Goal: Communication & Community: Answer question/provide support

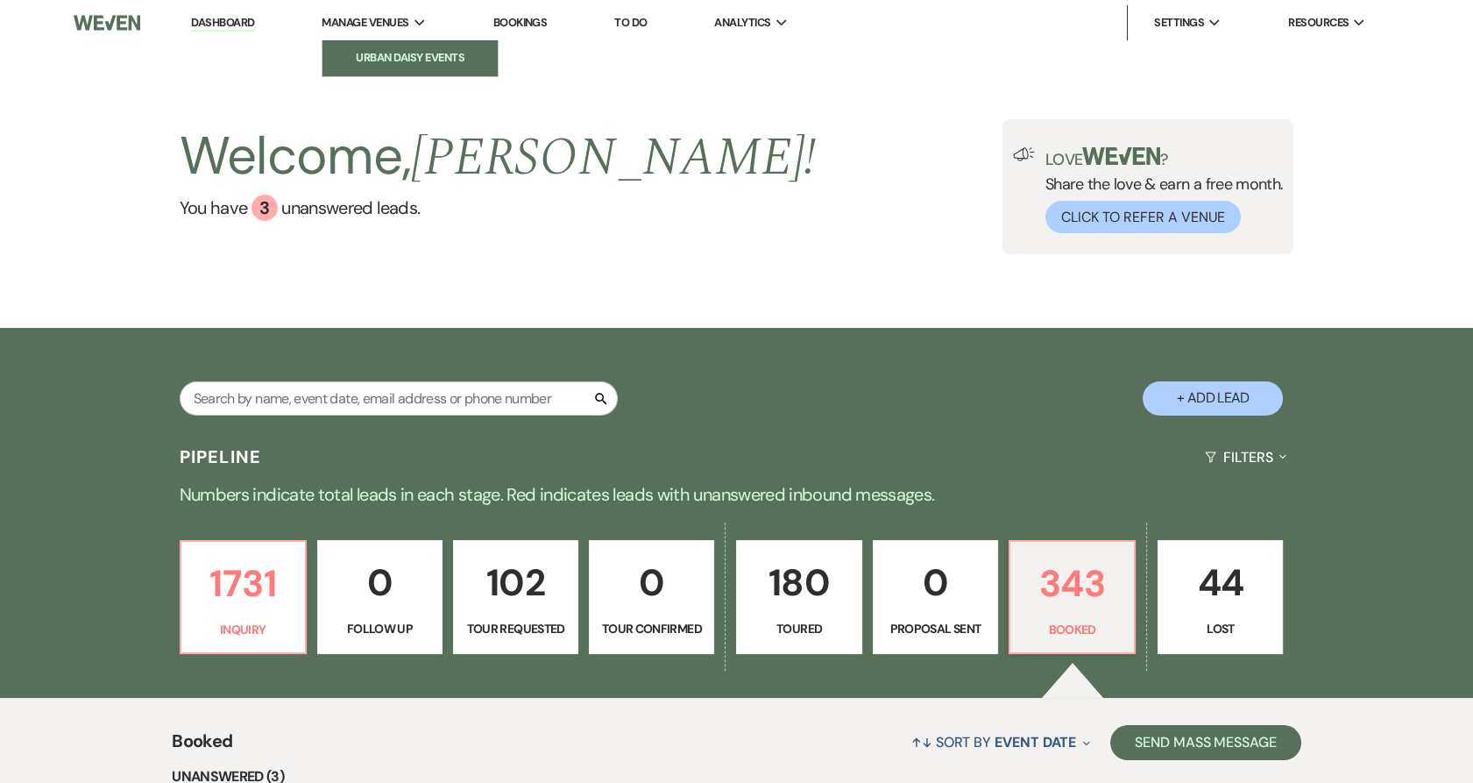
click at [382, 51] on li "Urban Daisy Events" at bounding box center [410, 58] width 158 height 18
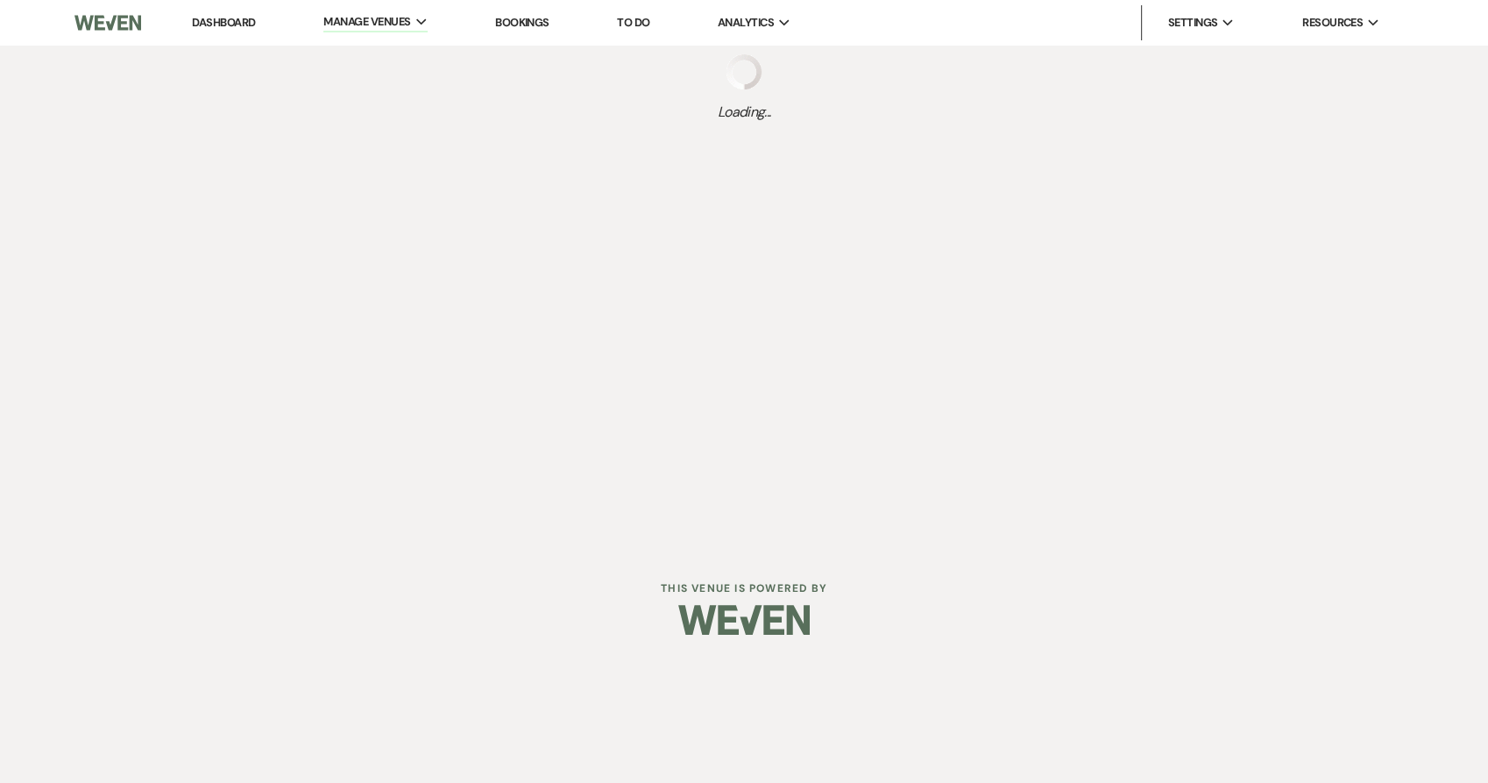
click at [237, 26] on link "Dashboard" at bounding box center [223, 22] width 63 height 15
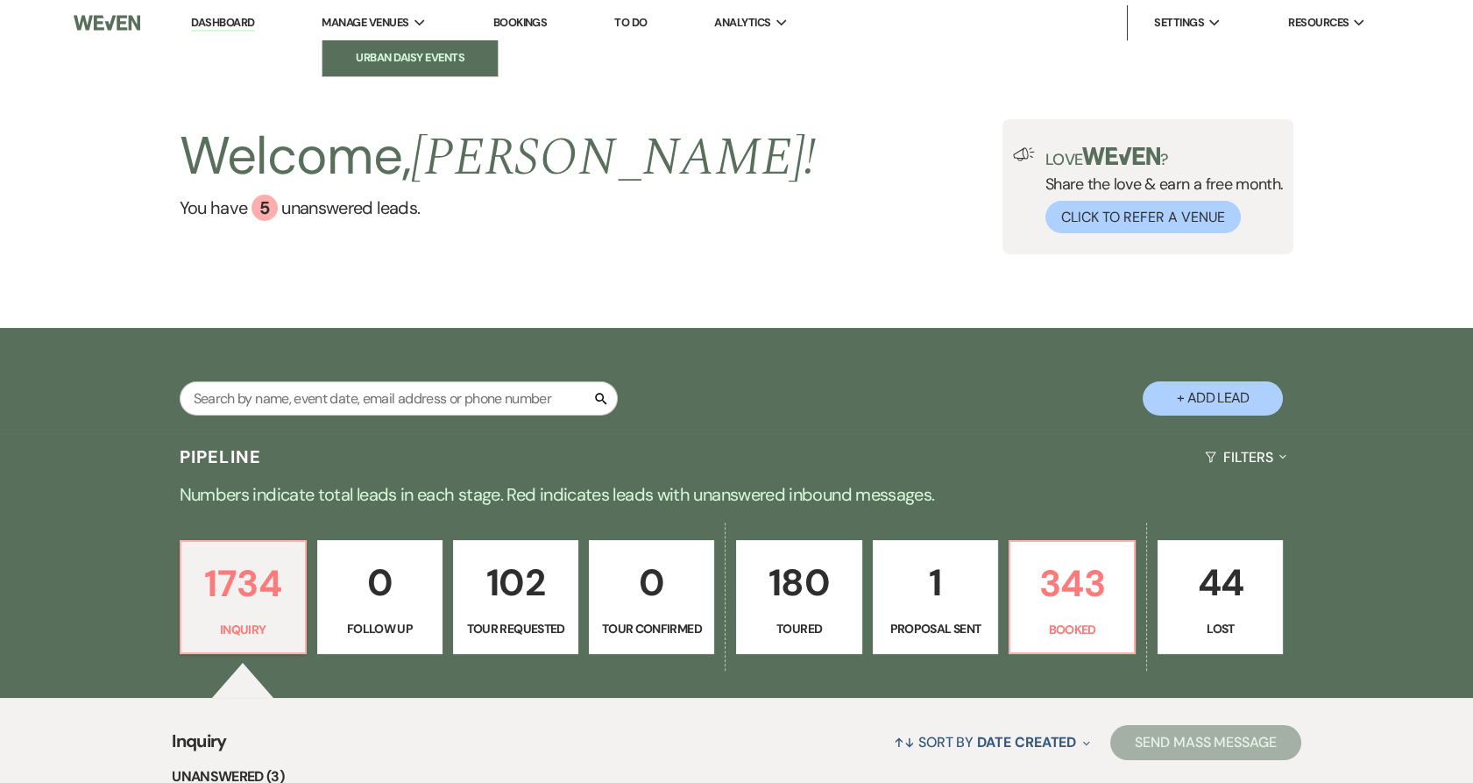
click at [372, 47] on link "Urban Daisy Events" at bounding box center [410, 57] width 175 height 35
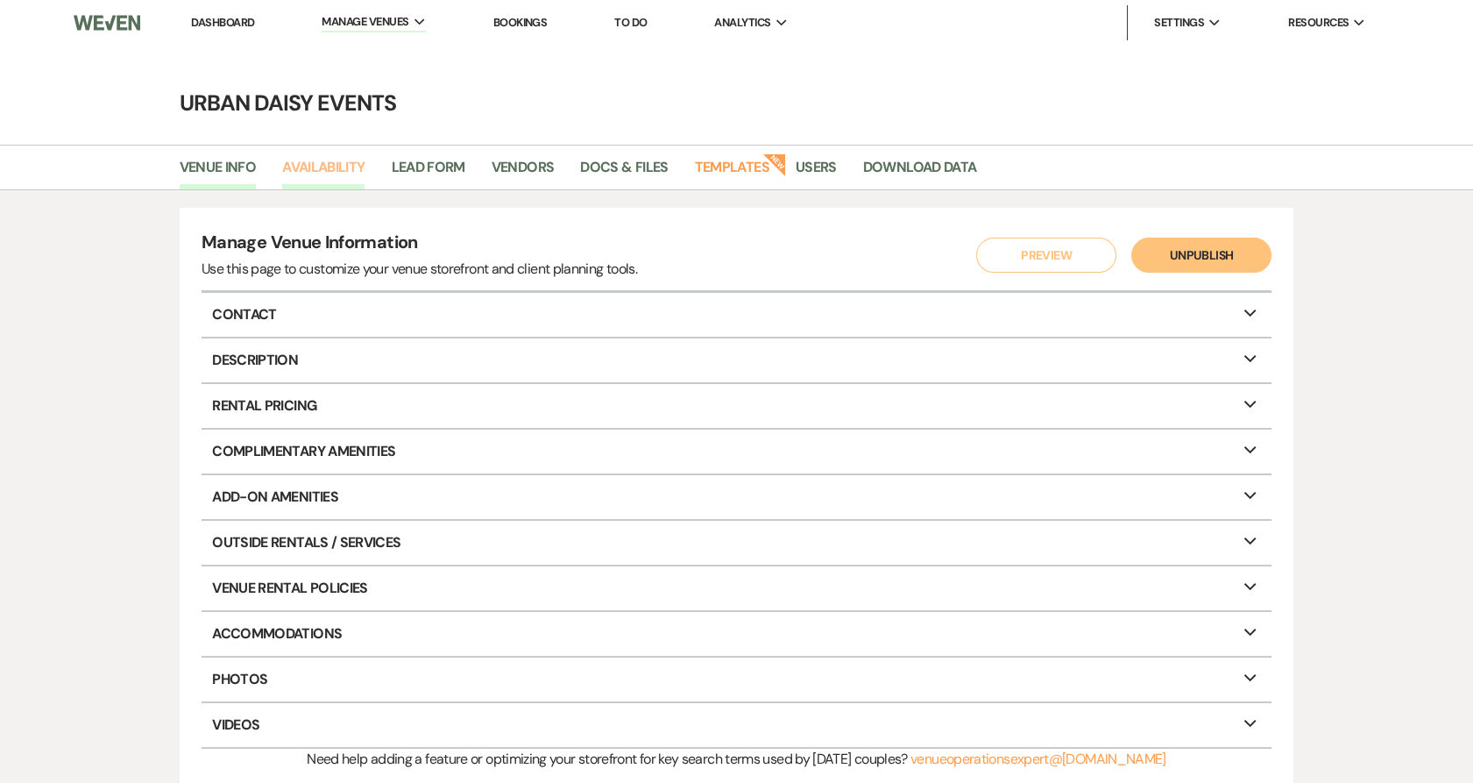
click at [349, 172] on link "Availability" at bounding box center [323, 172] width 82 height 33
select select "2"
select select "2026"
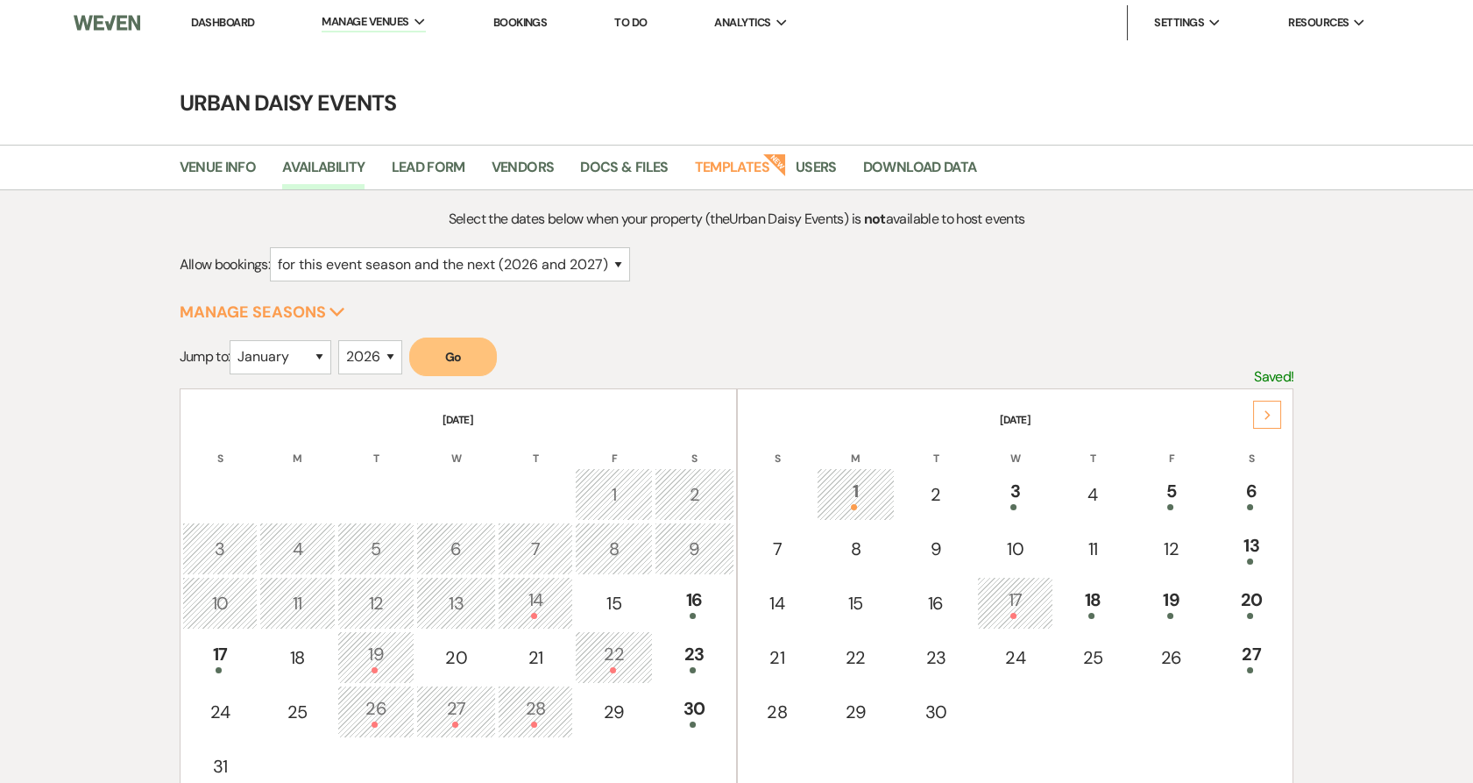
click at [1268, 415] on use at bounding box center [1268, 415] width 6 height 10
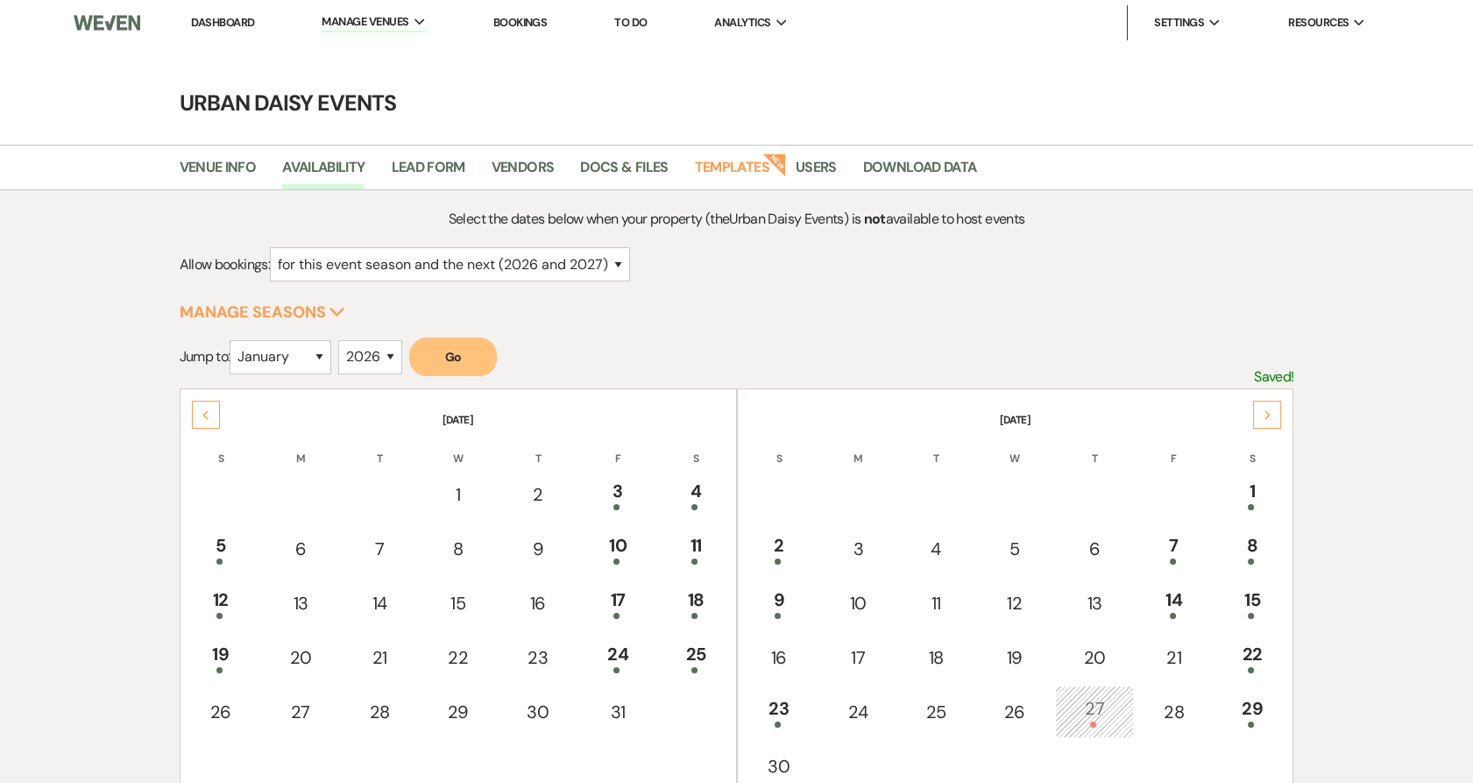
click at [1268, 415] on use at bounding box center [1268, 415] width 6 height 10
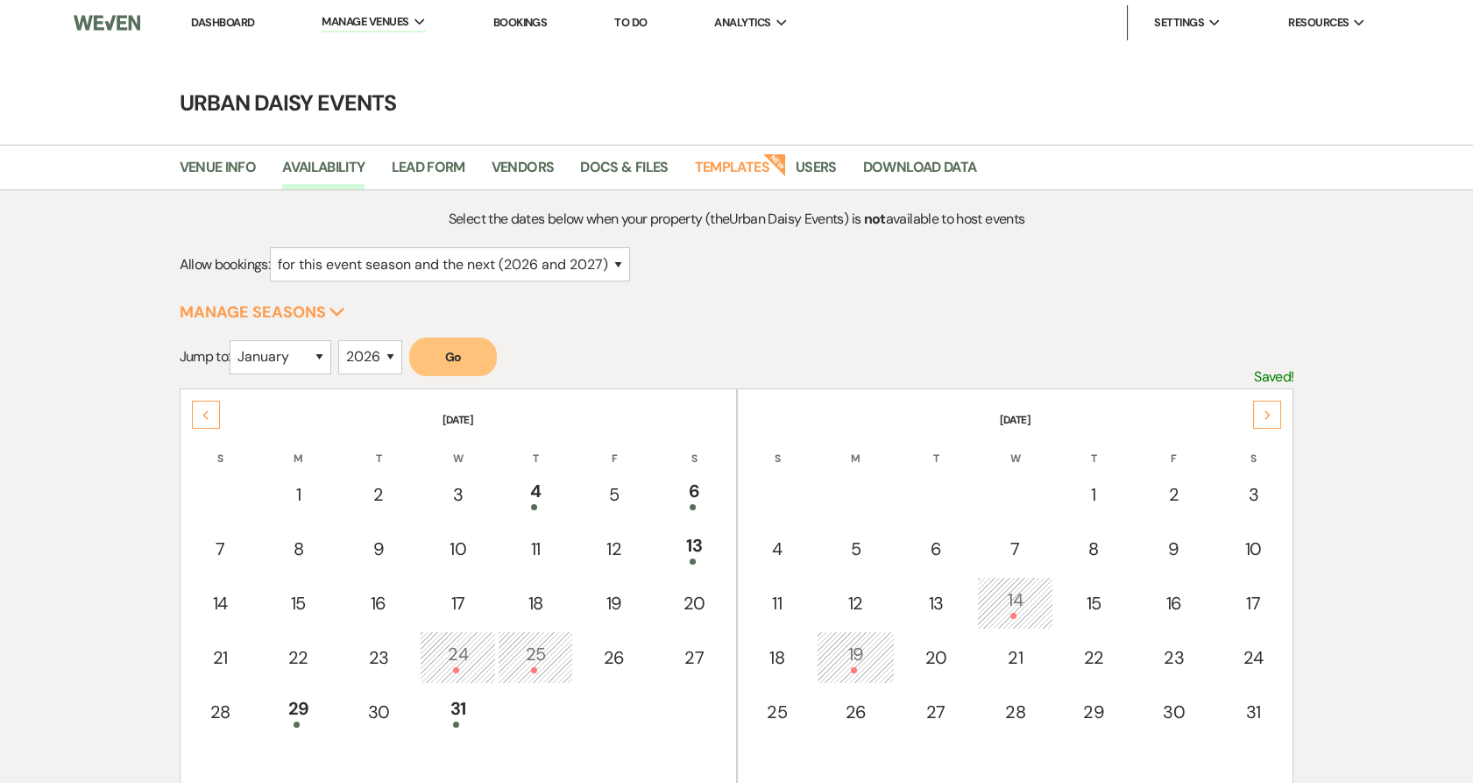
click at [1268, 415] on use at bounding box center [1268, 415] width 6 height 10
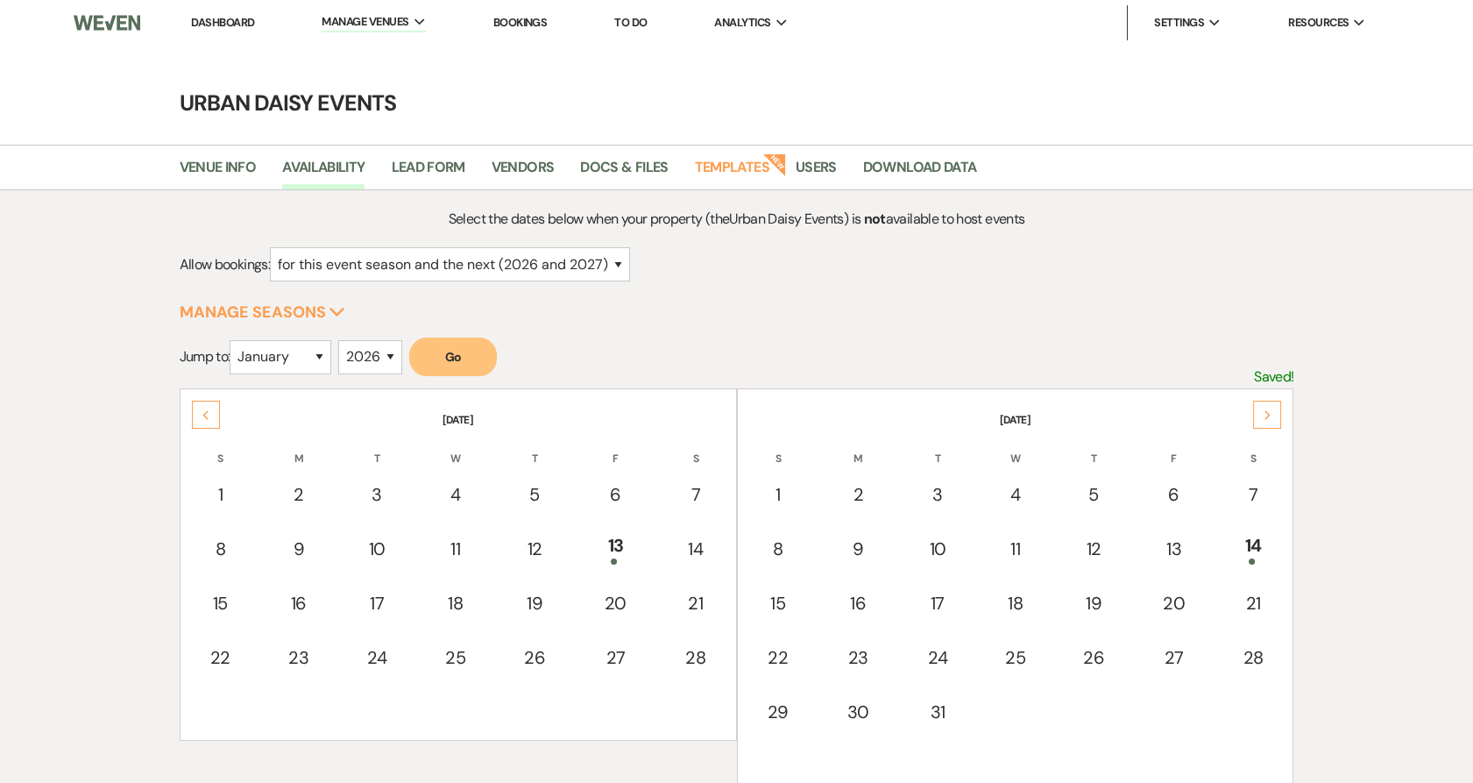
click at [1268, 415] on use at bounding box center [1268, 415] width 6 height 10
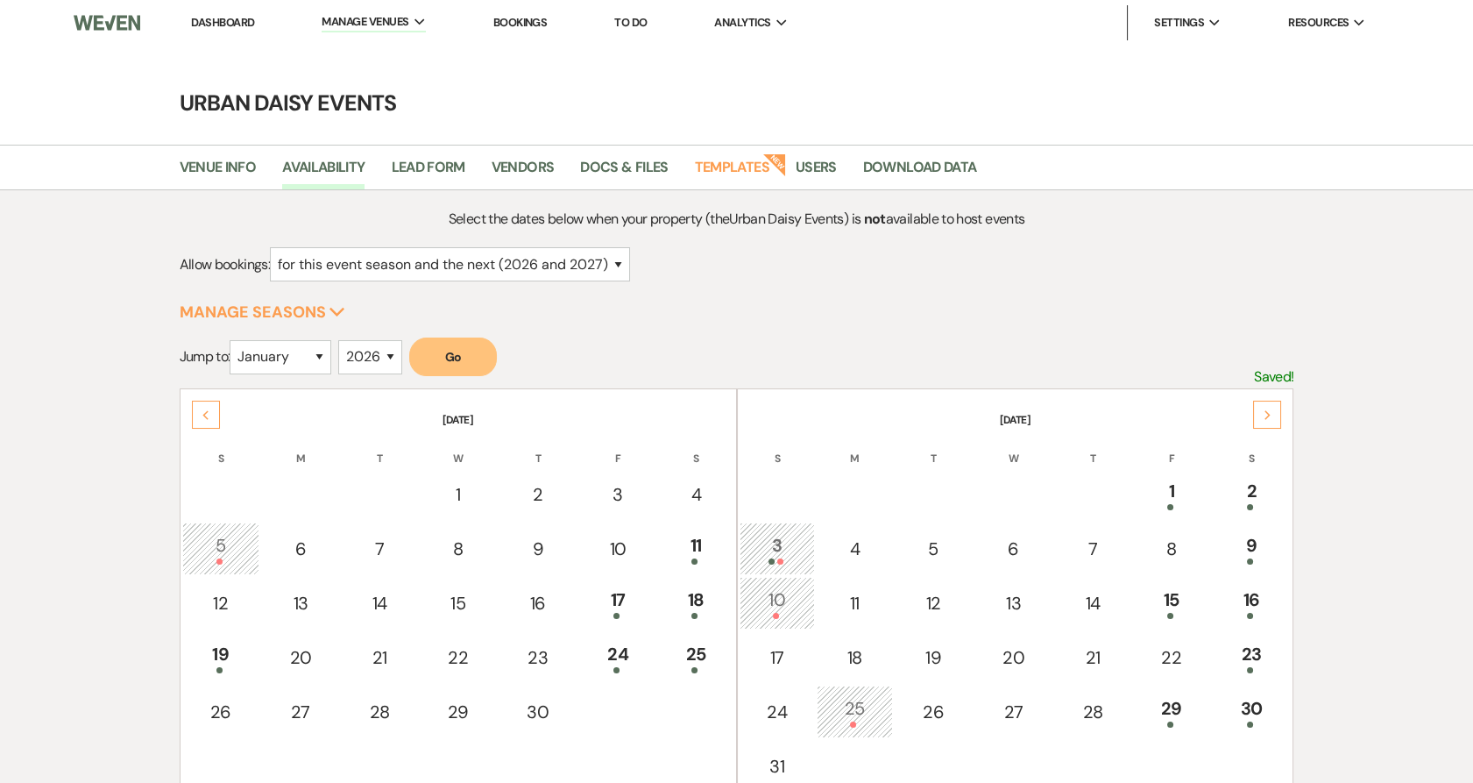
click at [1268, 415] on use at bounding box center [1268, 415] width 6 height 10
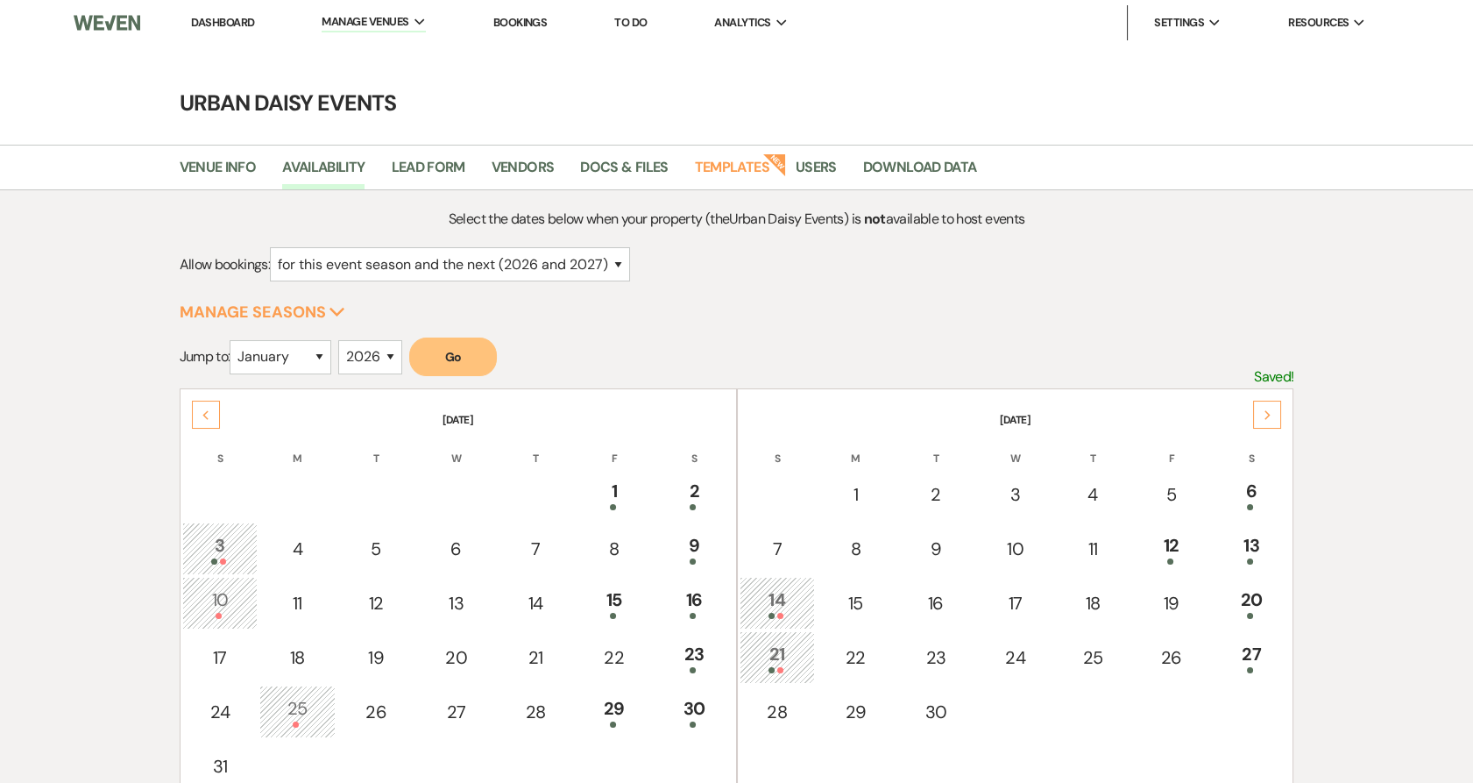
click at [1268, 415] on use at bounding box center [1268, 415] width 6 height 10
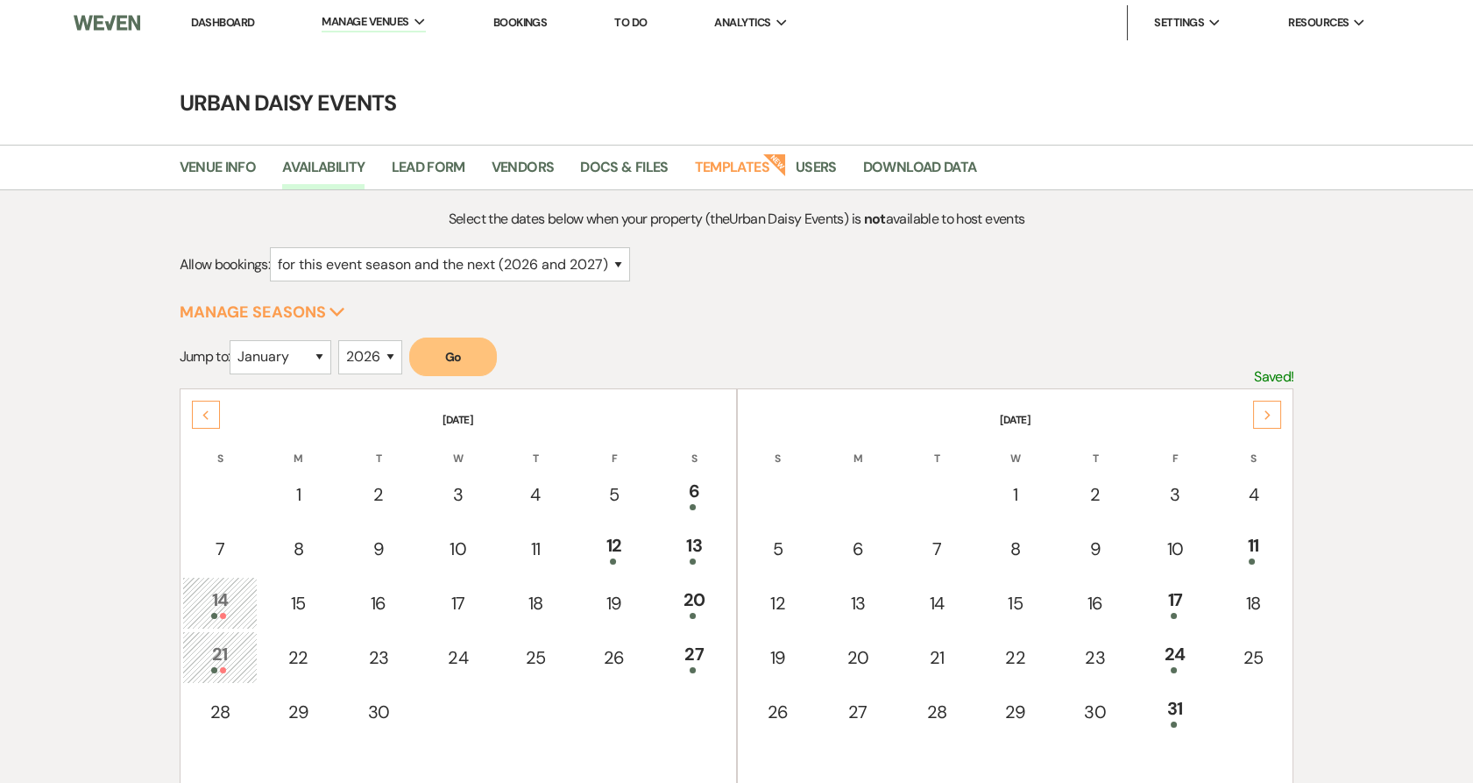
click at [1268, 415] on use at bounding box center [1268, 415] width 6 height 10
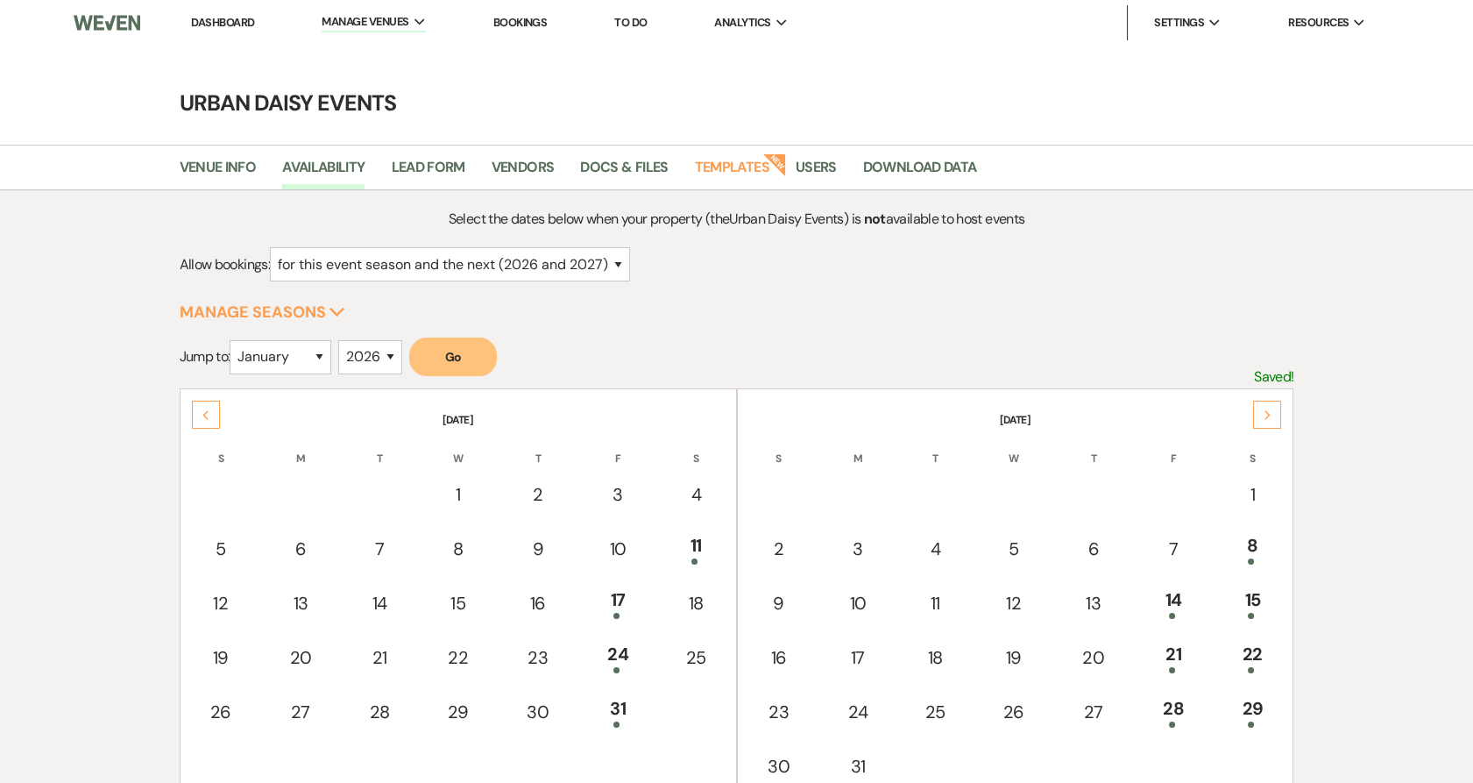
click at [1268, 415] on use at bounding box center [1268, 415] width 6 height 10
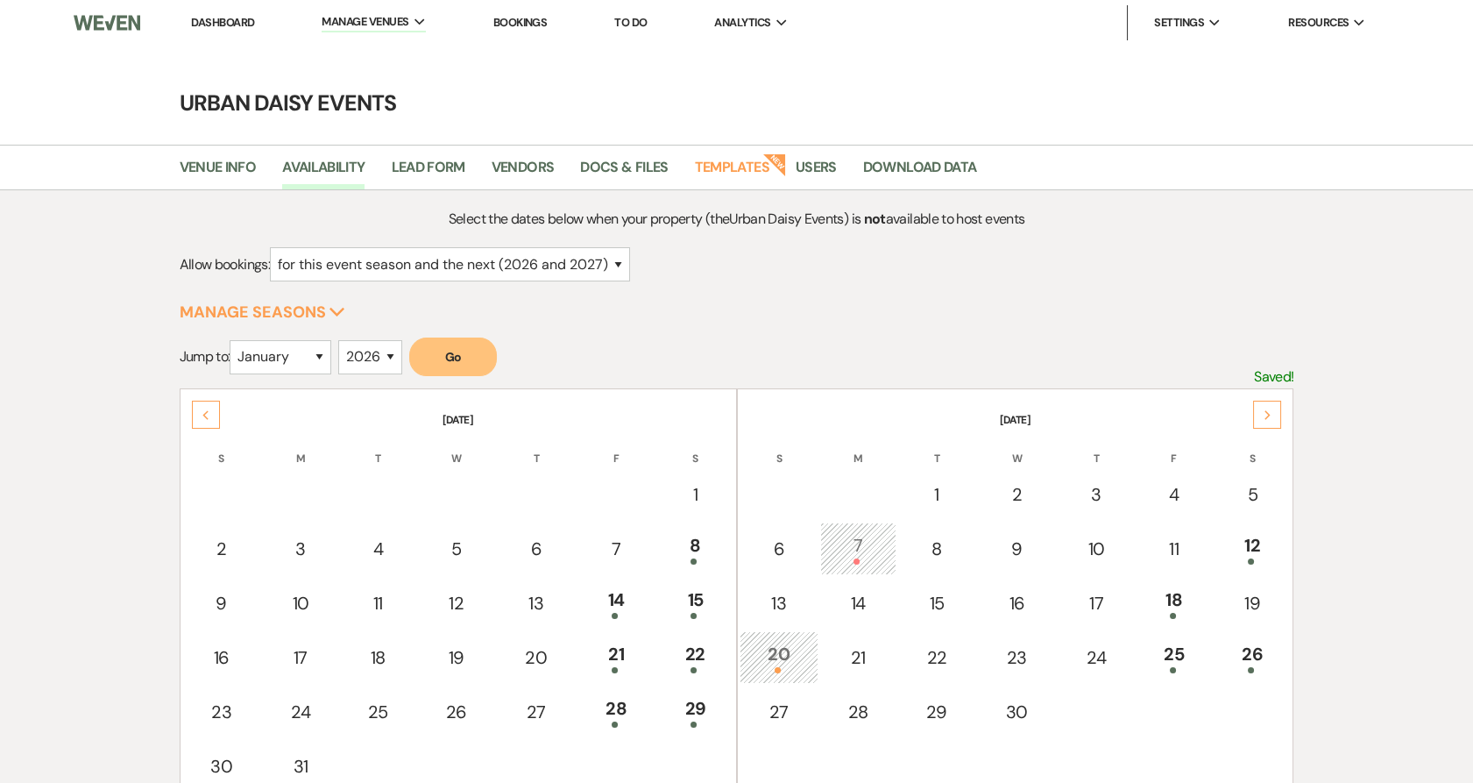
click at [1270, 415] on icon "Next" at bounding box center [1268, 415] width 9 height 11
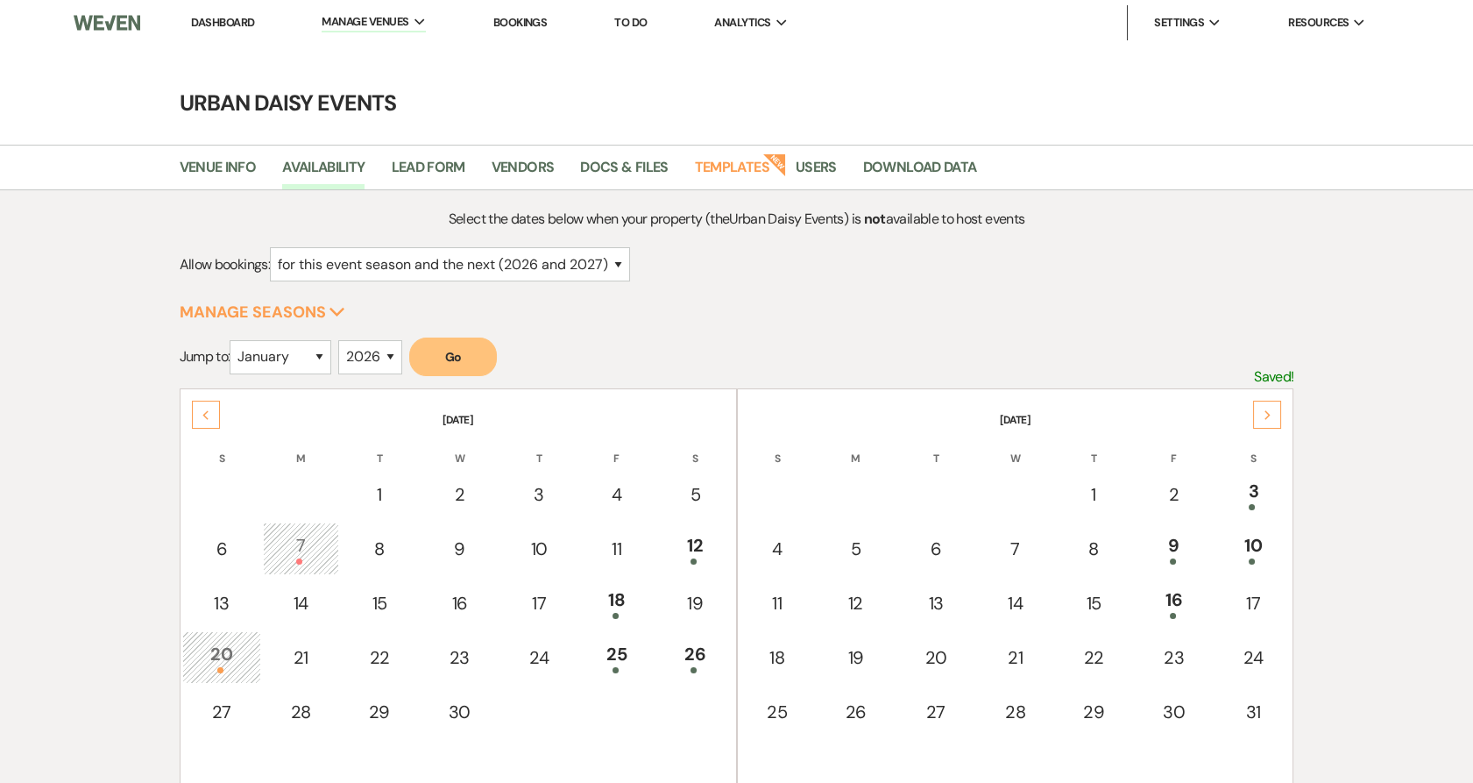
click at [1255, 410] on div "Next" at bounding box center [1267, 415] width 28 height 28
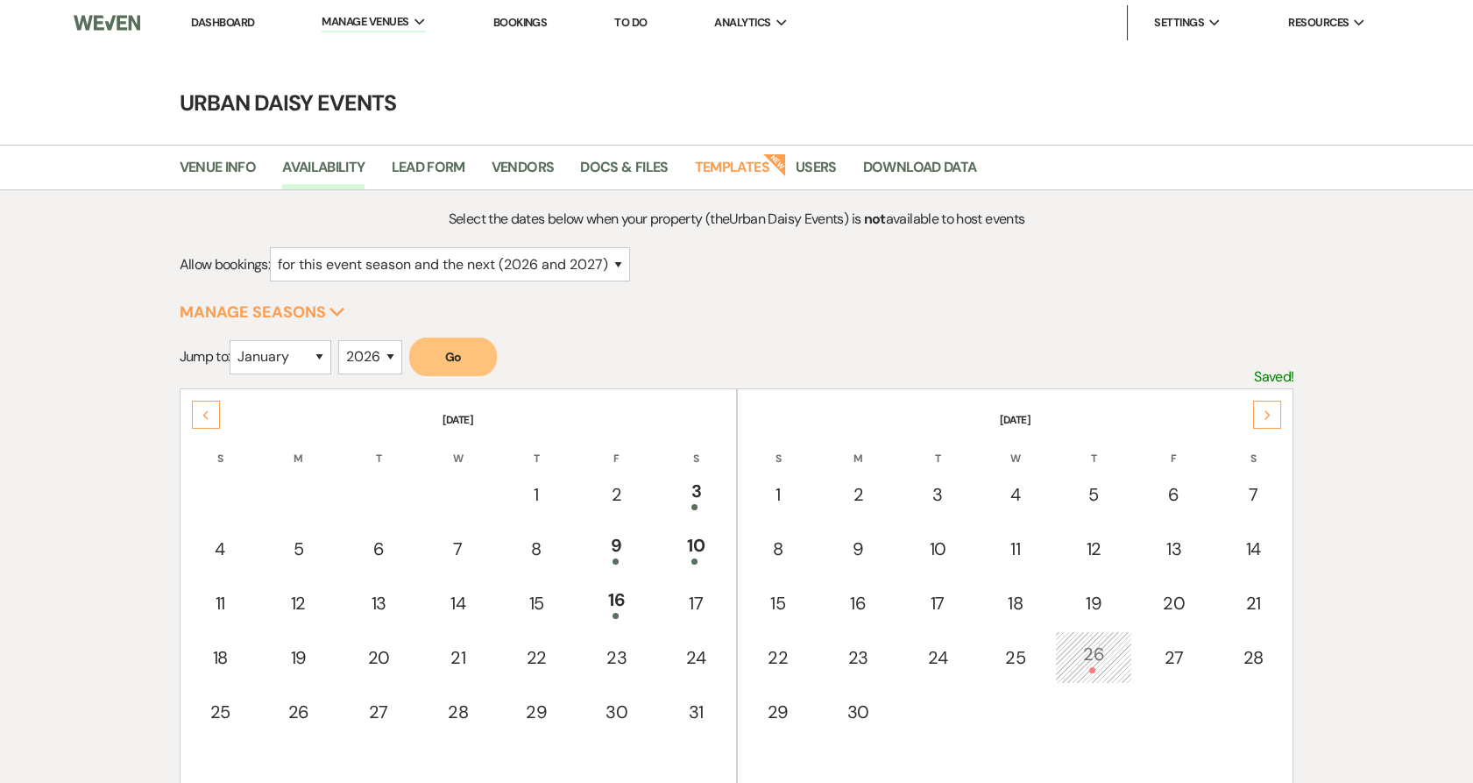
click at [207, 413] on icon "Previous" at bounding box center [206, 415] width 9 height 11
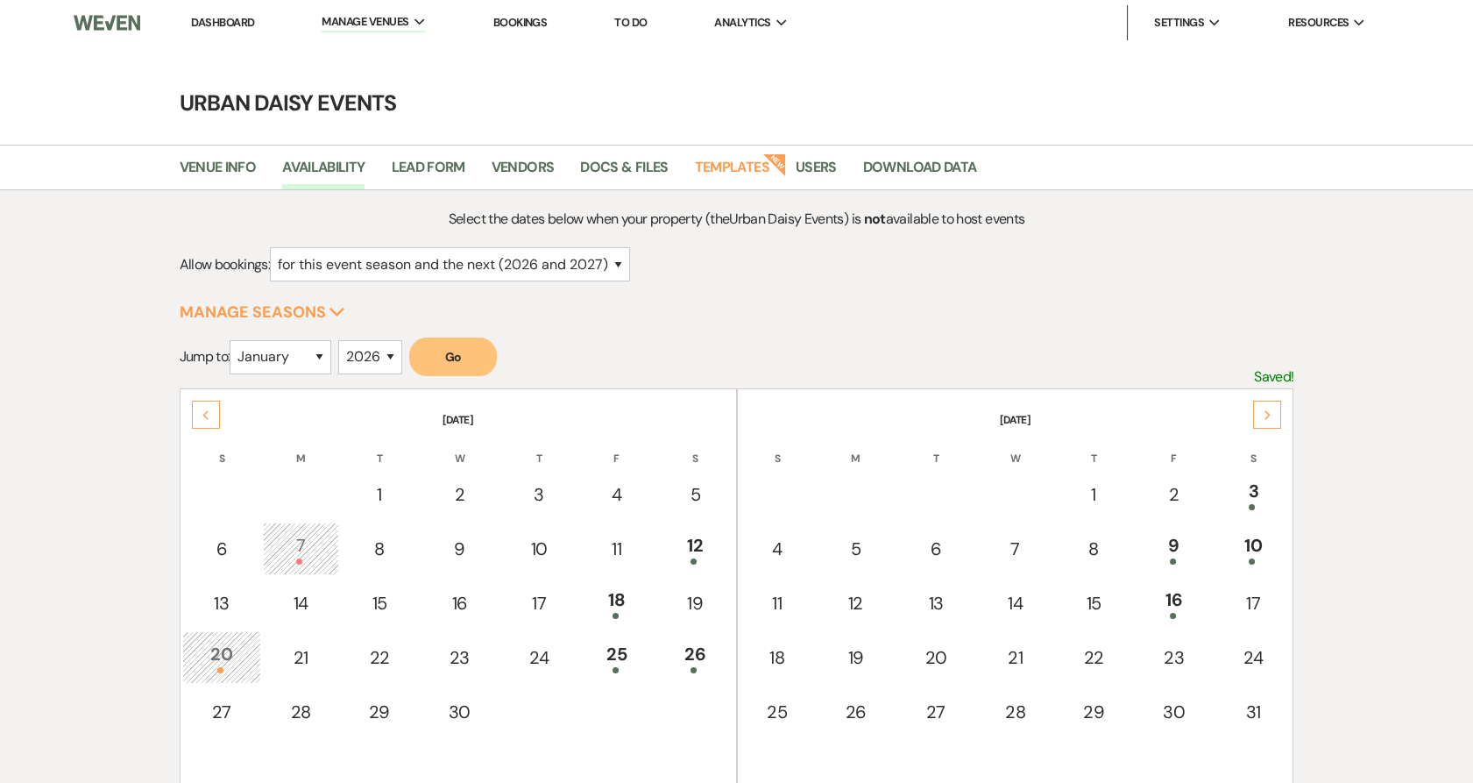
click at [207, 413] on icon "Previous" at bounding box center [206, 415] width 9 height 11
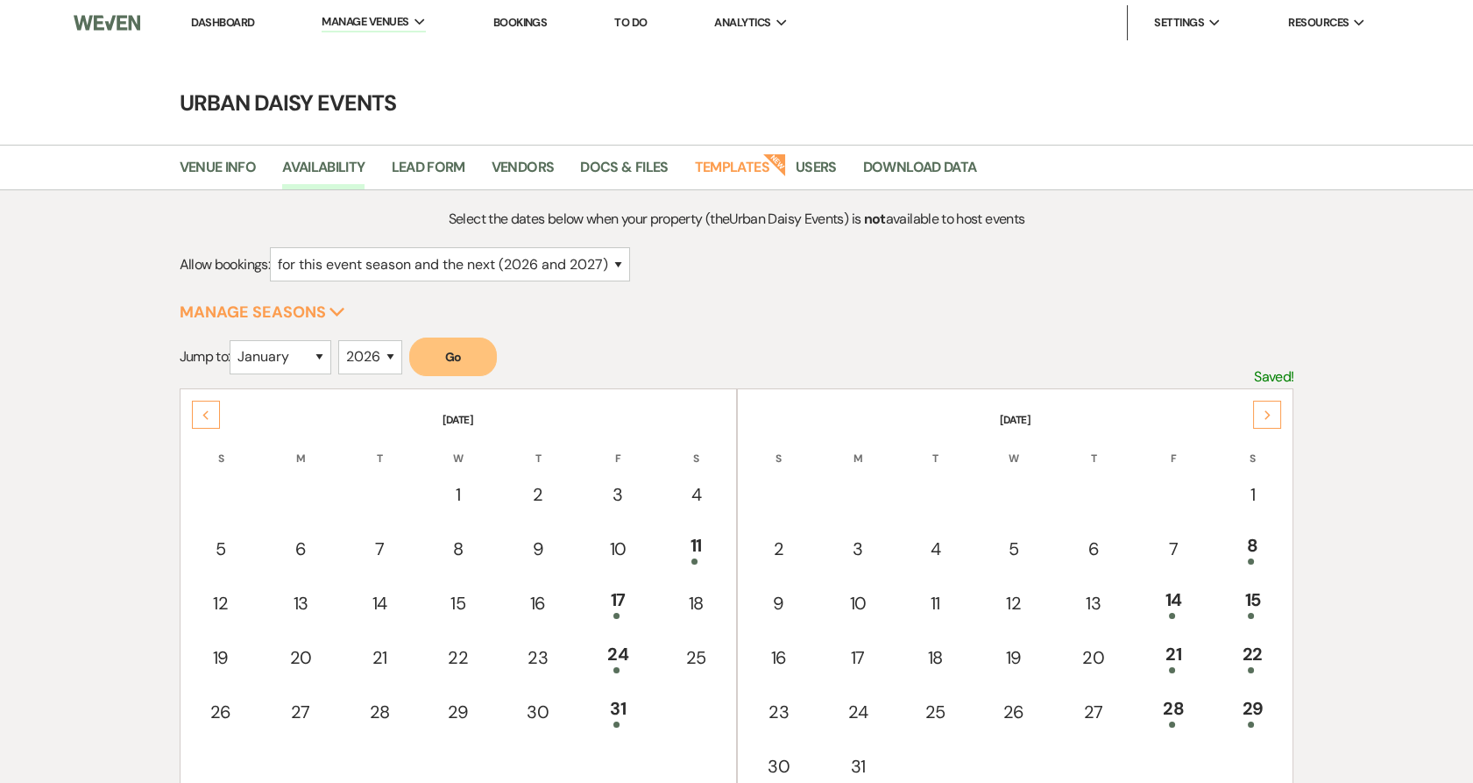
click at [207, 413] on icon "Previous" at bounding box center [206, 415] width 9 height 11
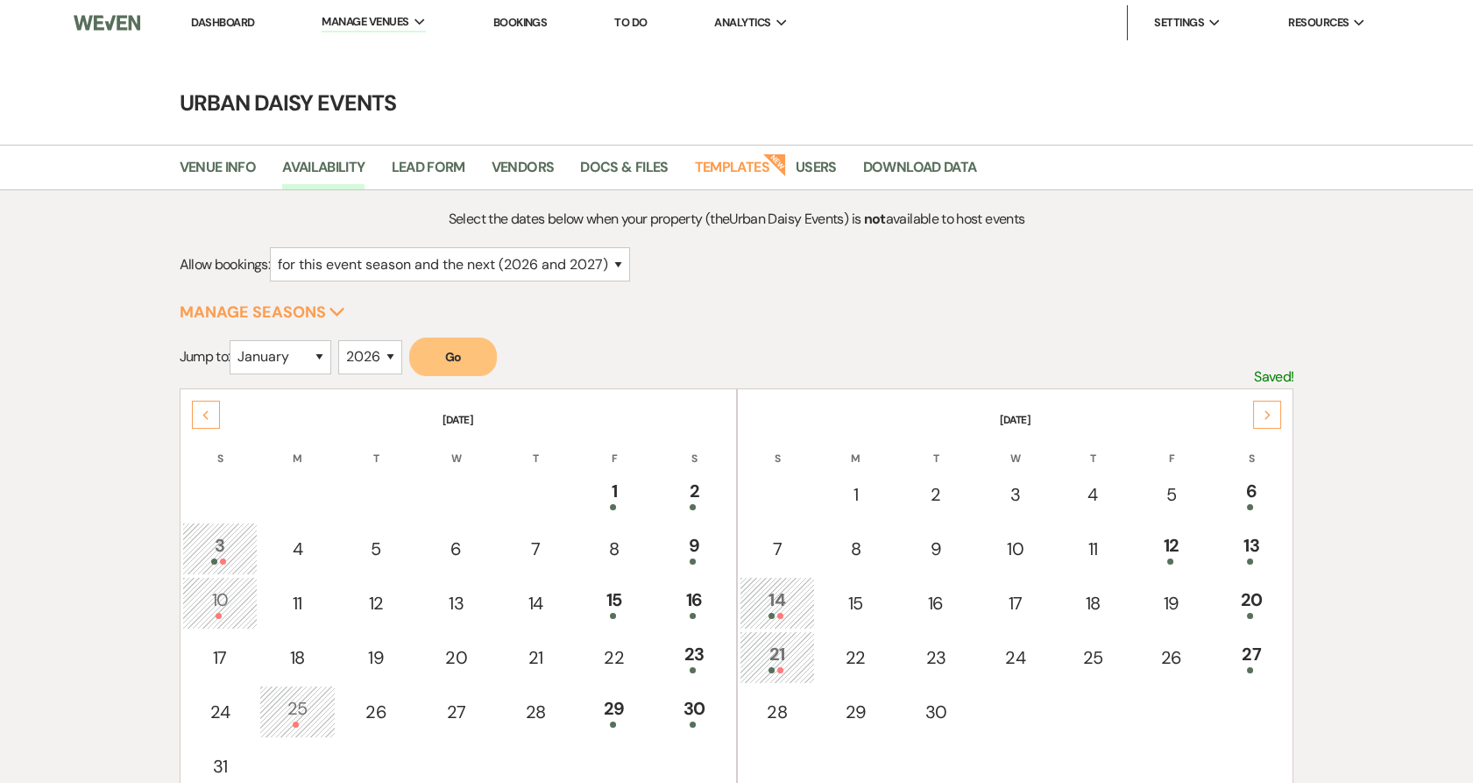
click at [207, 413] on icon "Previous" at bounding box center [206, 415] width 9 height 11
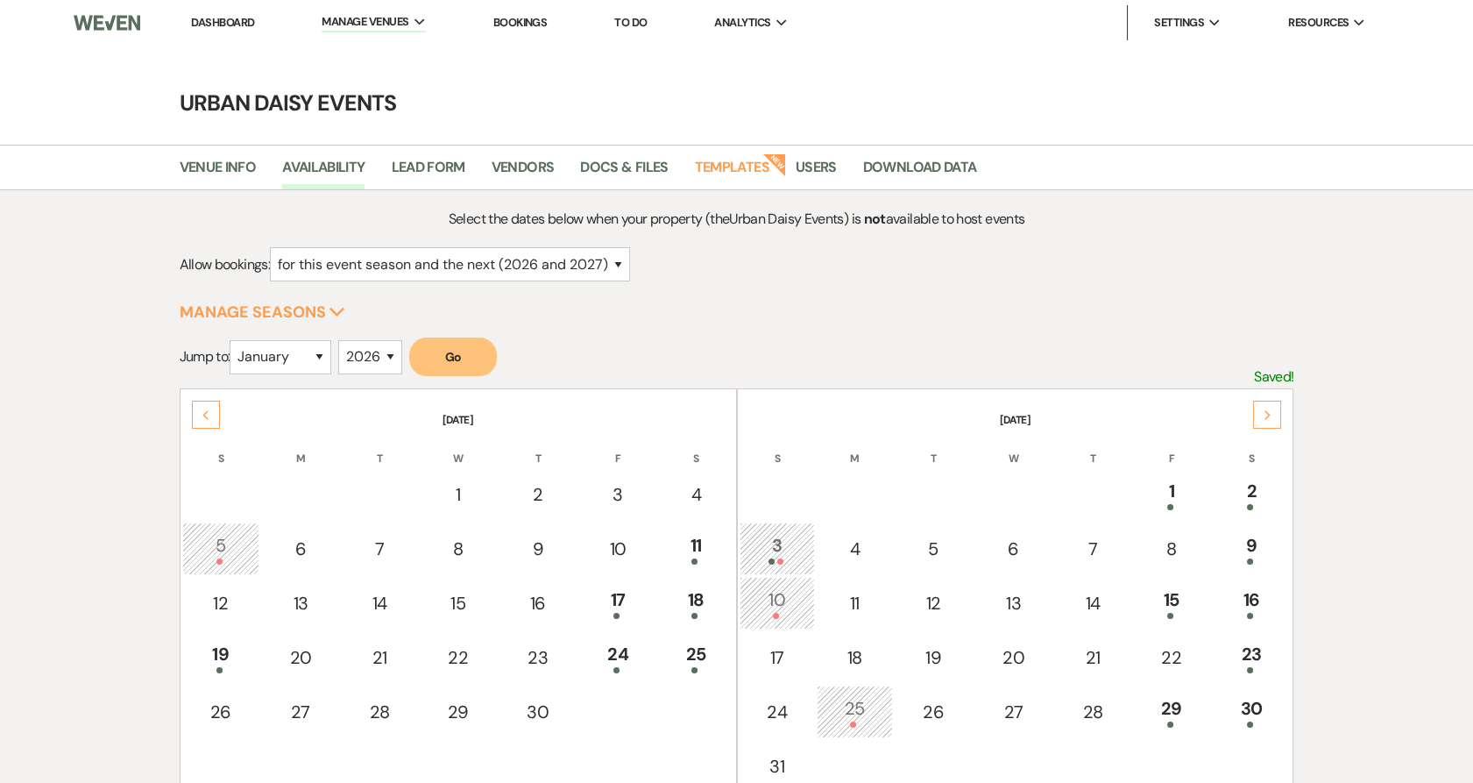
click at [207, 413] on icon "Previous" at bounding box center [206, 415] width 9 height 11
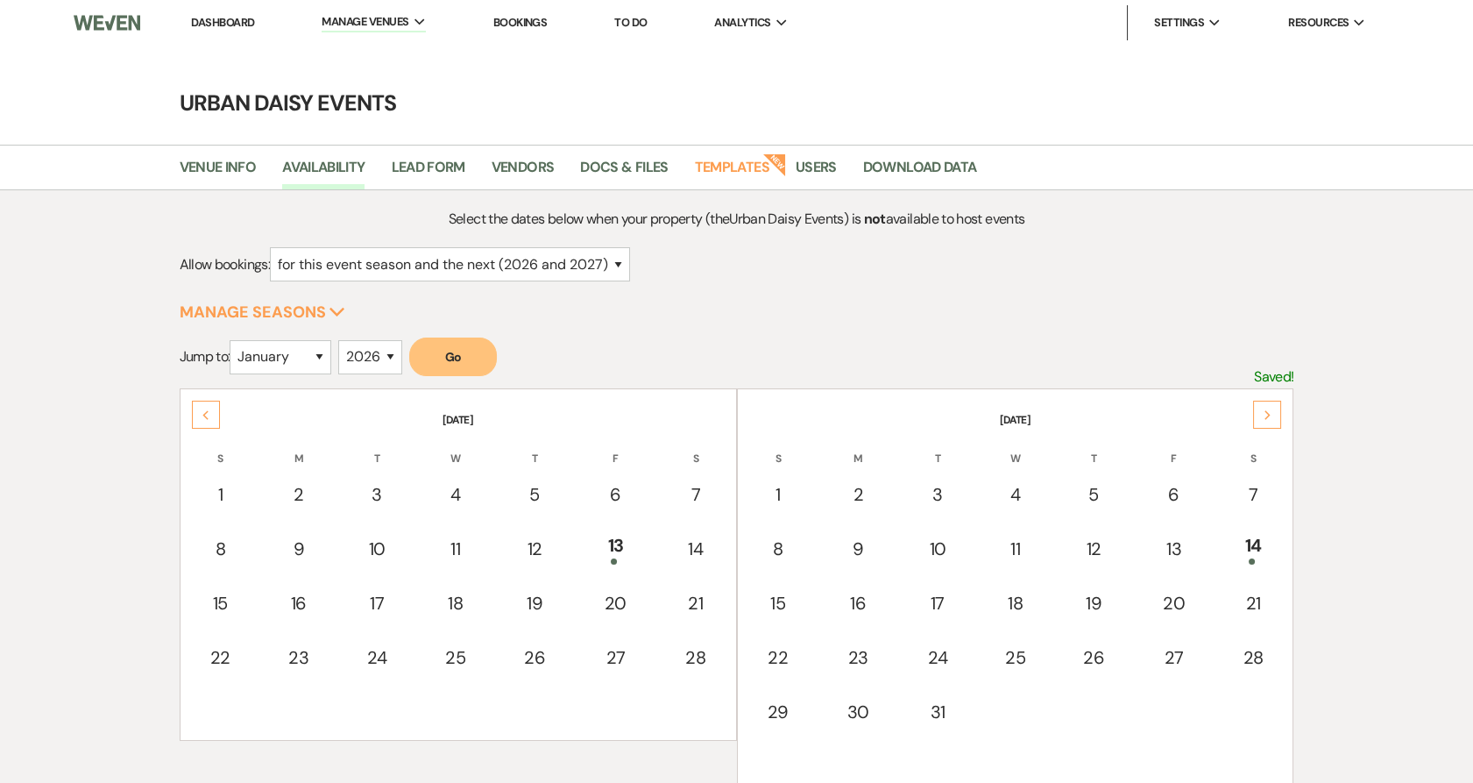
click at [207, 413] on icon "Previous" at bounding box center [206, 415] width 9 height 11
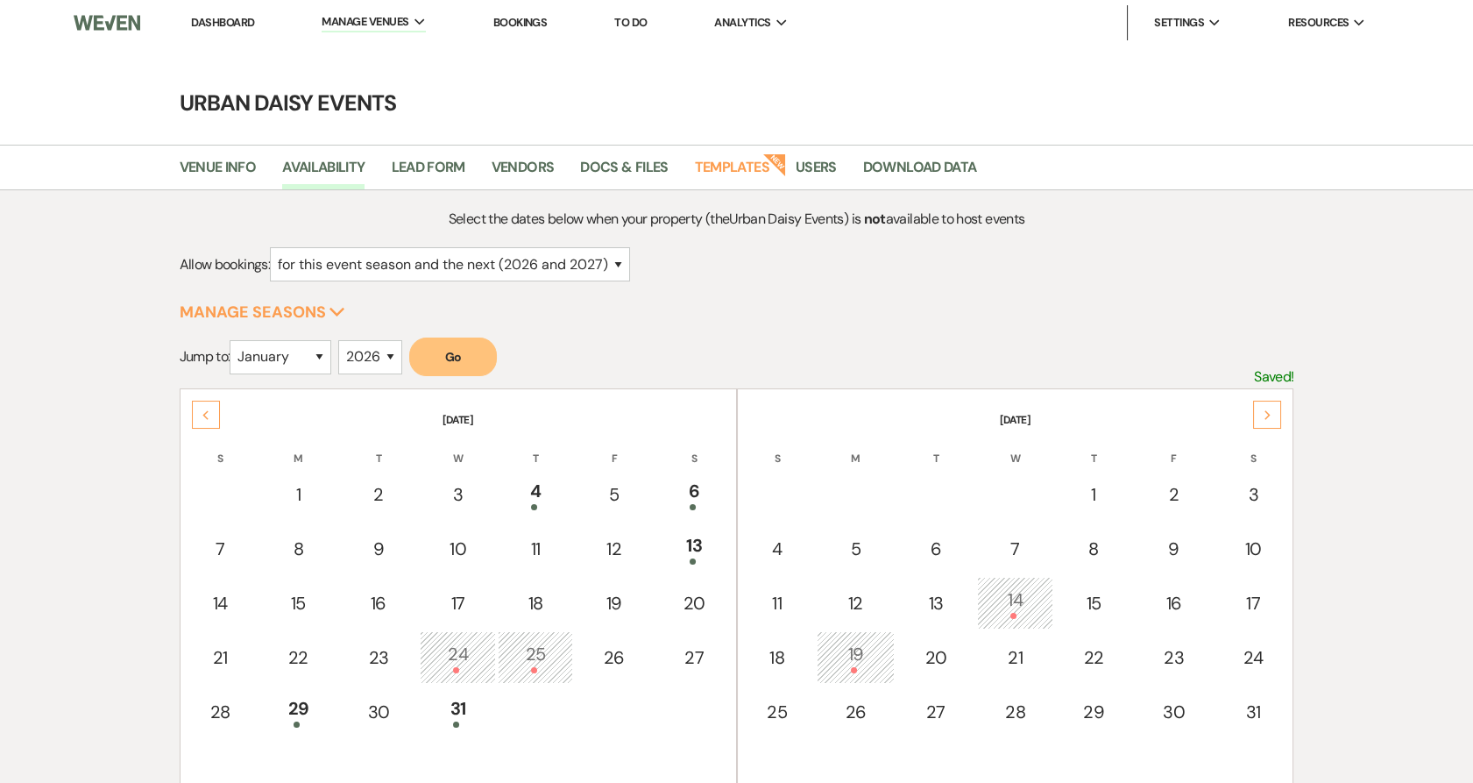
click at [207, 413] on icon "Previous" at bounding box center [206, 415] width 9 height 11
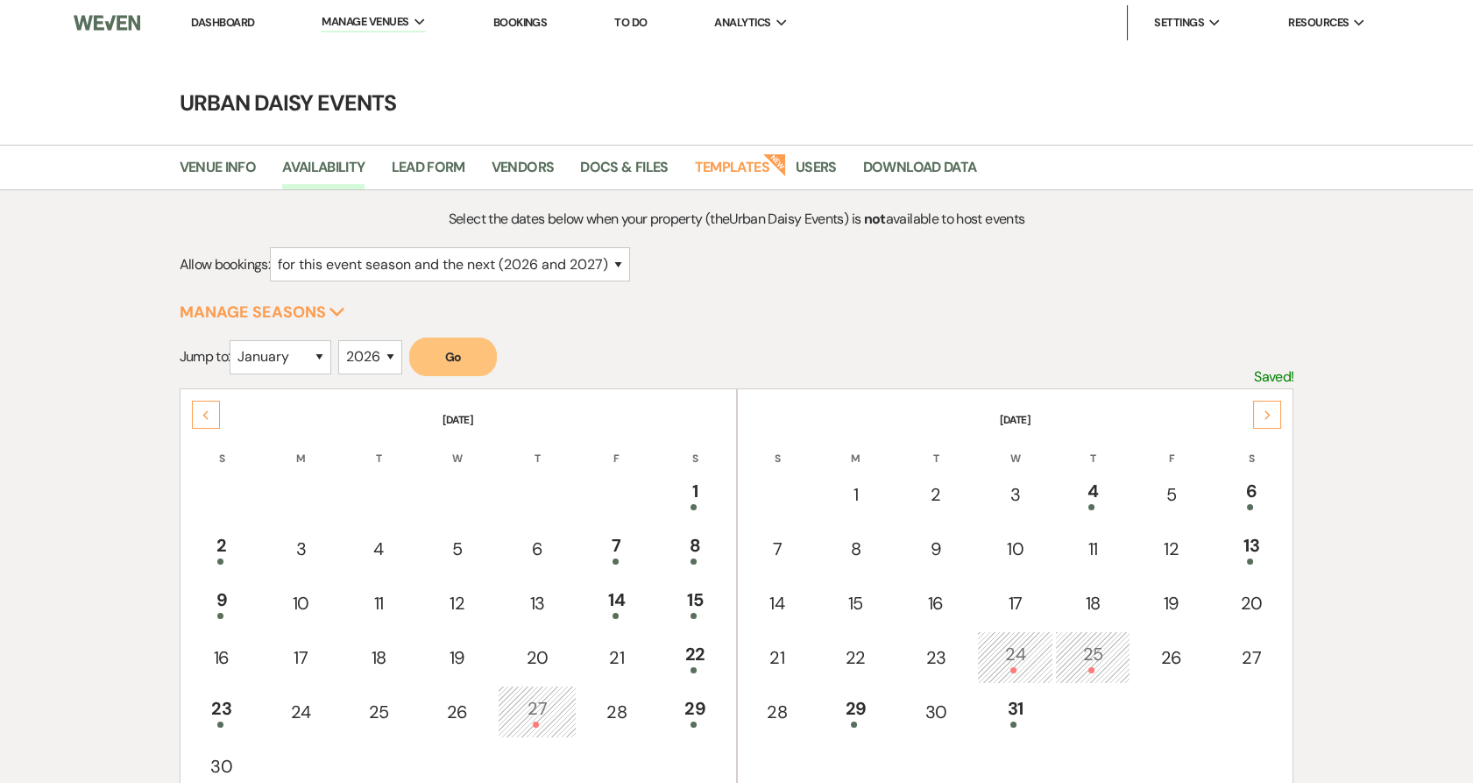
click at [207, 413] on icon "Previous" at bounding box center [206, 415] width 9 height 11
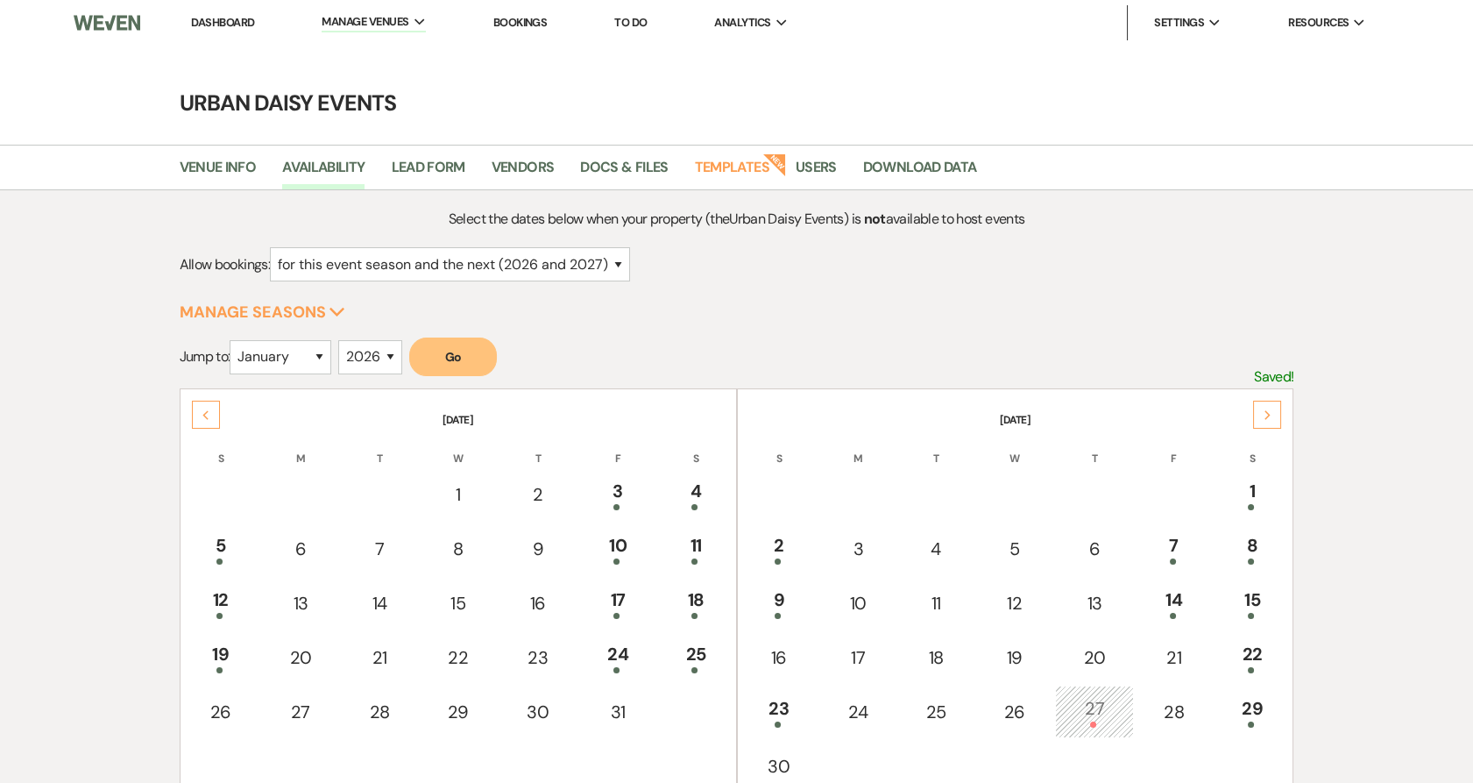
click at [207, 413] on icon "Previous" at bounding box center [206, 415] width 9 height 11
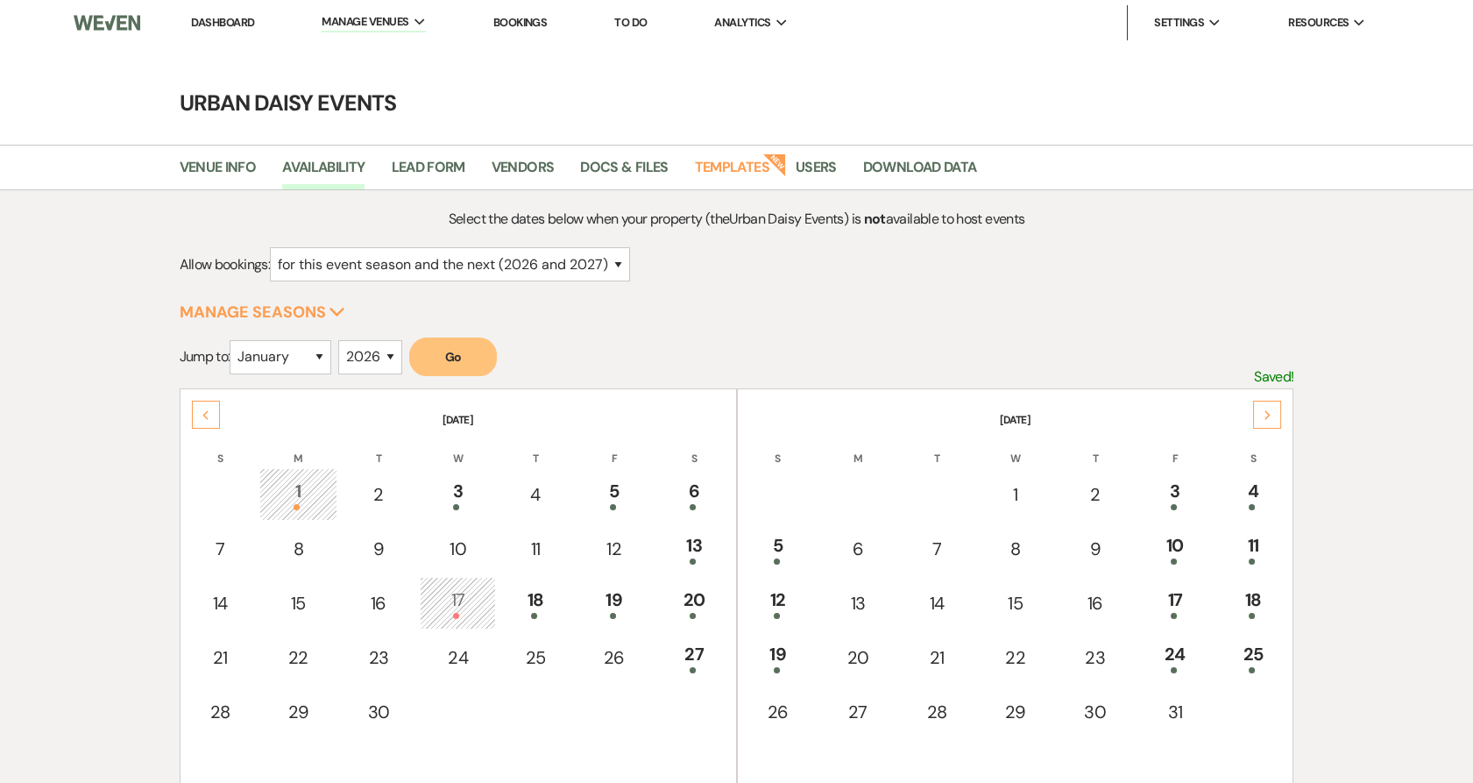
click at [207, 413] on icon "Previous" at bounding box center [206, 415] width 9 height 11
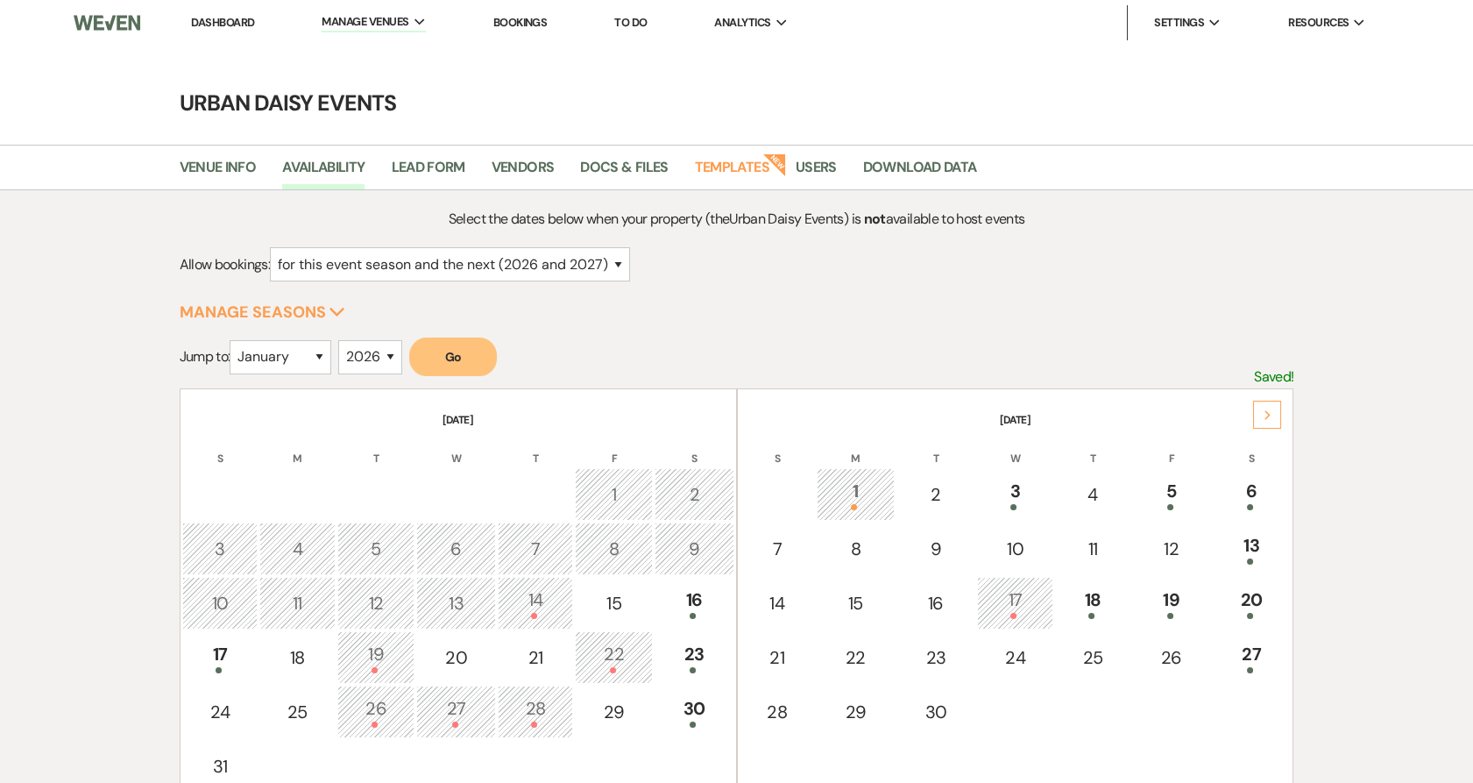
click at [1257, 408] on div "Next" at bounding box center [1267, 415] width 28 height 28
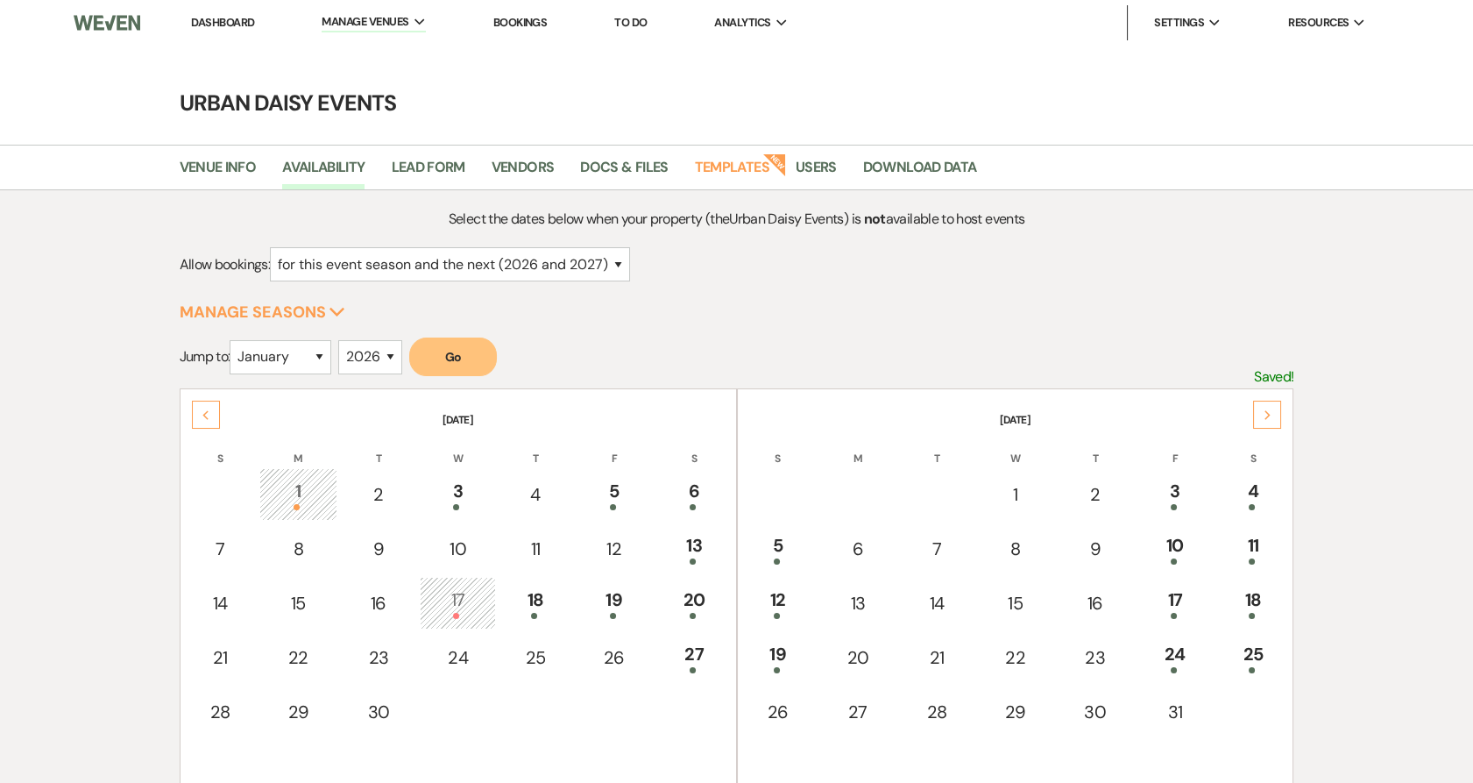
click at [1257, 408] on div "Next" at bounding box center [1267, 415] width 28 height 28
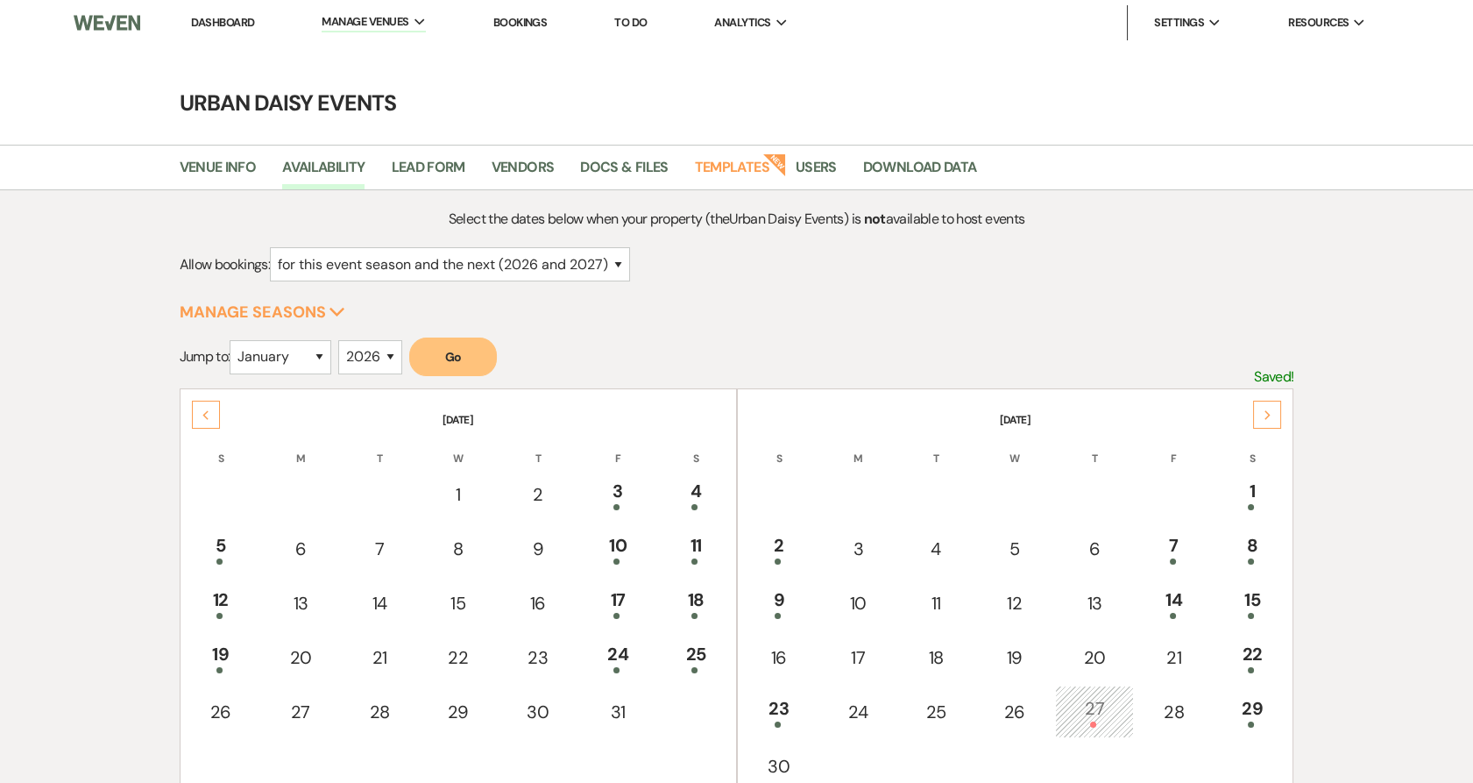
click at [247, 18] on link "Dashboard" at bounding box center [222, 22] width 63 height 15
click at [245, 27] on link "Dashboard" at bounding box center [222, 22] width 63 height 15
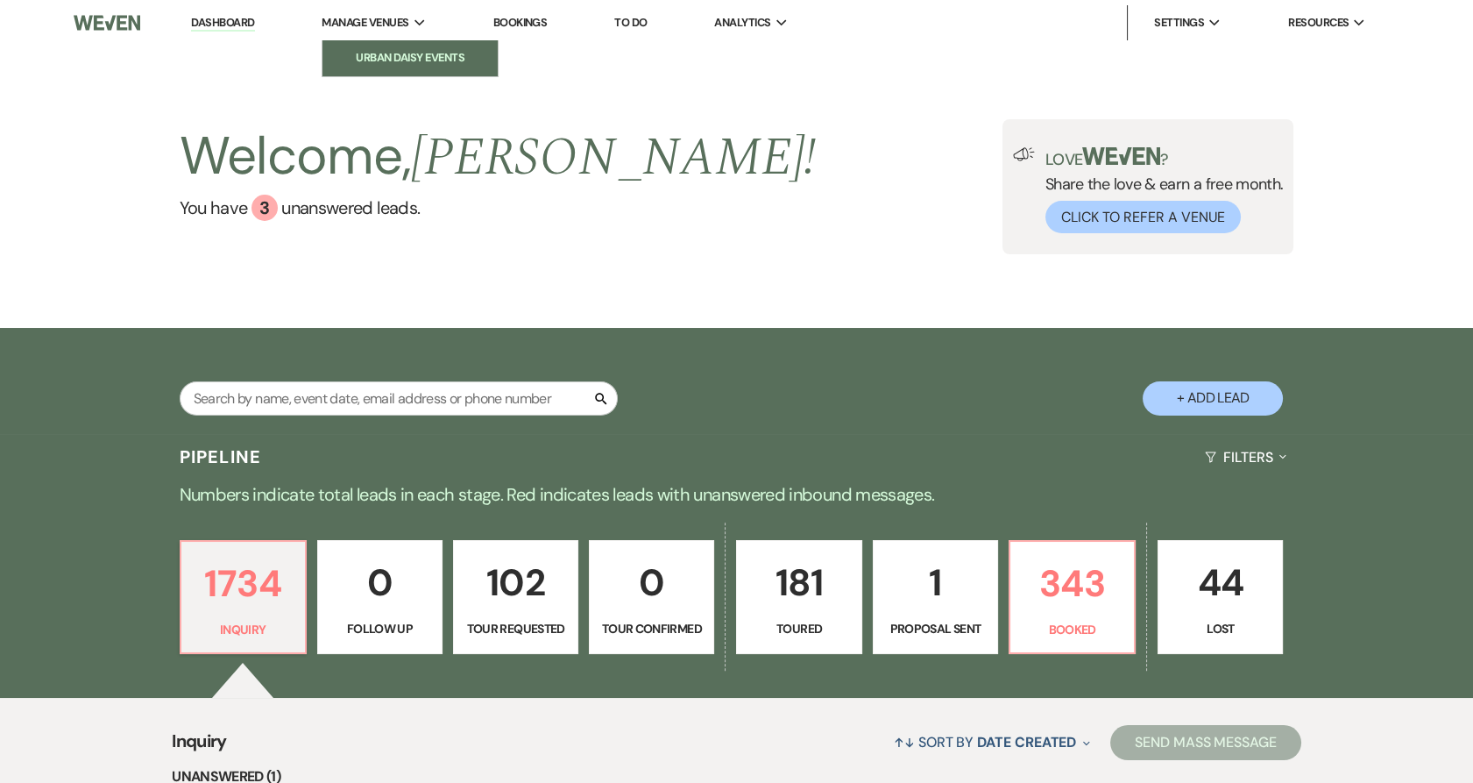
click at [400, 60] on li "Urban Daisy Events" at bounding box center [410, 58] width 158 height 18
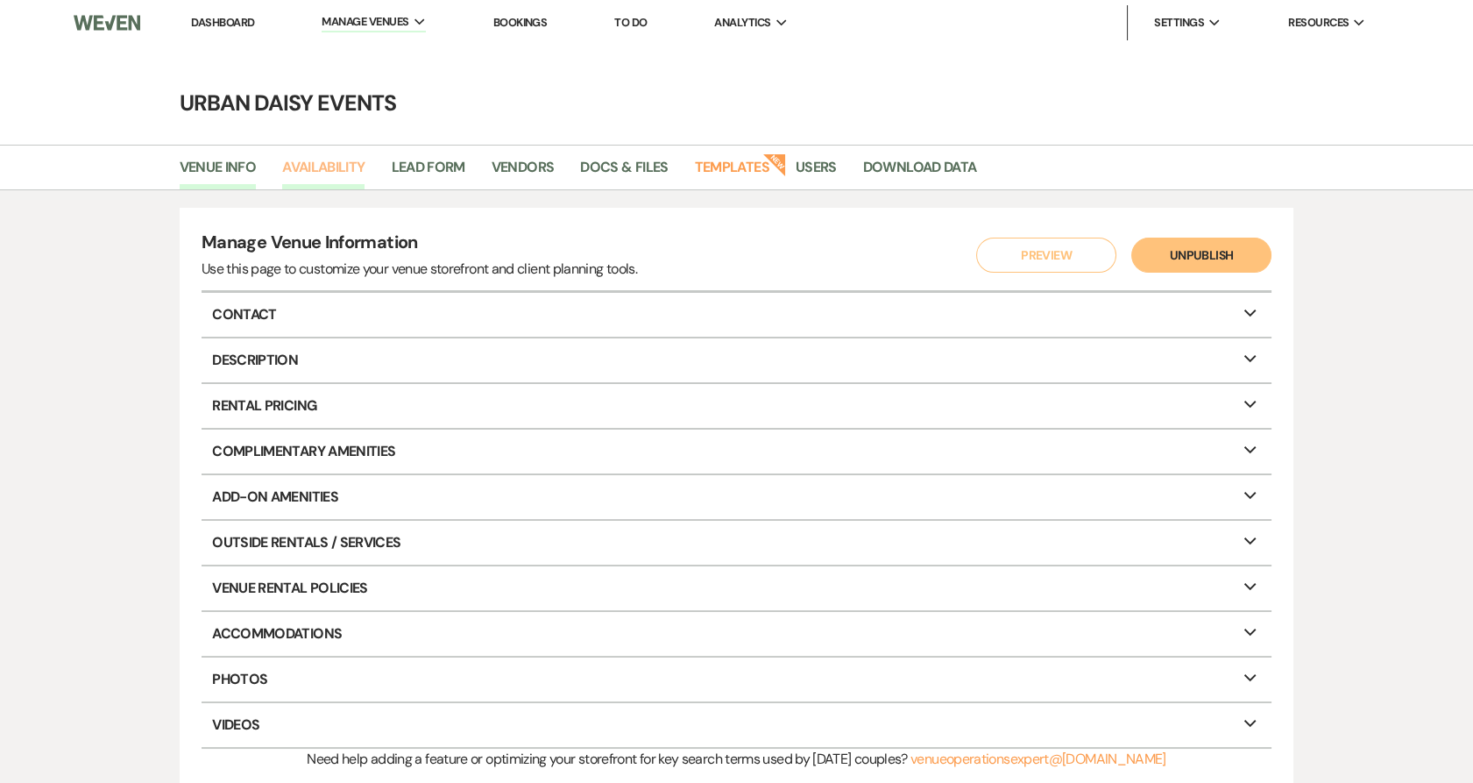
click at [323, 170] on link "Availability" at bounding box center [323, 172] width 82 height 33
select select "2"
select select "2026"
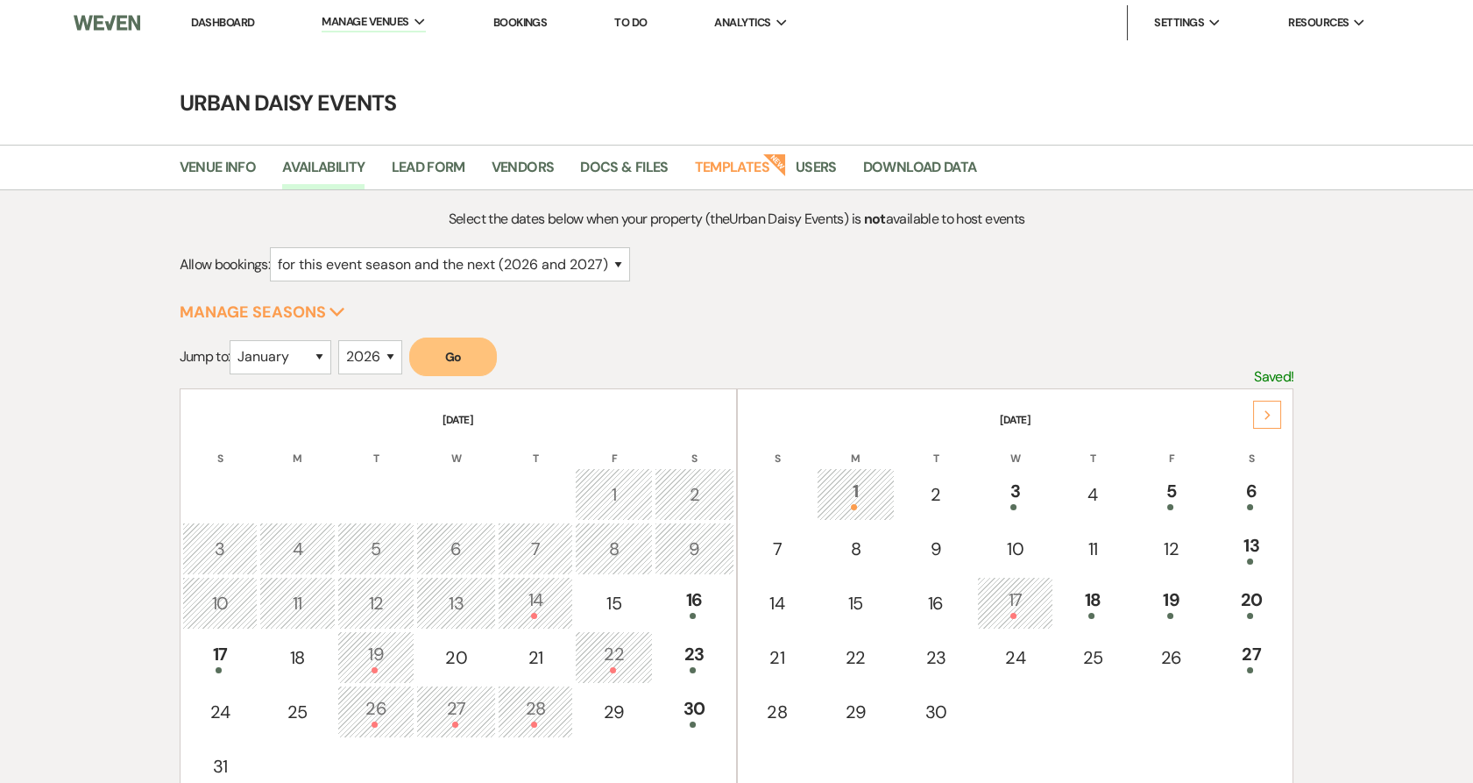
click at [1268, 415] on use at bounding box center [1268, 415] width 6 height 10
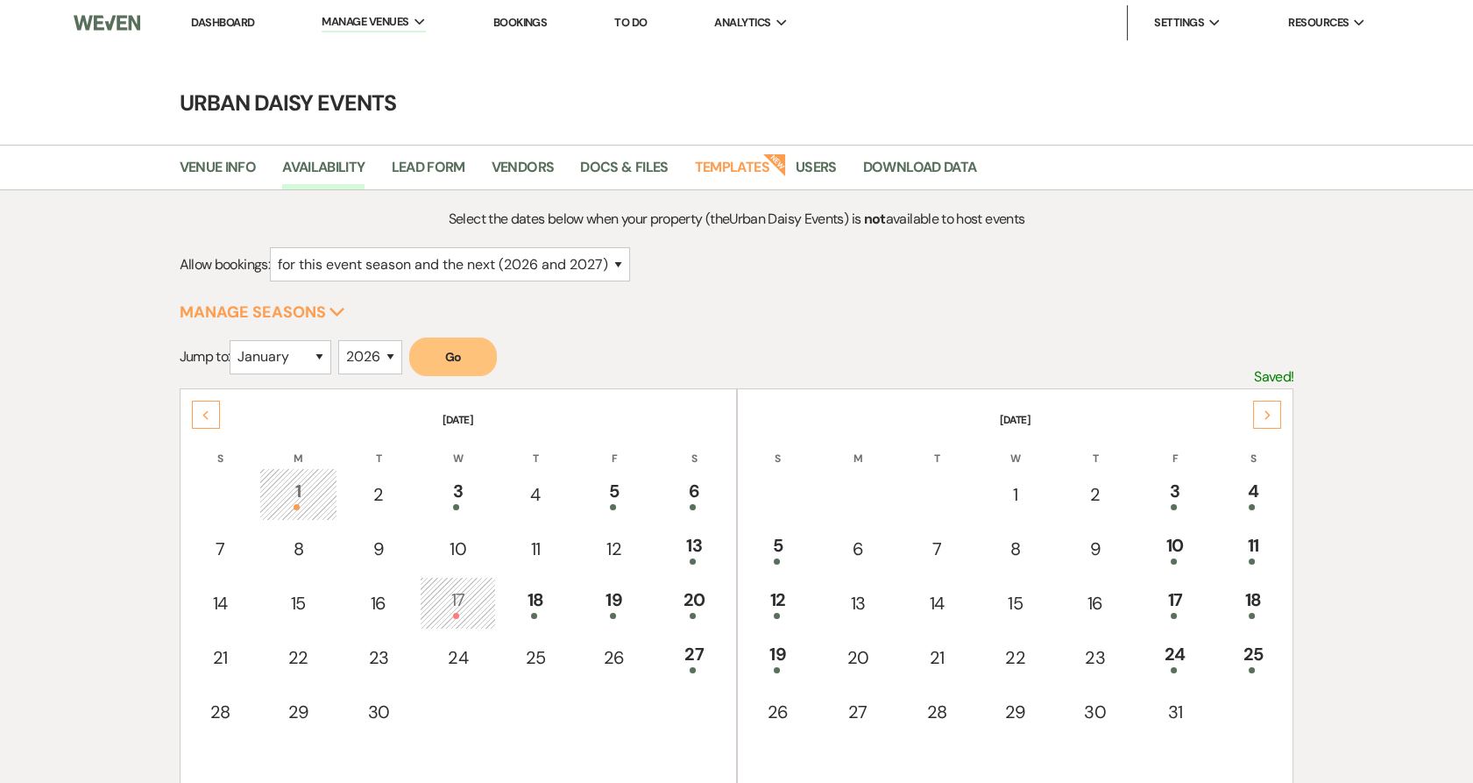
click at [1268, 415] on use at bounding box center [1268, 415] width 6 height 10
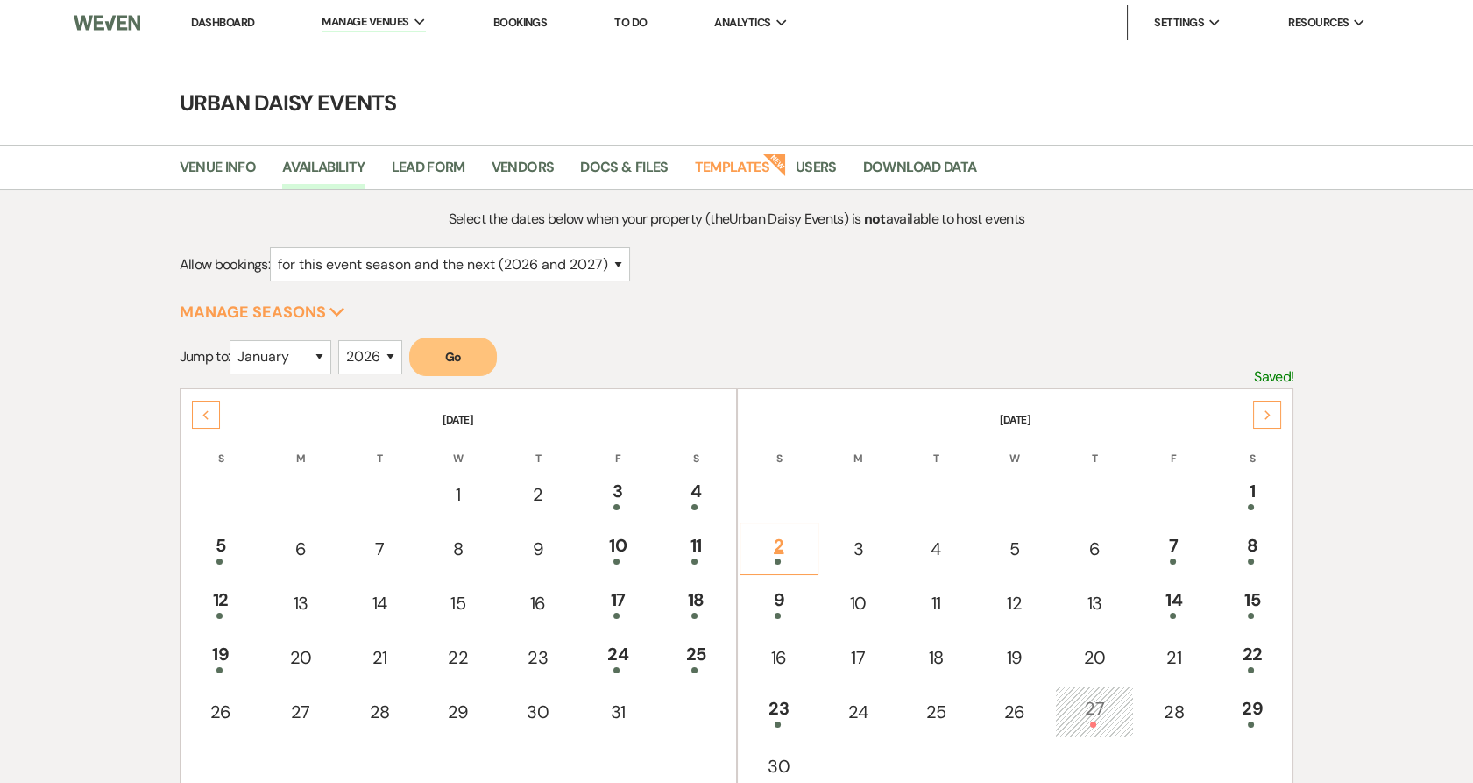
click at [776, 560] on span at bounding box center [778, 561] width 6 height 6
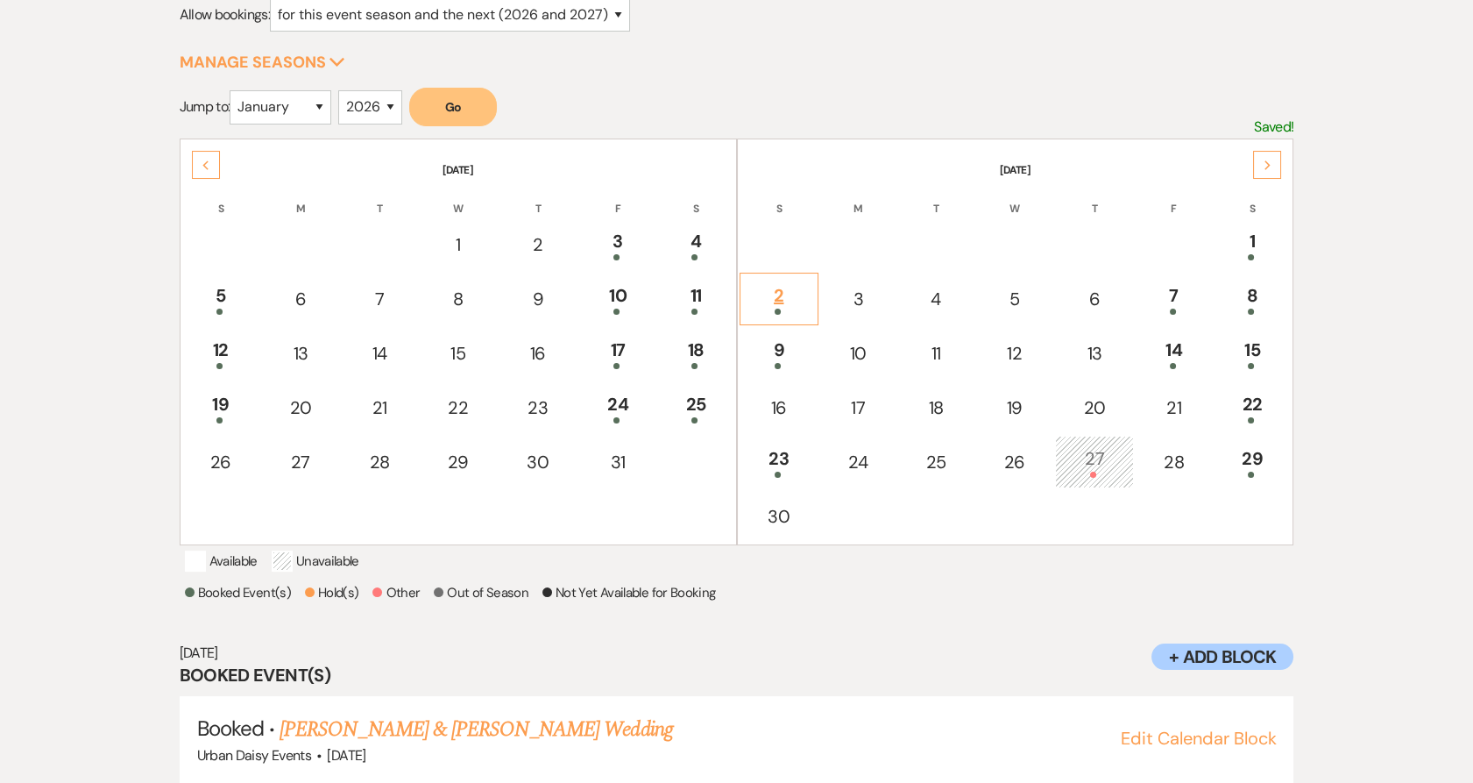
scroll to position [304, 0]
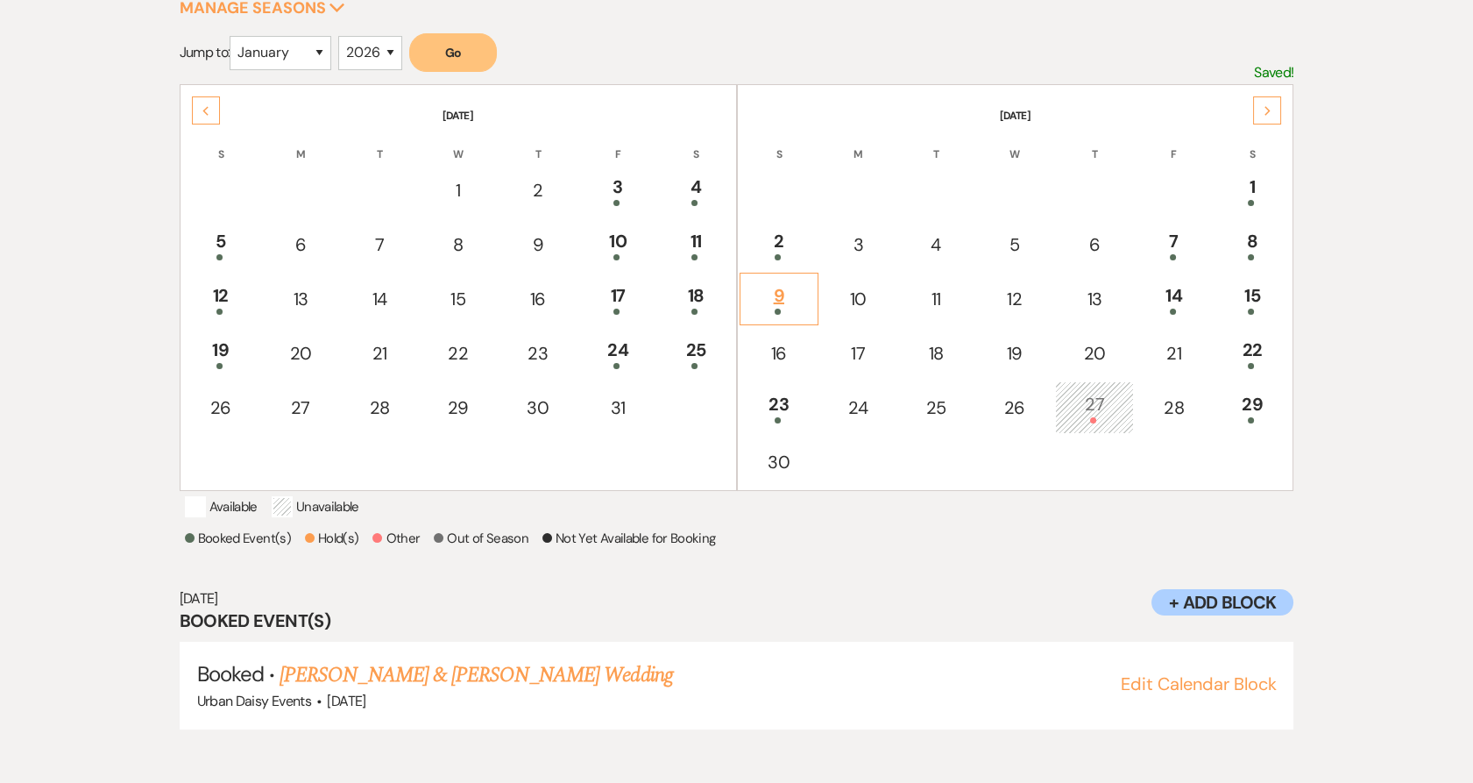
click at [783, 310] on div at bounding box center [779, 312] width 60 height 6
click at [383, 687] on link "[PERSON_NAME] & [PERSON_NAME] Wedding" at bounding box center [476, 675] width 393 height 32
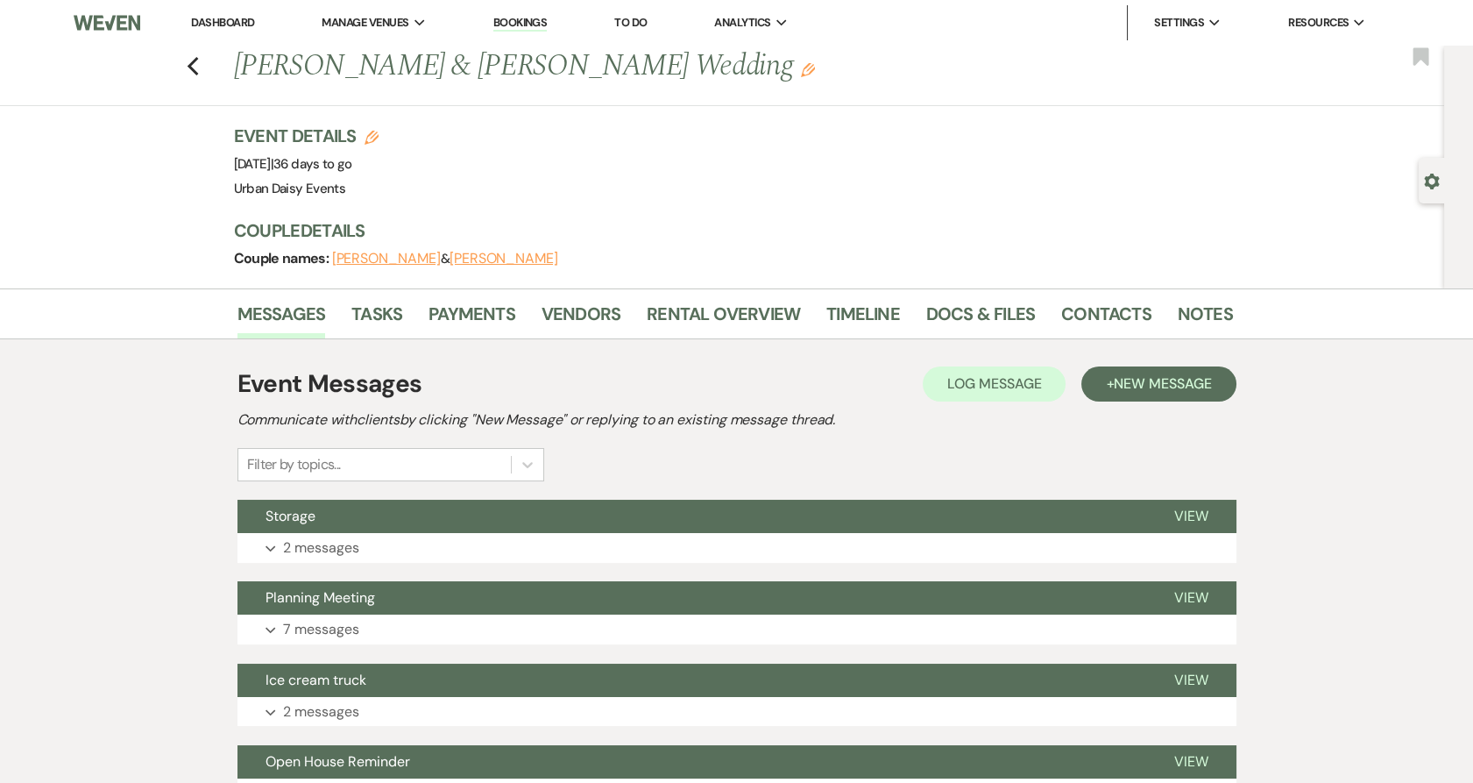
click at [222, 20] on link "Dashboard" at bounding box center [222, 22] width 63 height 15
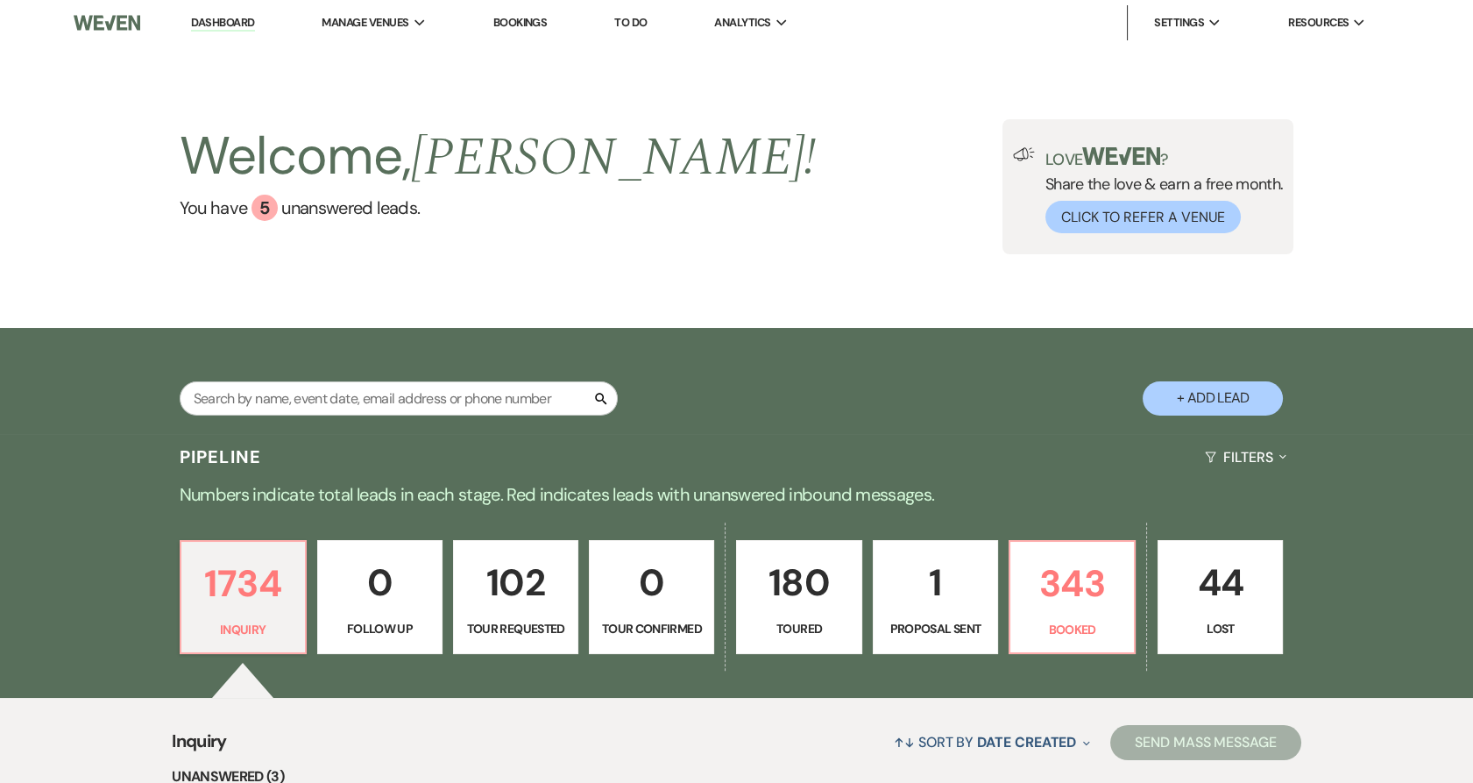
click at [1179, 393] on button "+ Add Lead" at bounding box center [1213, 398] width 140 height 34
click at [1216, 399] on button "+ Add Lead" at bounding box center [1213, 398] width 140 height 34
select select "635"
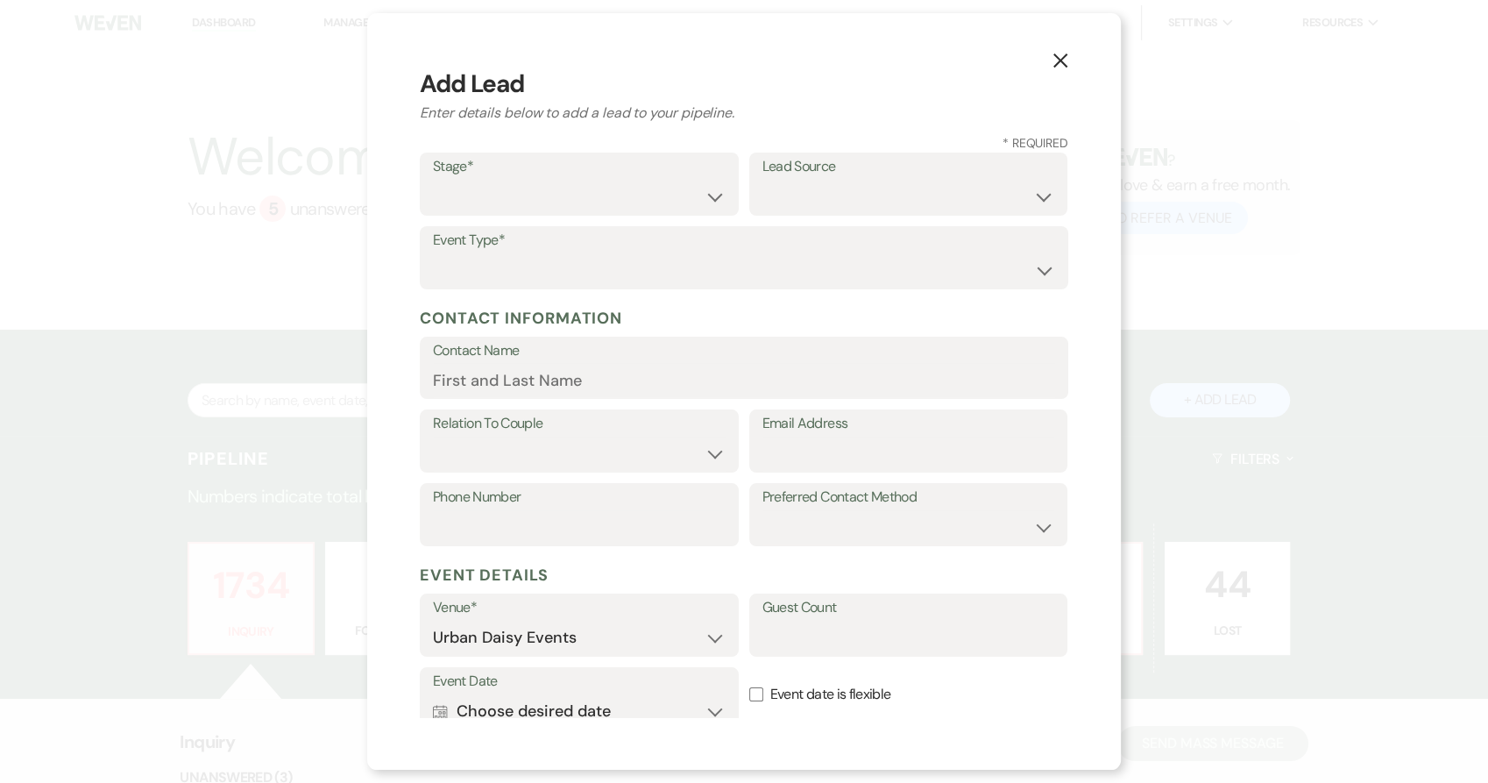
click at [589, 221] on div "Stage* Inquiry Follow Up Tour Requested Tour Confirmed Toured Proposal Sent Boo…" at bounding box center [744, 225] width 649 height 147
click at [589, 207] on select "Inquiry Follow Up Tour Requested Tour Confirmed Toured Proposal Sent Booked Lost" at bounding box center [579, 197] width 293 height 34
select select "5"
click at [433, 180] on select "Inquiry Follow Up Tour Requested Tour Confirmed Toured Proposal Sent Booked Lost" at bounding box center [579, 197] width 293 height 34
click at [829, 208] on select "Weven Venue Website Instagram Facebook Pinterest Google The Knot Wedding Wire H…" at bounding box center [908, 197] width 293 height 34
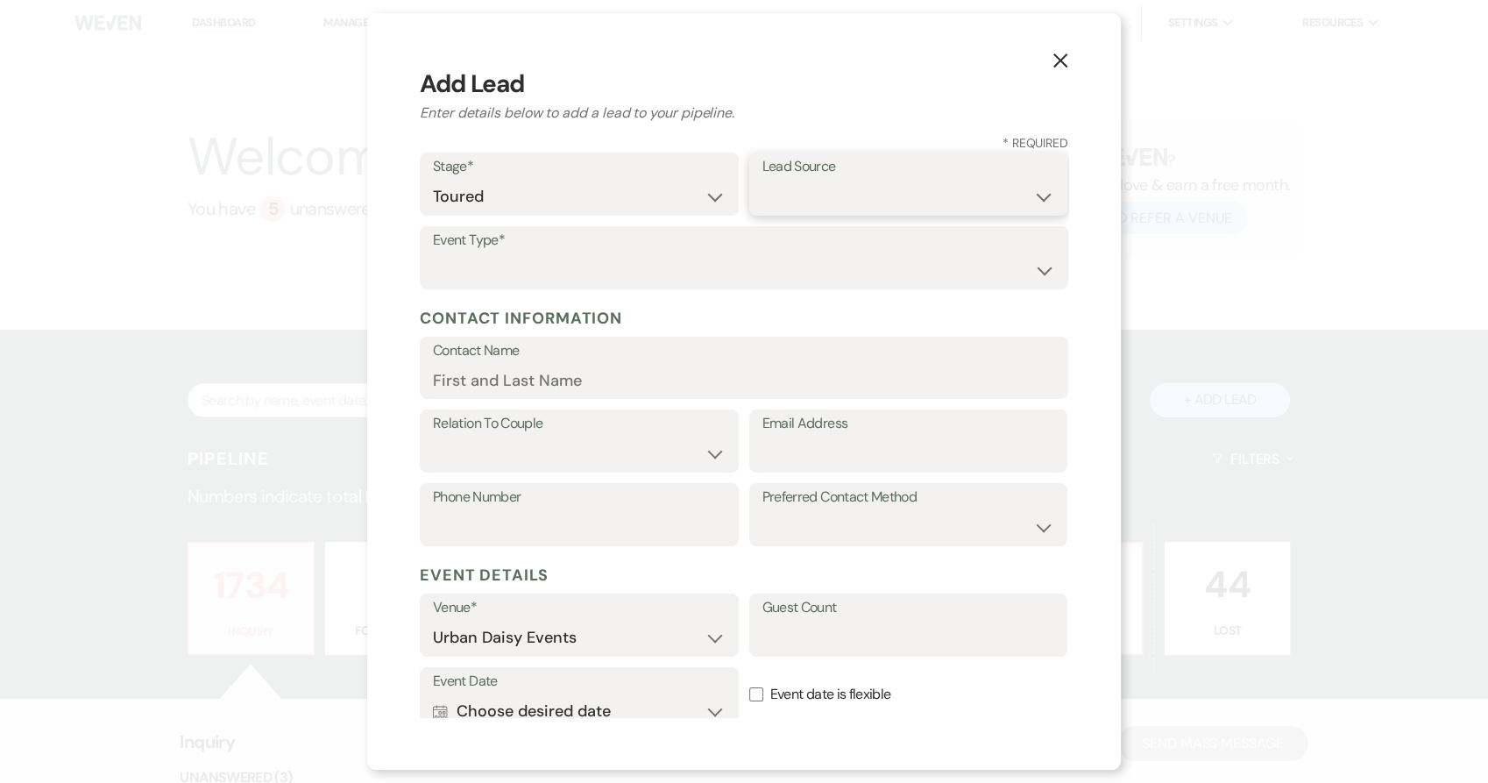
click at [834, 195] on select "Weven Venue Website Instagram Facebook Pinterest Google The Knot Wedding Wire H…" at bounding box center [908, 197] width 293 height 34
select select "6"
click at [762, 180] on select "Weven Venue Website Instagram Facebook Pinterest Google The Knot Wedding Wire H…" at bounding box center [908, 197] width 293 height 34
click at [648, 265] on select "Wedding Anniversary Party Baby Shower Bachelorette / Bachelor Party Birthday Pa…" at bounding box center [744, 270] width 622 height 34
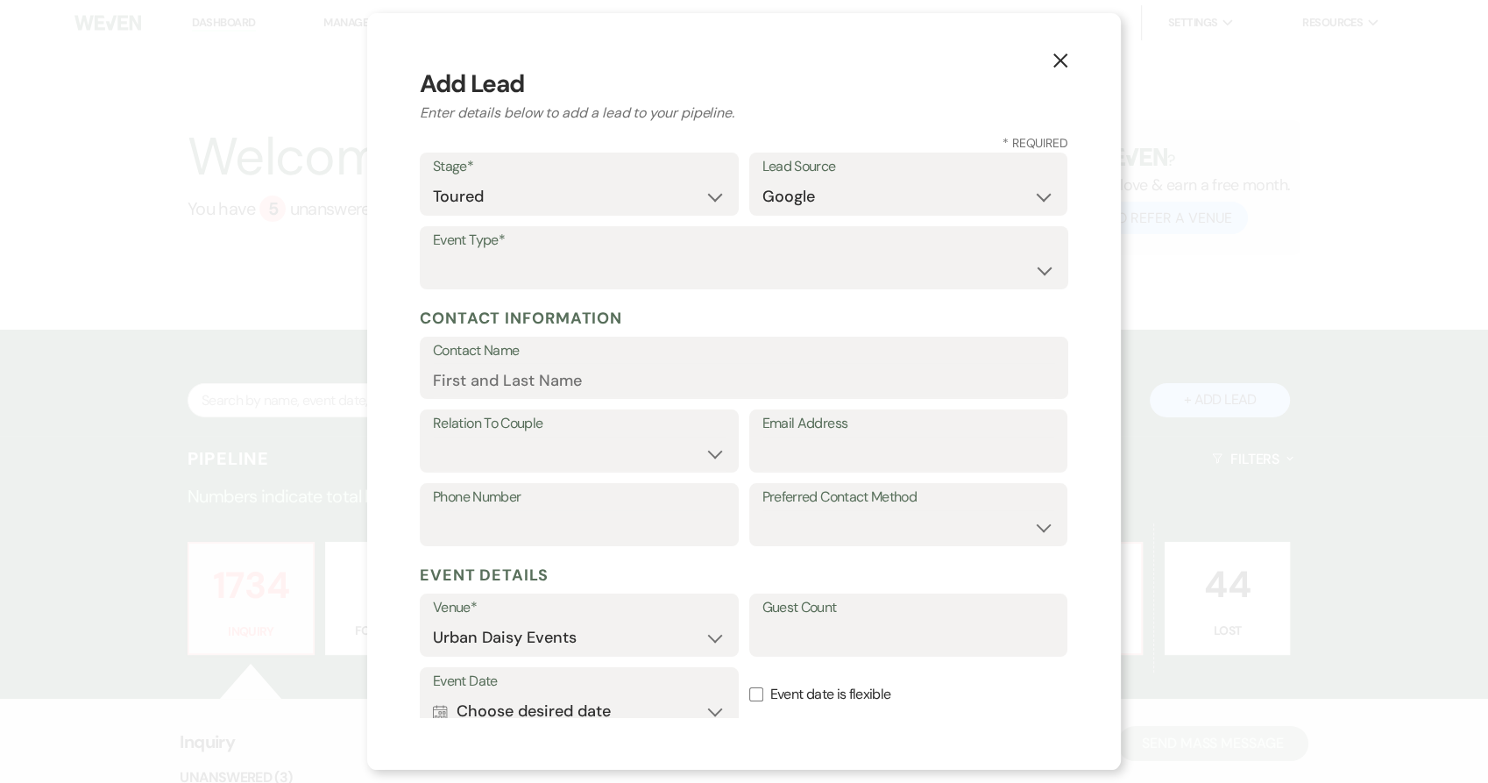
click at [642, 288] on div "Event Type* Wedding Anniversary Party Baby Shower Bachelorette / Bachelor Party…" at bounding box center [744, 263] width 649 height 74
click at [645, 273] on select "Wedding Anniversary Party Baby Shower Bachelorette / Bachelor Party Birthday Pa…" at bounding box center [744, 271] width 621 height 34
select select "1"
click at [434, 254] on select "Wedding Anniversary Party Baby Shower Bachelorette / Bachelor Party Birthday Pa…" at bounding box center [744, 271] width 621 height 34
click at [622, 362] on label "Contact Name" at bounding box center [744, 350] width 622 height 25
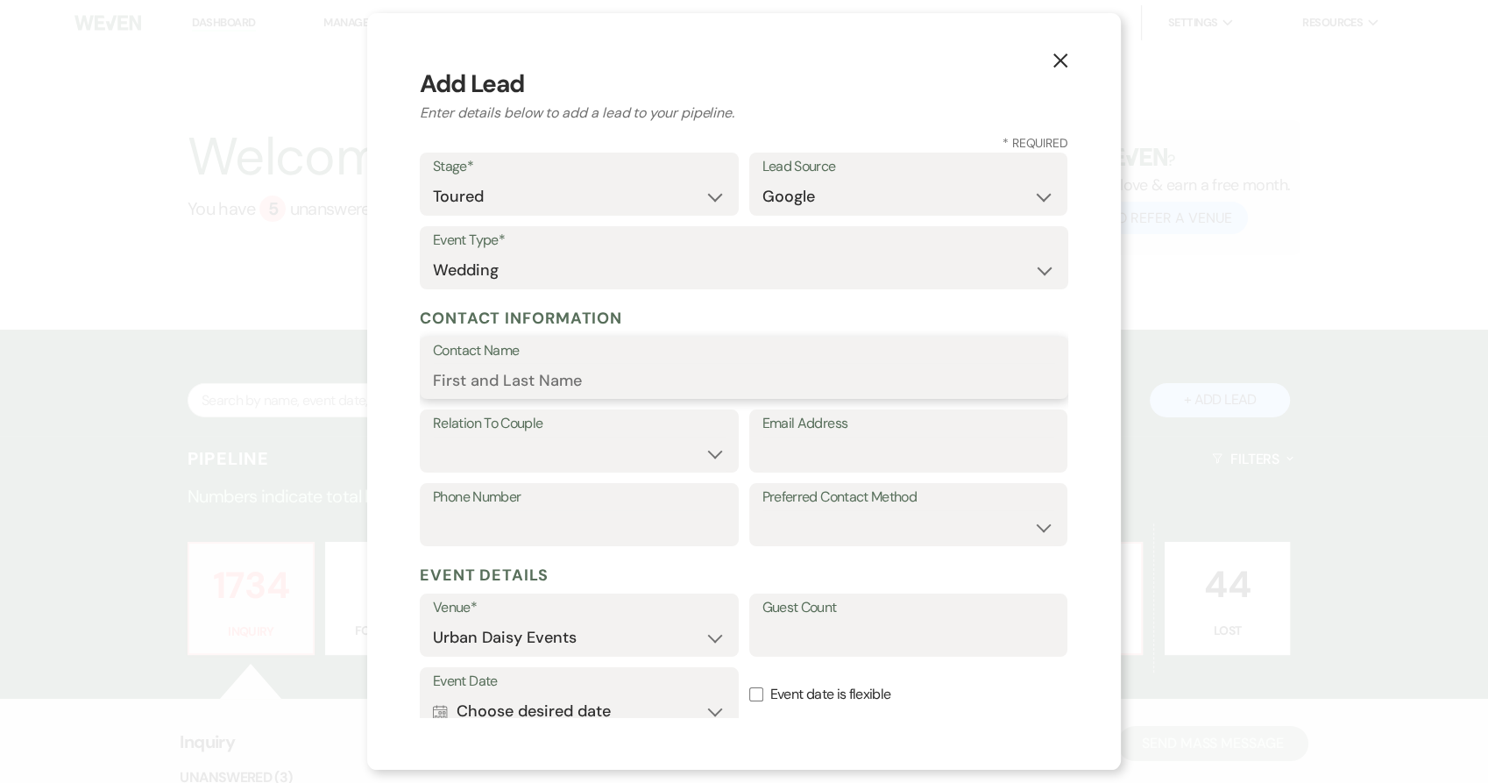
click at [622, 363] on input "Contact Name" at bounding box center [744, 380] width 622 height 34
click at [617, 376] on input "Contact Name" at bounding box center [744, 380] width 622 height 34
paste input "Jayne depaepe"
type input "Jayne depaepe"
click at [535, 463] on select "Couple Planner Parent of Couple Family Member Friend Other" at bounding box center [579, 453] width 293 height 34
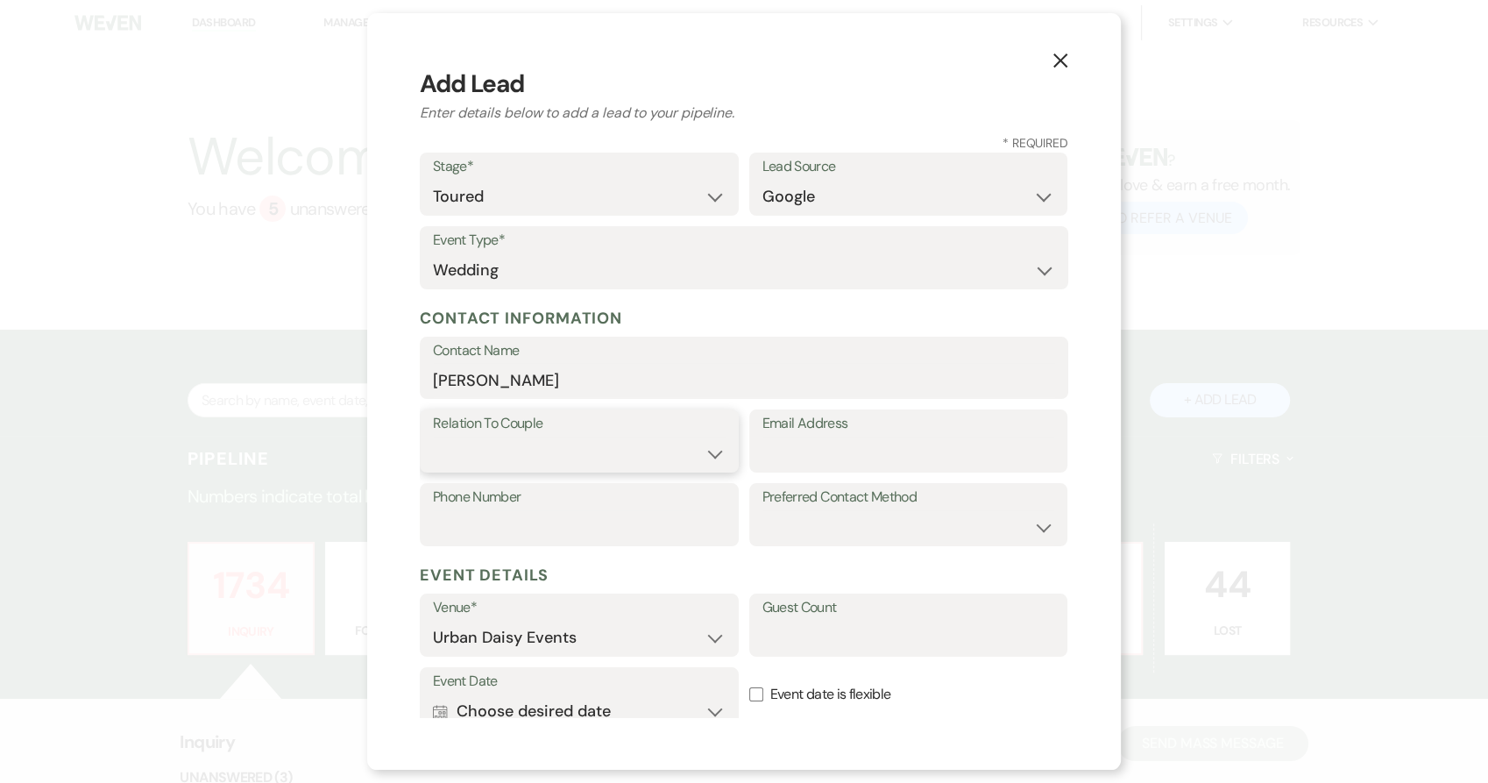
click at [541, 455] on select "Couple Planner Parent of Couple Family Member Friend Other" at bounding box center [579, 453] width 293 height 34
click at [547, 458] on select "Couple Planner Parent of Couple Family Member Friend Other" at bounding box center [579, 453] width 293 height 34
select select "1"
click at [433, 436] on select "Couple Planner Parent of Couple Family Member Friend Other" at bounding box center [579, 453] width 293 height 34
click at [826, 441] on input "Email Address" at bounding box center [908, 453] width 293 height 34
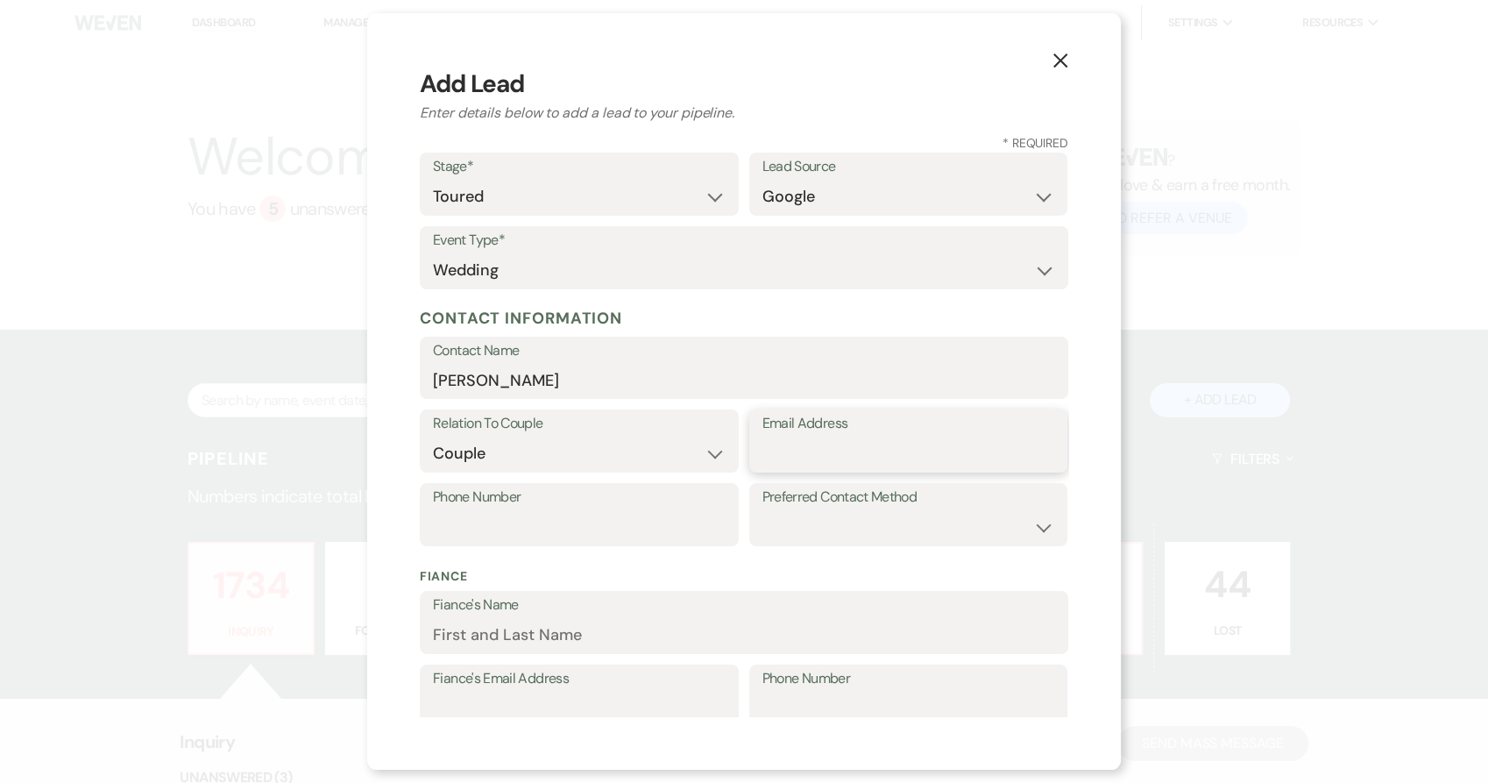
click at [826, 452] on input "Email Address" at bounding box center [908, 453] width 293 height 34
paste input "jdepaepe@comcast.net"
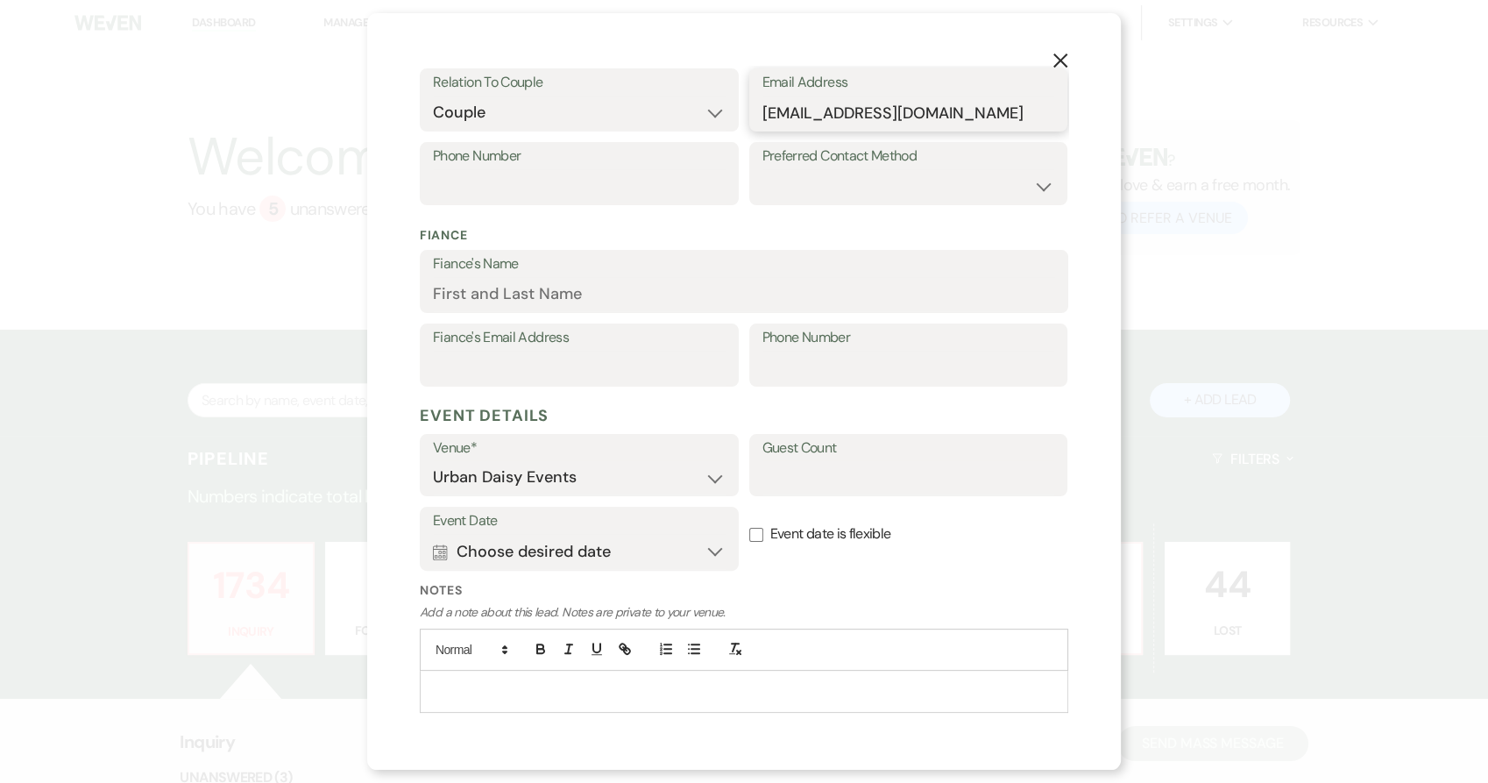
scroll to position [389, 0]
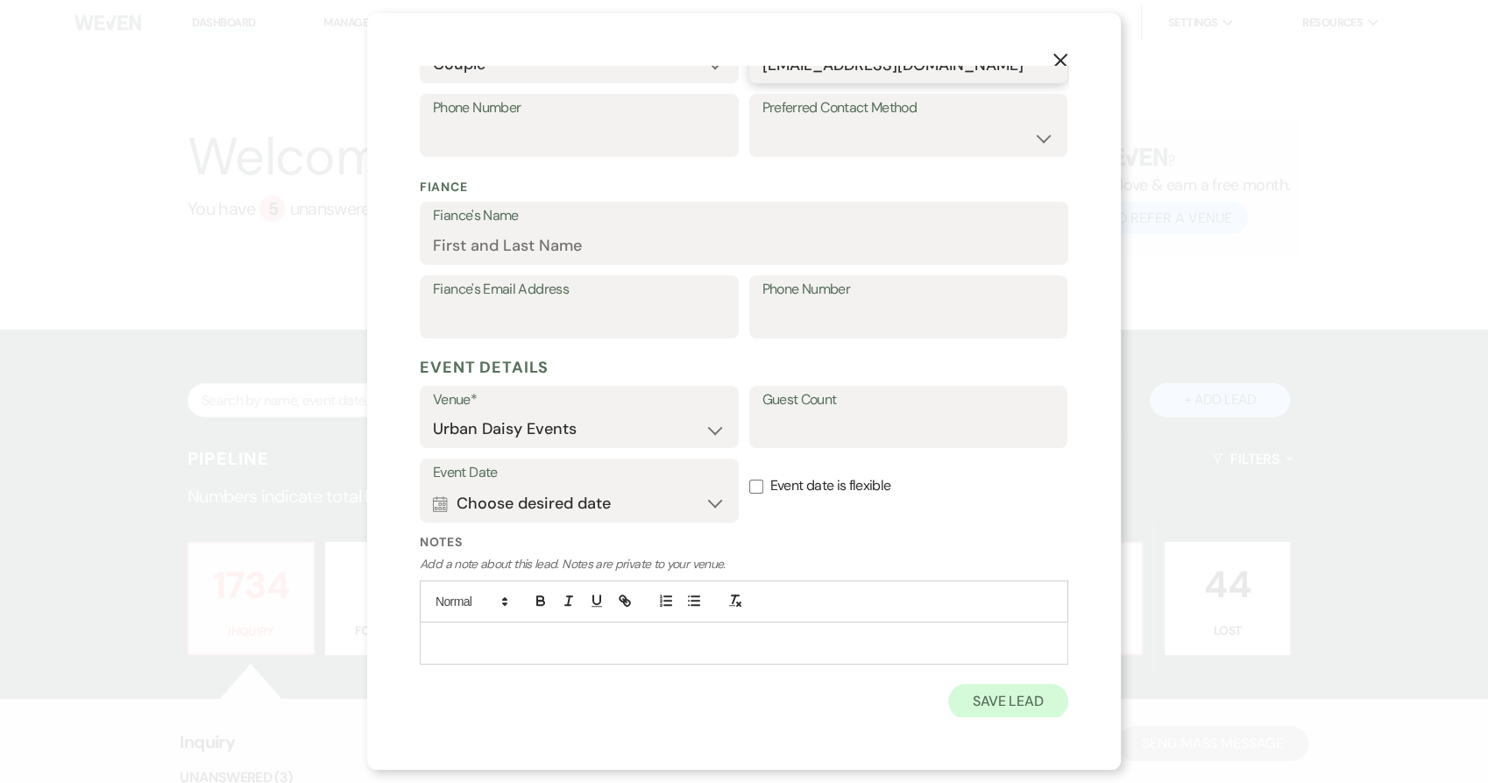
type input "jdepaepe@comcast.net"
click at [968, 699] on button "Save Lead" at bounding box center [1008, 701] width 120 height 35
select select
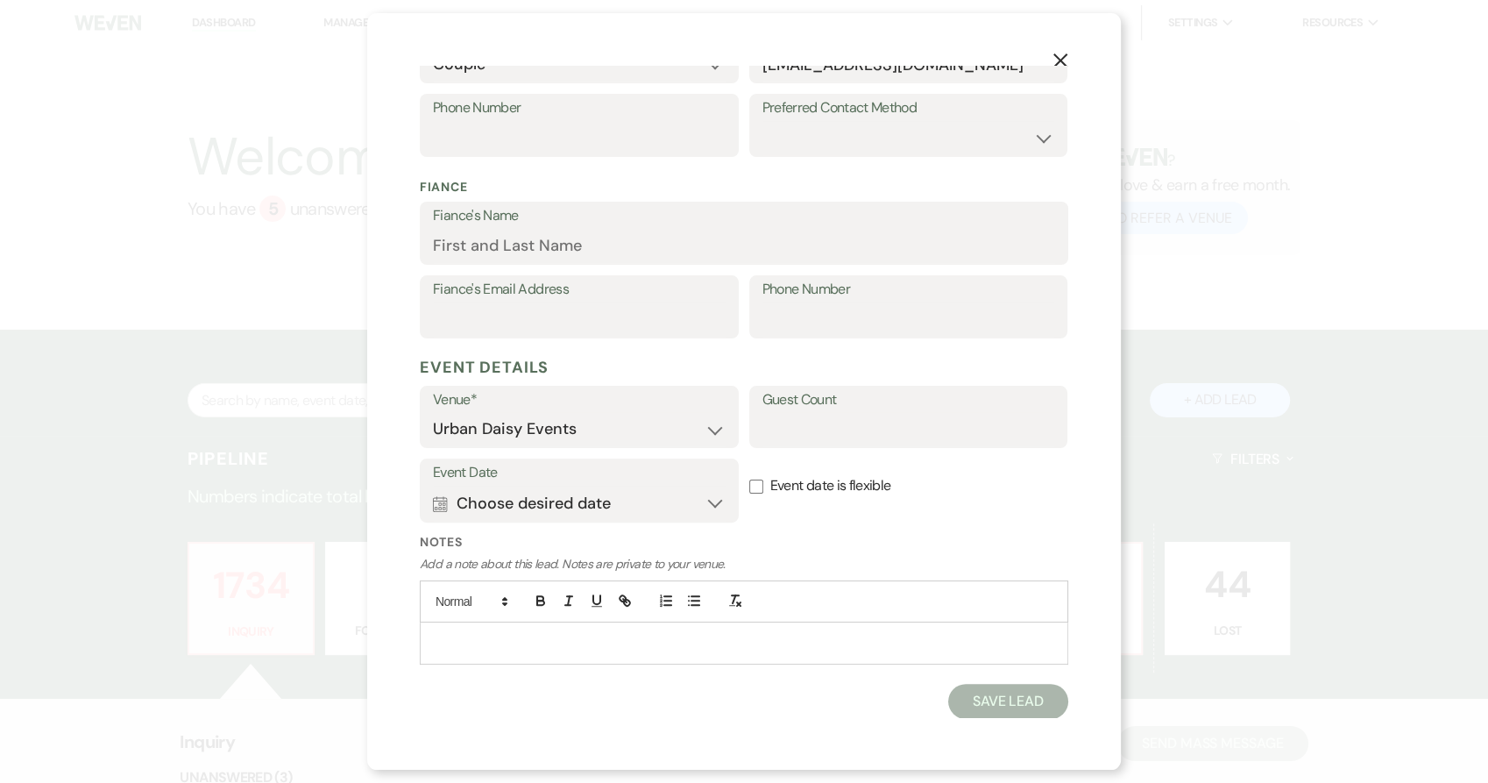
select select
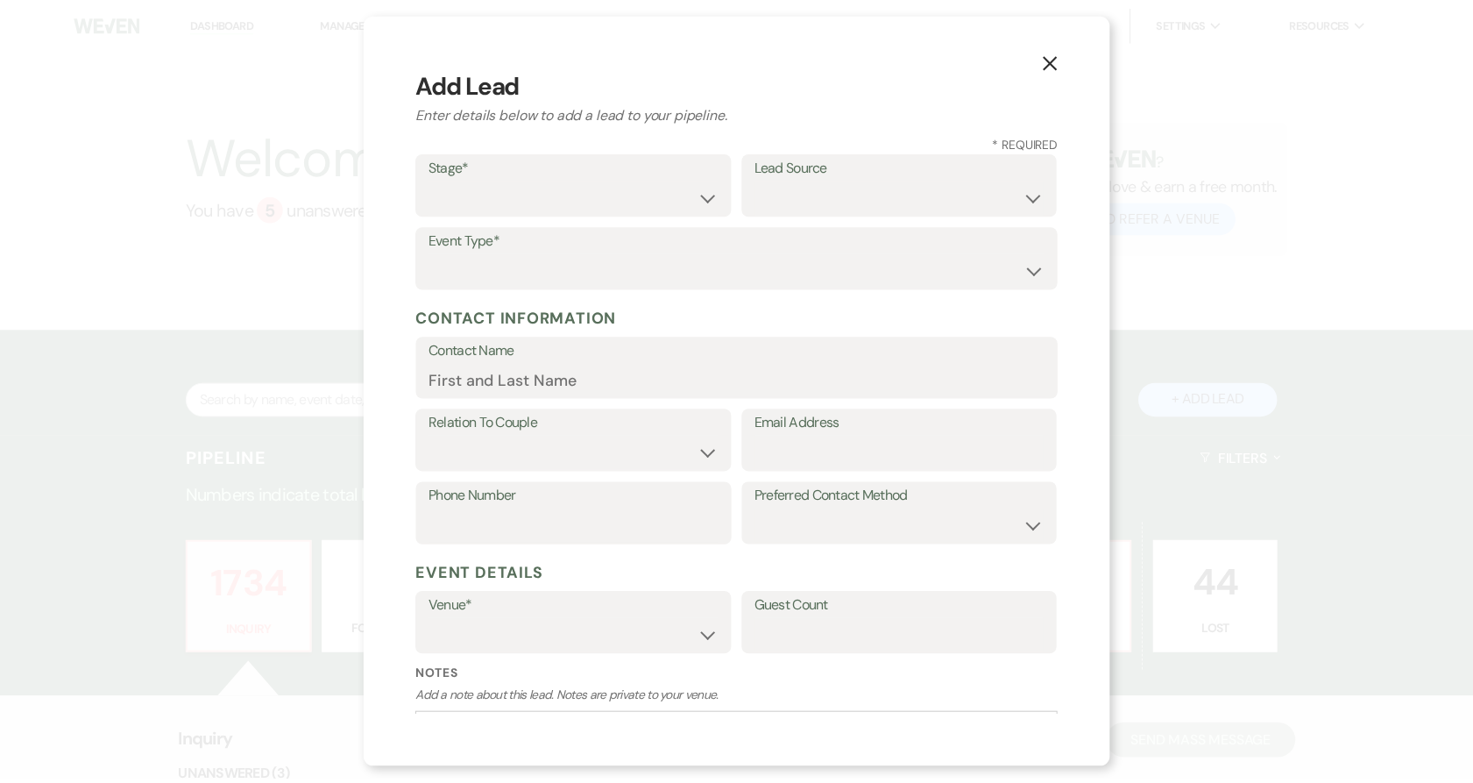
scroll to position [0, 0]
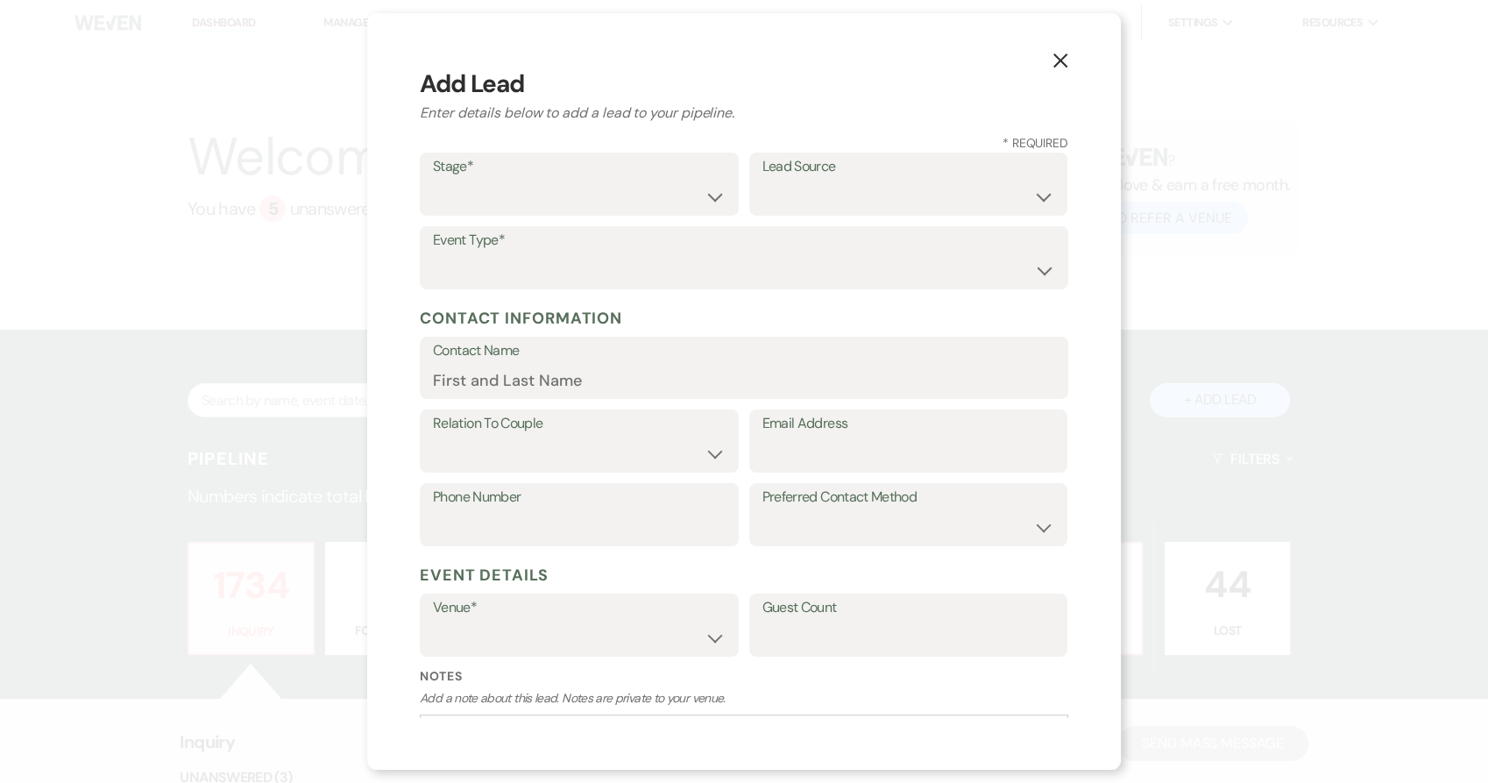
click at [1058, 65] on icon "X" at bounding box center [1061, 61] width 16 height 16
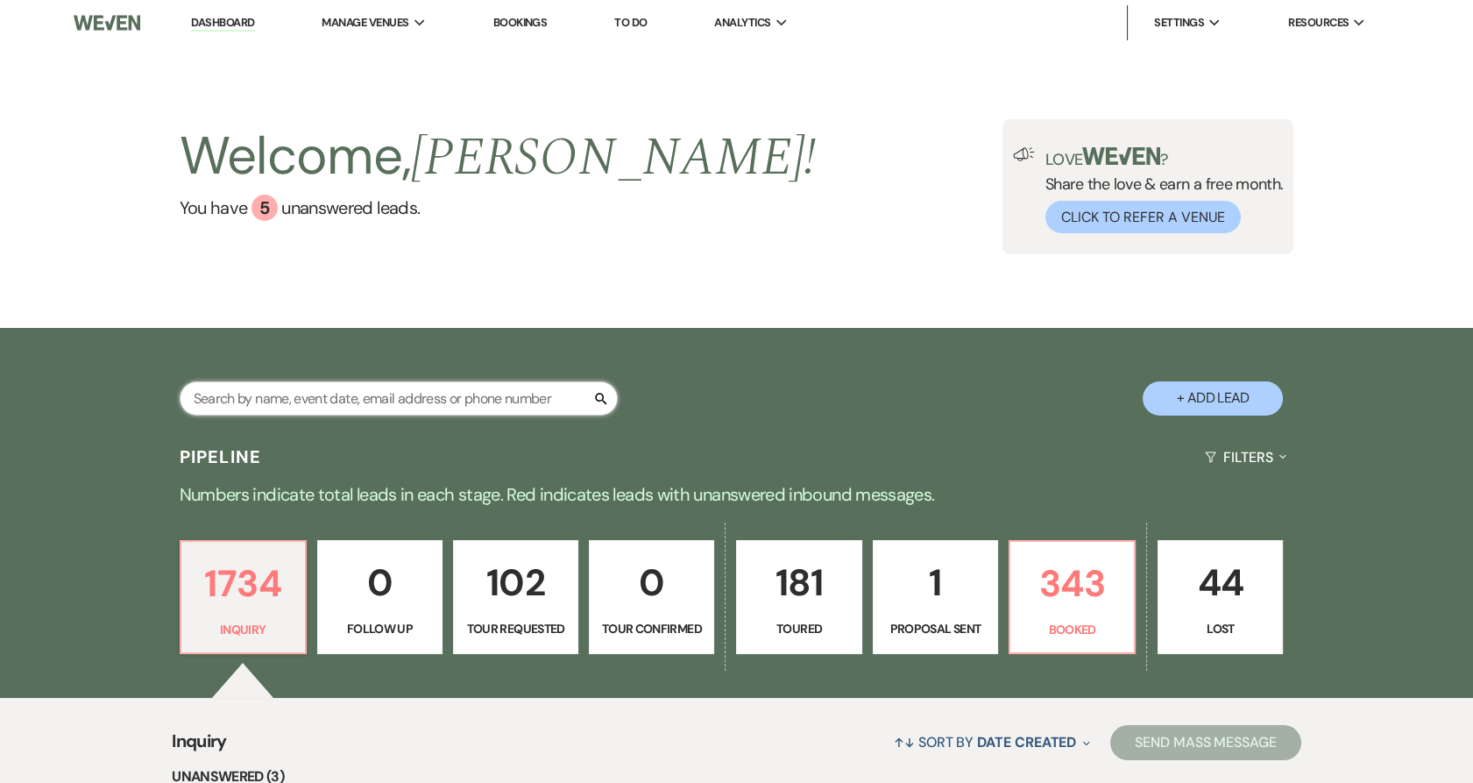
click at [299, 400] on input "text" at bounding box center [399, 398] width 438 height 34
paste input "jdepaepe@comcast.net"
type input "jdepaepe@comcast.net"
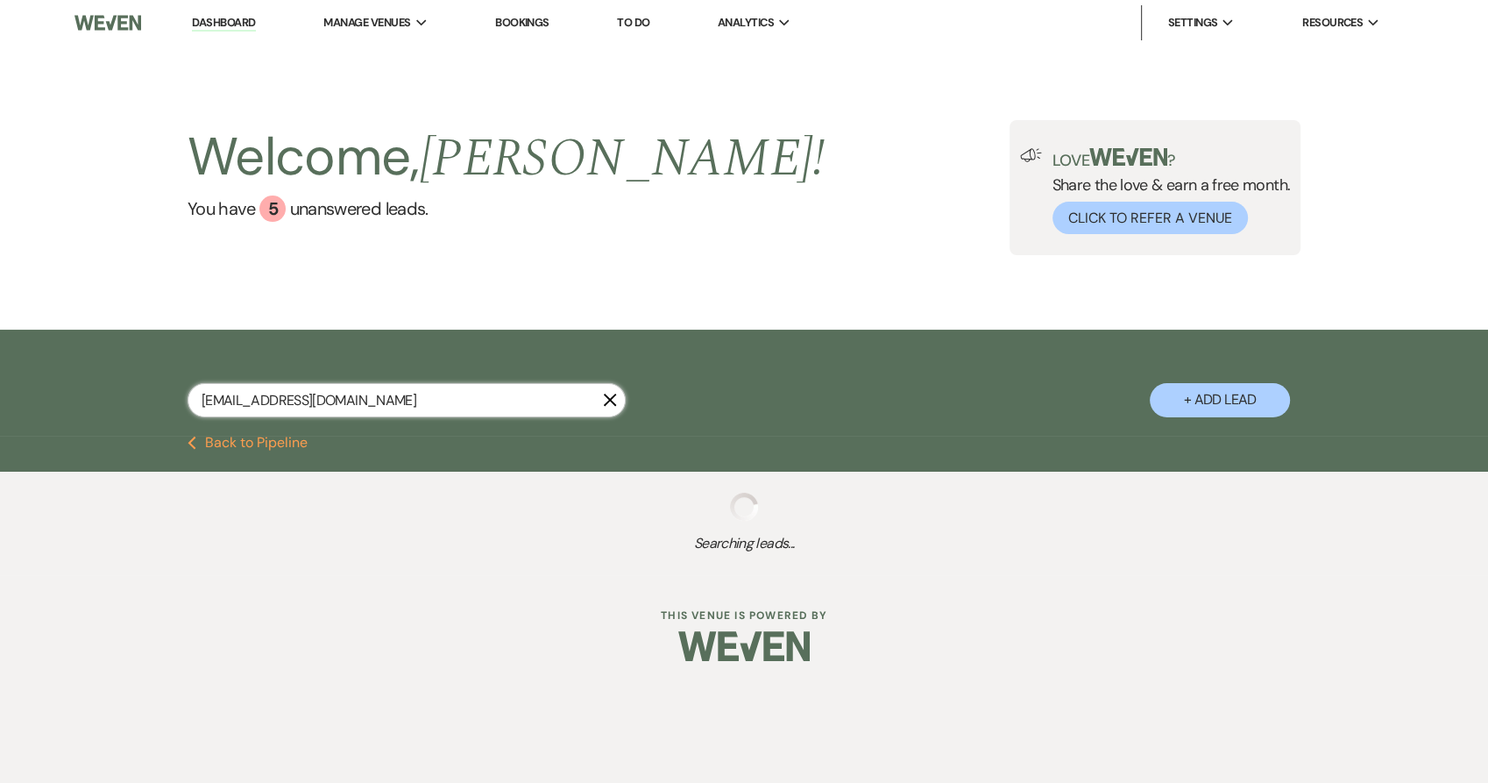
select select "5"
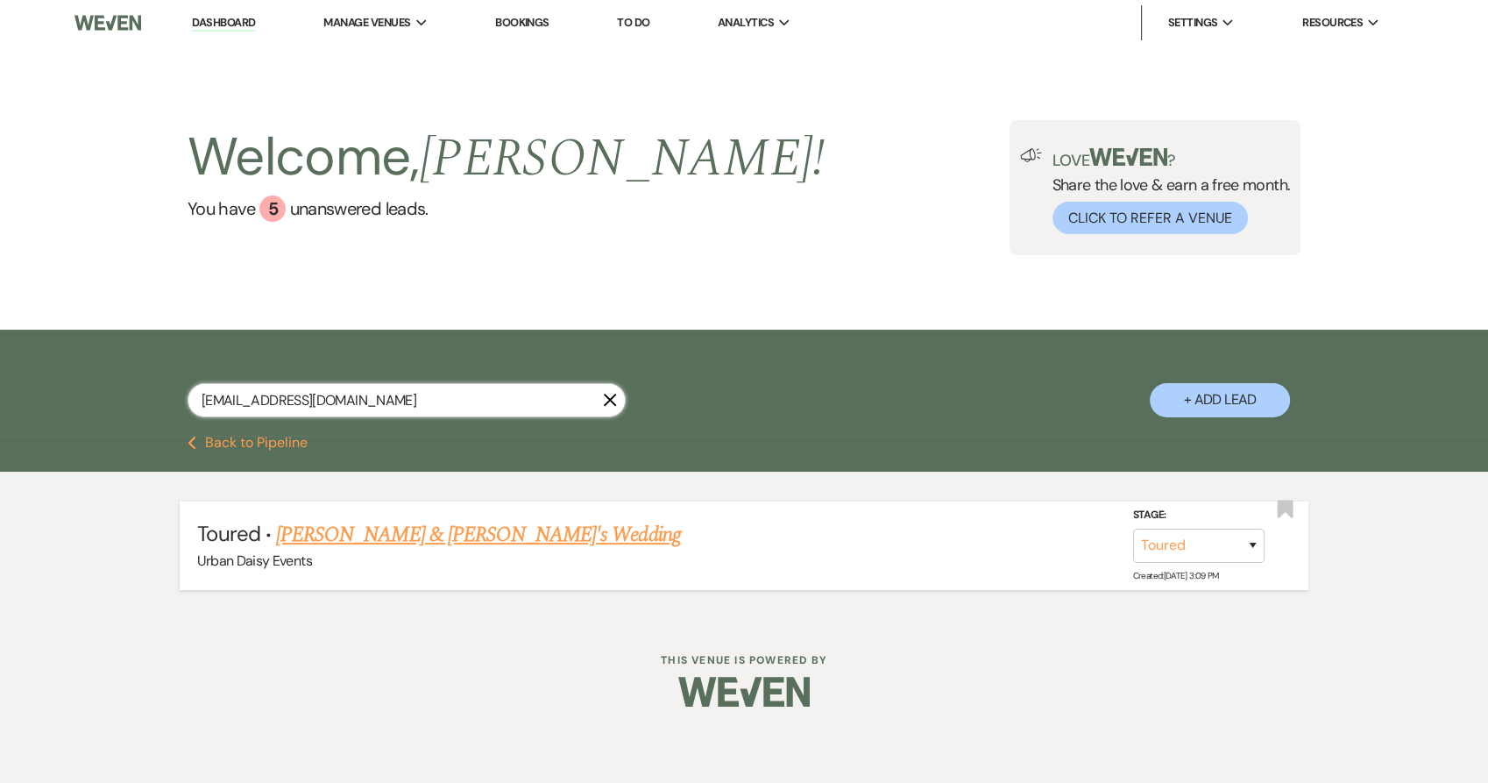
type input "jdepaepe@comcast.net"
click at [314, 535] on link "Jayne Depaepe & Fiance's Wedding" at bounding box center [478, 535] width 405 height 32
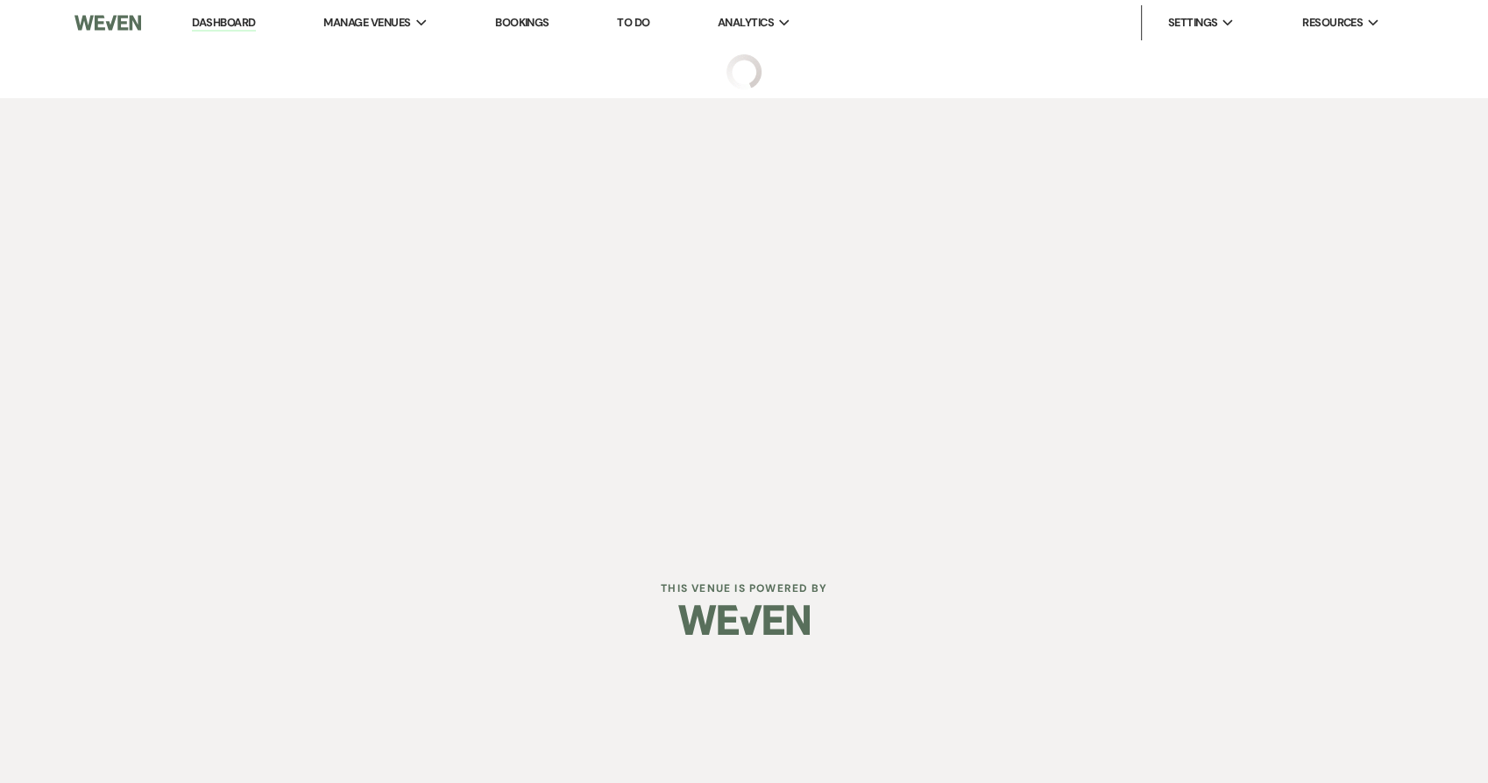
select select "5"
select select "6"
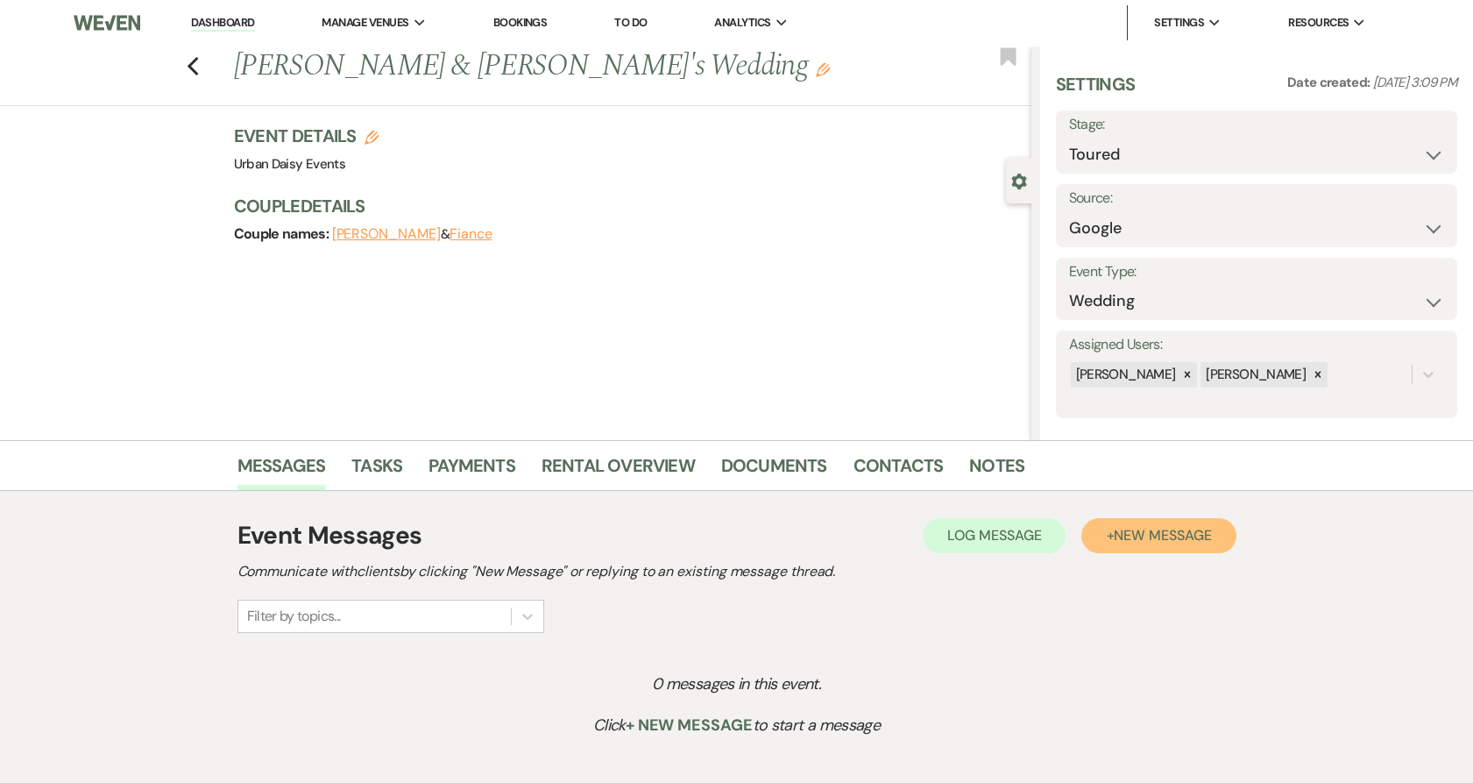
click at [1155, 538] on span "New Message" at bounding box center [1162, 535] width 97 height 18
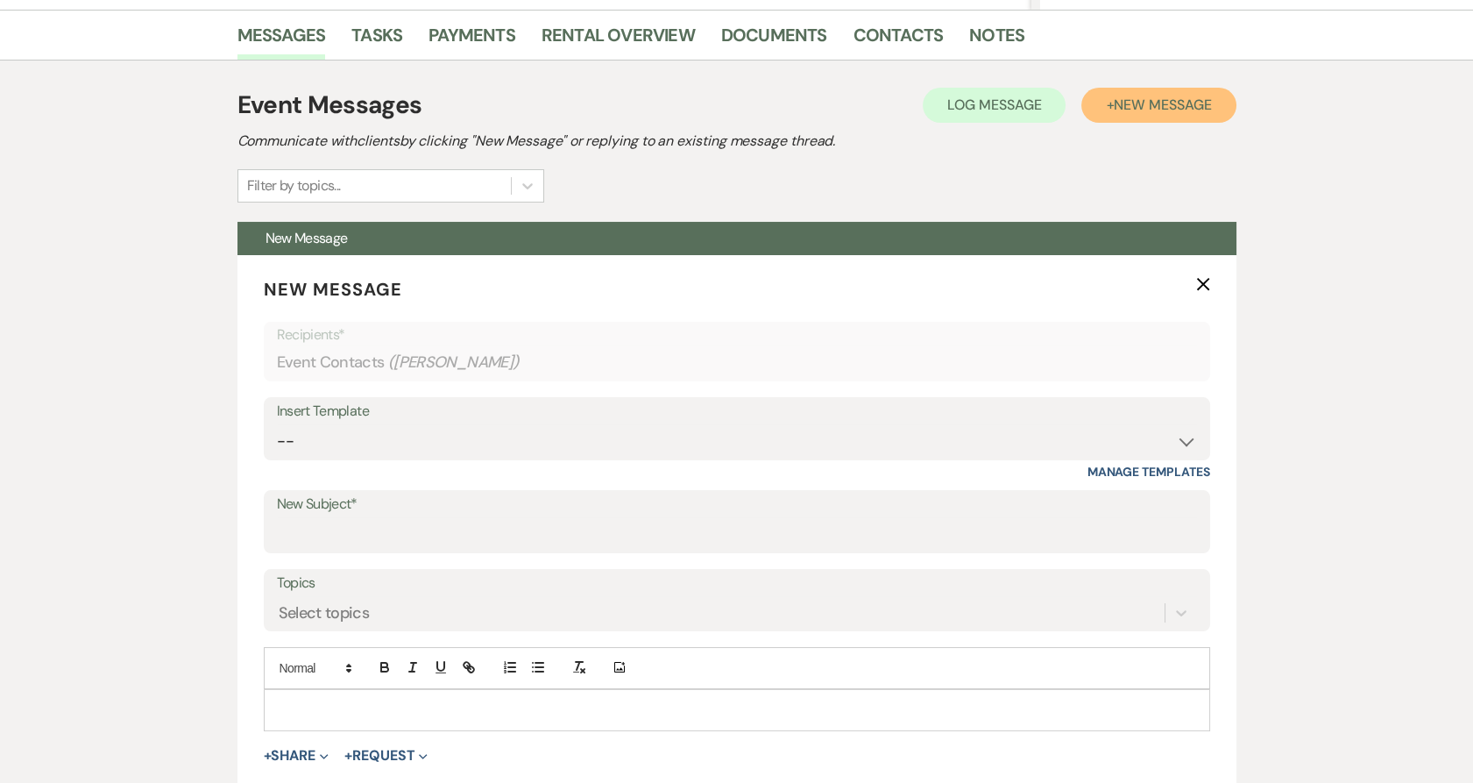
scroll to position [466, 0]
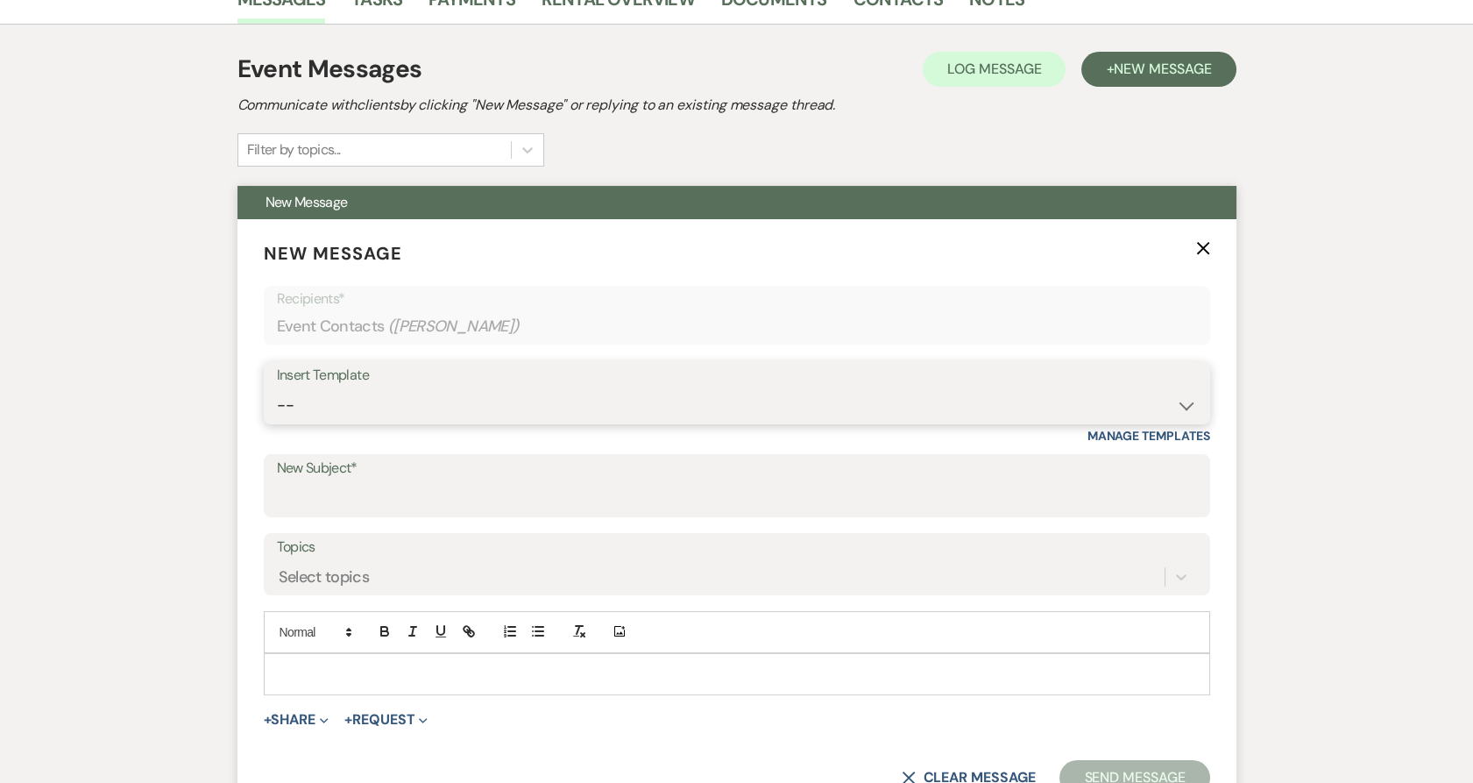
click at [433, 401] on select "-- Payment Past Due Rental Agreement and First Payment Urban Daisy Initial Resp…" at bounding box center [737, 405] width 920 height 34
select select "5019"
click at [277, 388] on select "-- Payment Past Due Rental Agreement and First Payment Urban Daisy Initial Resp…" at bounding box center [737, 405] width 920 height 34
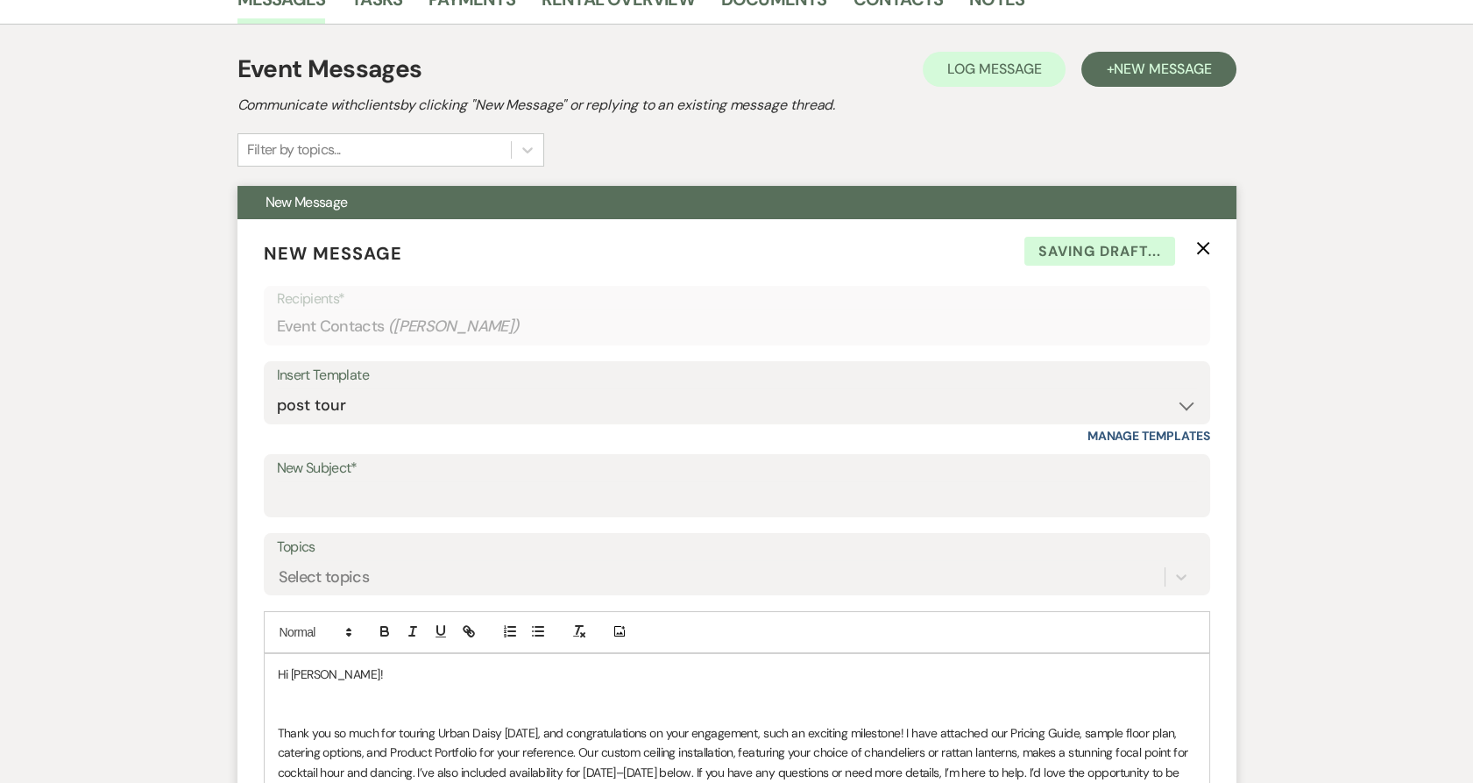
click at [293, 711] on p at bounding box center [737, 713] width 918 height 19
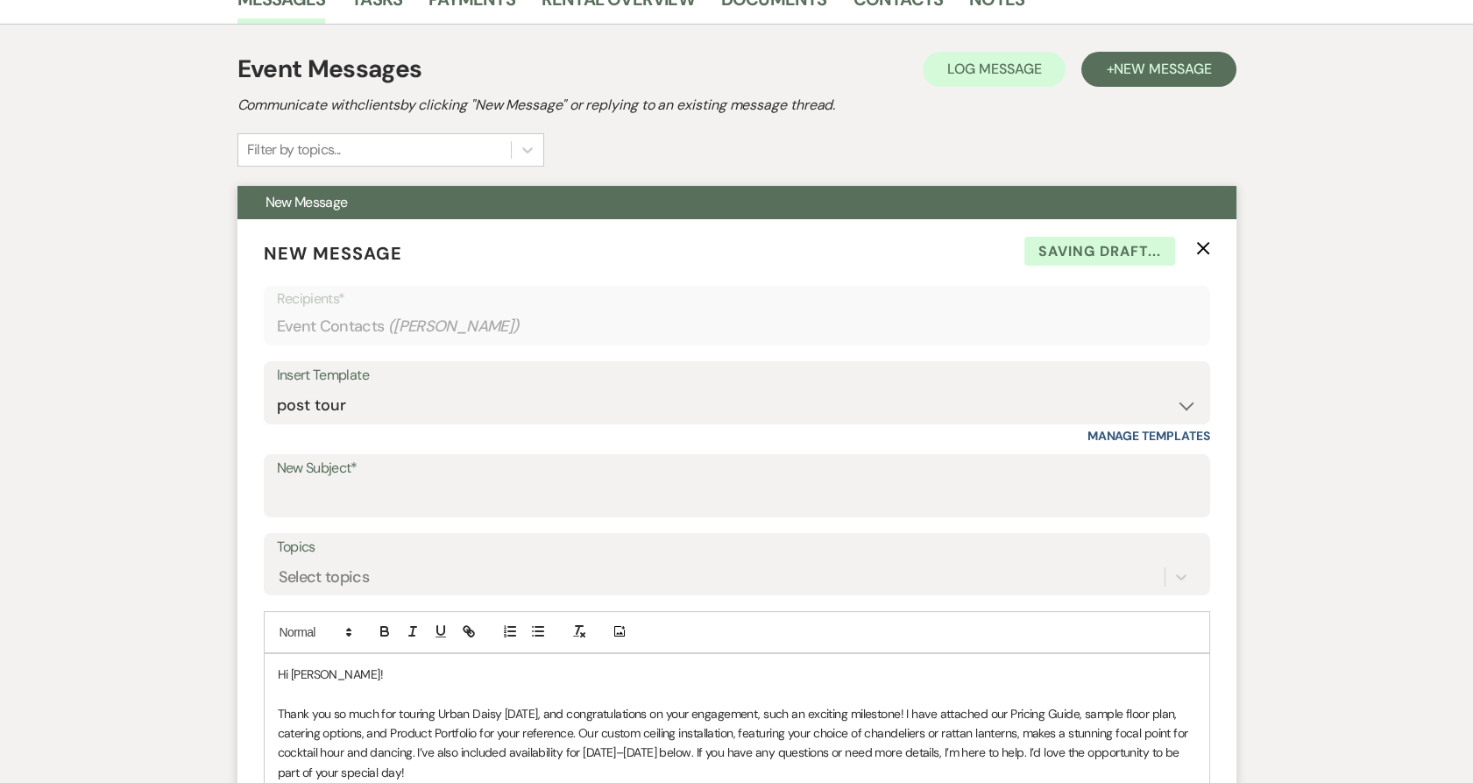
click at [642, 713] on p "Thank you so much for touring Urban Daisy today, and congratulations on your en…" at bounding box center [737, 743] width 918 height 79
click at [677, 714] on p "Thank you so much for touring Urban Daisy today, and congratulations on your en…" at bounding box center [737, 743] width 918 height 79
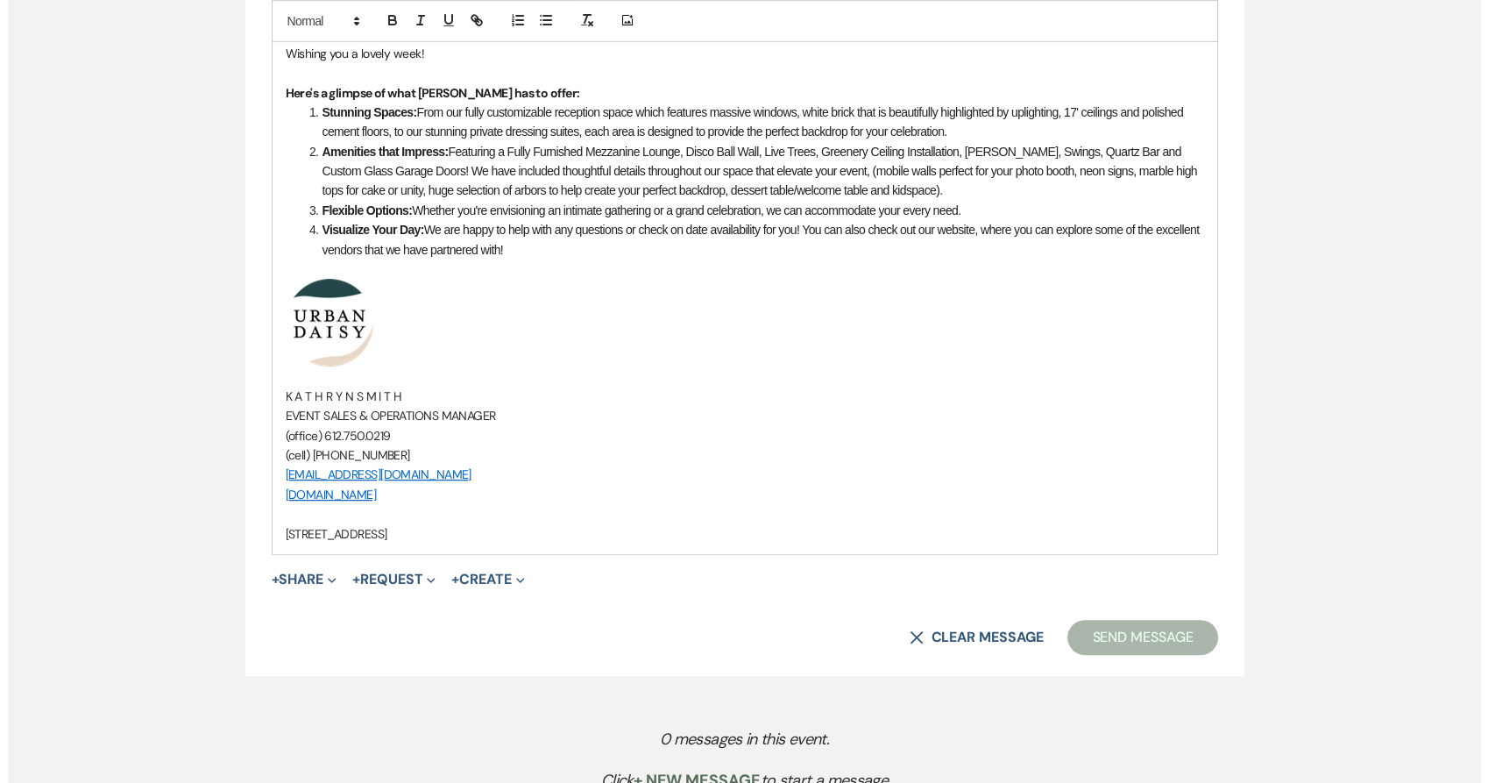
scroll to position [1559, 0]
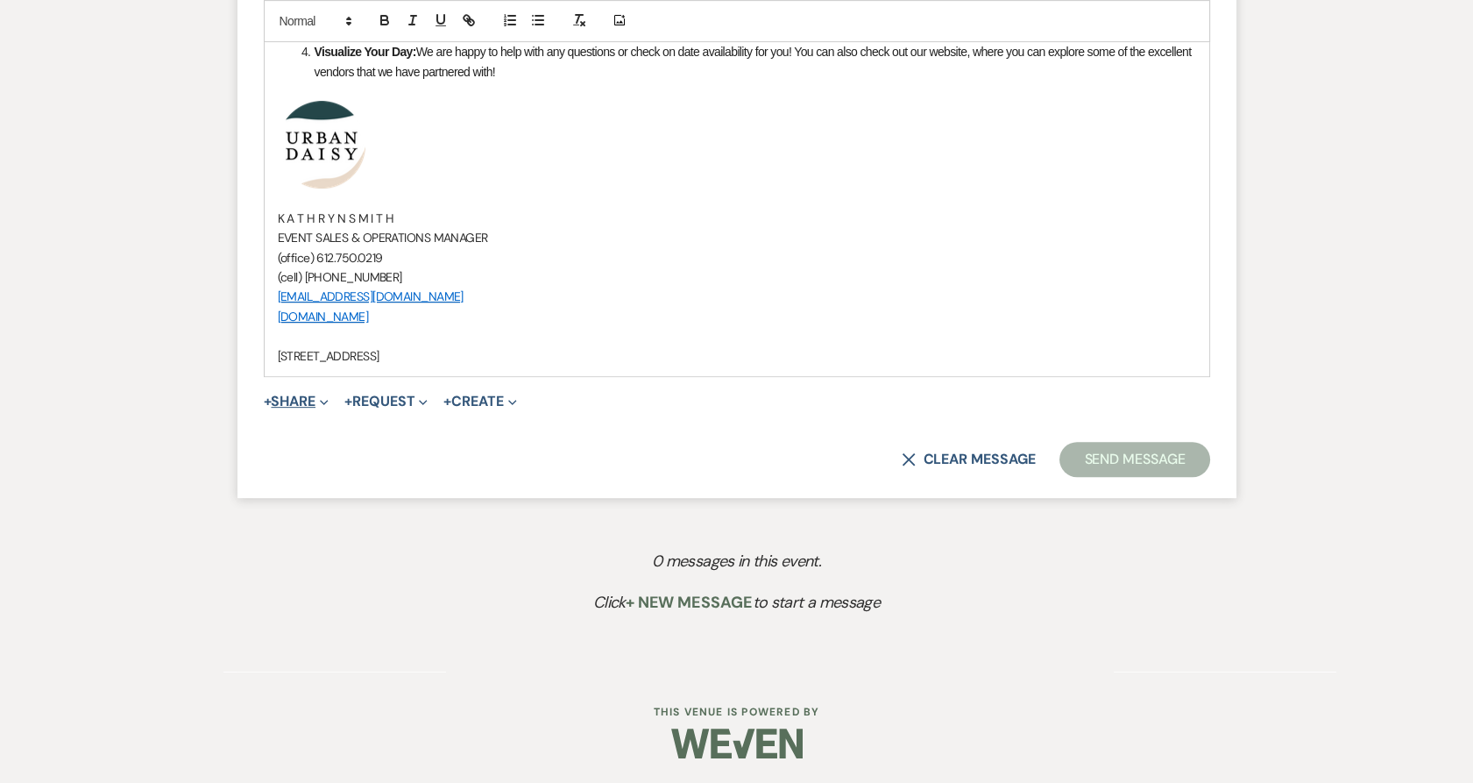
click at [292, 400] on button "+ Share Expand" at bounding box center [297, 401] width 66 height 14
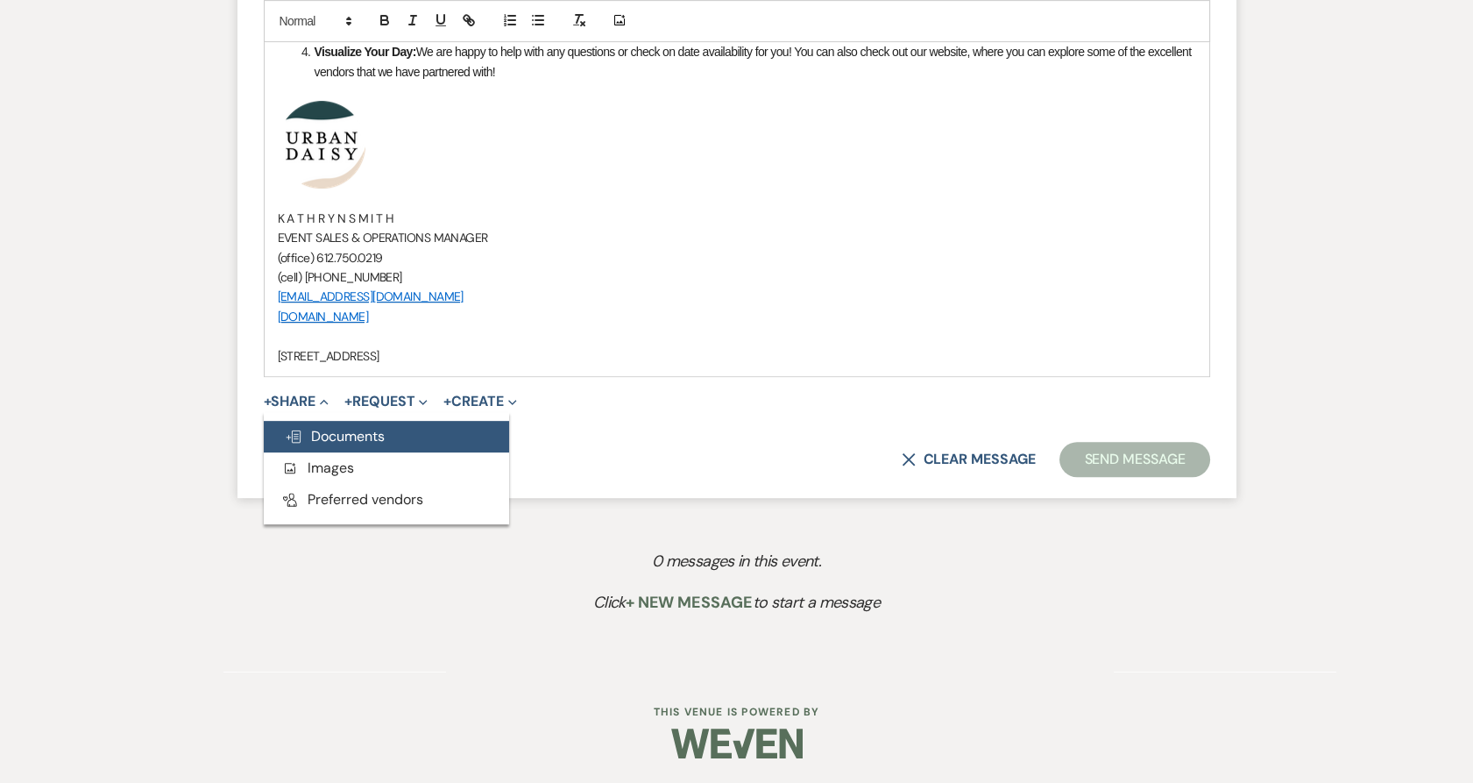
click at [299, 425] on button "Doc Upload Documents" at bounding box center [386, 437] width 245 height 32
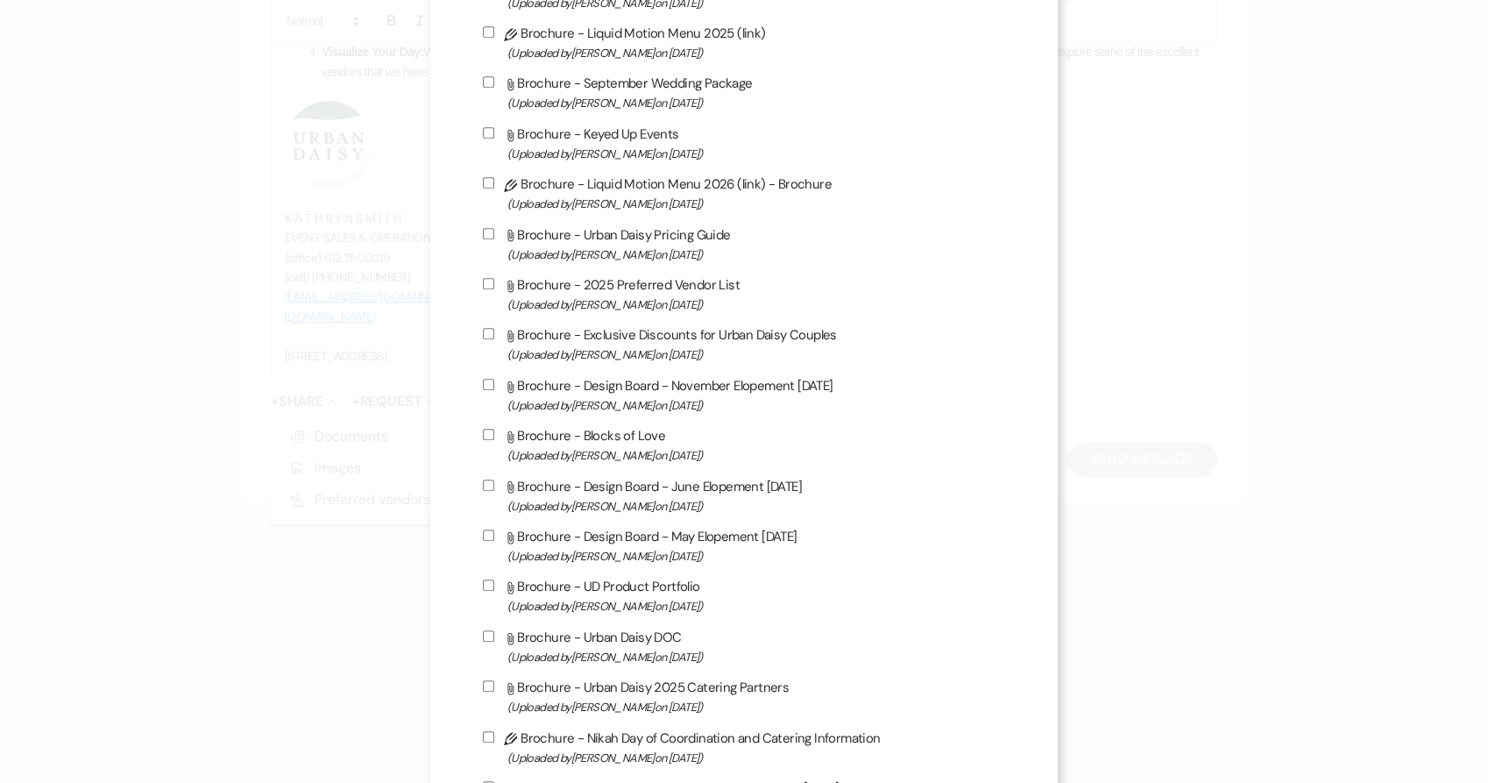
scroll to position [846, 0]
click at [613, 241] on label "Attach File Brochure - Urban Daisy Pricing Guide (Uploaded by Kathryn Beckett o…" at bounding box center [744, 245] width 523 height 41
click at [494, 241] on input "Attach File Brochure - Urban Daisy Pricing Guide (Uploaded by Kathryn Beckett o…" at bounding box center [488, 235] width 11 height 11
checkbox input "true"
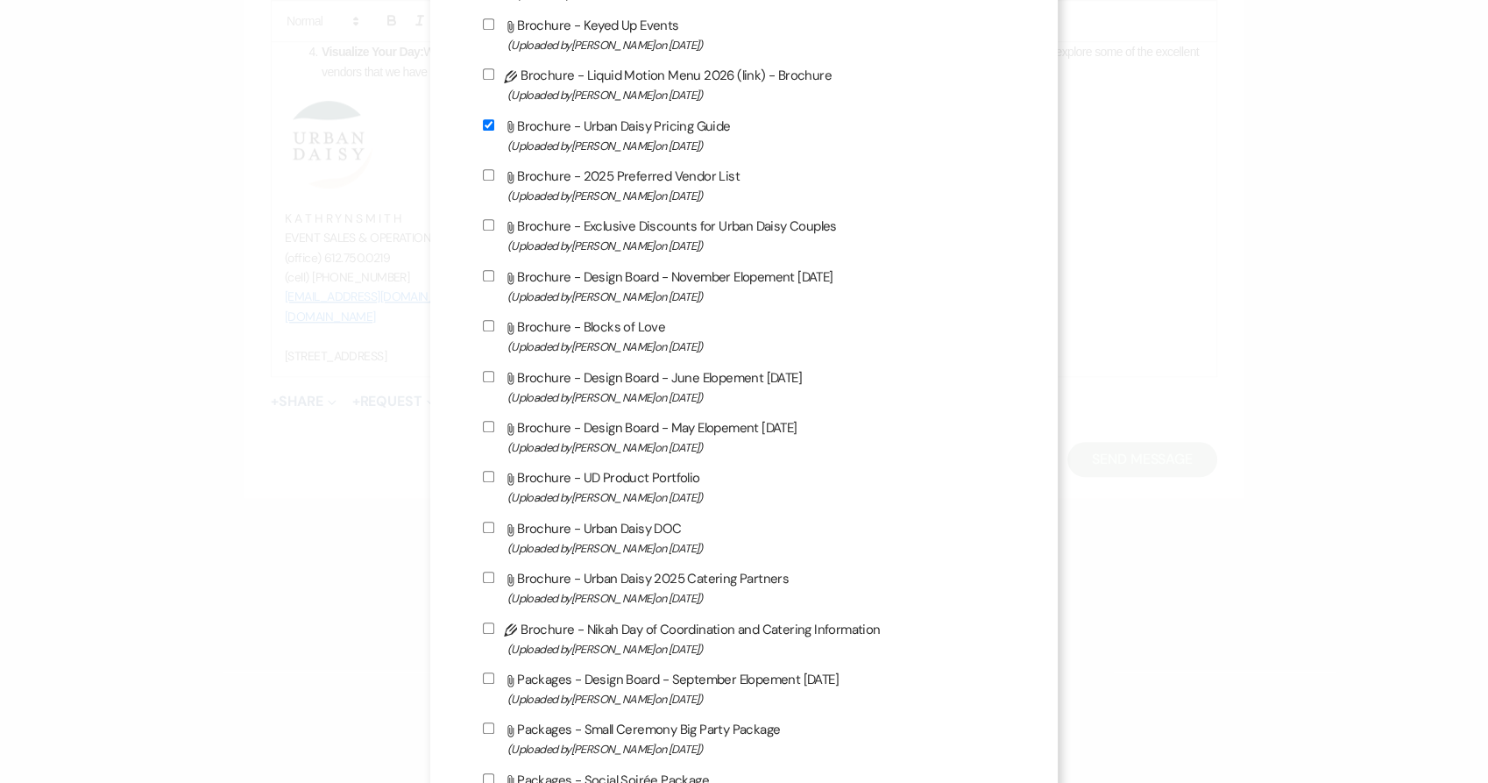
scroll to position [959, 0]
click at [622, 498] on span "(Uploaded by Kathryn Beckett on Jul 9th, 2025 )" at bounding box center [756, 495] width 499 height 20
click at [494, 479] on input "Attach File Brochure - UD Product Portfolio (Uploaded by Kathryn Beckett on Jul…" at bounding box center [488, 473] width 11 height 11
checkbox input "true"
click at [628, 591] on label "Attach File Brochure - Urban Daisy 2025 Catering Partners (Uploaded by Amy Knig…" at bounding box center [744, 584] width 523 height 41
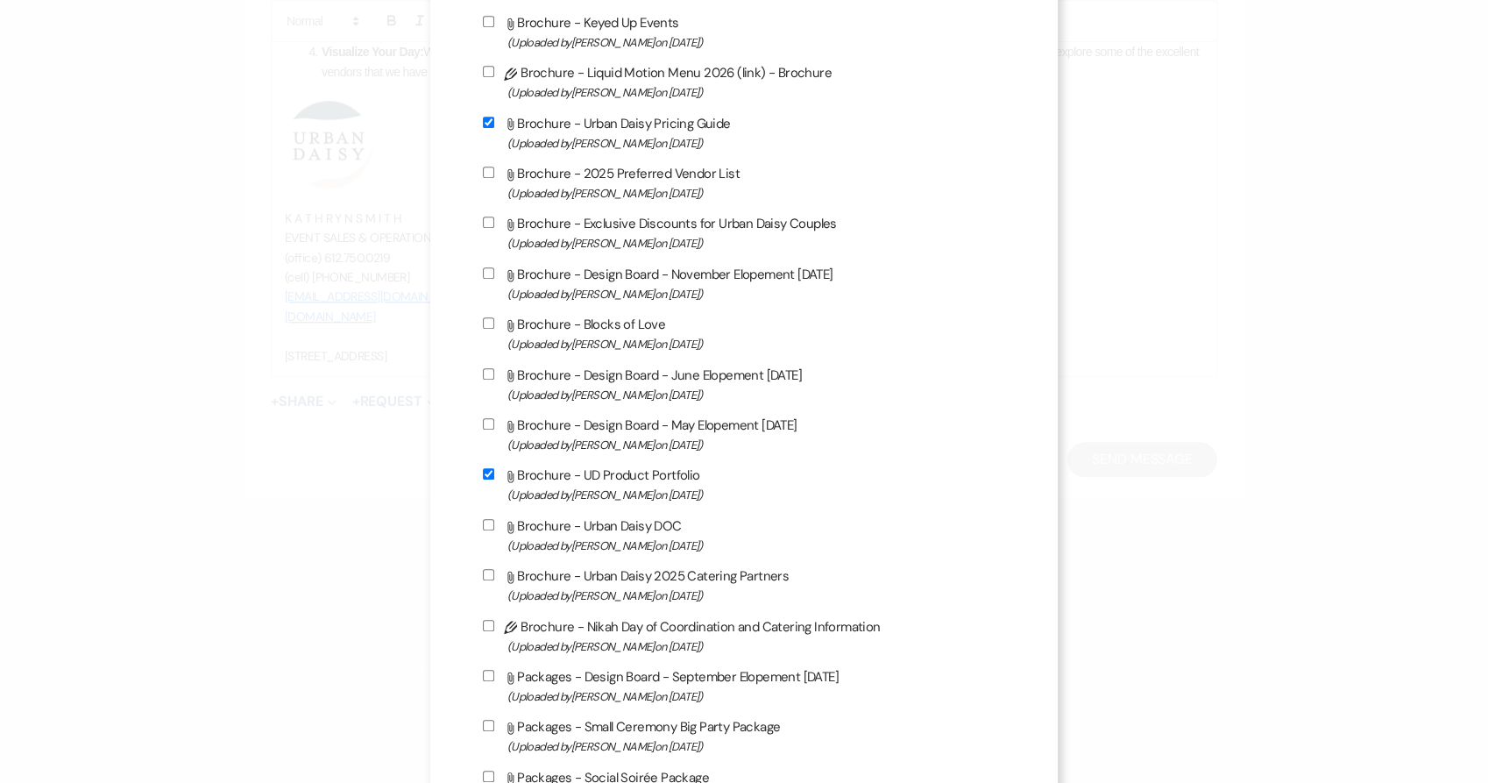
click at [494, 580] on input "Attach File Brochure - Urban Daisy 2025 Catering Partners (Uploaded by Amy Knig…" at bounding box center [488, 574] width 11 height 11
checkbox input "true"
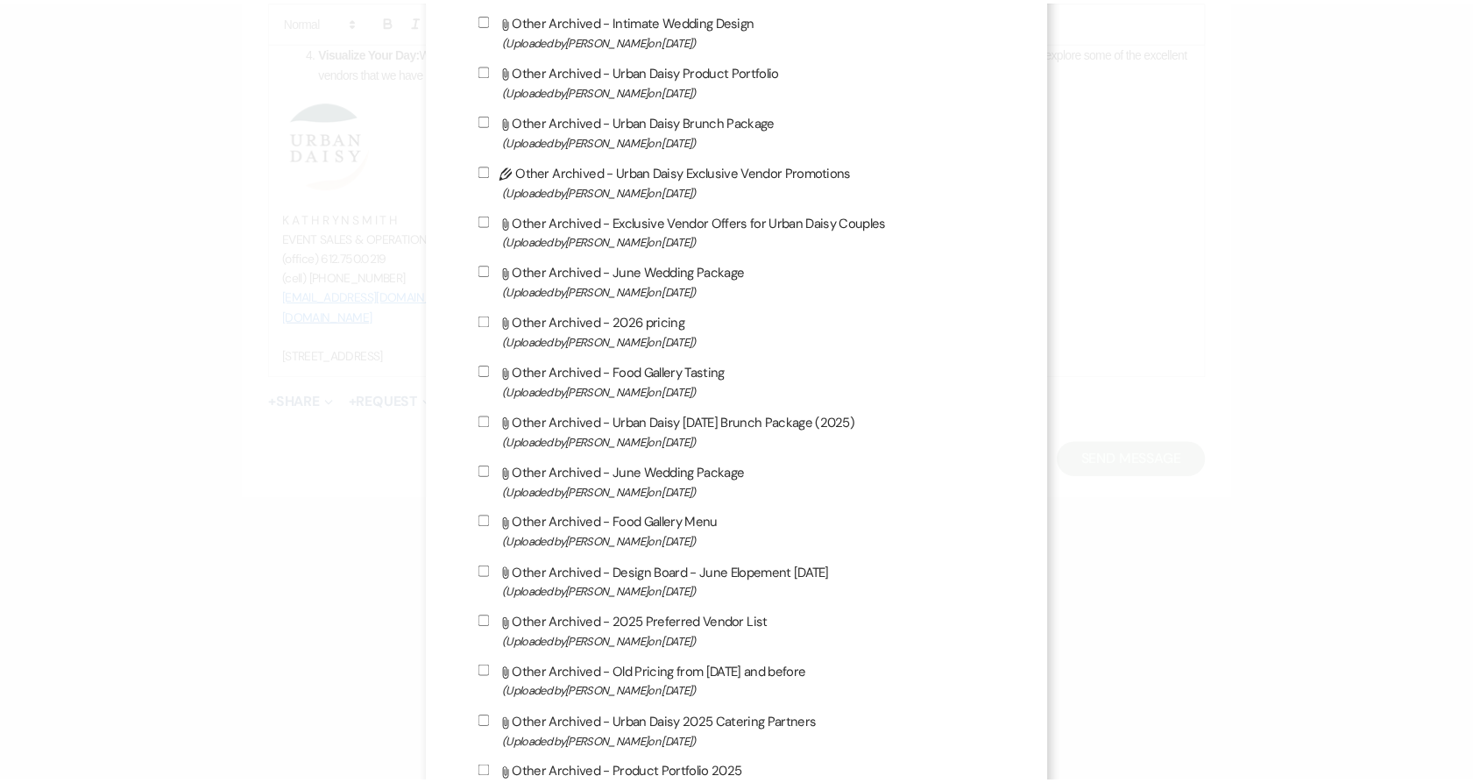
scroll to position [2805, 0]
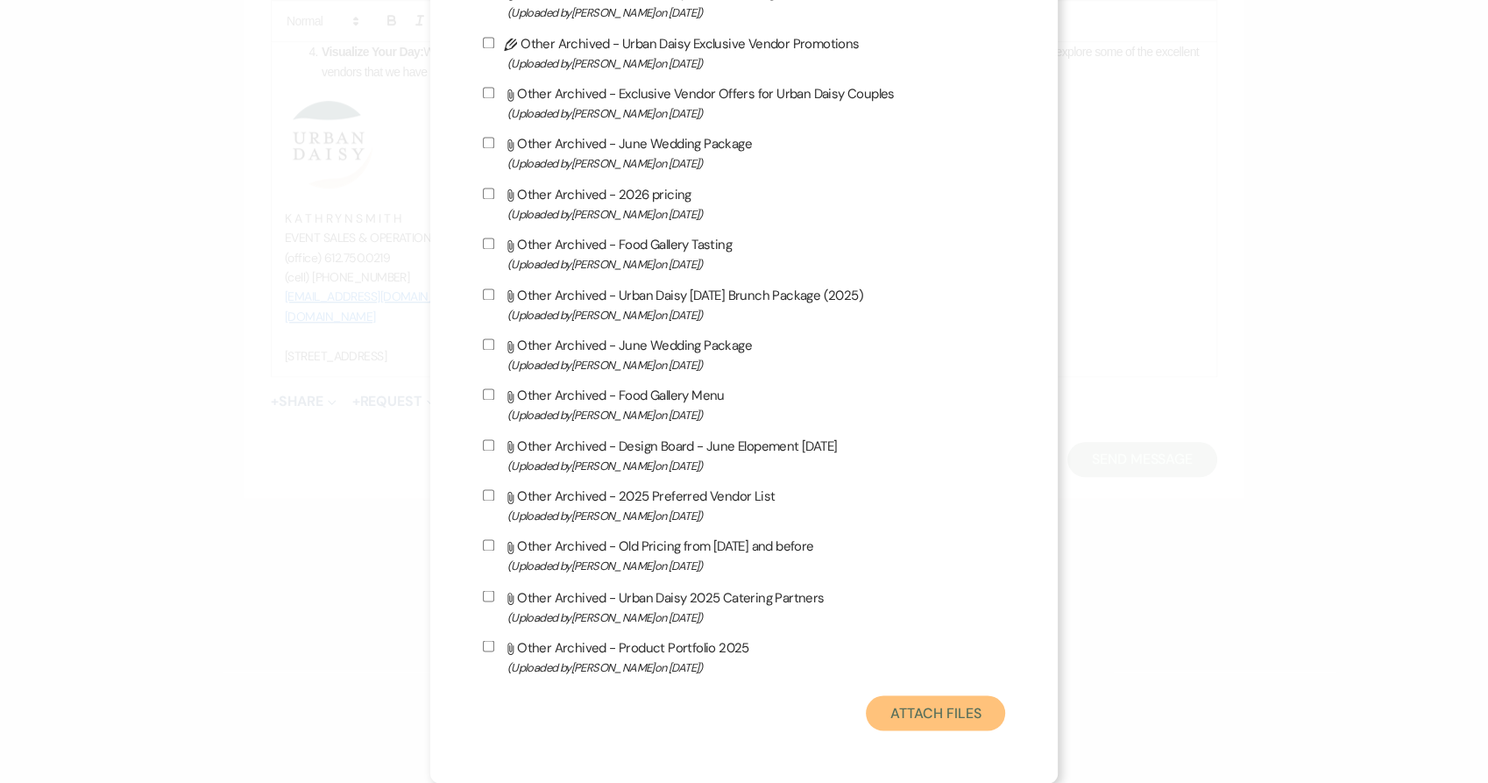
click at [901, 704] on button "Attach Files" at bounding box center [935, 712] width 139 height 35
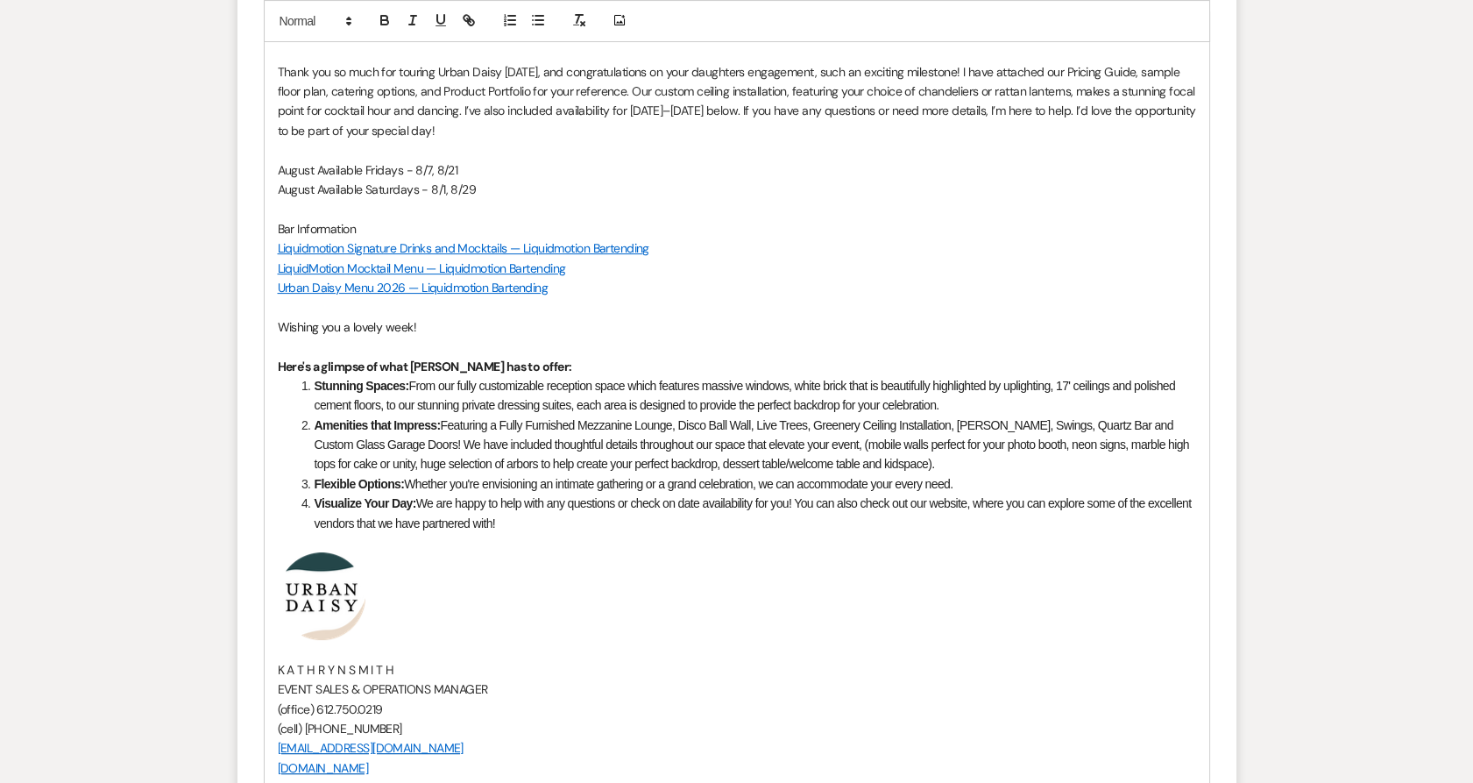
scroll to position [961, 0]
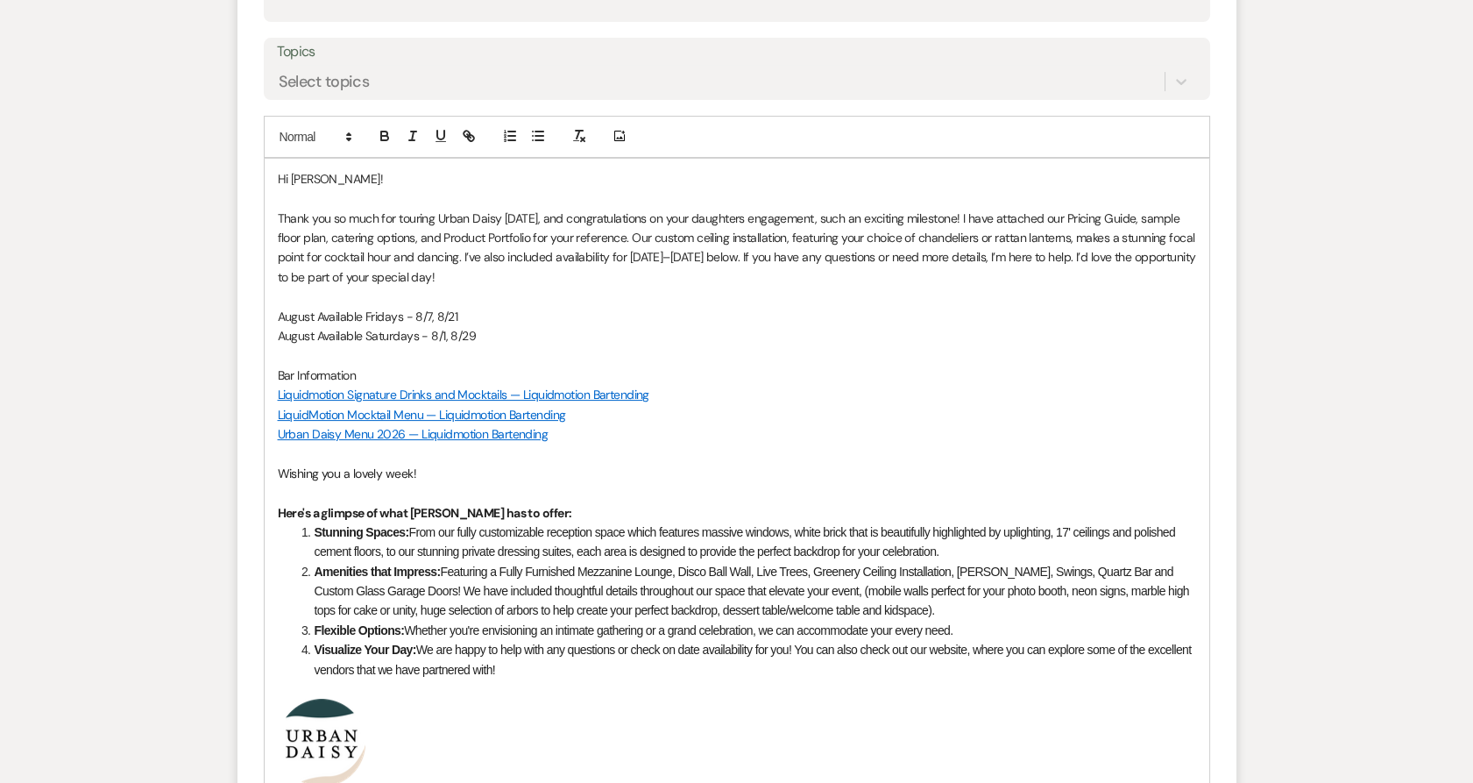
click at [321, 240] on p "Thank you so much for touring Urban Daisy today, and congratulations on your da…" at bounding box center [737, 248] width 918 height 79
click at [601, 261] on p "Thank you so much for touring Urban Daisy today, and congratulations on your da…" at bounding box center [737, 248] width 918 height 79
drag, startPoint x: 595, startPoint y: 259, endPoint x: 659, endPoint y: 257, distance: 64.0
click at [659, 257] on p "Thank you so much for touring Urban Daisy today, and congratulations on your da…" at bounding box center [737, 248] width 918 height 79
click at [676, 255] on p "Thank you so much for touring Urban Daisy today, and congratulations on your da…" at bounding box center [737, 248] width 918 height 79
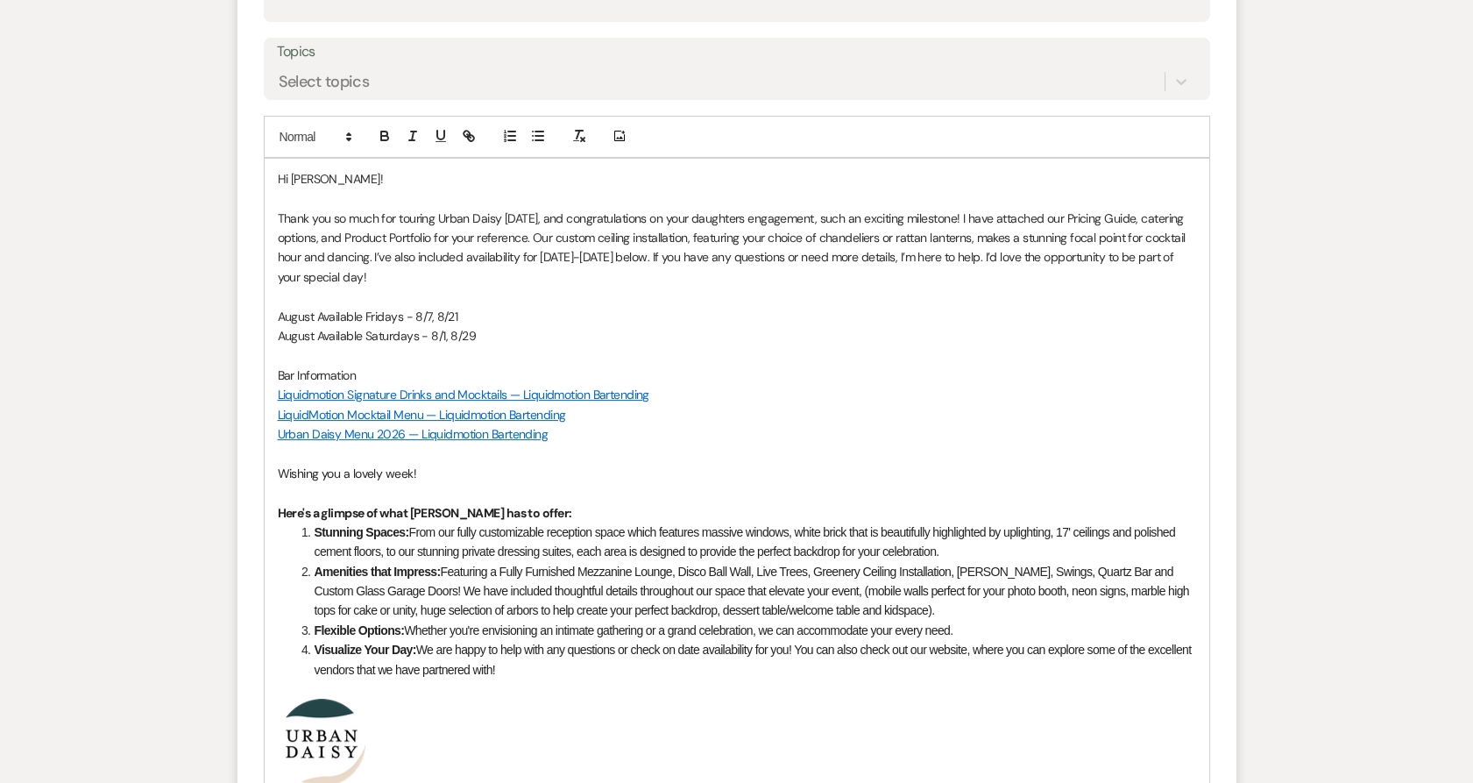
click at [505, 296] on p at bounding box center [737, 296] width 918 height 19
click at [460, 314] on p "August Available Fridays - 8/7, 8/21" at bounding box center [737, 316] width 918 height 19
click at [504, 287] on p at bounding box center [737, 296] width 918 height 19
click at [526, 296] on p at bounding box center [737, 296] width 918 height 19
click at [500, 314] on p "August Available Fridays - 9/4, 9/11," at bounding box center [737, 316] width 918 height 19
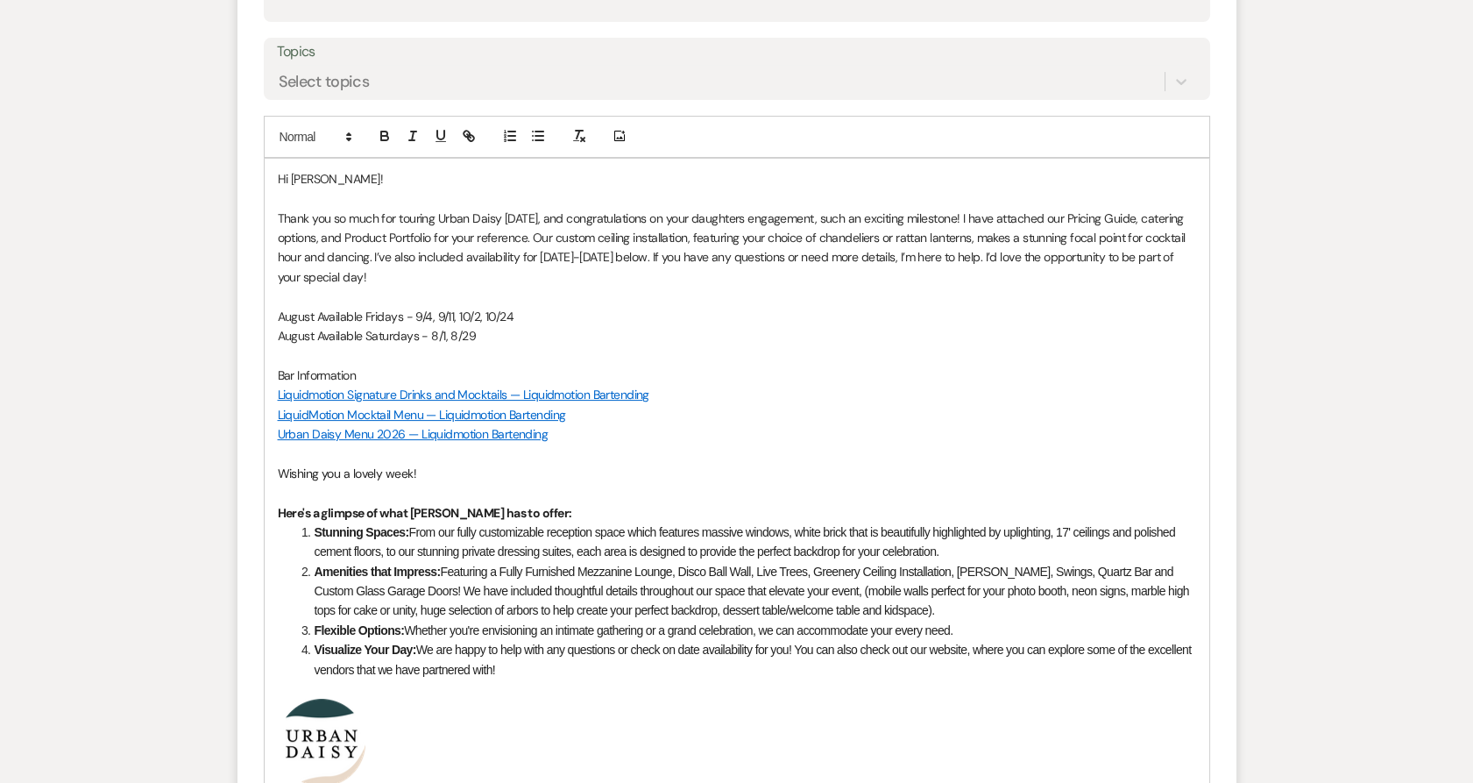
click at [463, 294] on p at bounding box center [737, 296] width 918 height 19
click at [467, 312] on p "August Available Fridays - 9/4, 9/11, 10/2, 10/24" at bounding box center [737, 316] width 918 height 19
click at [476, 329] on p "August Available Saturdays - 8/1, 8/29" at bounding box center [737, 335] width 918 height 19
click at [532, 309] on p "August Available Fridays - 9/4, 9/11, 10/2, 10/24" at bounding box center [737, 316] width 918 height 19
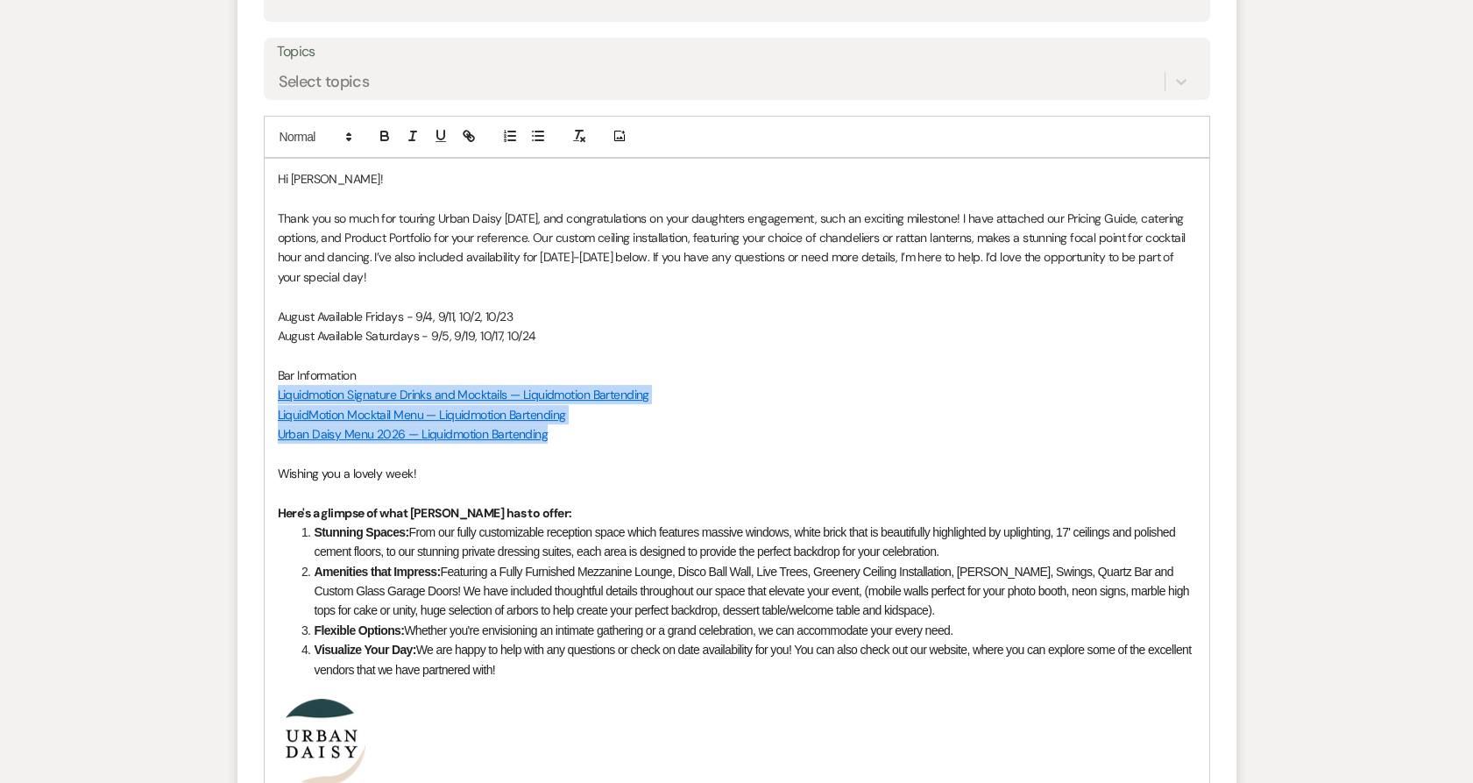
drag, startPoint x: 567, startPoint y: 435, endPoint x: 242, endPoint y: 393, distance: 327.9
click at [242, 393] on form "New Message X Draft saved! Recipients* Event Contacts ( Jayne Depaepe ) Insert …" at bounding box center [737, 452] width 999 height 1456
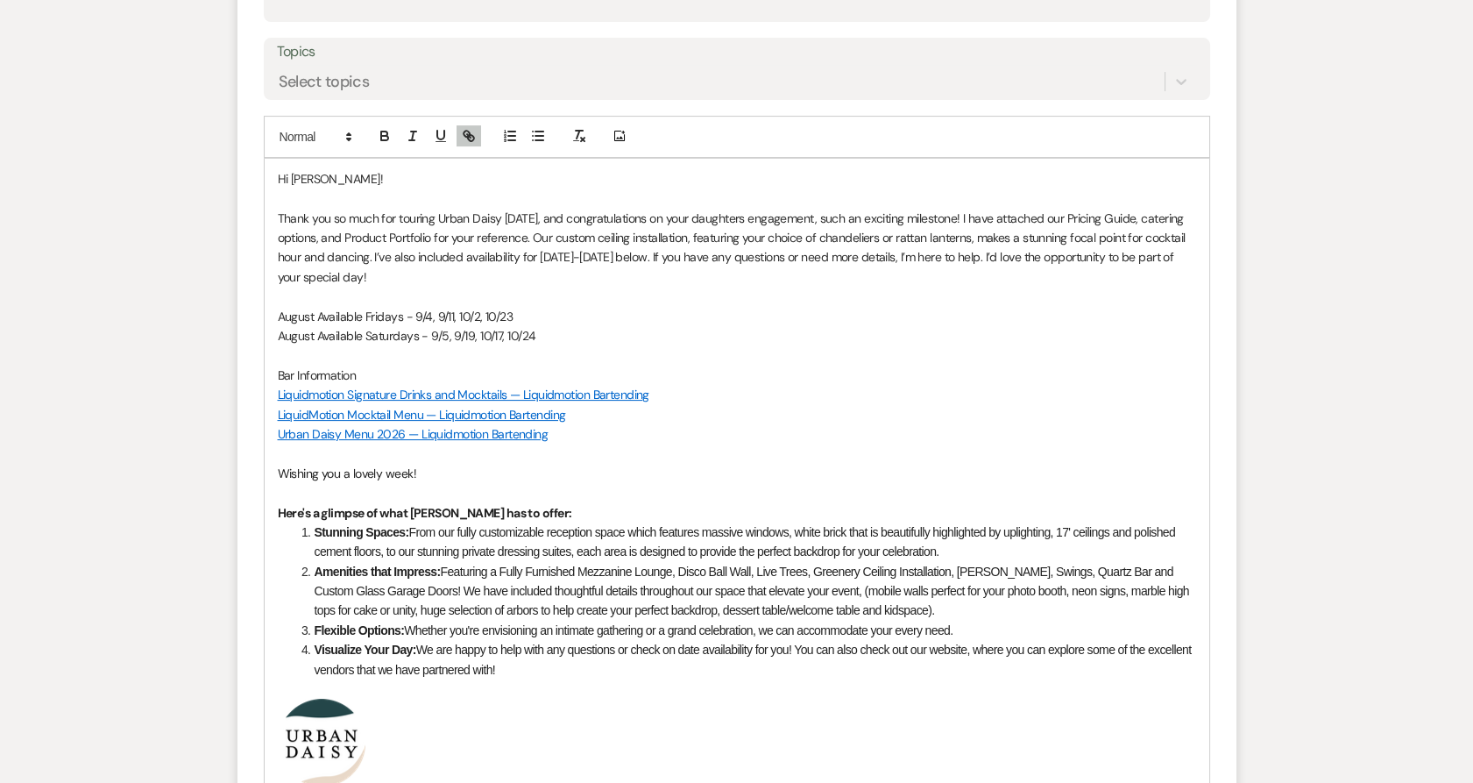
click at [287, 372] on p "Bar Information" at bounding box center [737, 374] width 918 height 19
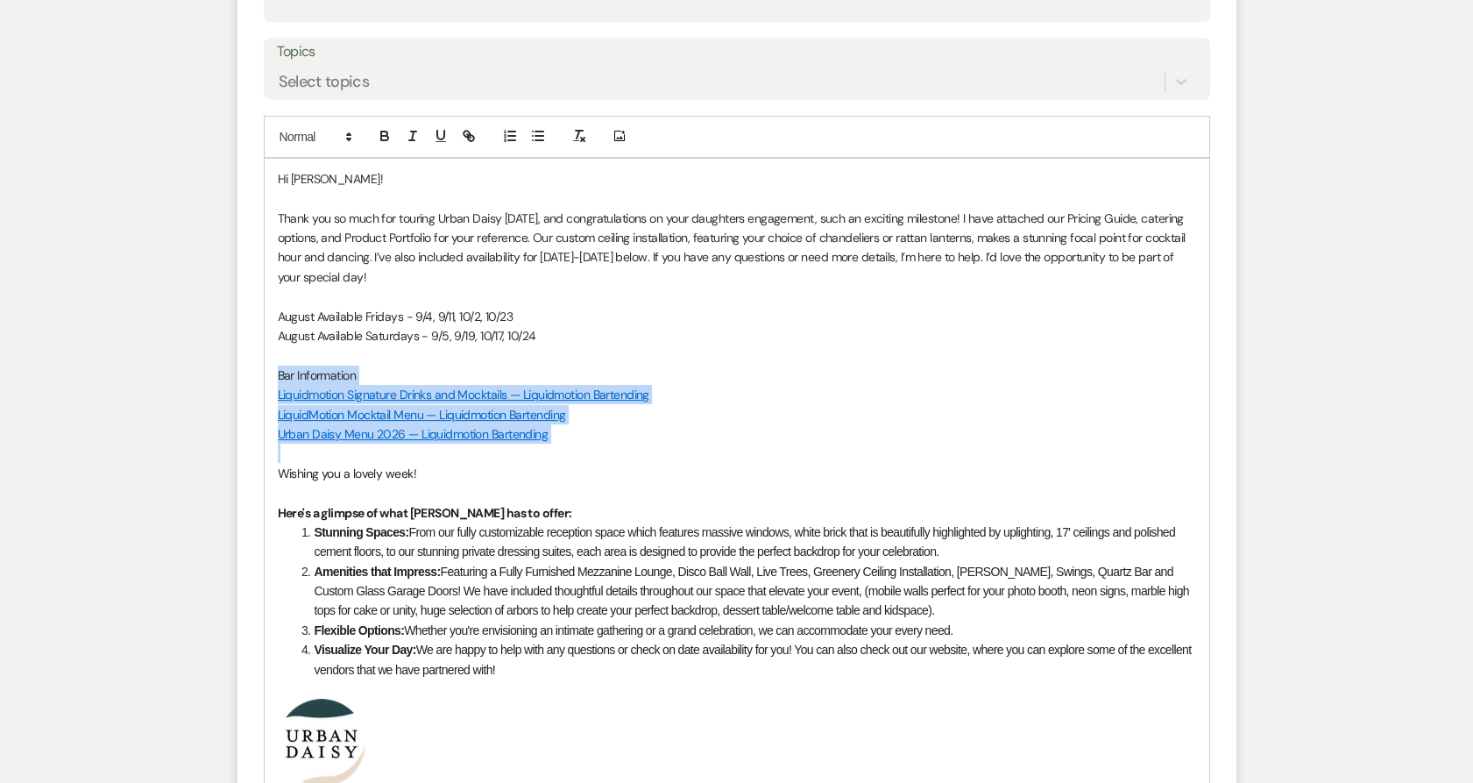
drag, startPoint x: 269, startPoint y: 372, endPoint x: 655, endPoint y: 446, distance: 392.8
click at [655, 446] on div "Hi Jayne! Thank you so much for touring Urban Daisy today, and congratulations …" at bounding box center [737, 566] width 945 height 815
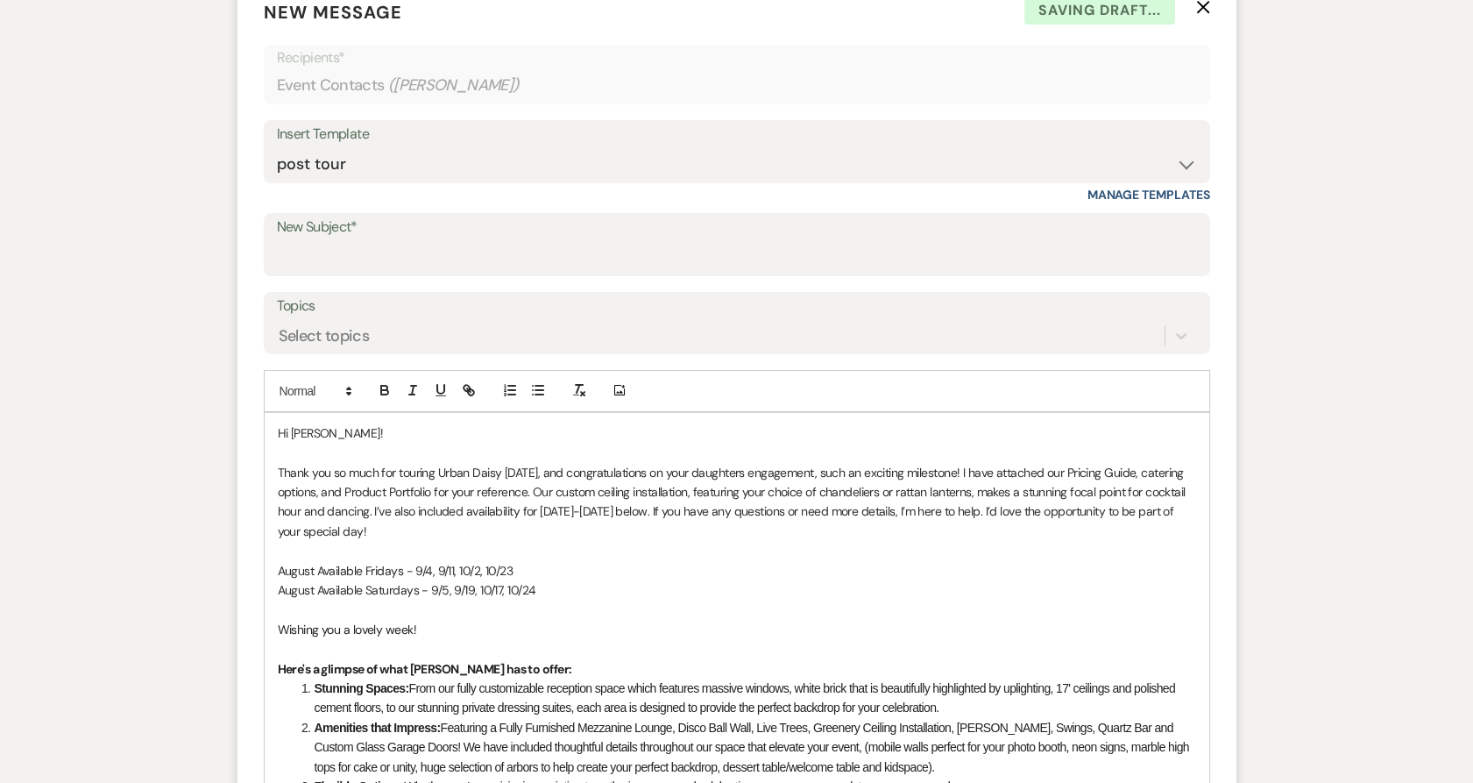
scroll to position [708, 0]
click at [602, 252] on input "New Subject*" at bounding box center [737, 256] width 920 height 34
type input "Thank you for Touring Urban Daisy Events!"
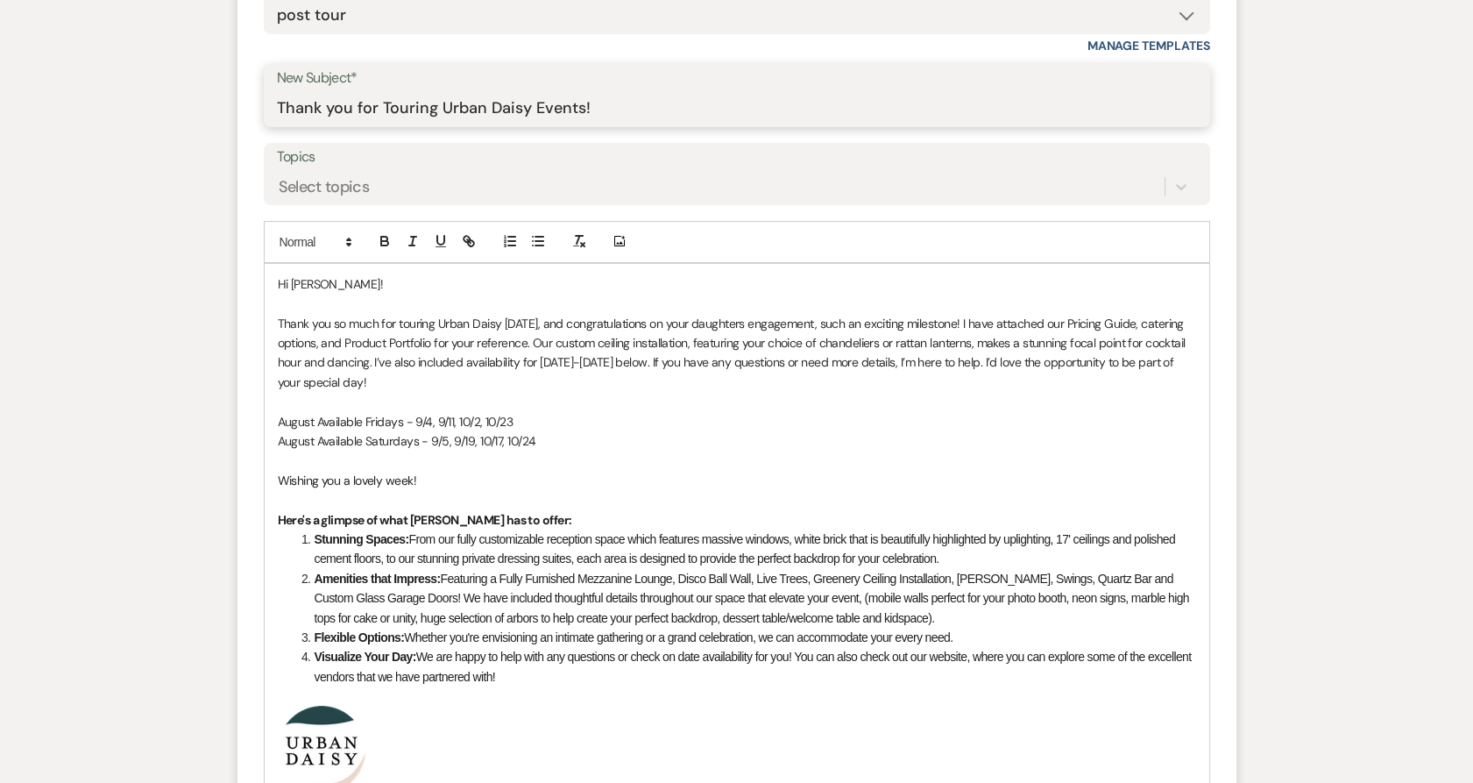
scroll to position [855, 0]
click at [315, 419] on p "August Available Fridays - 9/4, 9/11, 10/2, 10/23" at bounding box center [737, 422] width 918 height 19
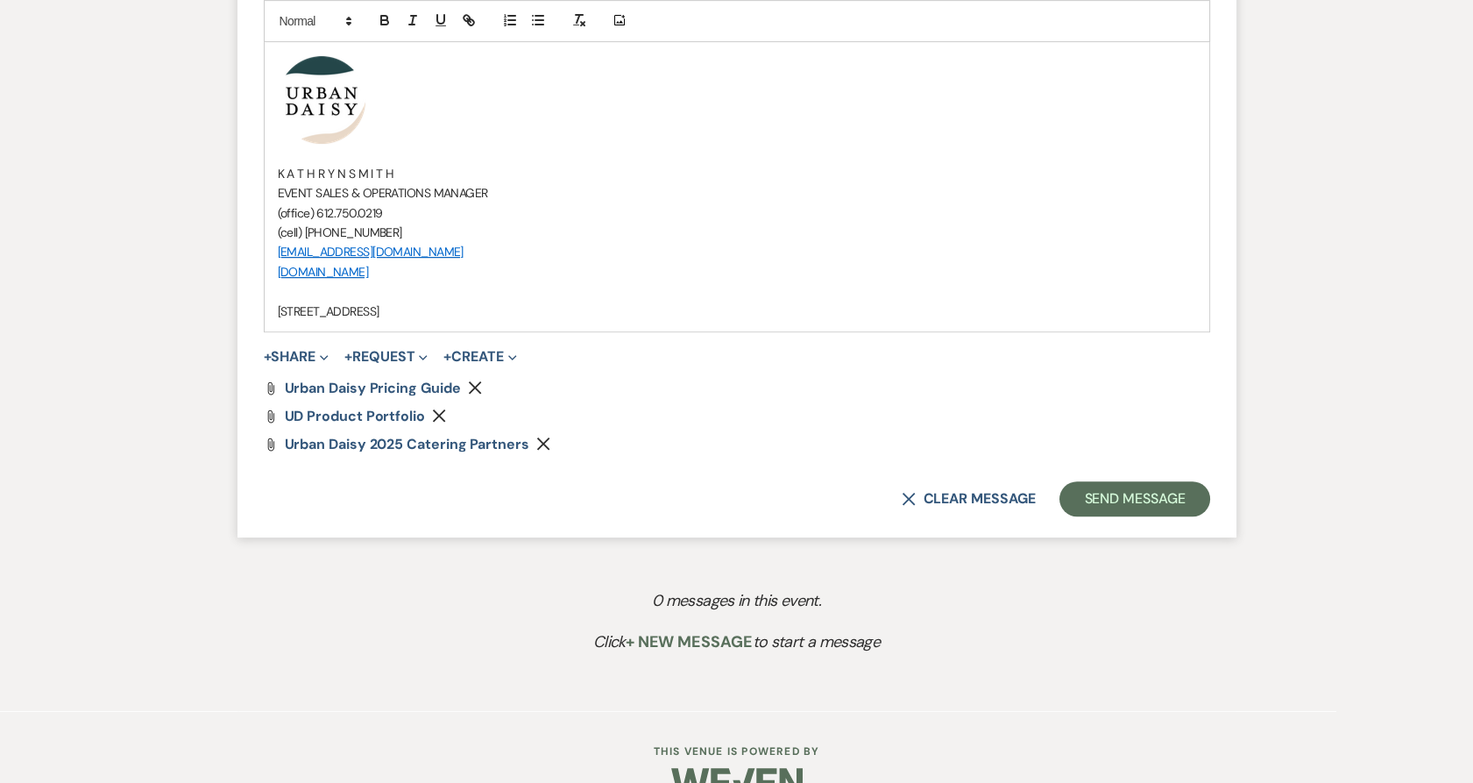
scroll to position [1509, 0]
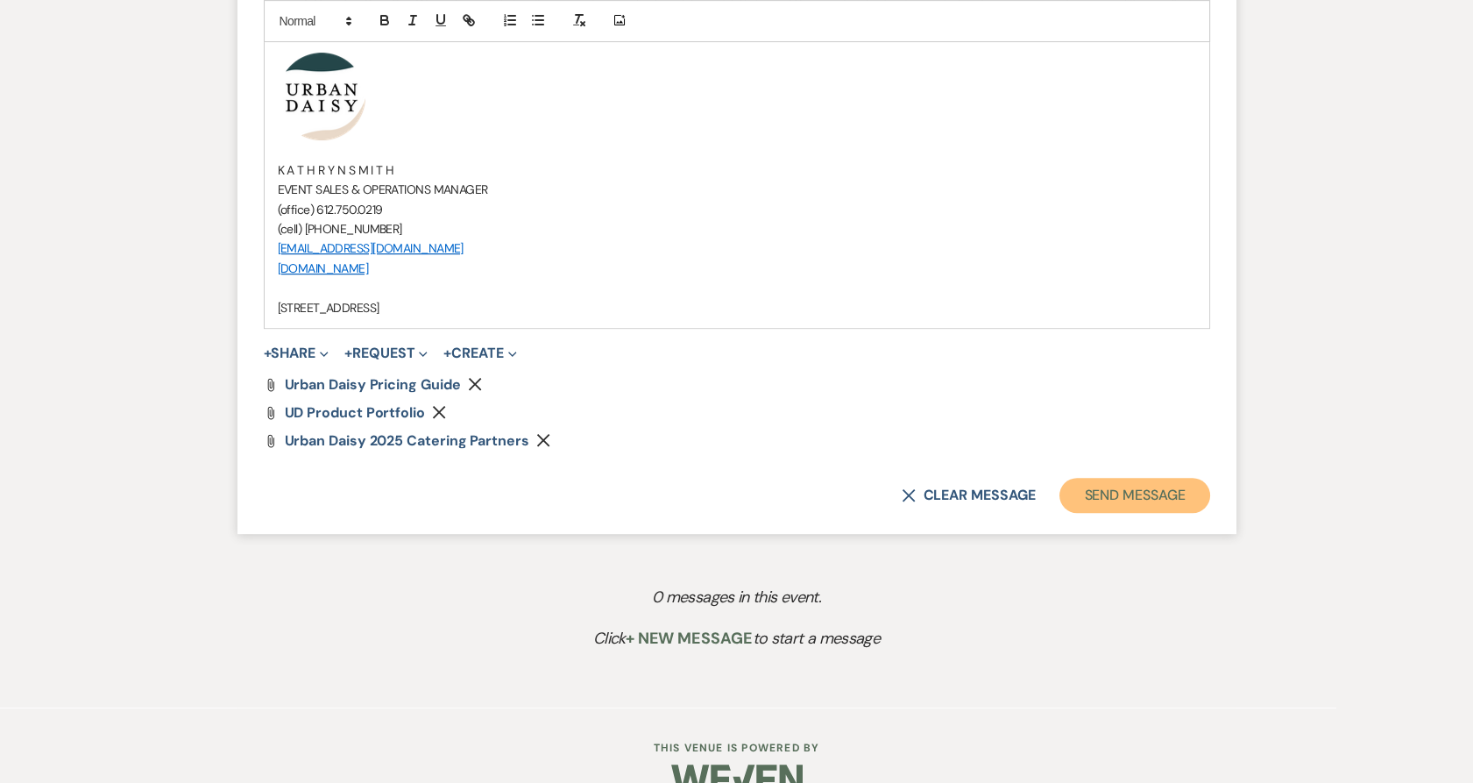
click at [1142, 490] on button "Send Message" at bounding box center [1135, 495] width 150 height 35
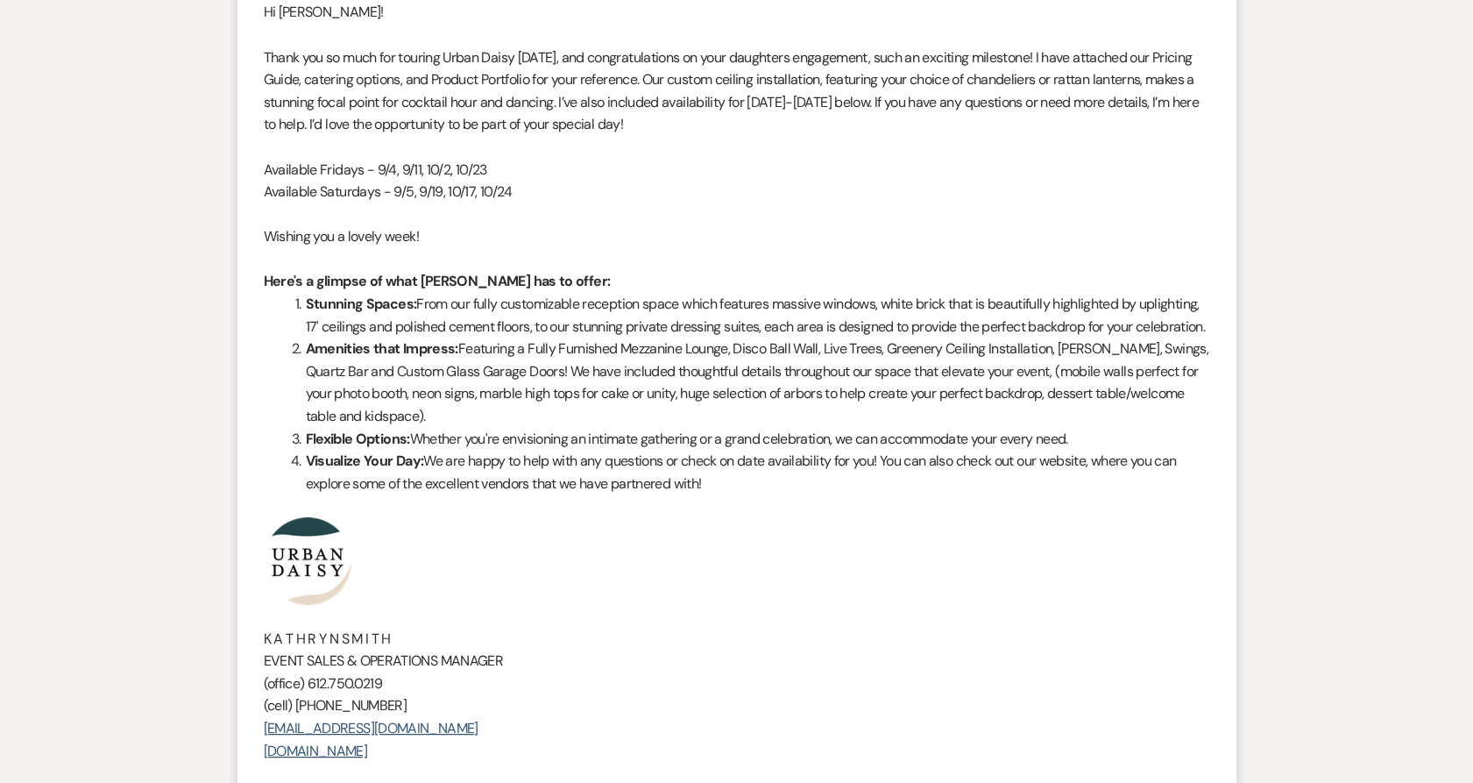
scroll to position [0, 0]
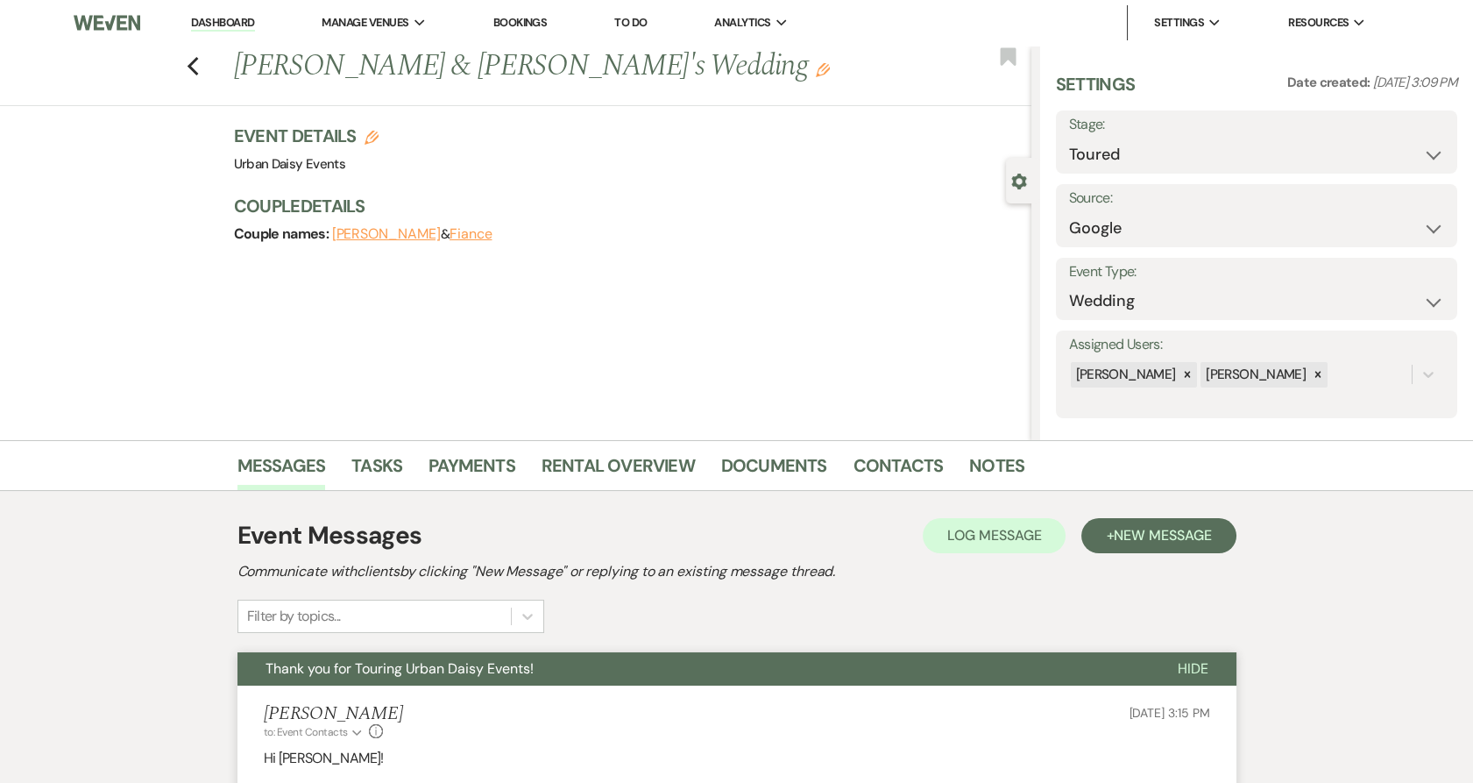
click at [241, 24] on link "Dashboard" at bounding box center [222, 23] width 63 height 17
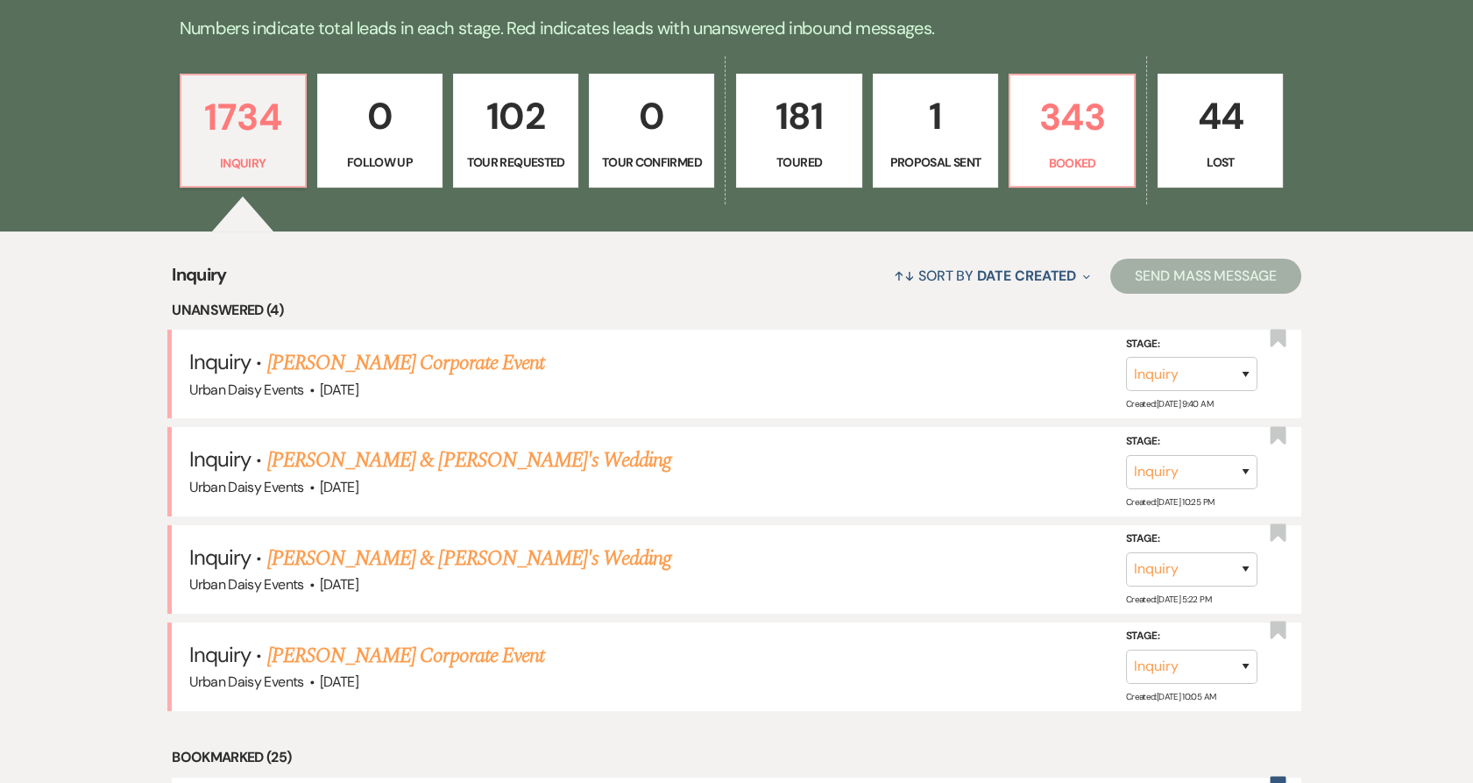
scroll to position [467, 0]
click at [349, 445] on link "Makenzie Huppert & Fiance's Wedding" at bounding box center [469, 459] width 405 height 32
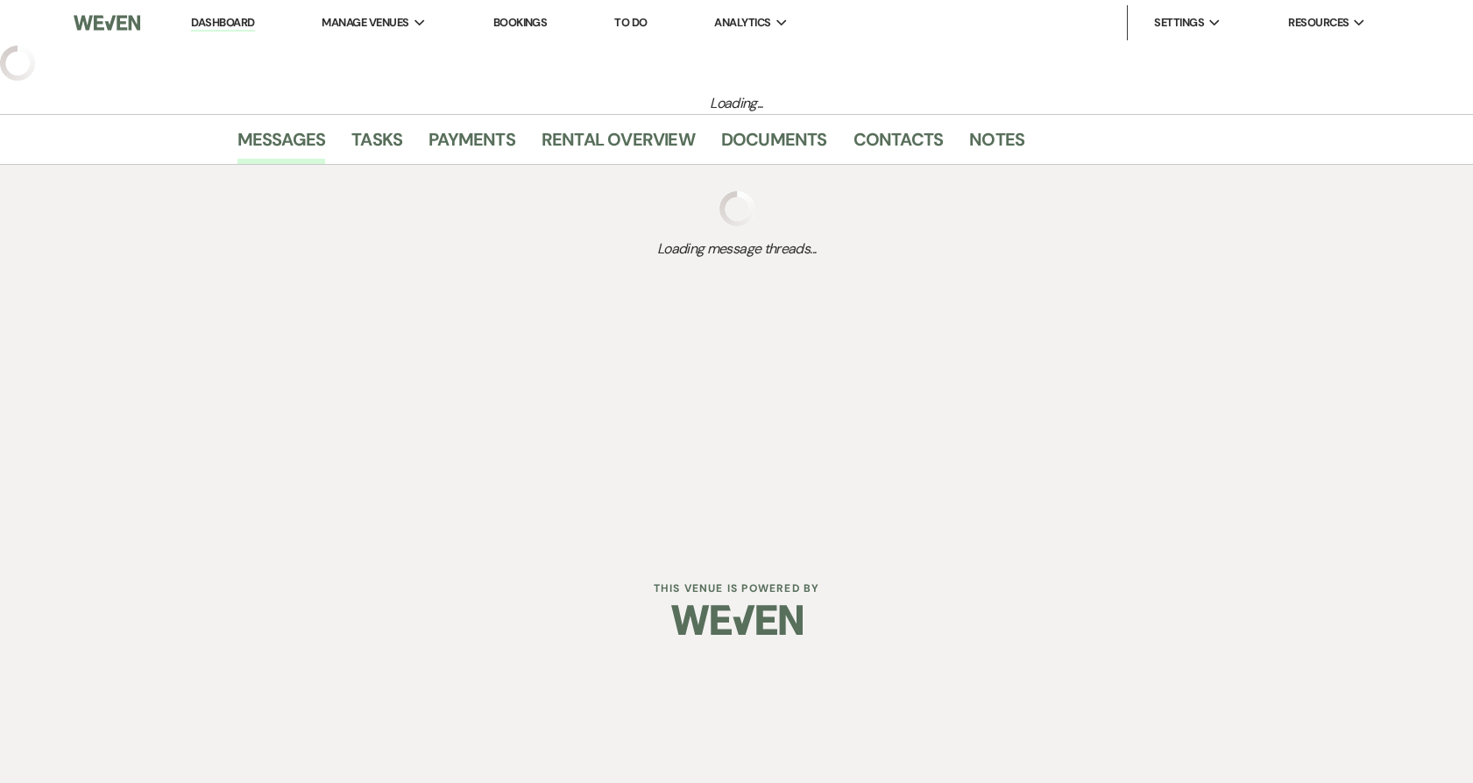
select select "5"
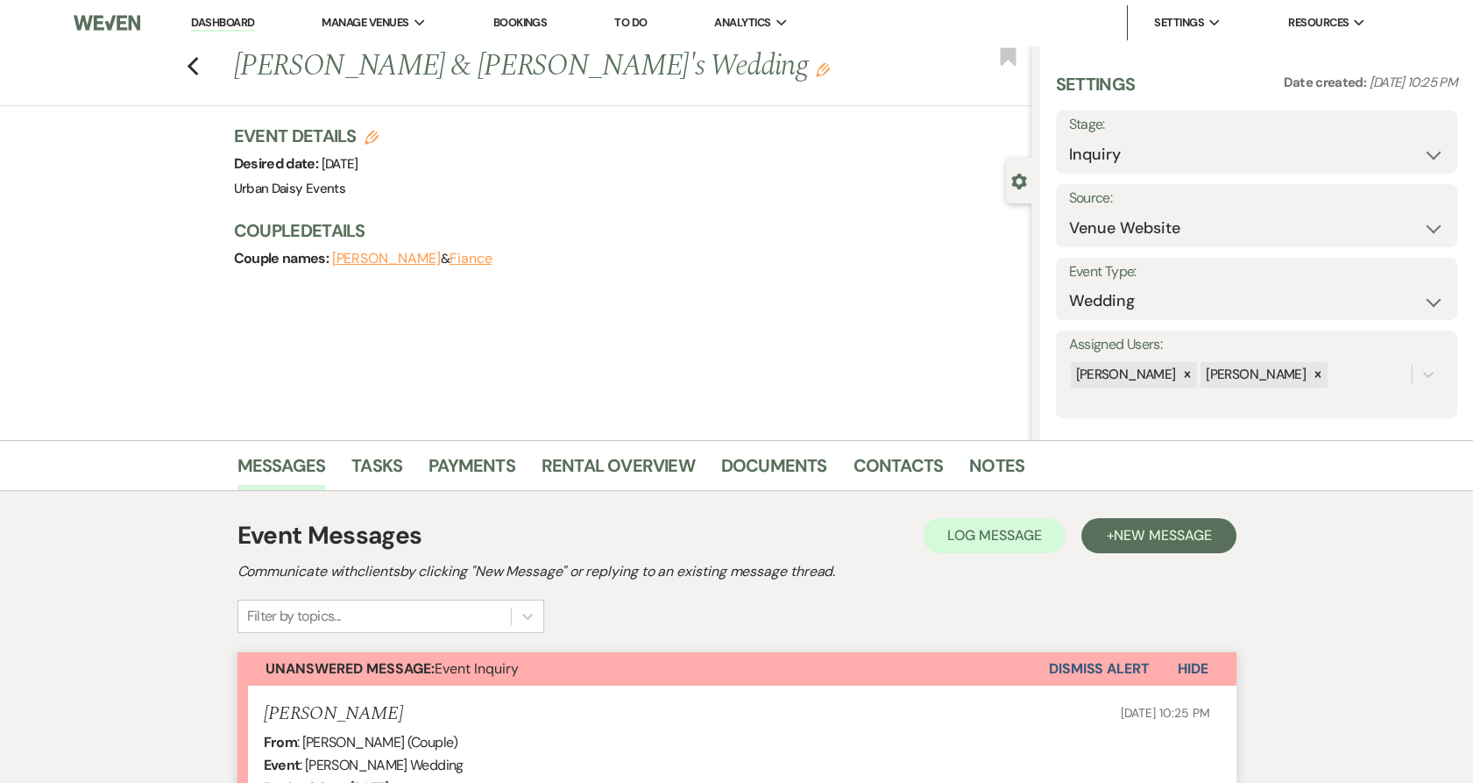
scroll to position [422, 0]
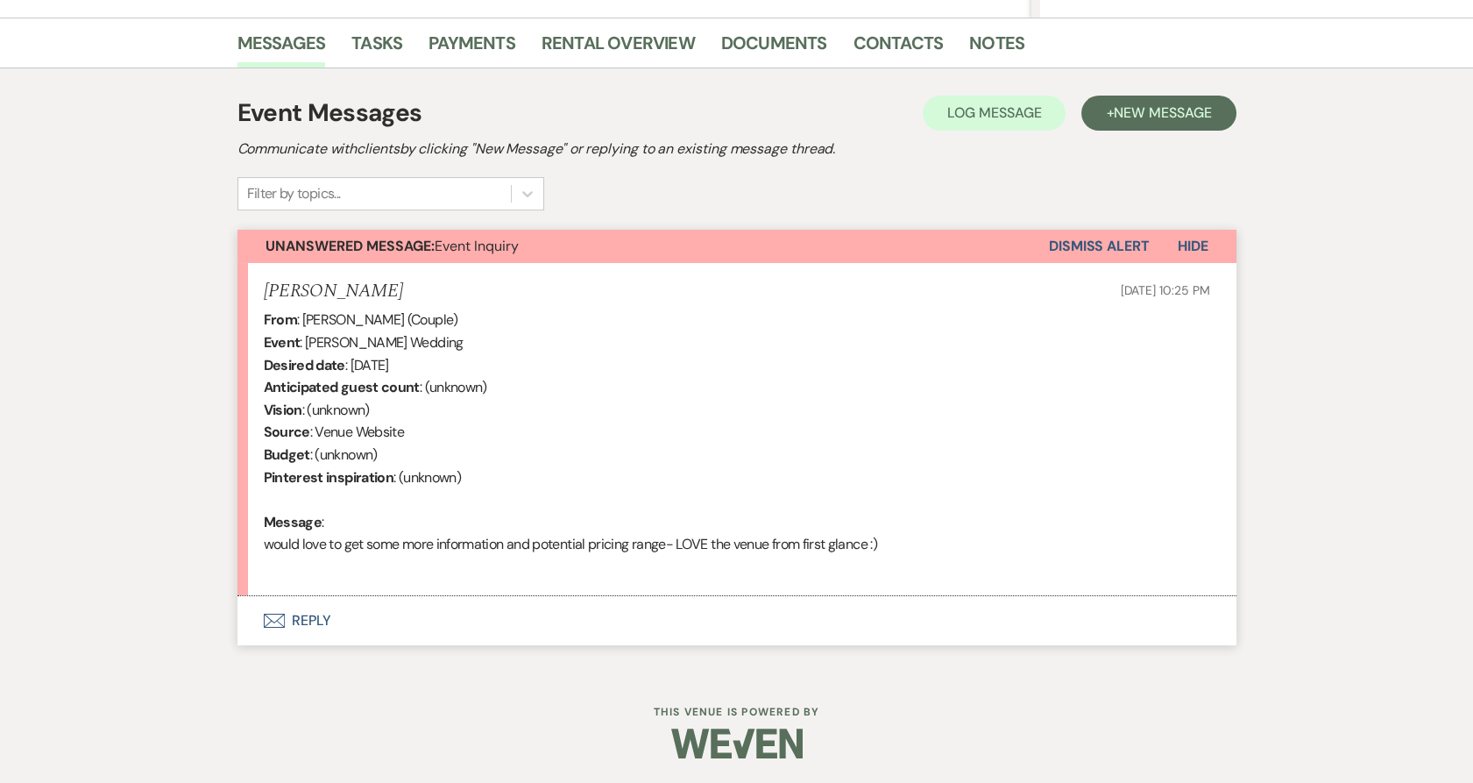
click at [257, 606] on button "Envelope Reply" at bounding box center [737, 620] width 999 height 49
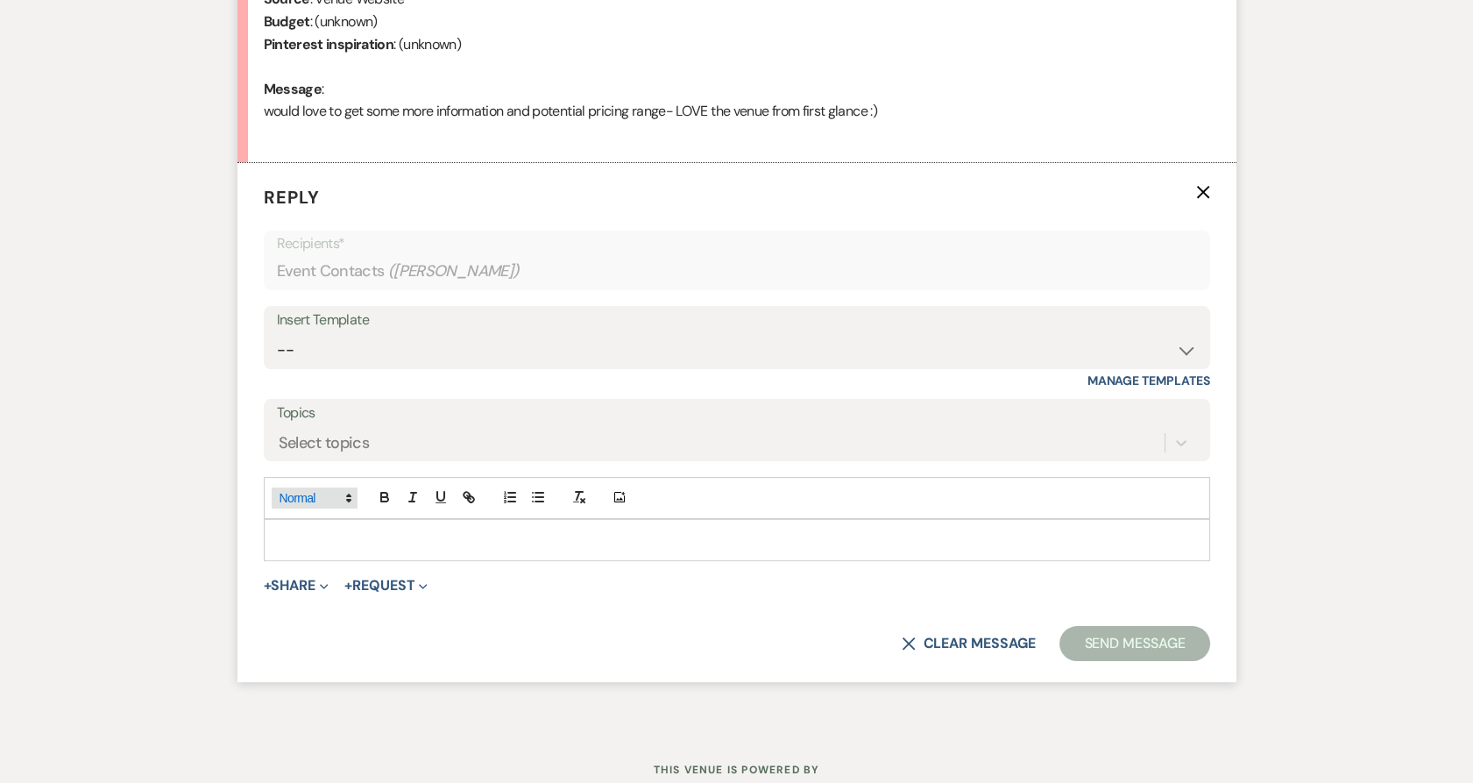
scroll to position [886, 0]
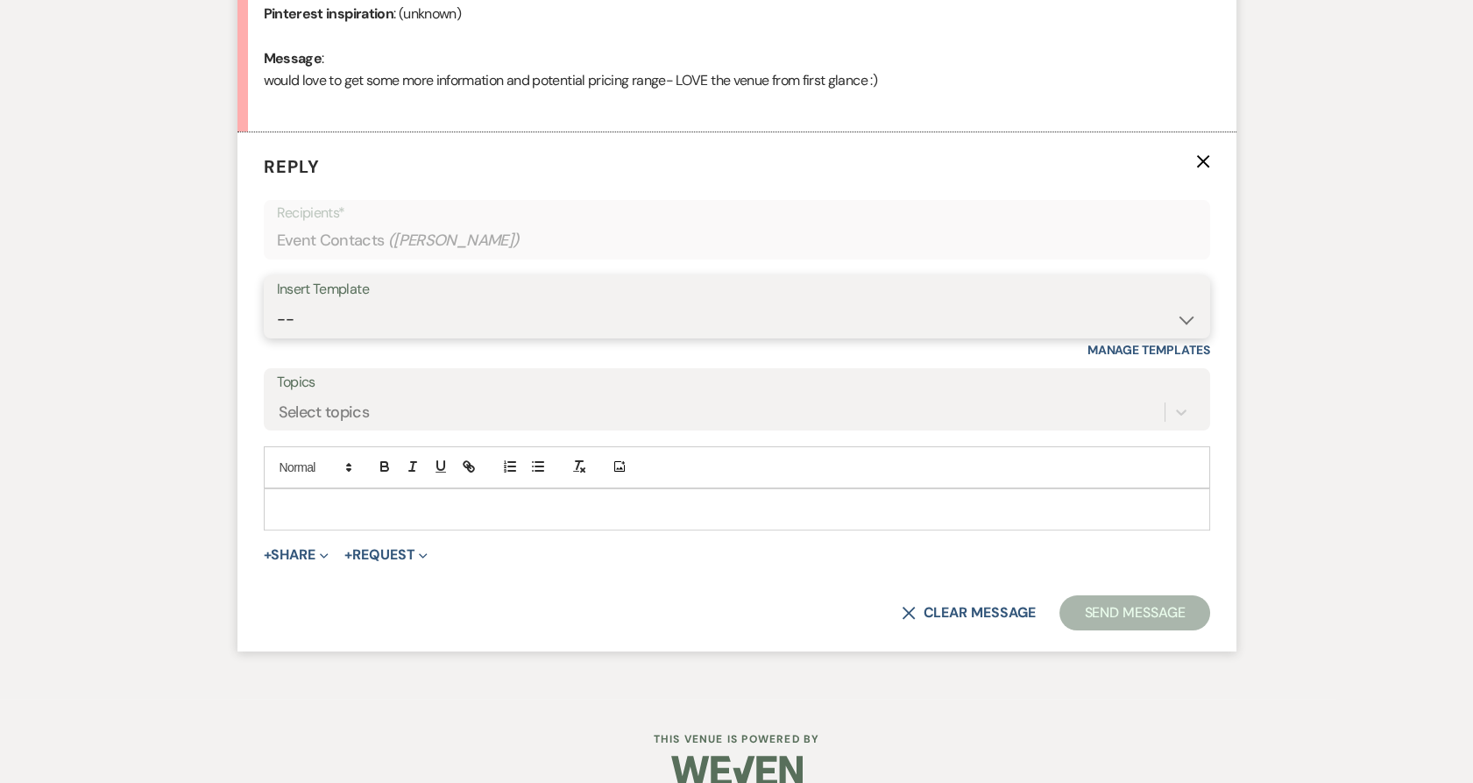
click at [353, 324] on select "-- Payment Past Due Rental Agreement and First Payment Urban Daisy Initial Resp…" at bounding box center [737, 319] width 920 height 34
select select "1243"
click at [277, 302] on select "-- Payment Past Due Rental Agreement and First Payment Urban Daisy Initial Resp…" at bounding box center [737, 319] width 920 height 34
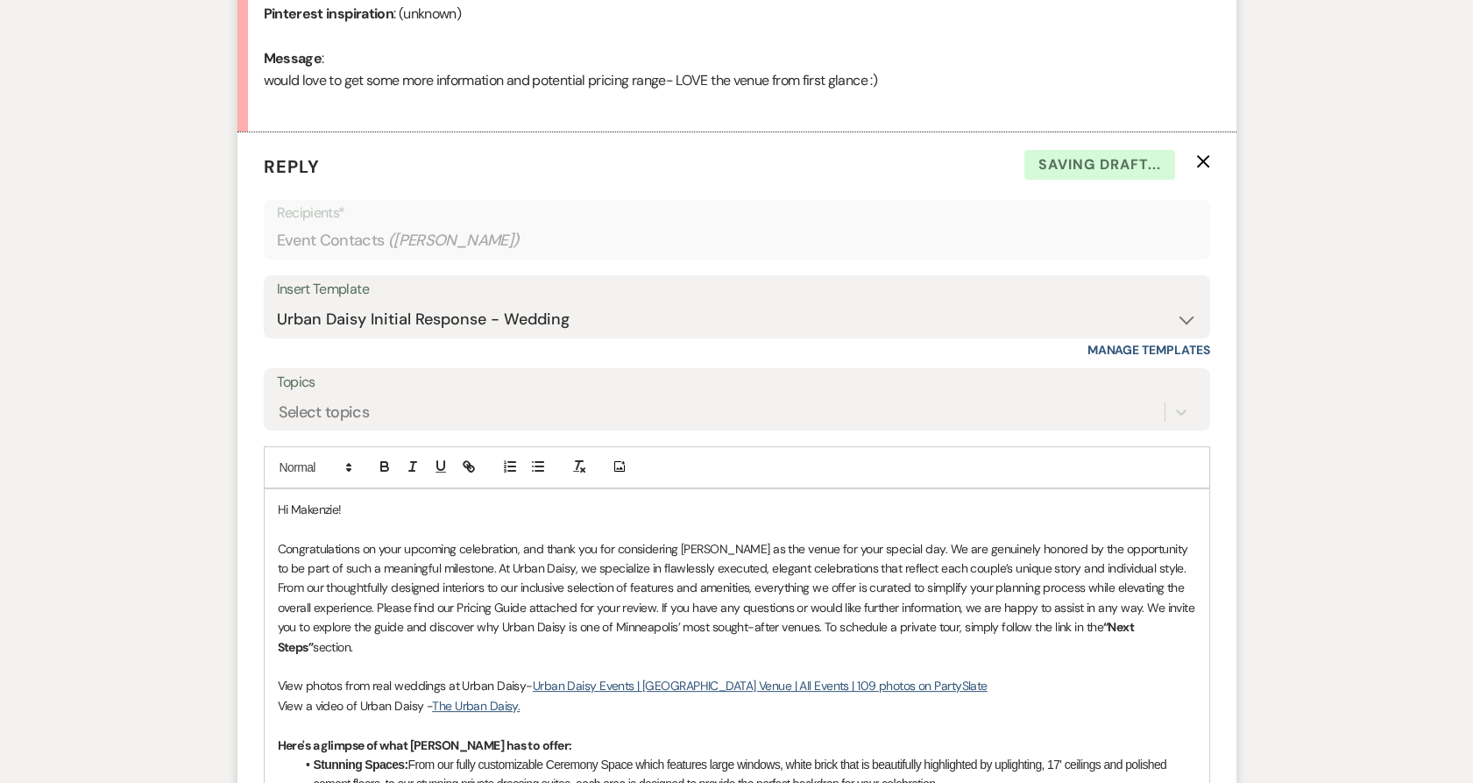
scroll to position [1795, 0]
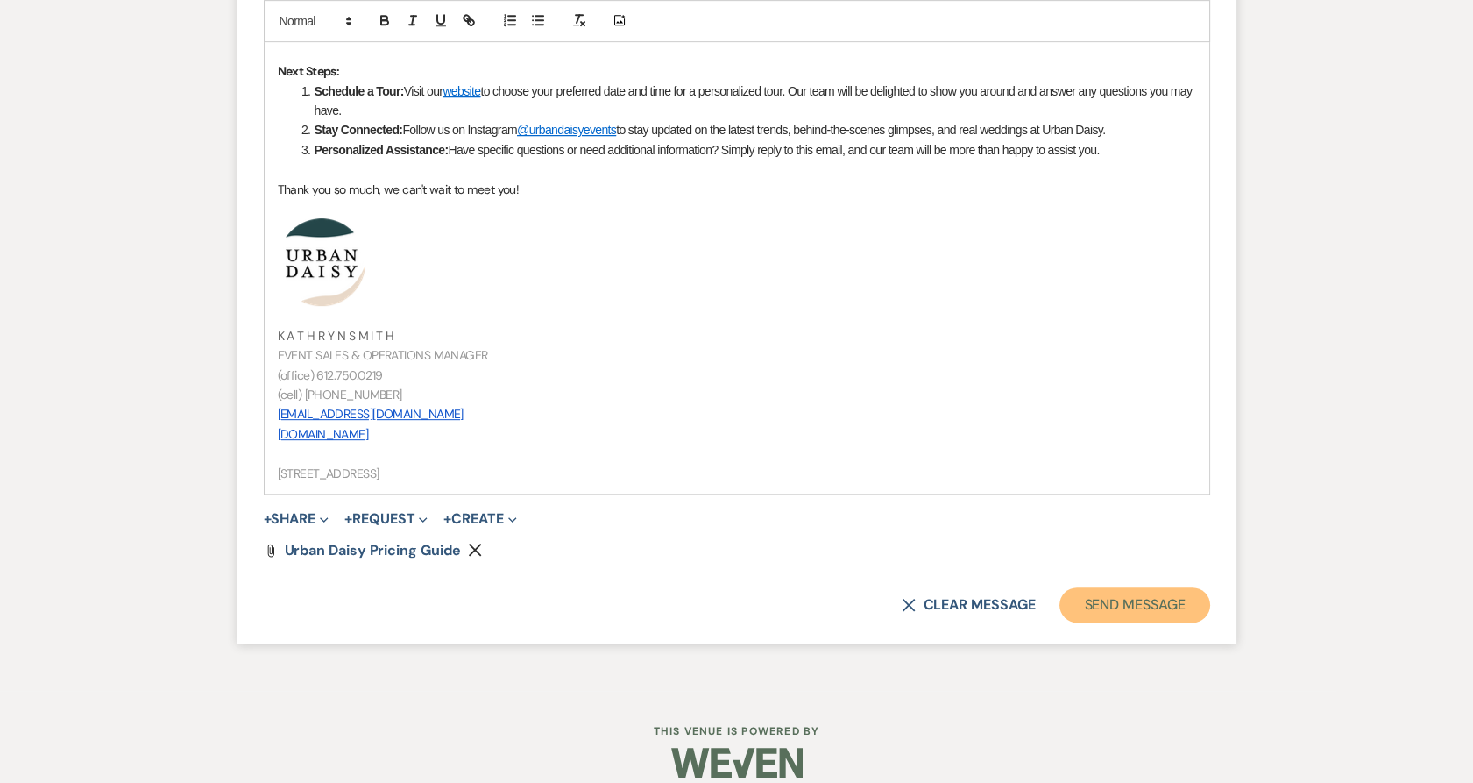
click at [1089, 587] on button "Send Message" at bounding box center [1135, 604] width 150 height 35
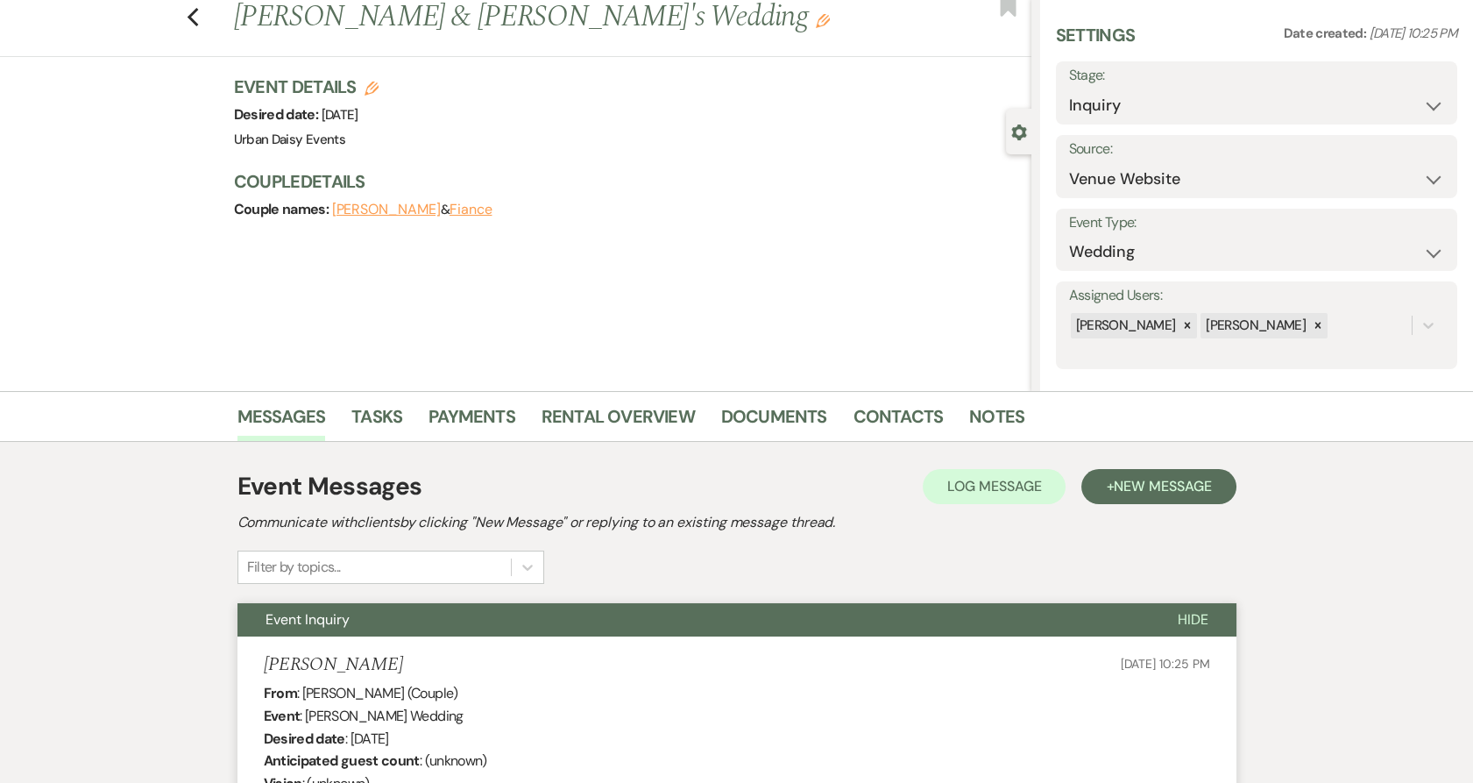
scroll to position [0, 0]
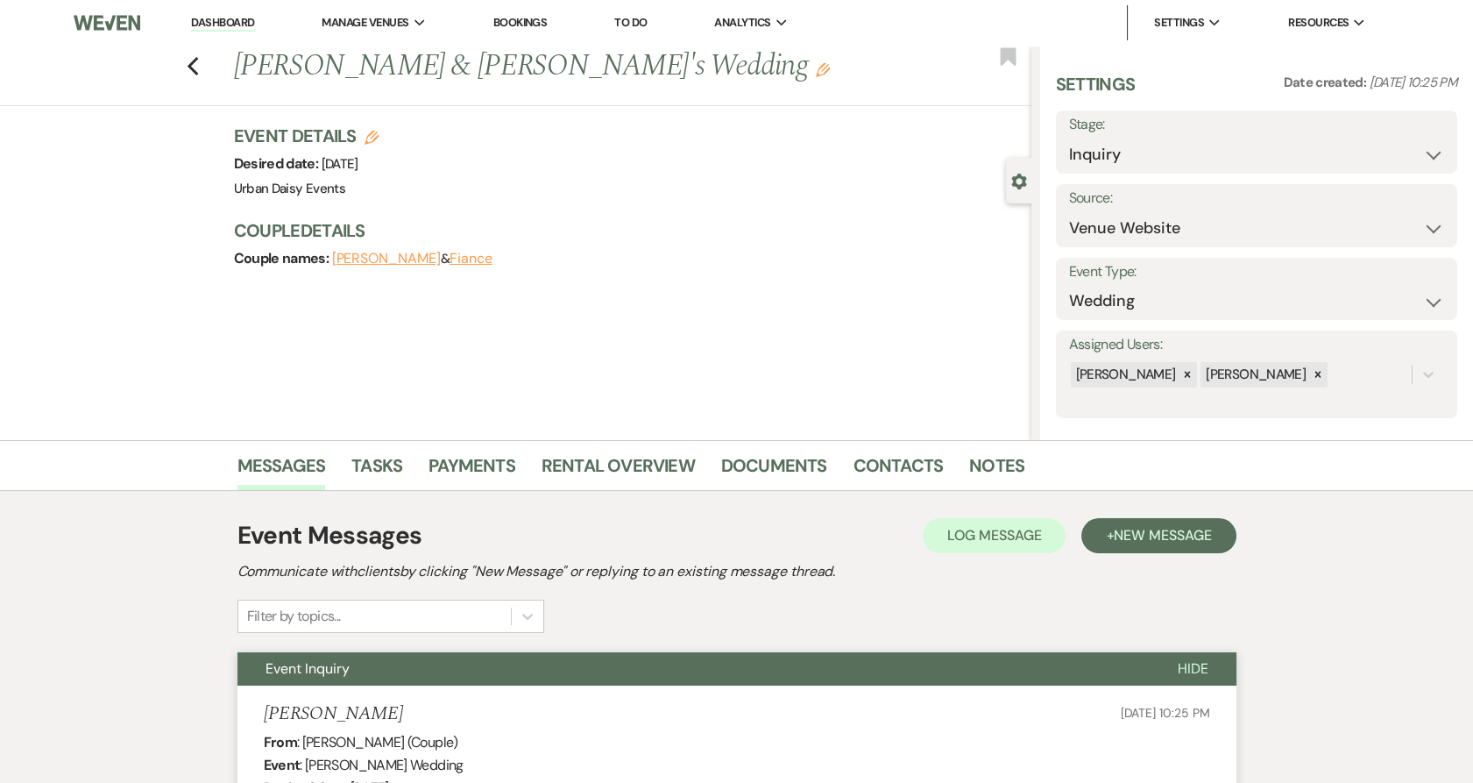
click at [208, 24] on link "Dashboard" at bounding box center [222, 23] width 63 height 17
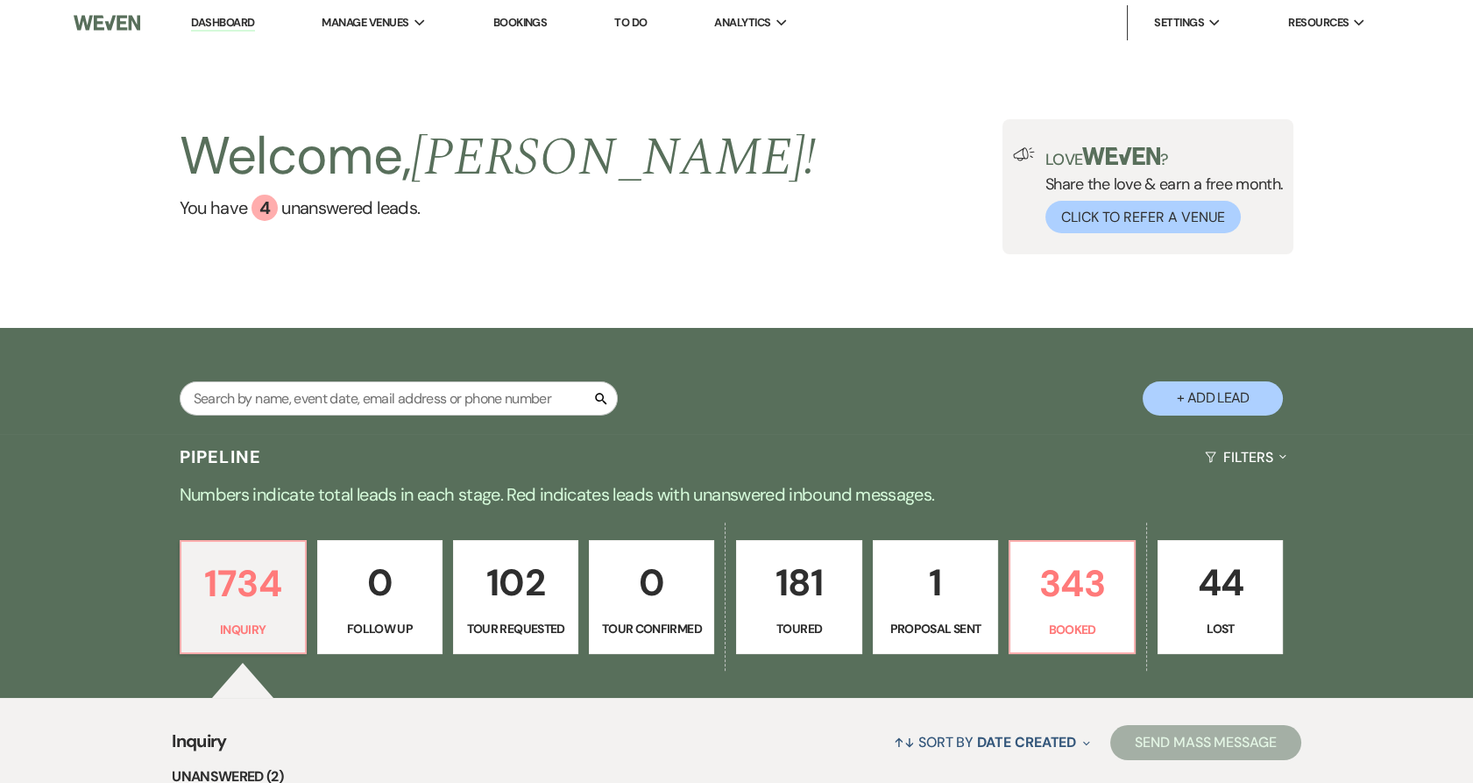
scroll to position [365, 0]
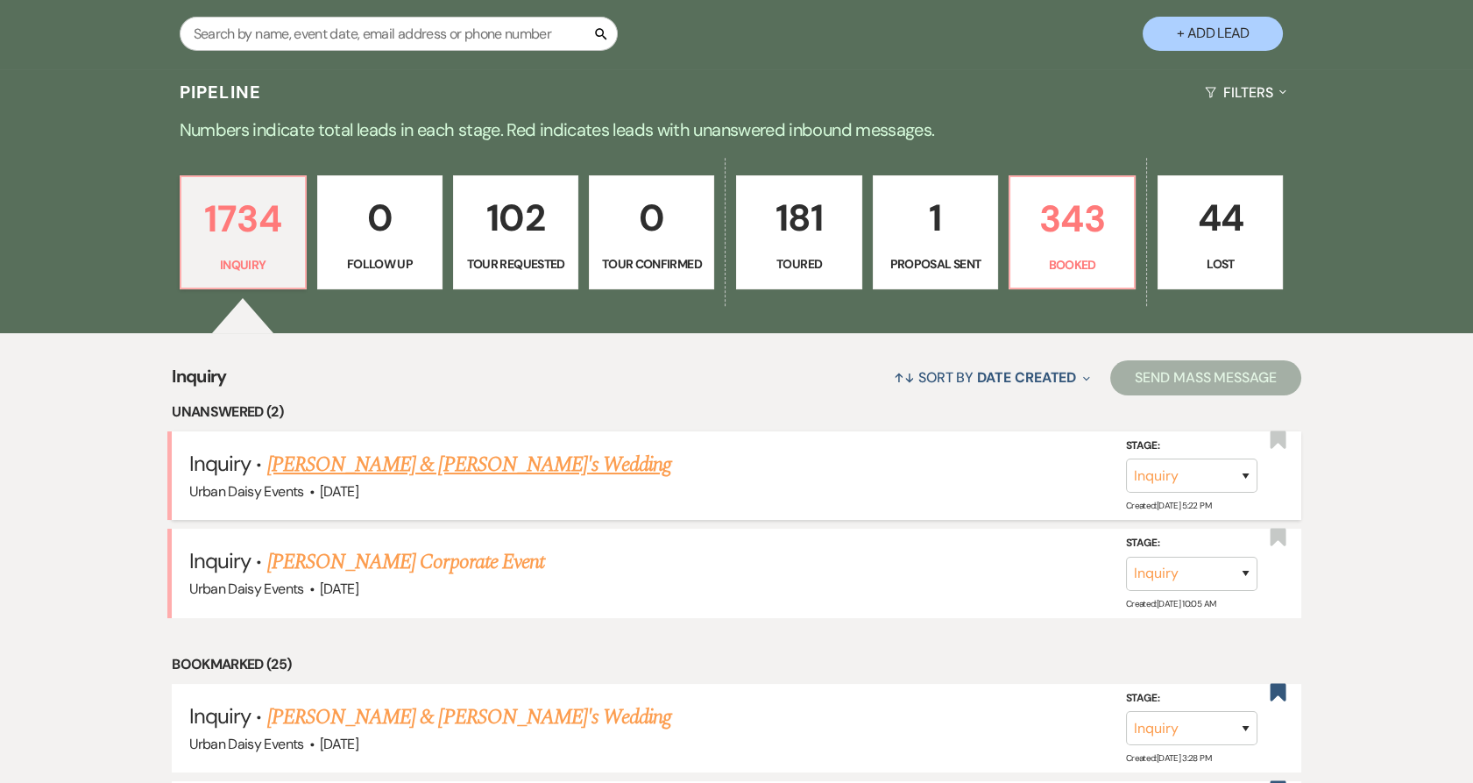
click at [354, 463] on link "Yusra Sharif & Fiance's Wedding" at bounding box center [469, 465] width 405 height 32
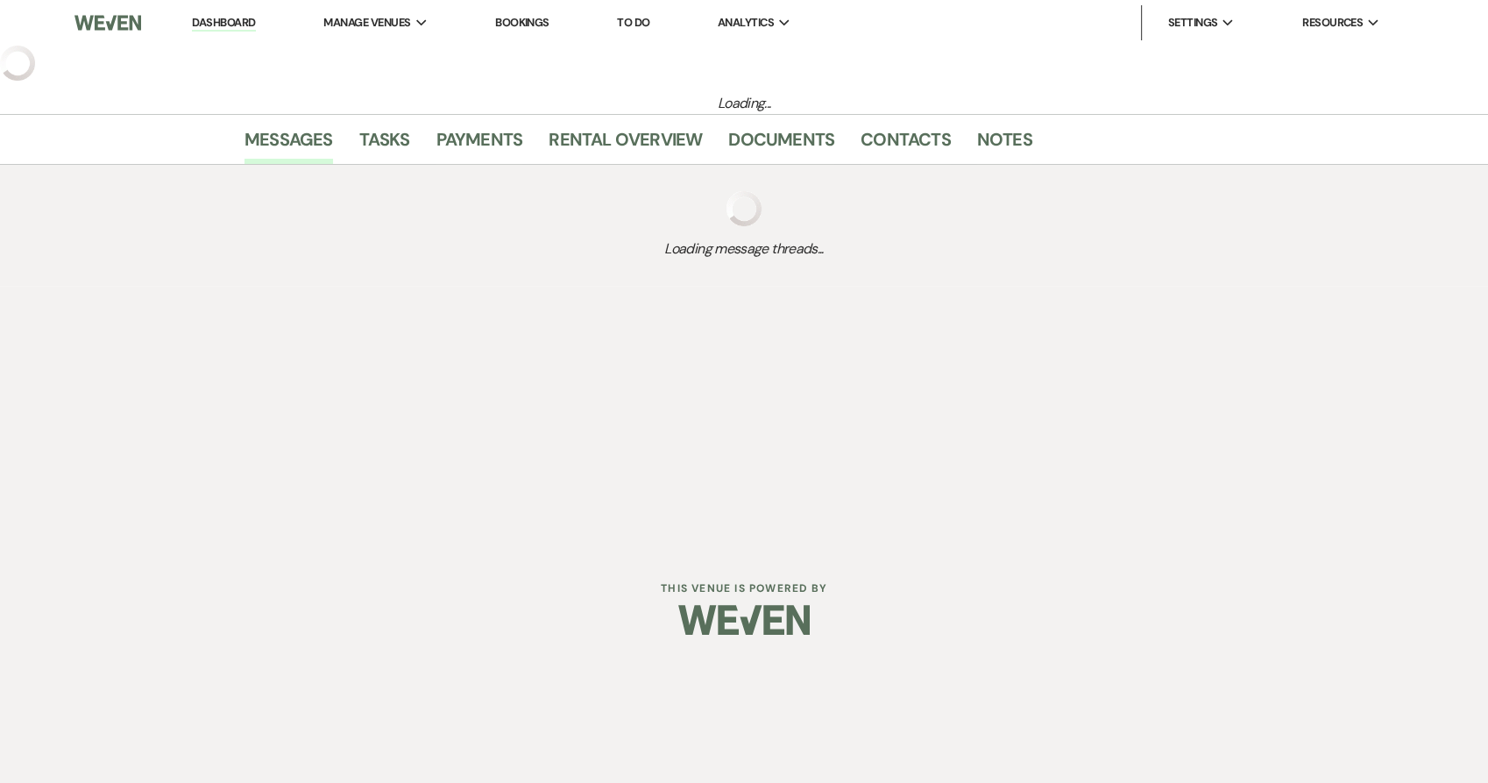
select select "5"
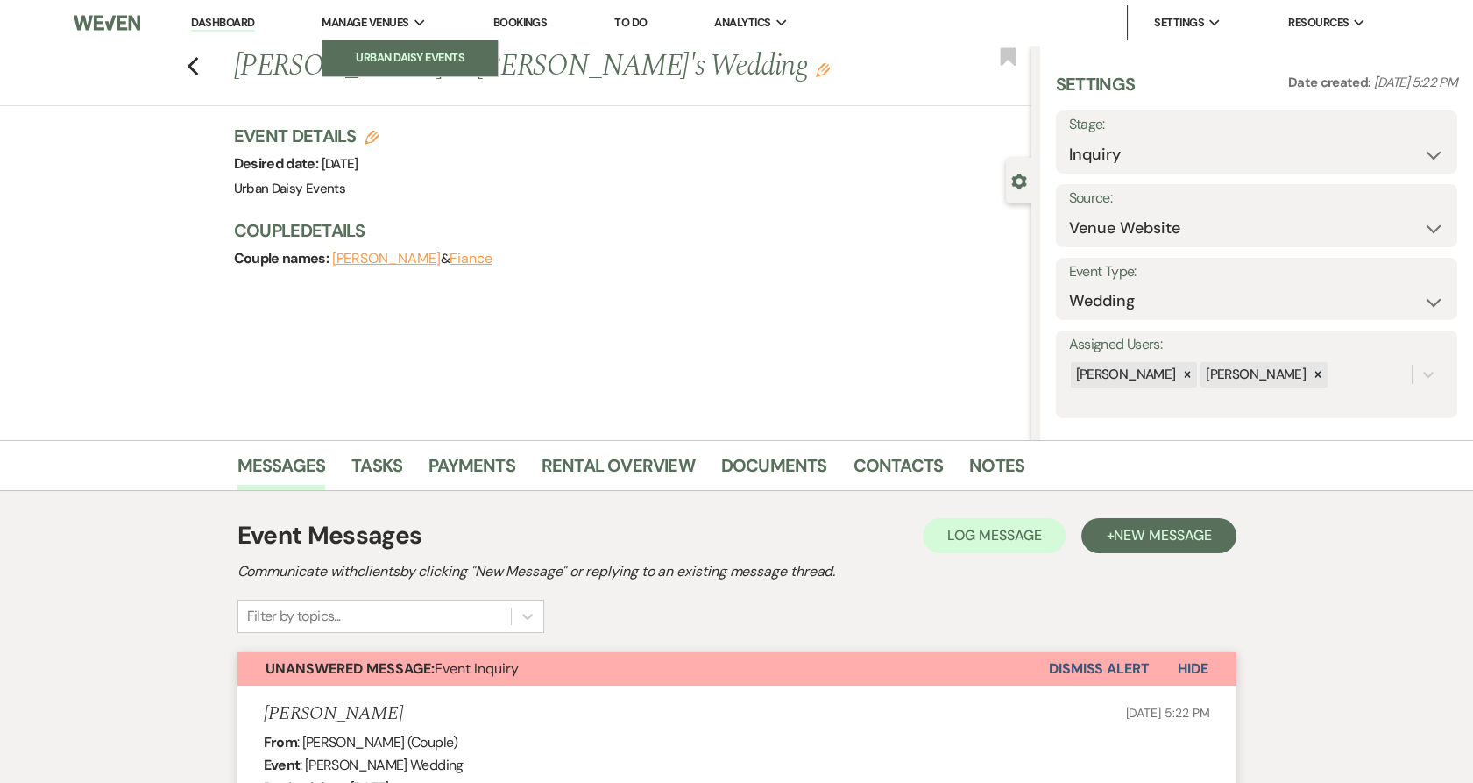
click at [394, 63] on li "Urban Daisy Events" at bounding box center [410, 58] width 158 height 18
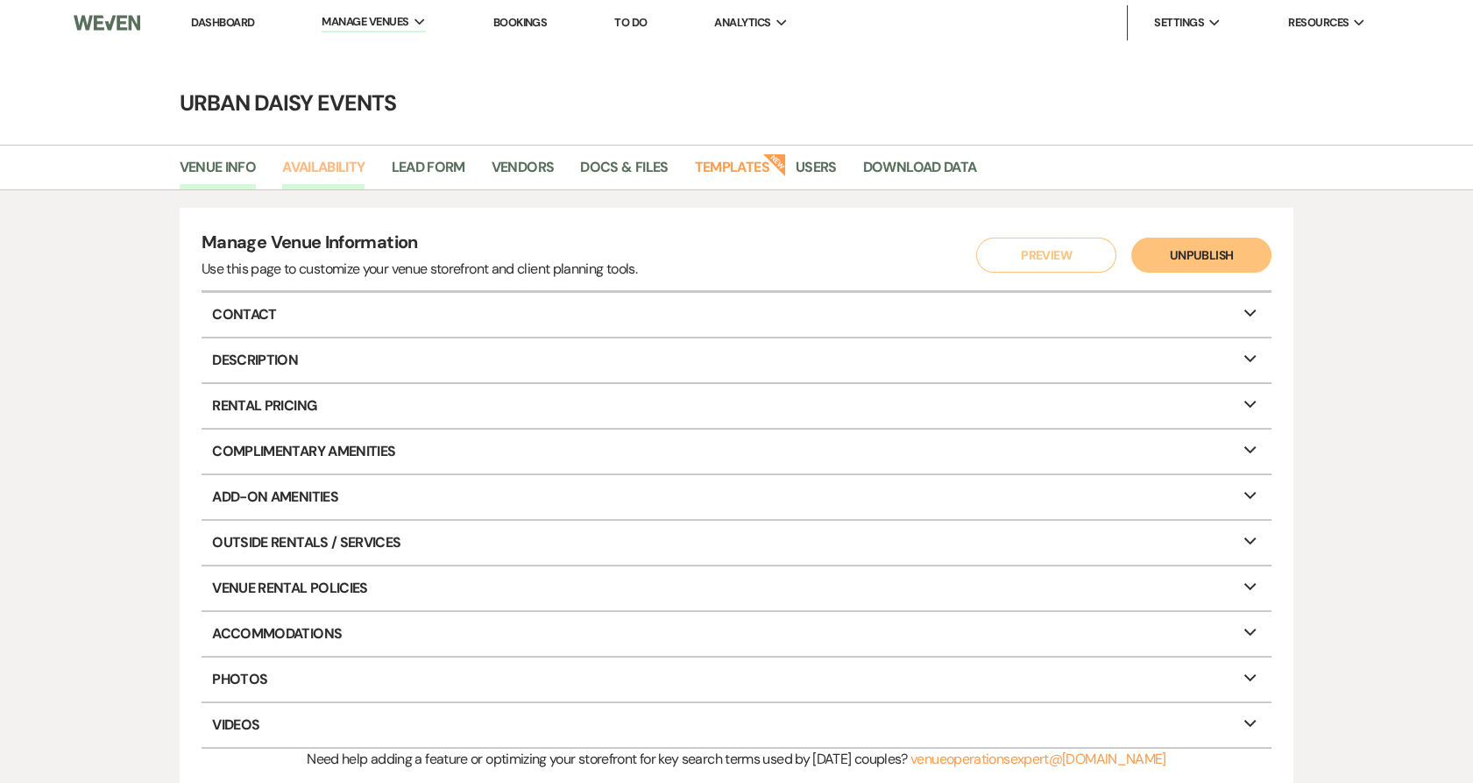
click at [339, 158] on link "Availability" at bounding box center [323, 172] width 82 height 33
select select "2"
select select "2026"
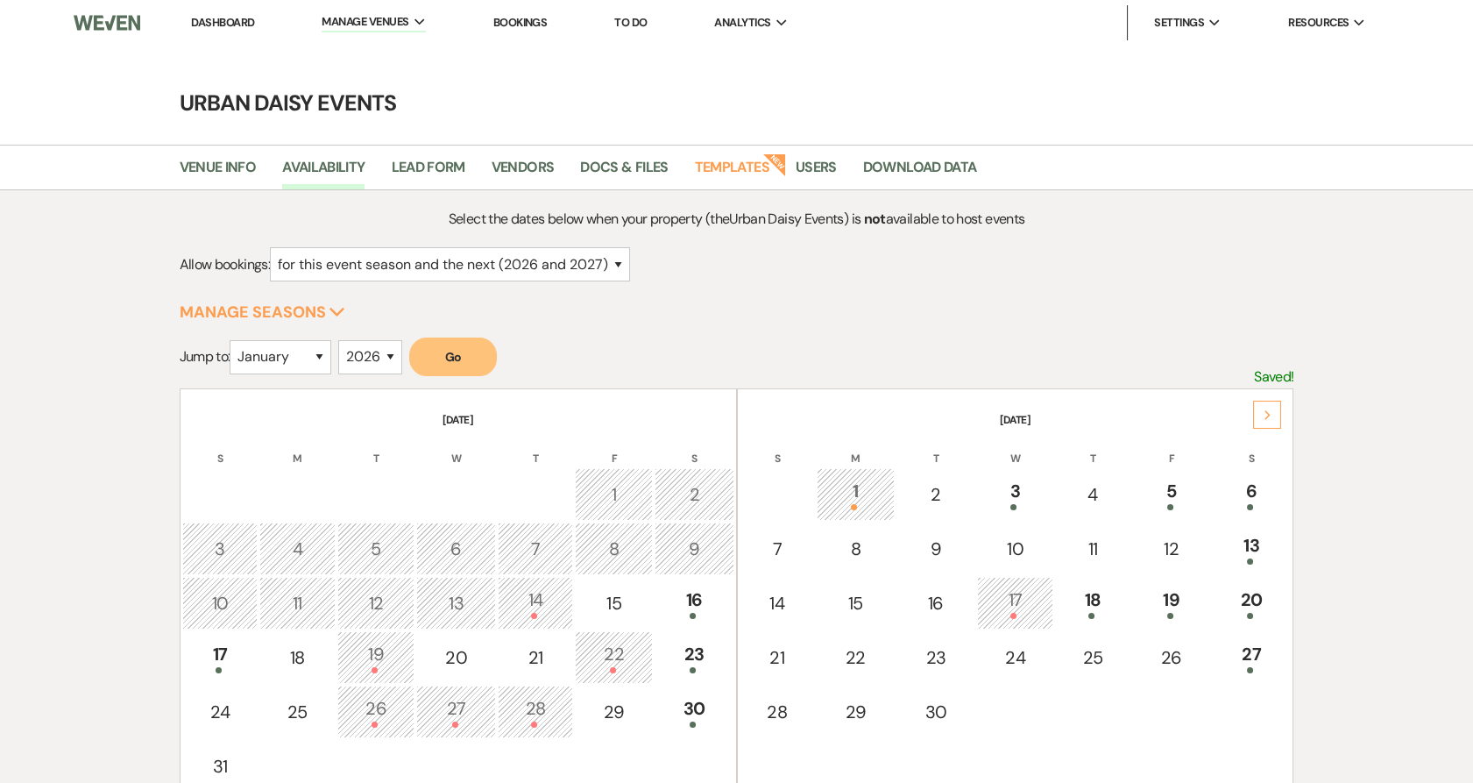
click at [1274, 411] on div "Next" at bounding box center [1267, 415] width 28 height 28
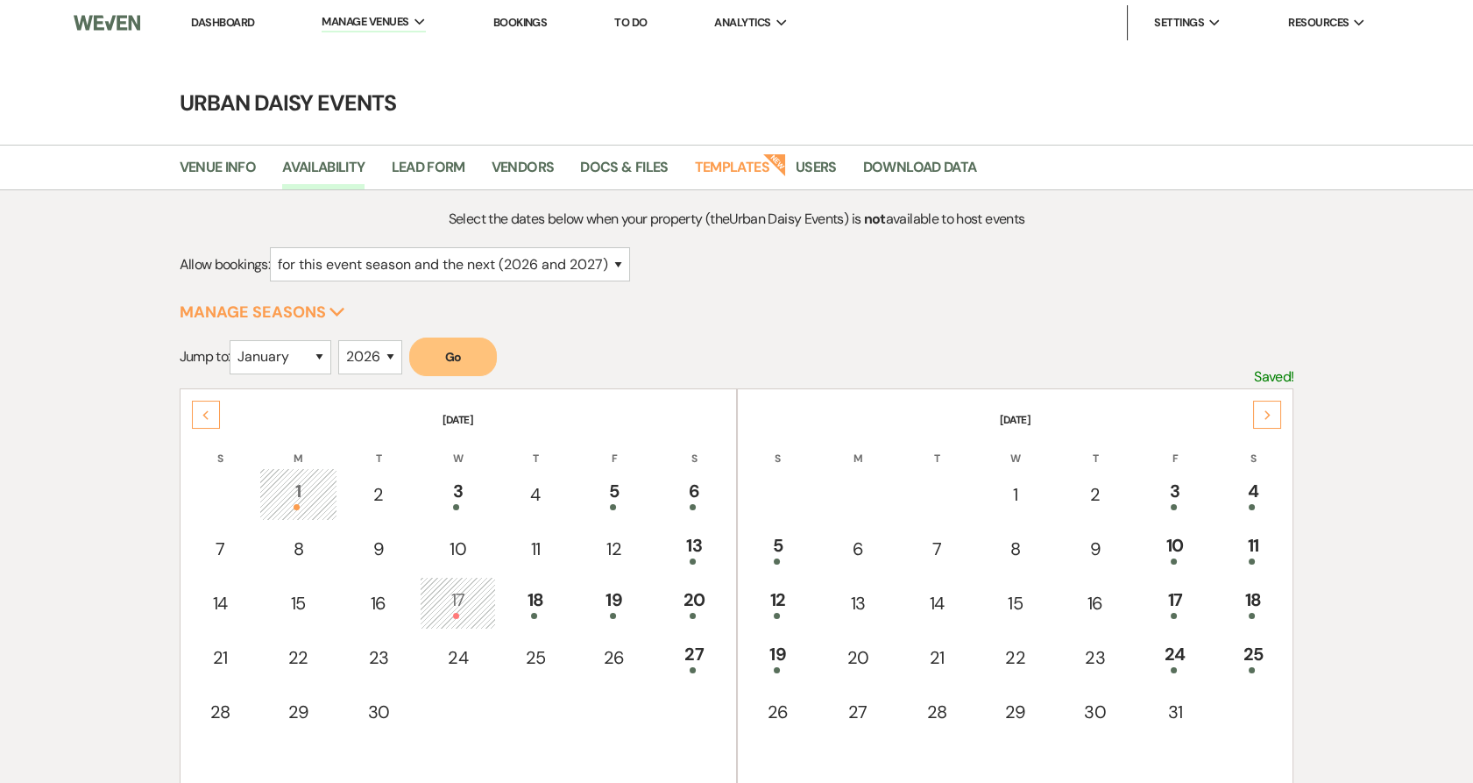
click at [1274, 411] on div "Next" at bounding box center [1267, 415] width 28 height 28
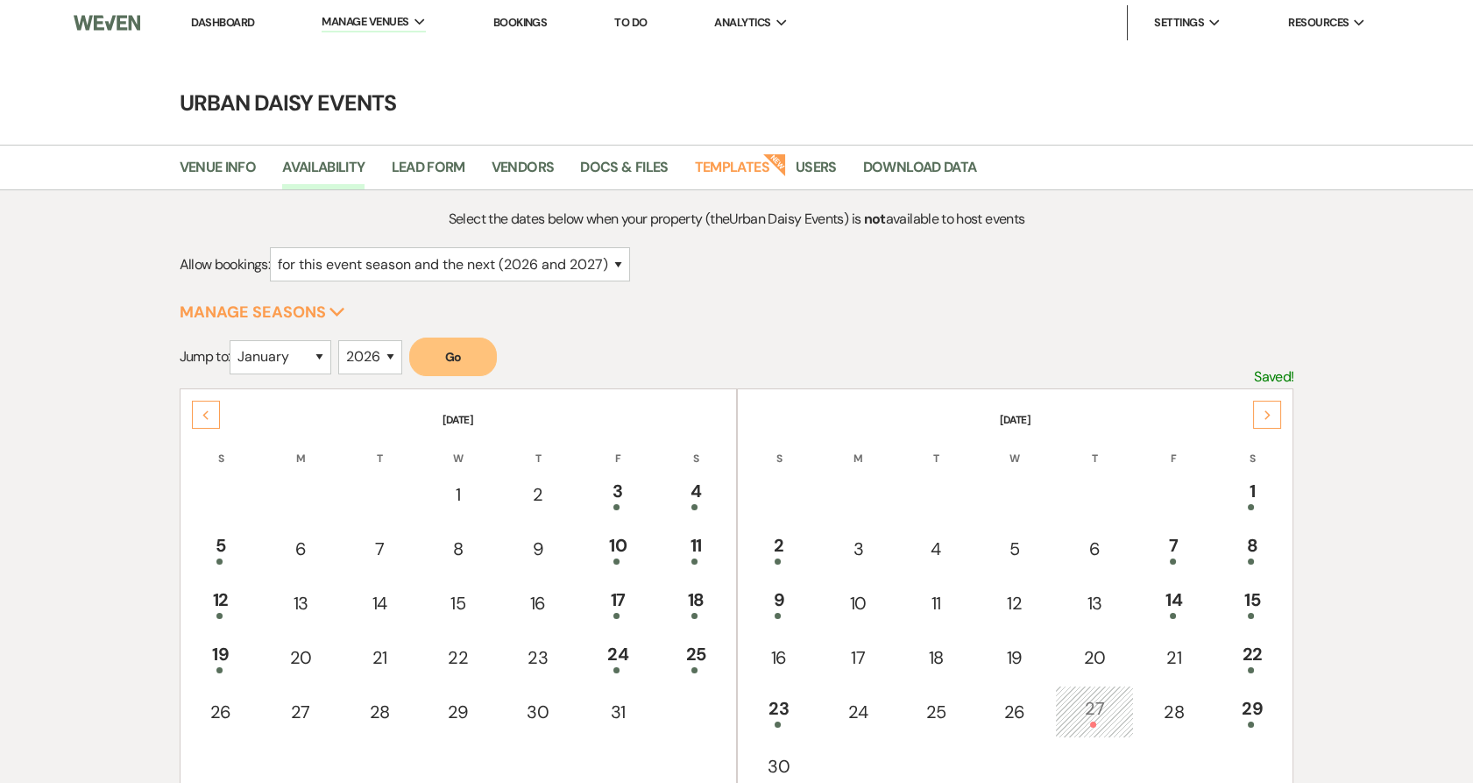
click at [217, 21] on link "Dashboard" at bounding box center [222, 22] width 63 height 15
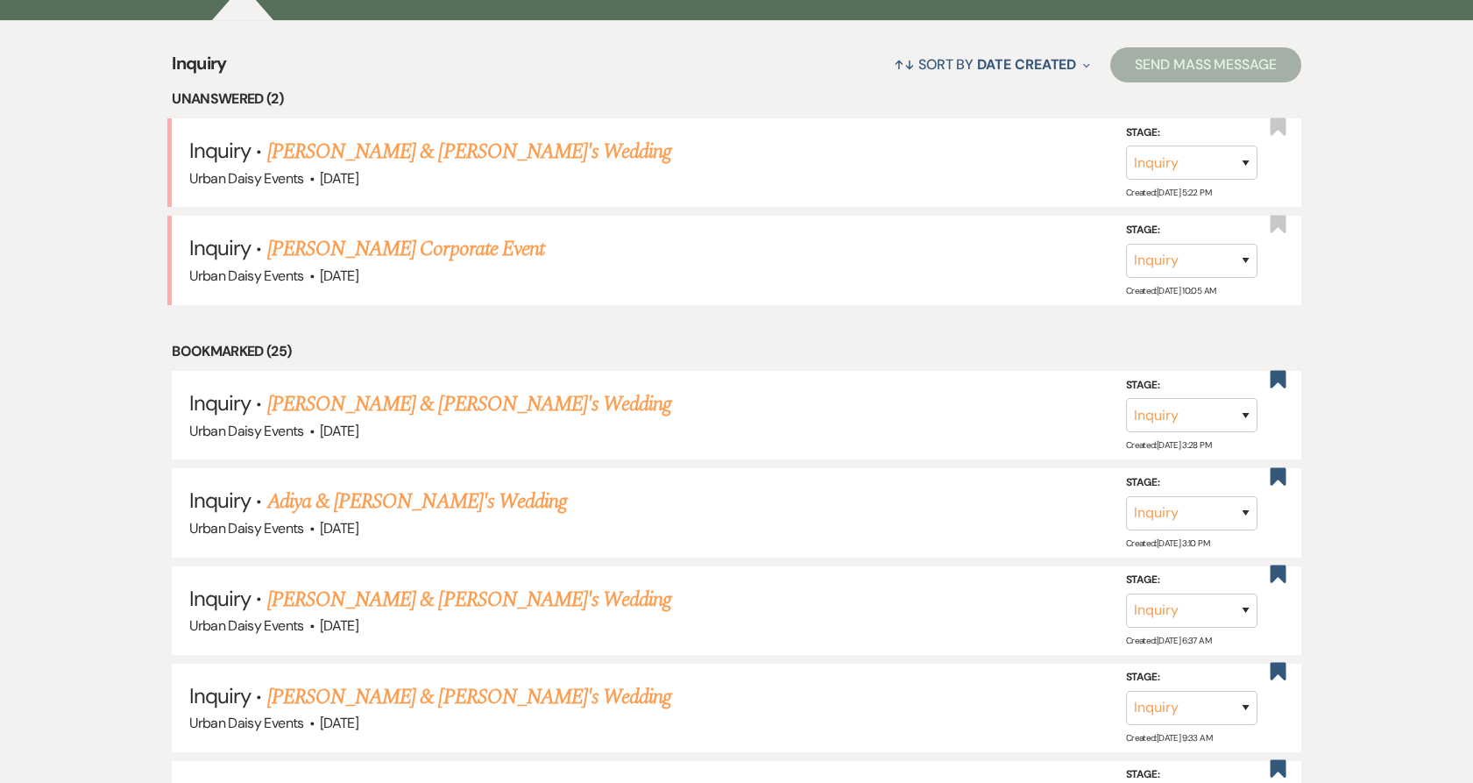
scroll to position [686, 0]
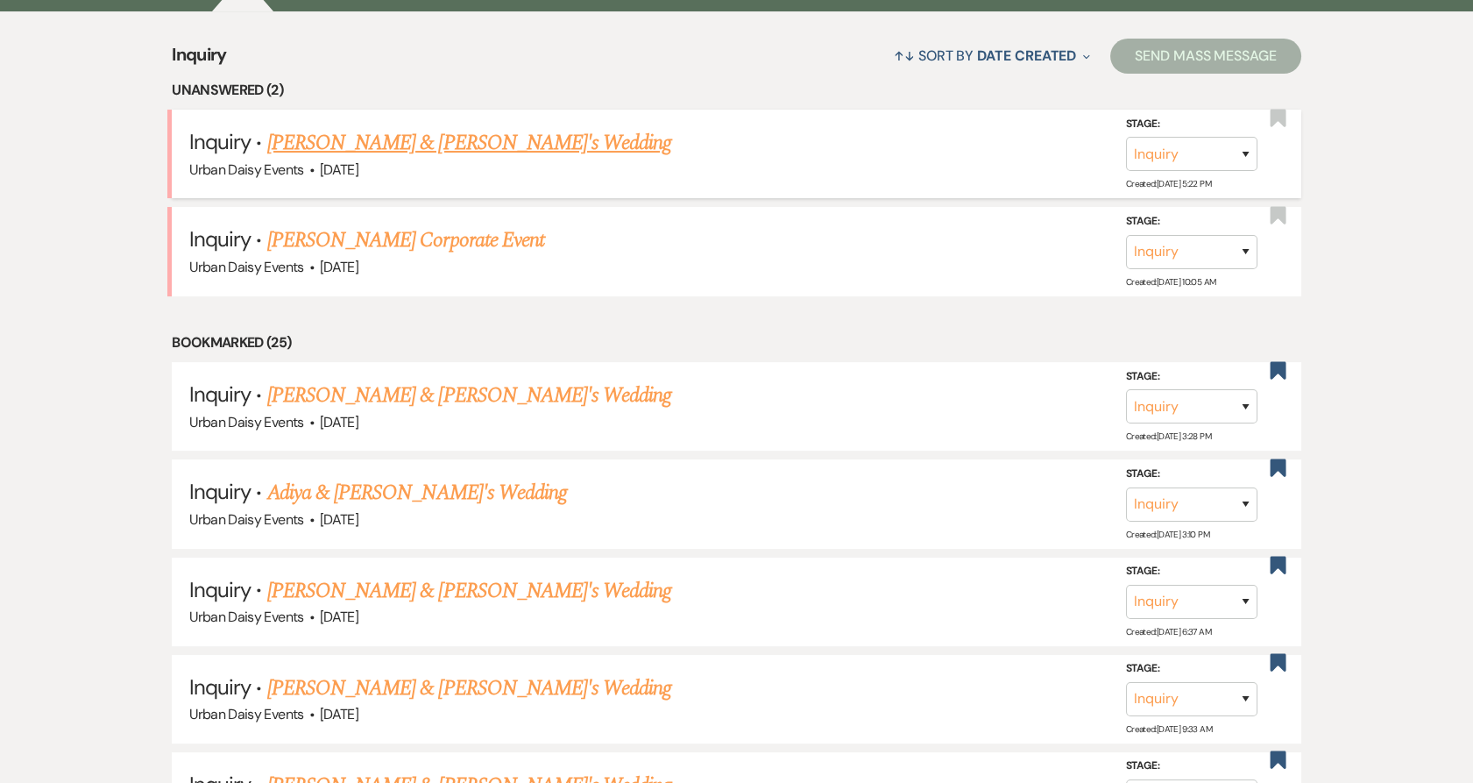
click at [408, 146] on link "Yusra Sharif & Fiance's Wedding" at bounding box center [469, 143] width 405 height 32
select select "5"
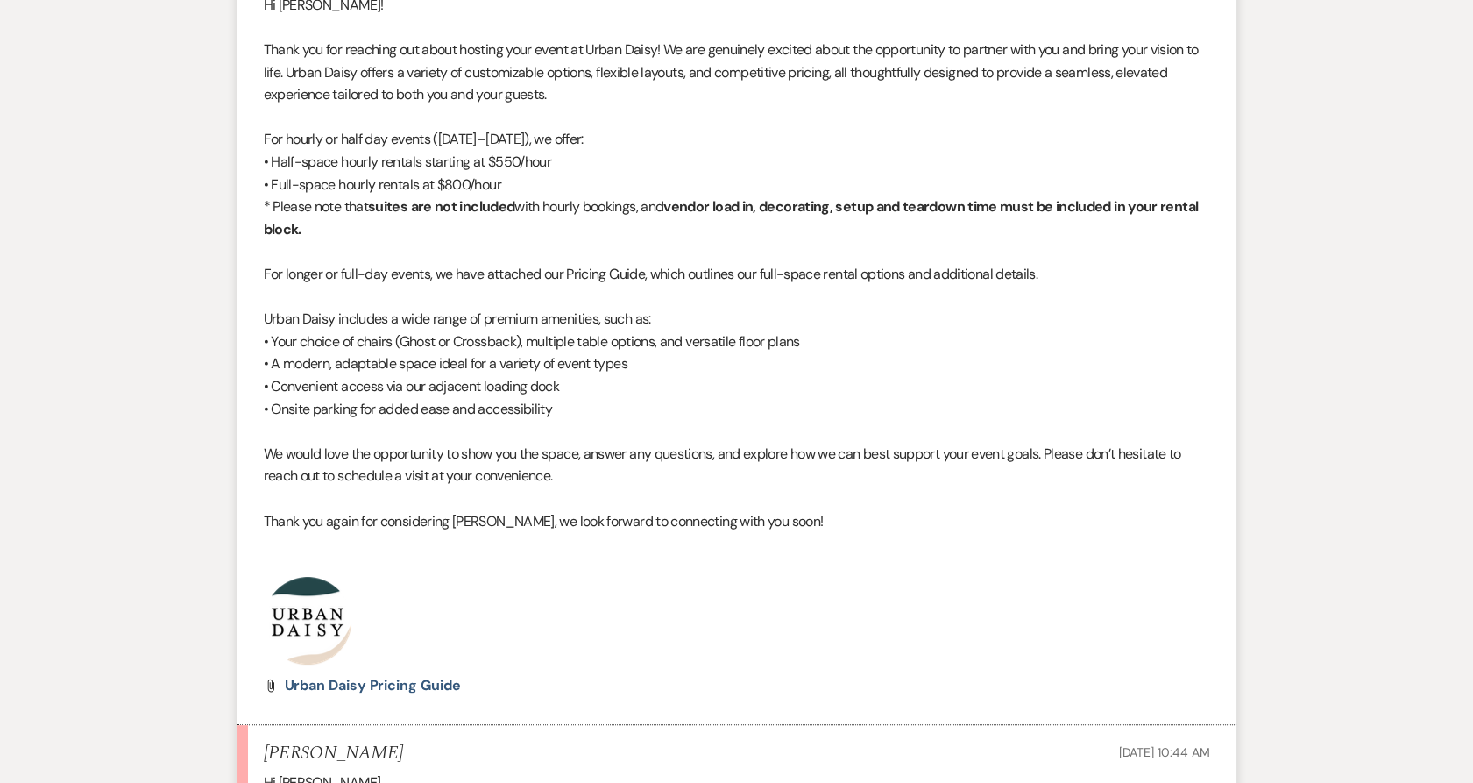
scroll to position [1438, 0]
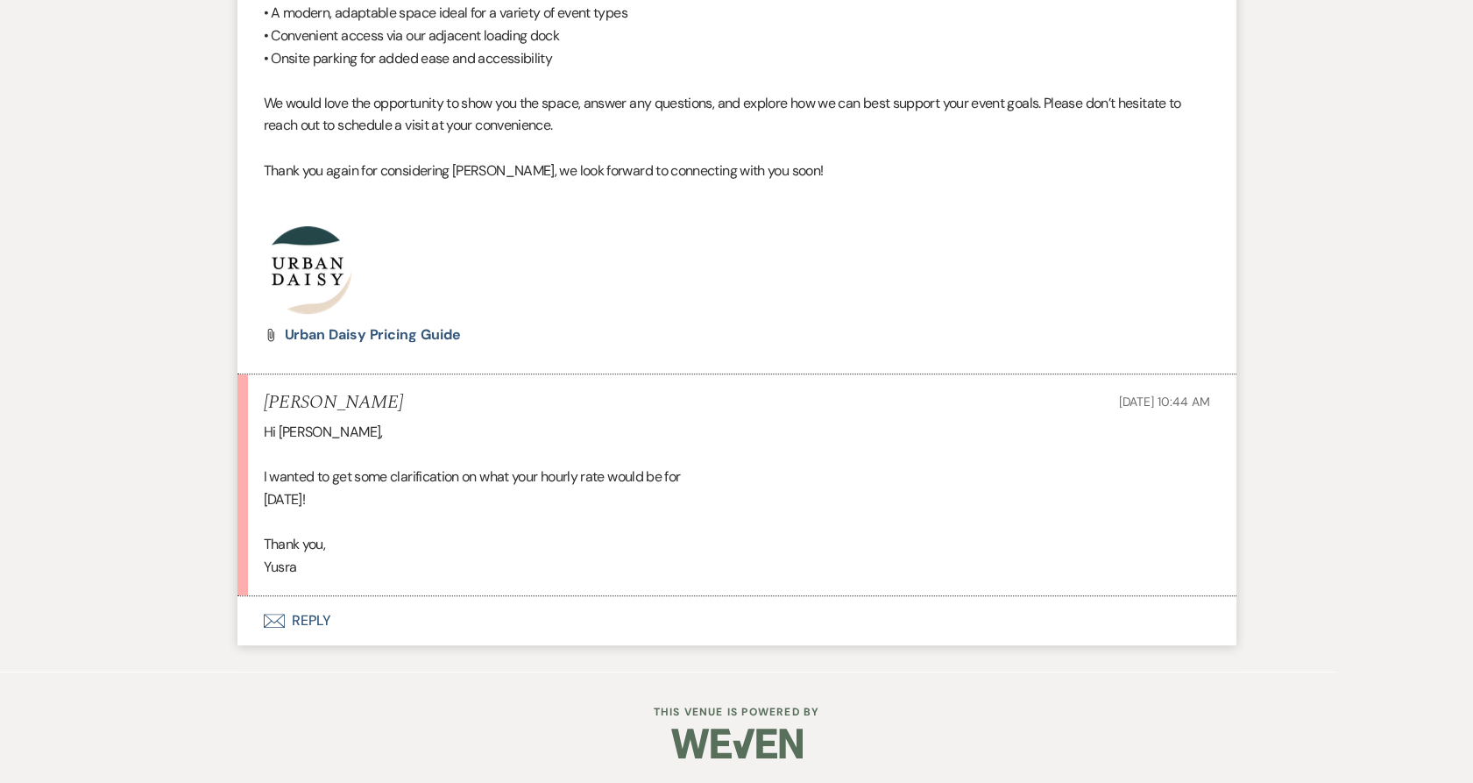
click at [305, 628] on button "Envelope Reply" at bounding box center [737, 620] width 999 height 49
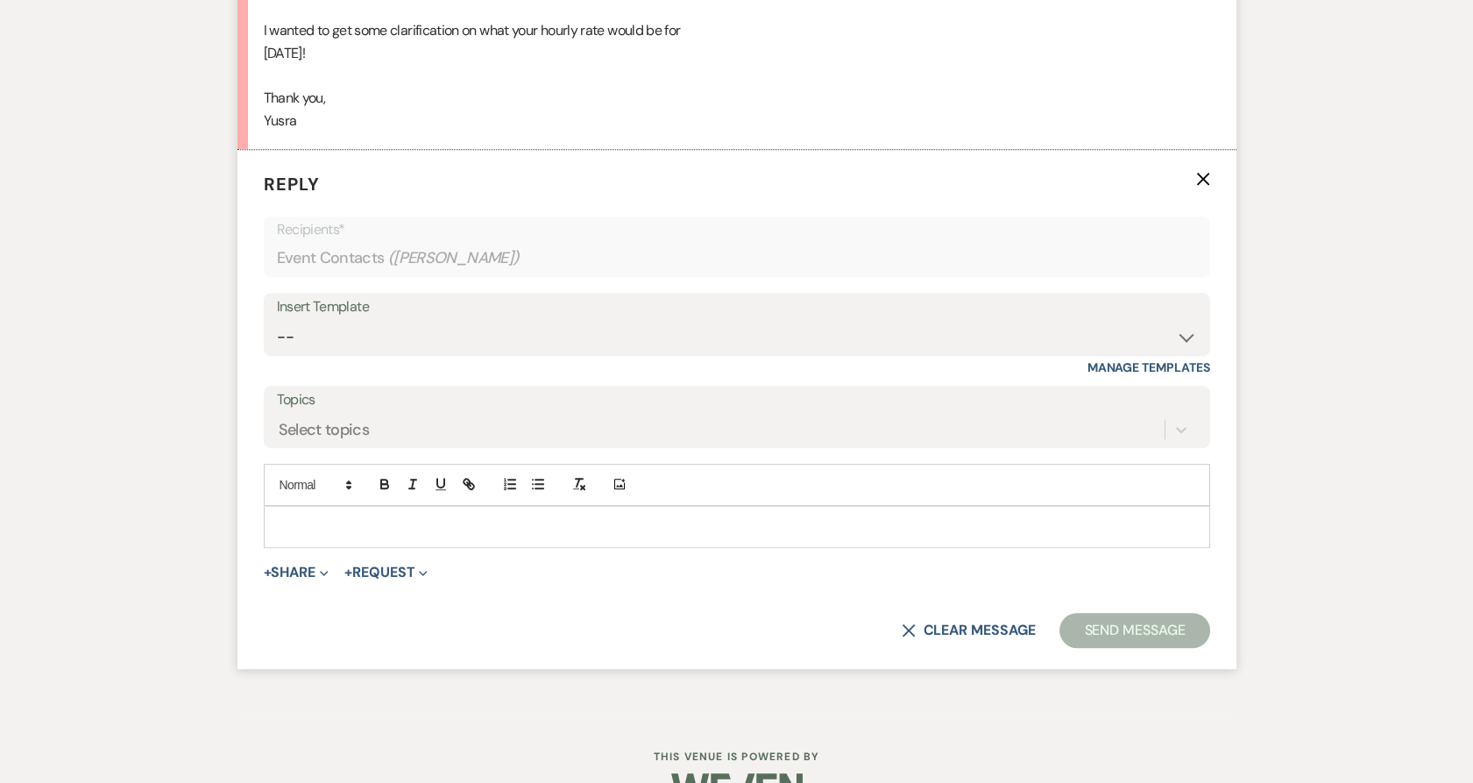
scroll to position [1901, 0]
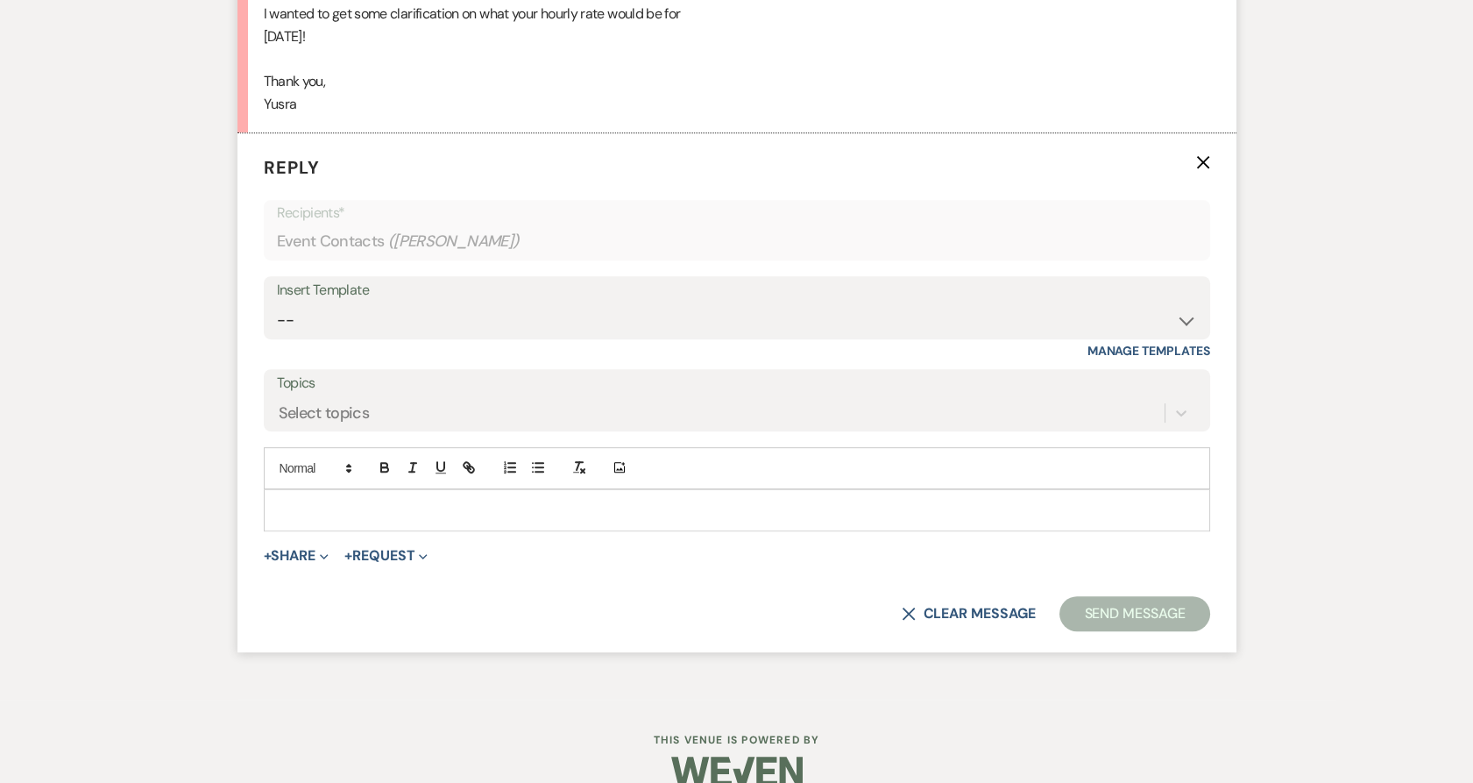
click at [314, 519] on div at bounding box center [737, 510] width 945 height 40
drag, startPoint x: 318, startPoint y: 106, endPoint x: 235, endPoint y: 103, distance: 83.3
copy div "Yusra"
click at [315, 511] on p at bounding box center [737, 509] width 918 height 19
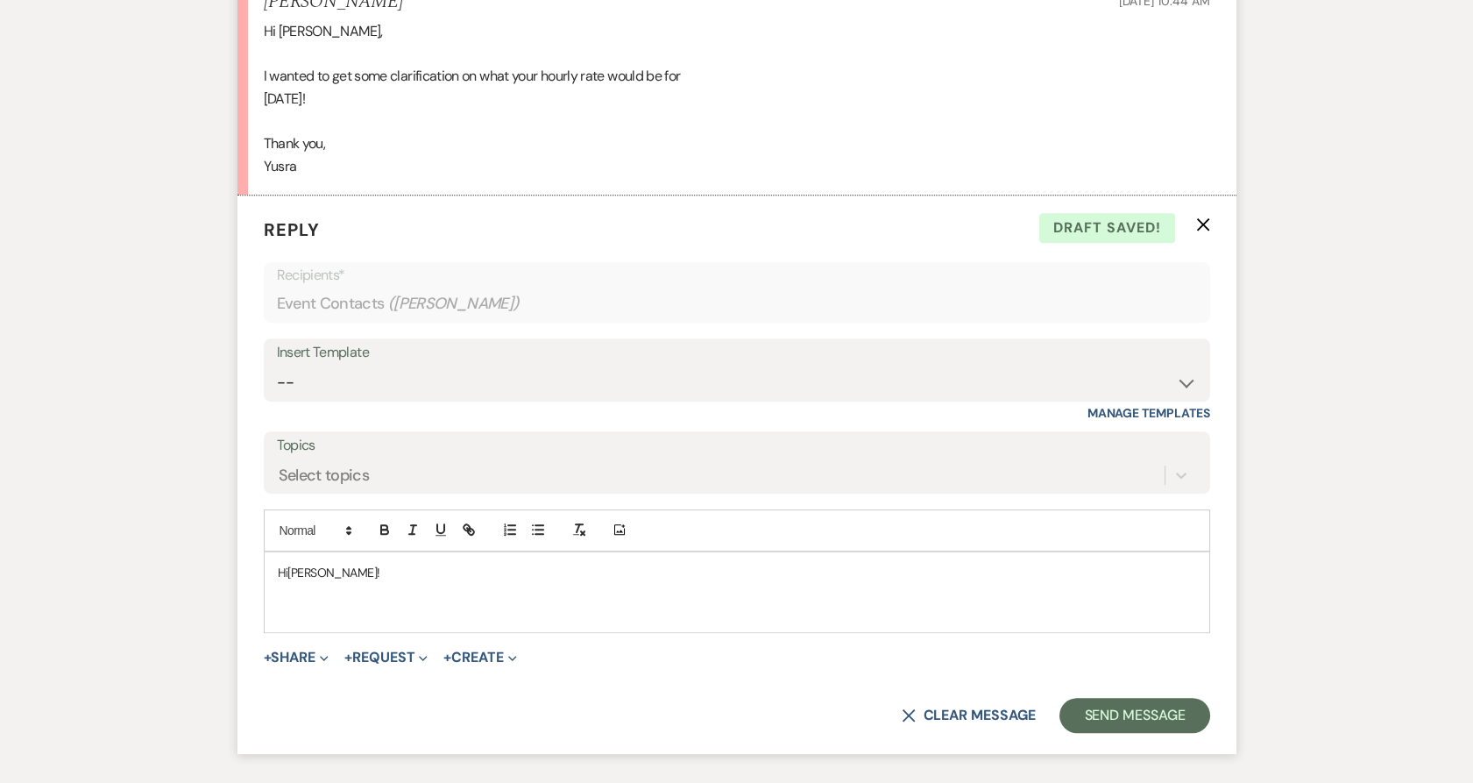
scroll to position [1853, 0]
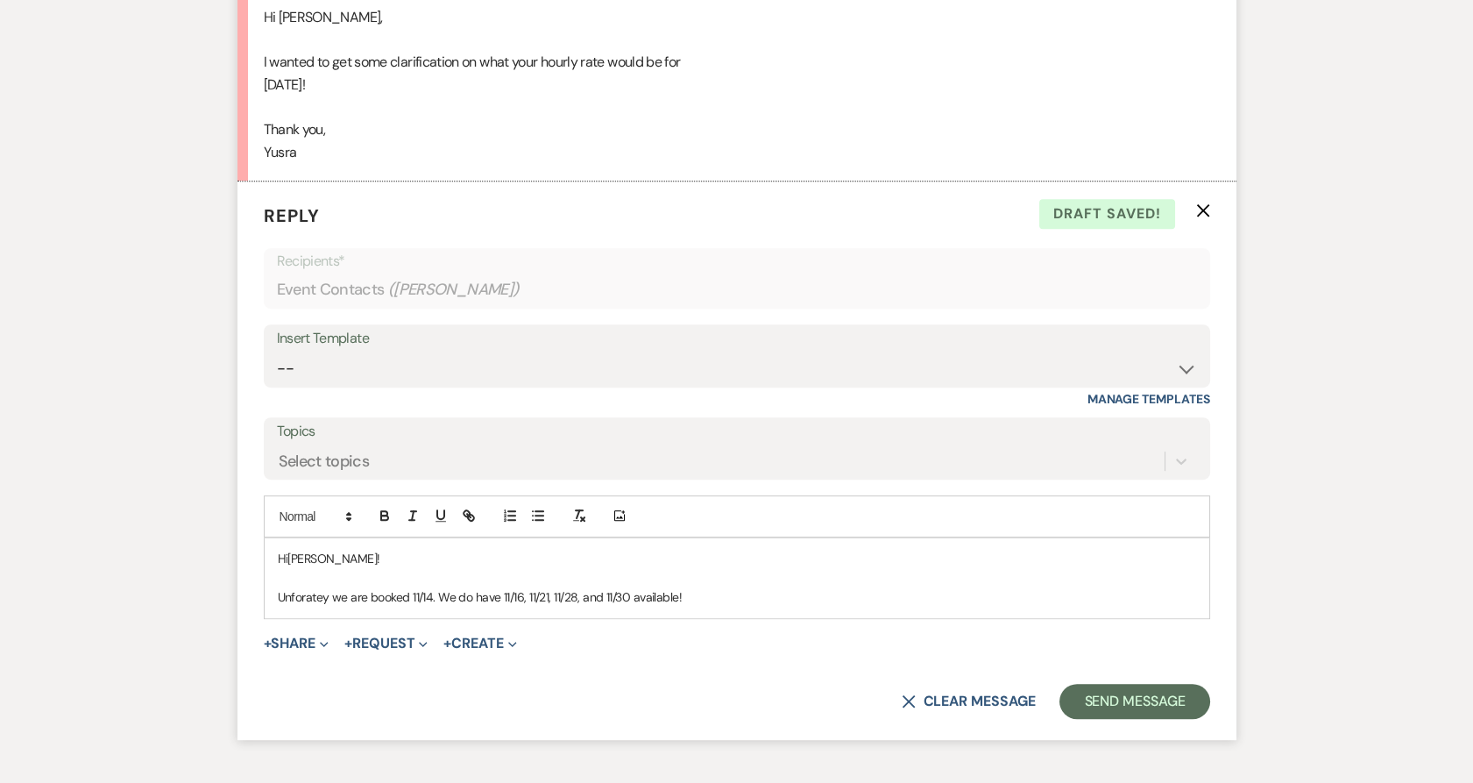
click at [331, 605] on p "Unforatey we are booked 11/14. We do have 11/16, 11/21, 11/28, and 11/30 availa…" at bounding box center [737, 596] width 918 height 19
click at [363, 589] on span "Unfortately we are booked 11/14. We do have 11/16, 11/21, 11/28, and 11/30 avai…" at bounding box center [483, 597] width 410 height 16
click at [326, 594] on span "Unfortately we are booked 11/14. We do have 11/16, 11/21, 11/28, and 11/30 avai…" at bounding box center [483, 597] width 410 height 16
click at [340, 599] on span "Unfortately we are booked 11/14. We do have 11/16, 11/21, 11/28, and 11/30 avai…" at bounding box center [483, 597] width 410 height 16
click at [666, 603] on p "We are booked 11/14. We do have 11/16, 11/21, 11/28, and 11/30 available!" at bounding box center [737, 596] width 918 height 19
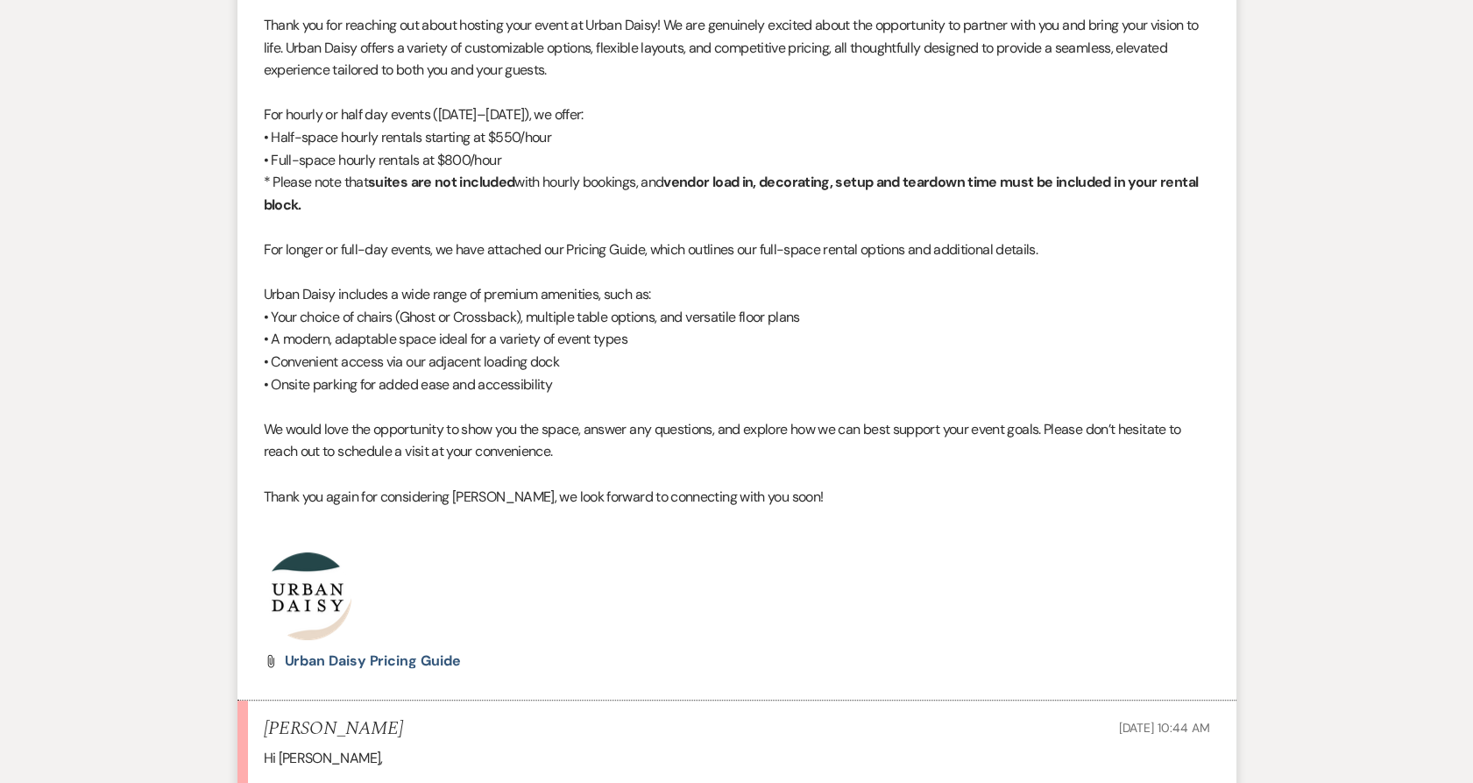
scroll to position [1113, 0]
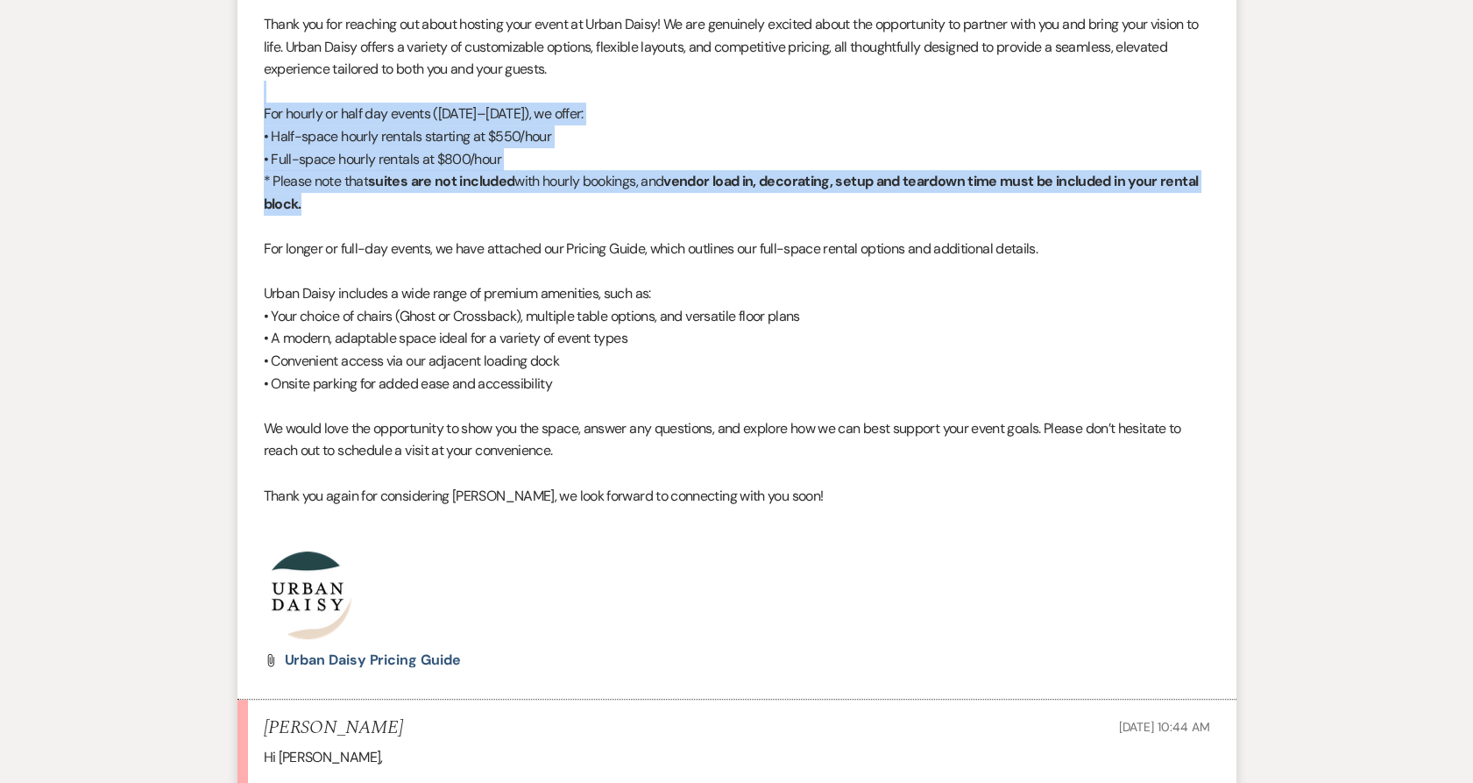
drag, startPoint x: 231, startPoint y: 99, endPoint x: 386, endPoint y: 204, distance: 186.7
click at [386, 204] on div "Messages Tasks Payments Rental Overview Documents Contacts Notes Event Messages…" at bounding box center [736, 436] width 1473 height 2219
copy div "For hourly or half day events (Sunday–Thursday), we offer: • Half-space hourly …"
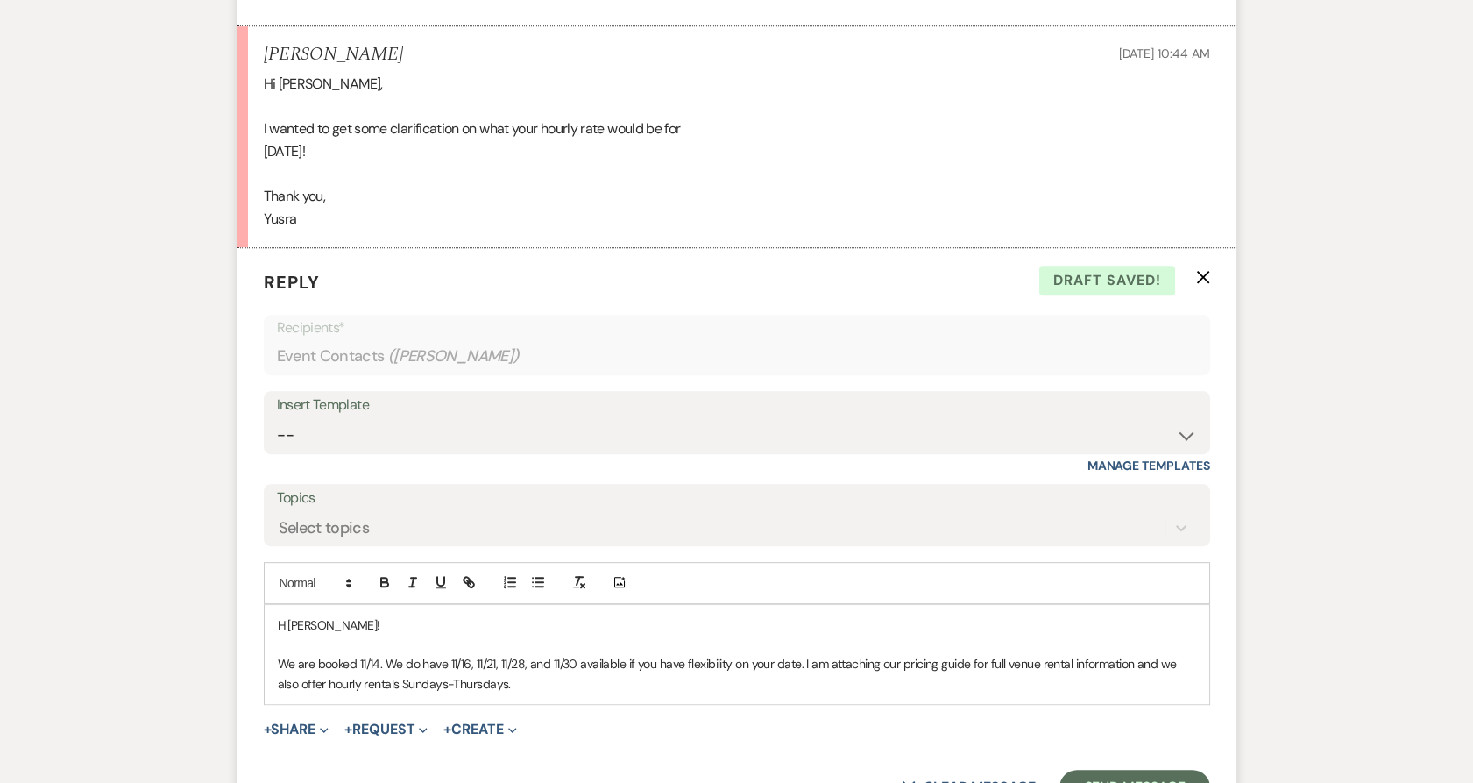
scroll to position [1787, 0]
click at [547, 689] on p "We are booked 11/14. We do have 11/16, 11/21, 11/28, and 11/30 available if you…" at bounding box center [737, 672] width 918 height 39
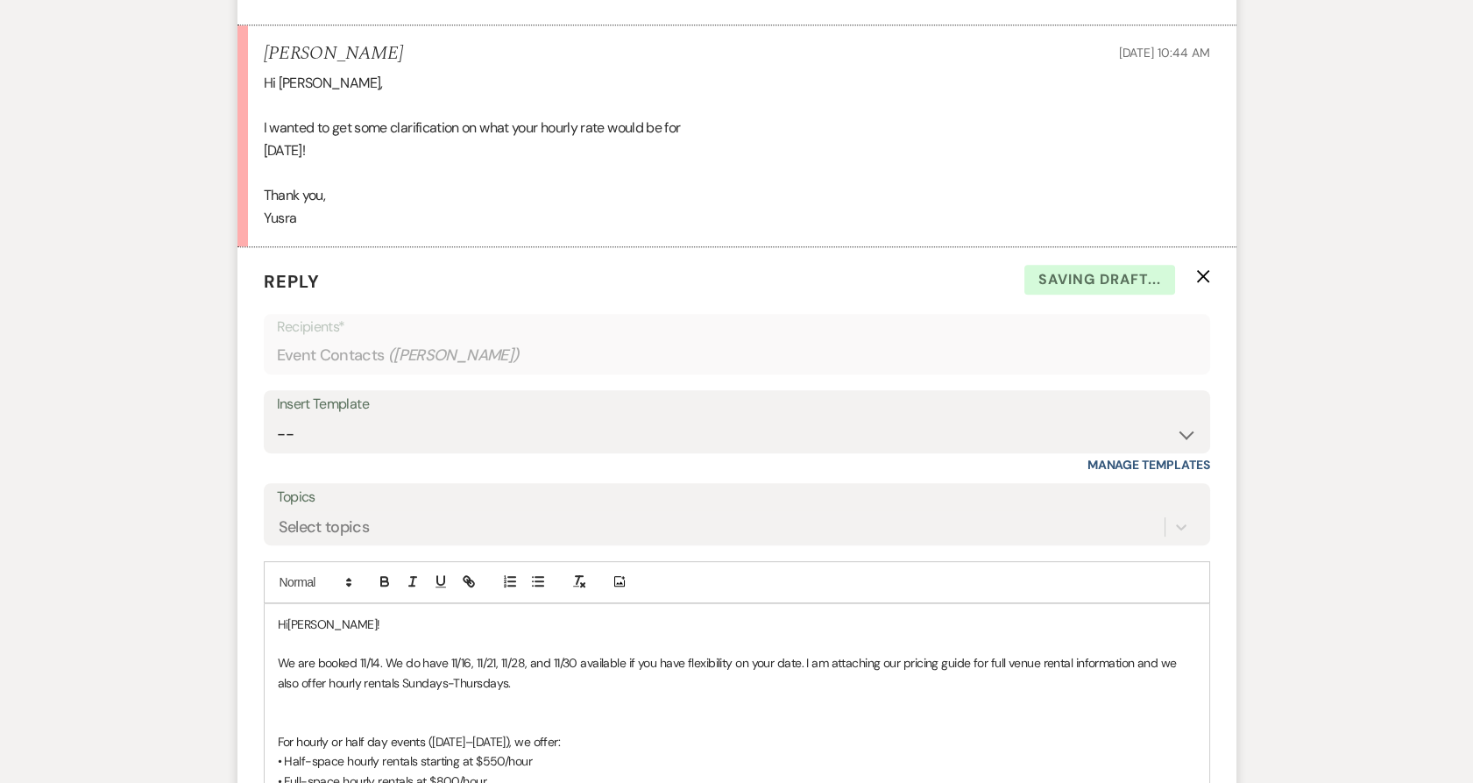
click at [484, 722] on p at bounding box center [737, 722] width 918 height 19
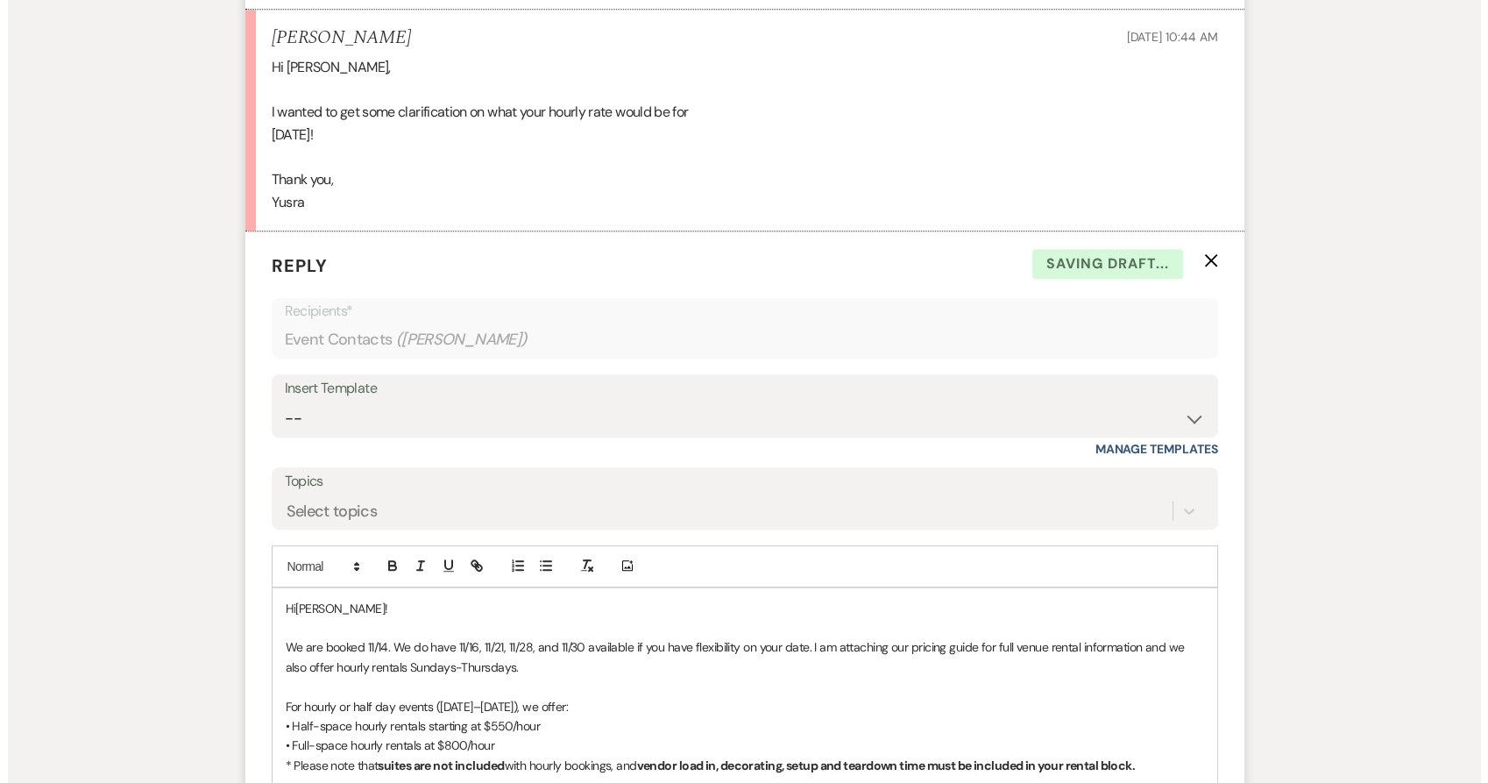
scroll to position [1983, 0]
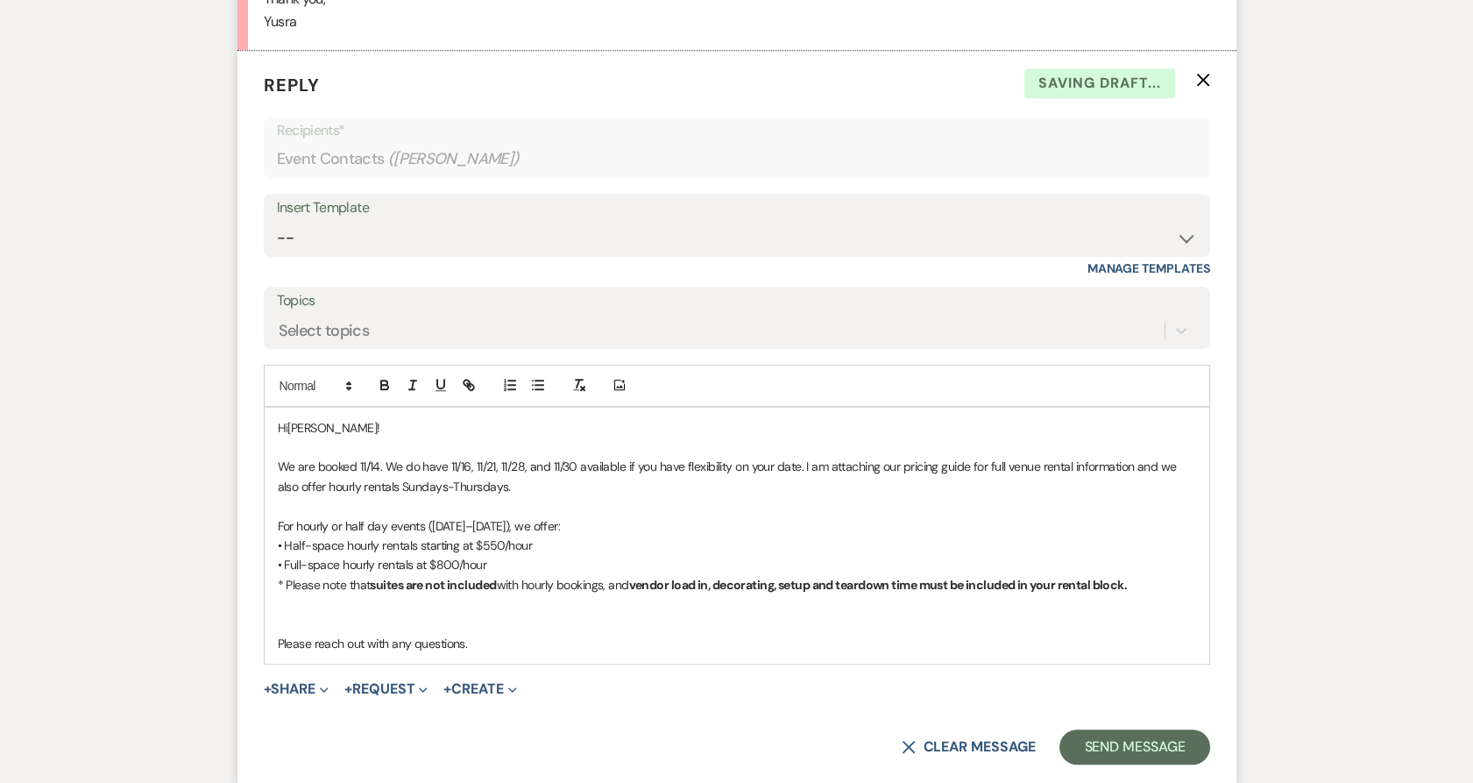
click at [493, 617] on p at bounding box center [737, 623] width 918 height 19
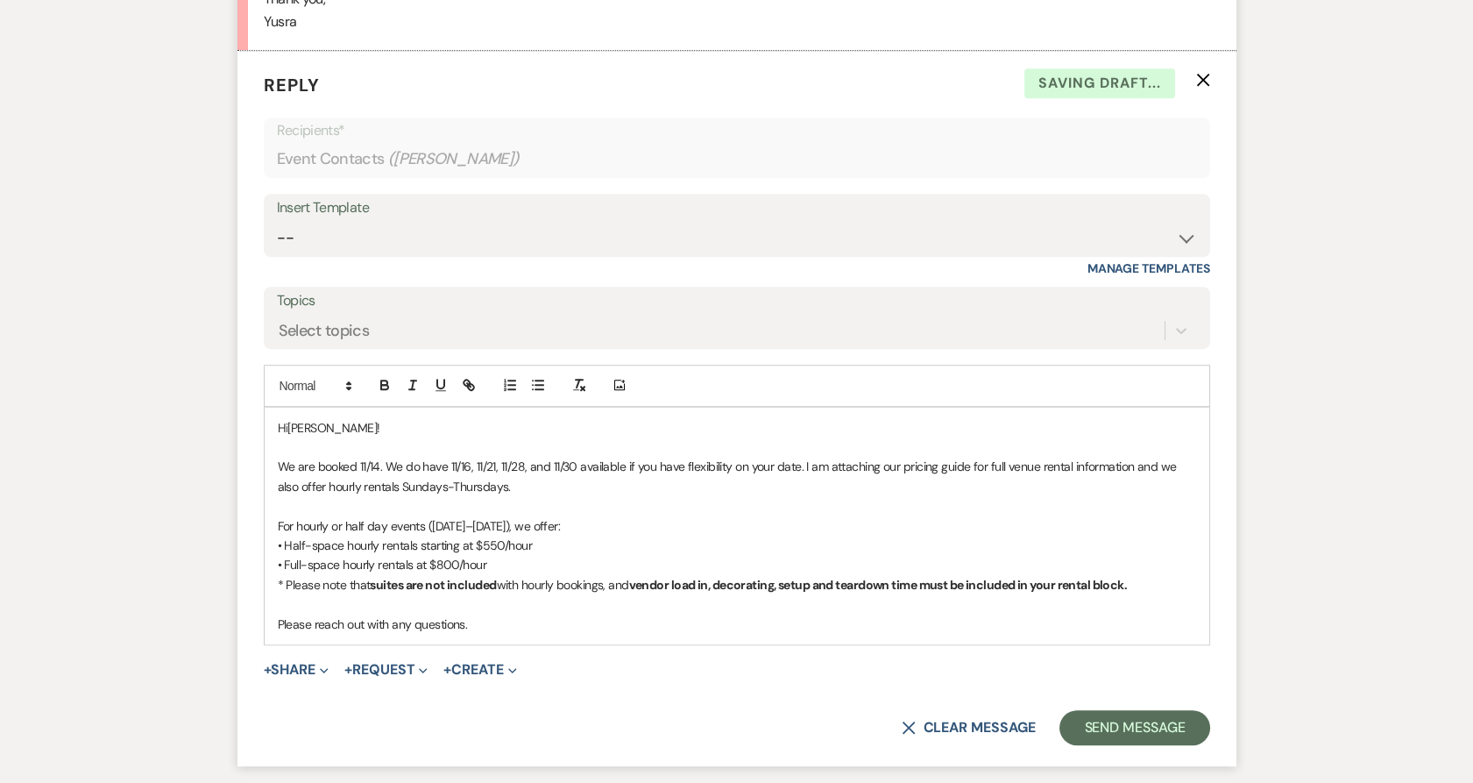
click at [501, 631] on p "Please reach out with any questions." at bounding box center [737, 623] width 918 height 19
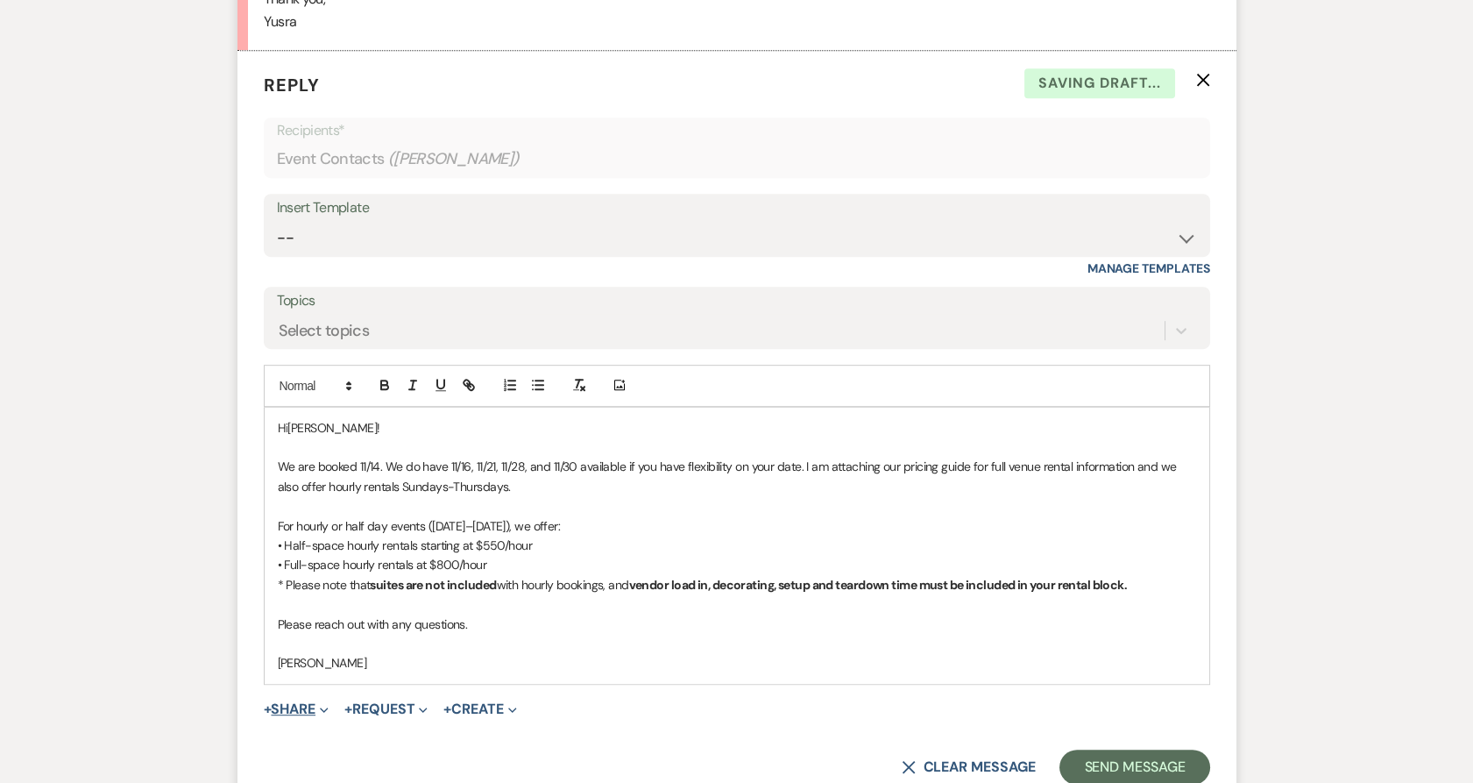
click at [291, 713] on button "+ Share Expand" at bounding box center [297, 709] width 66 height 14
click at [293, 729] on button "Doc Upload Documents" at bounding box center [386, 744] width 245 height 32
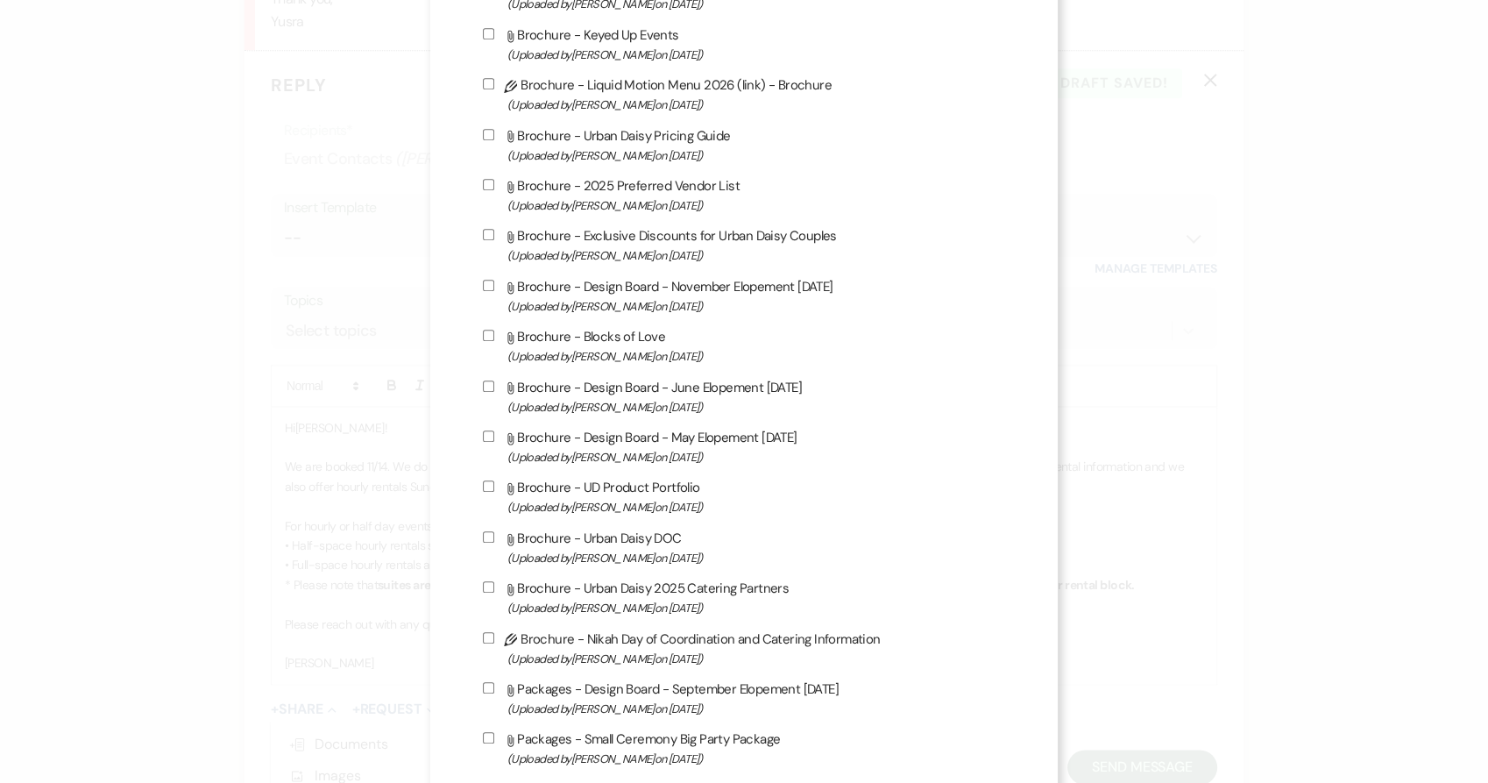
scroll to position [945, 0]
click at [666, 151] on label "Attach File Brochure - Urban Daisy Pricing Guide (Uploaded by Kathryn Beckett o…" at bounding box center [744, 146] width 523 height 41
click at [494, 142] on input "Attach File Brochure - Urban Daisy Pricing Guide (Uploaded by Kathryn Beckett o…" at bounding box center [488, 136] width 11 height 11
checkbox input "true"
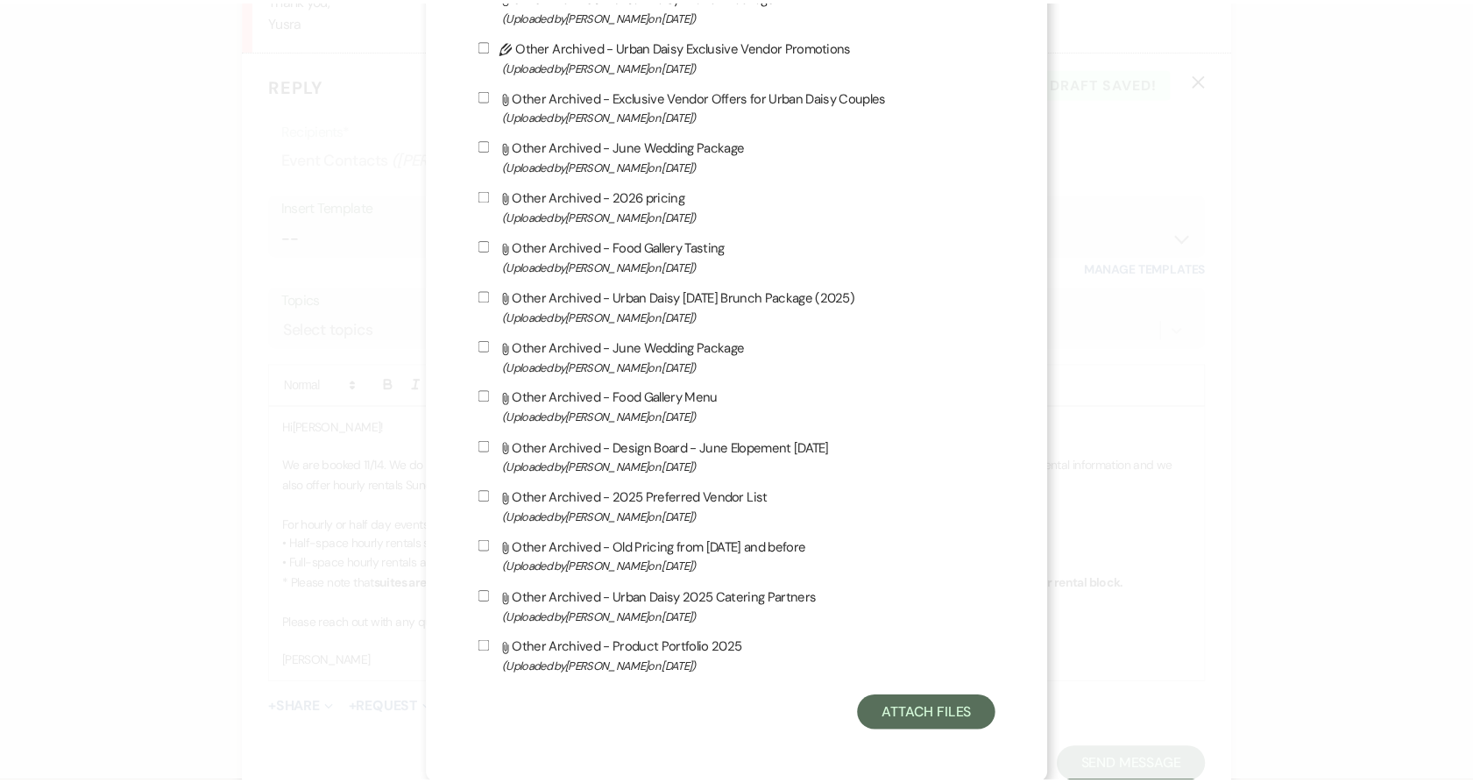
scroll to position [2769, 0]
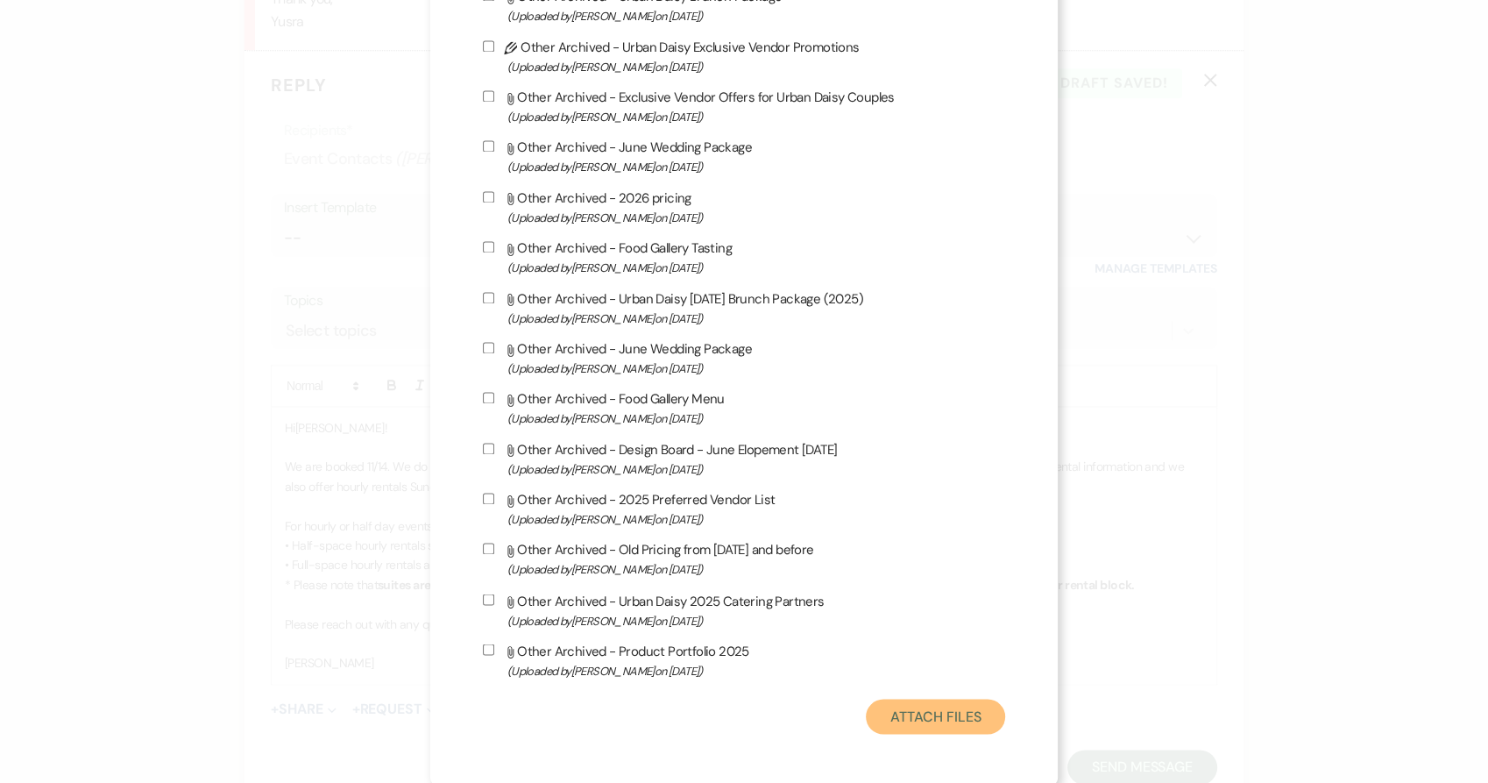
click at [886, 734] on button "Attach Files" at bounding box center [935, 716] width 139 height 35
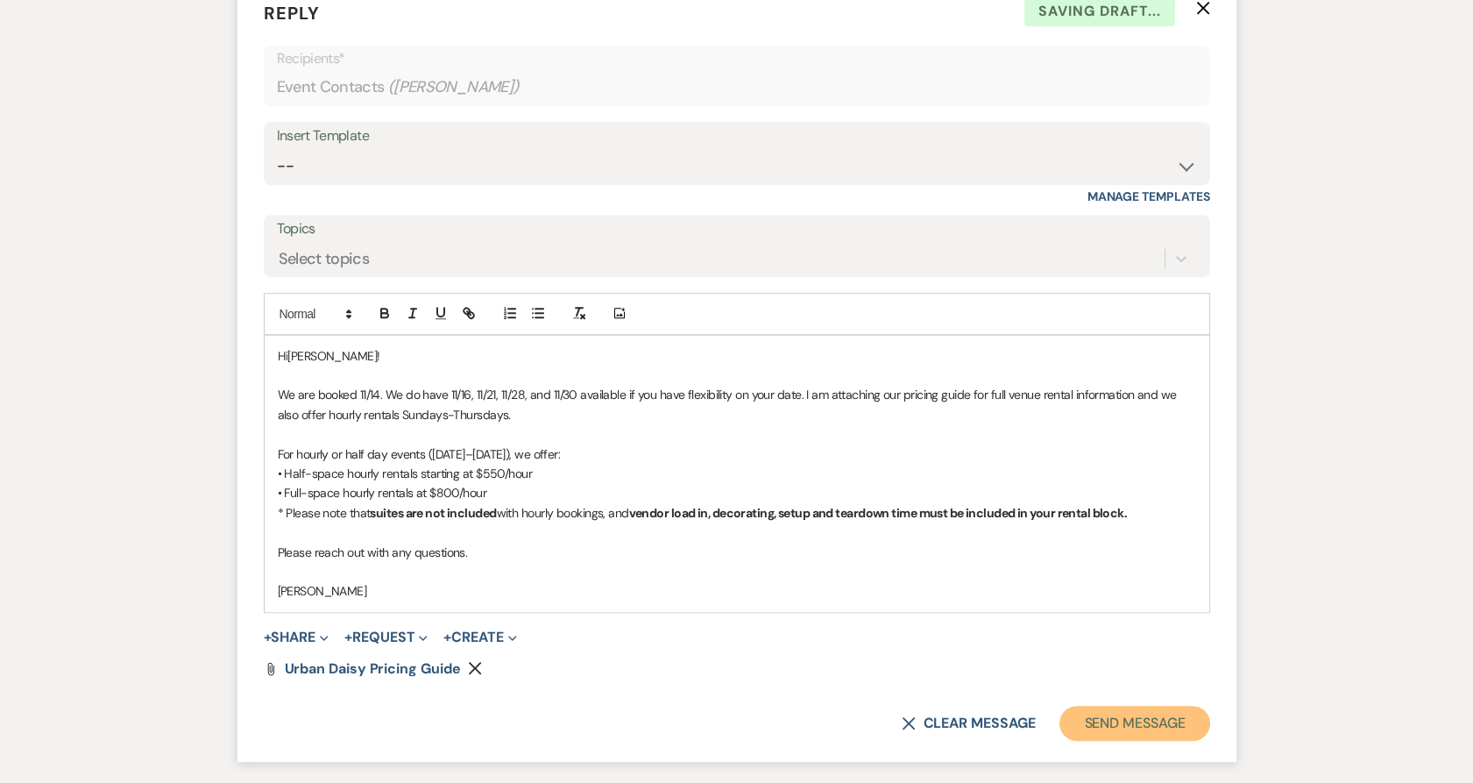
click at [1143, 710] on button "Send Message" at bounding box center [1135, 723] width 150 height 35
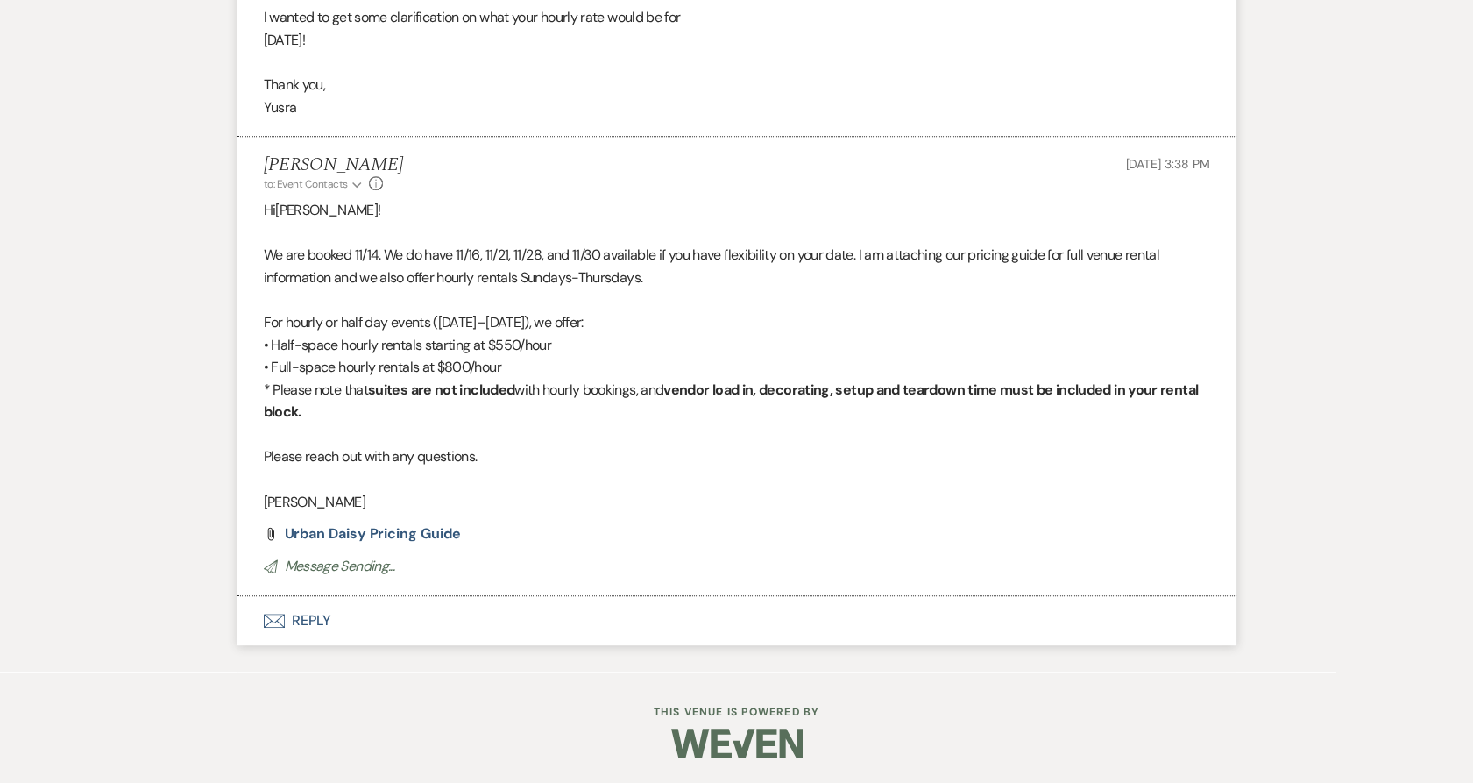
scroll to position [1875, 0]
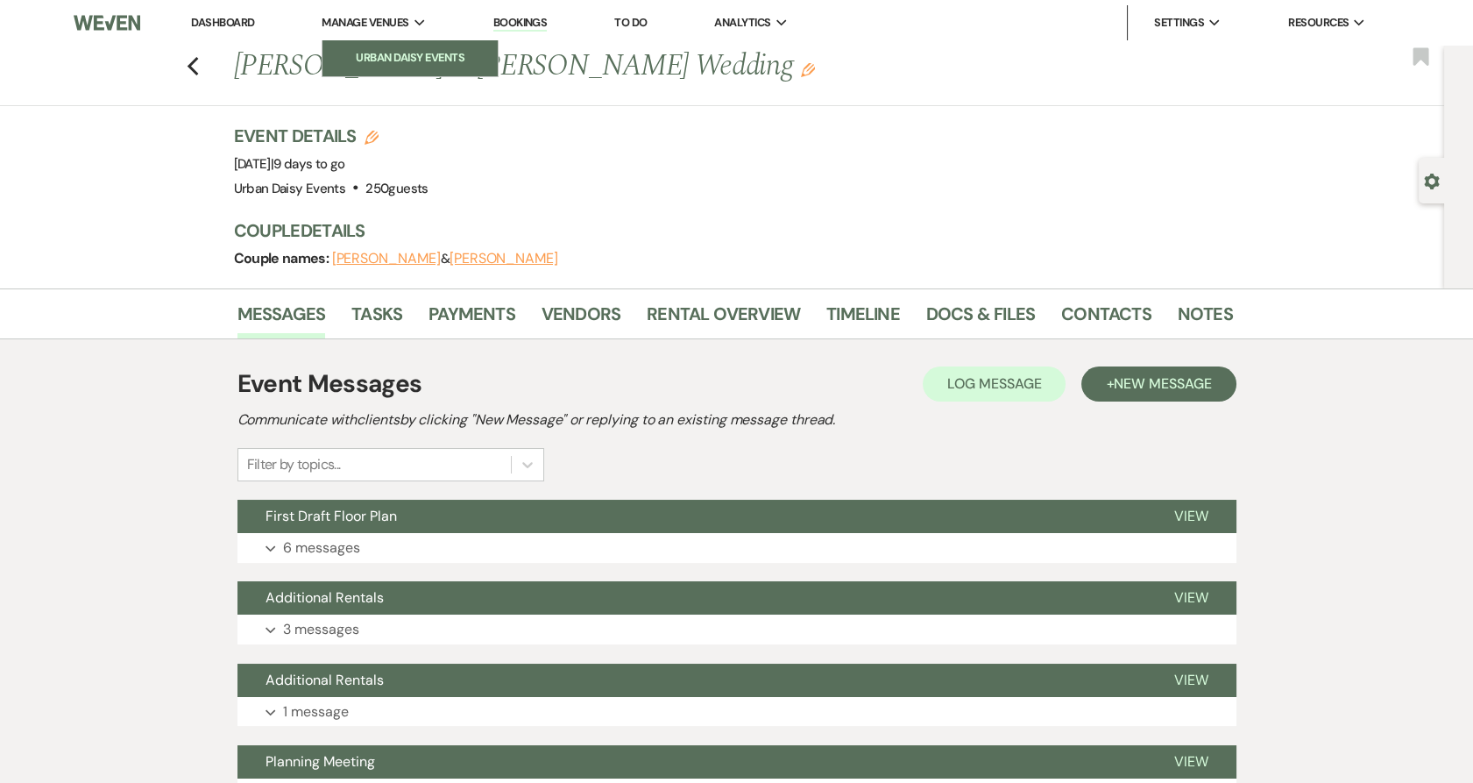
click at [357, 50] on li "Urban Daisy Events" at bounding box center [410, 58] width 158 height 18
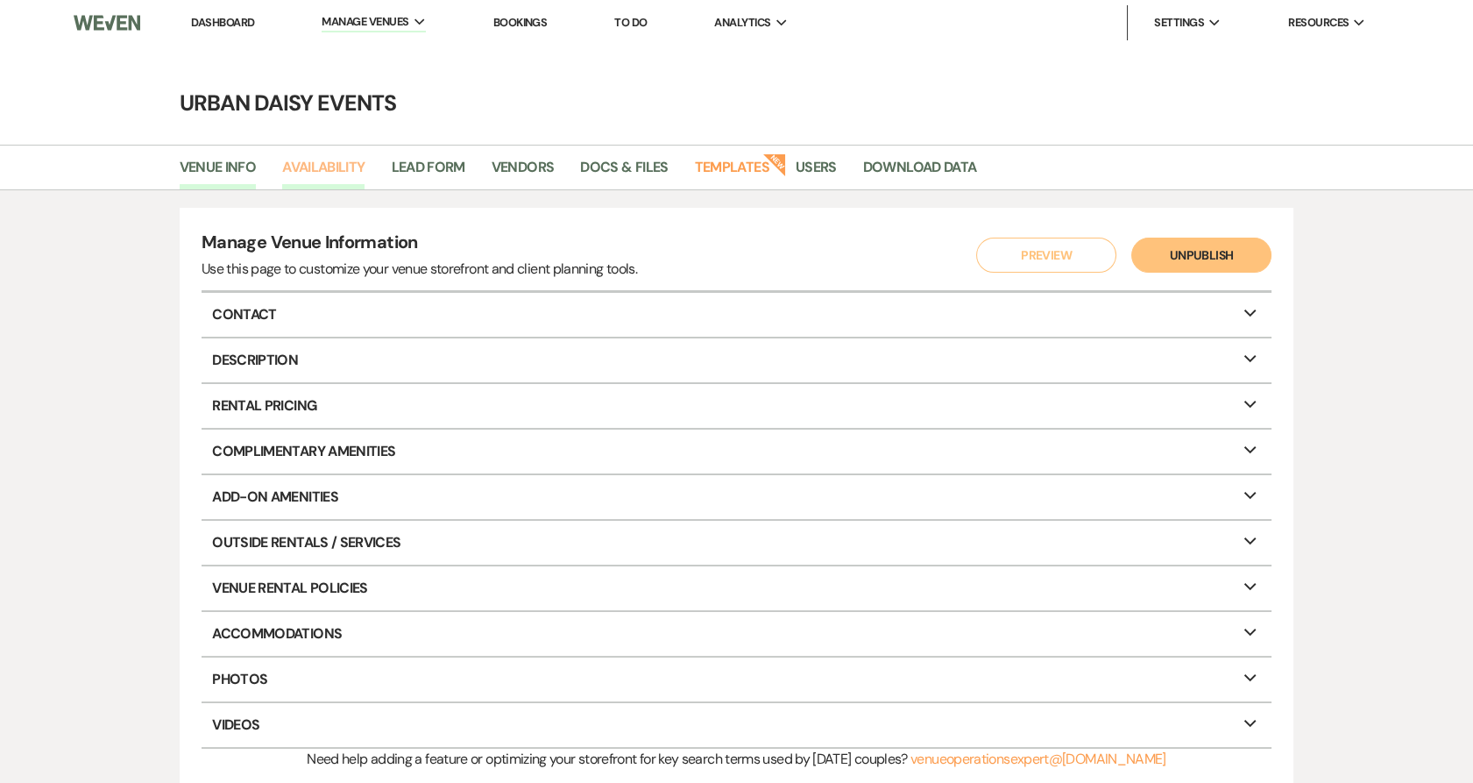
click at [314, 173] on link "Availability" at bounding box center [323, 172] width 82 height 33
select select "2"
select select "2026"
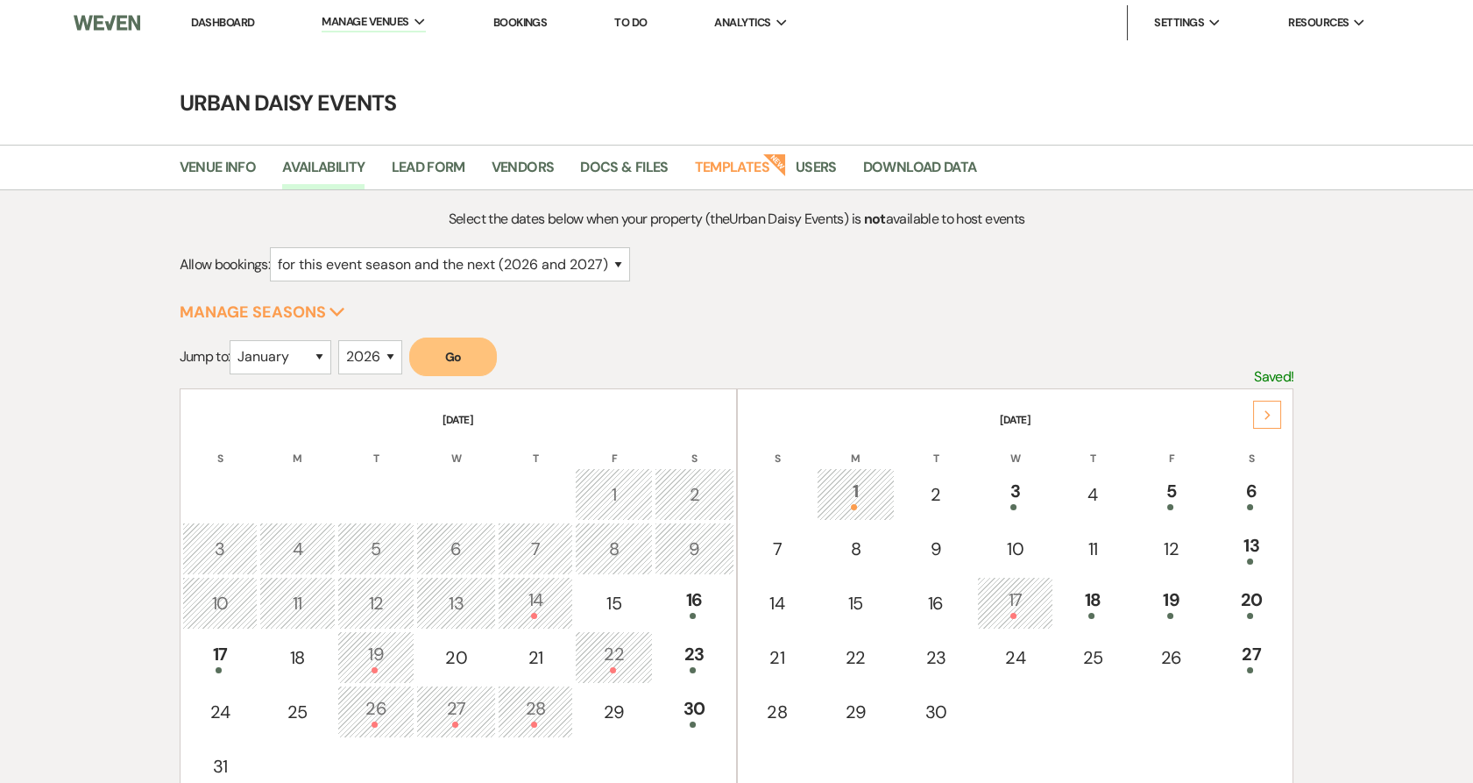
click at [210, 18] on link "Dashboard" at bounding box center [222, 22] width 63 height 15
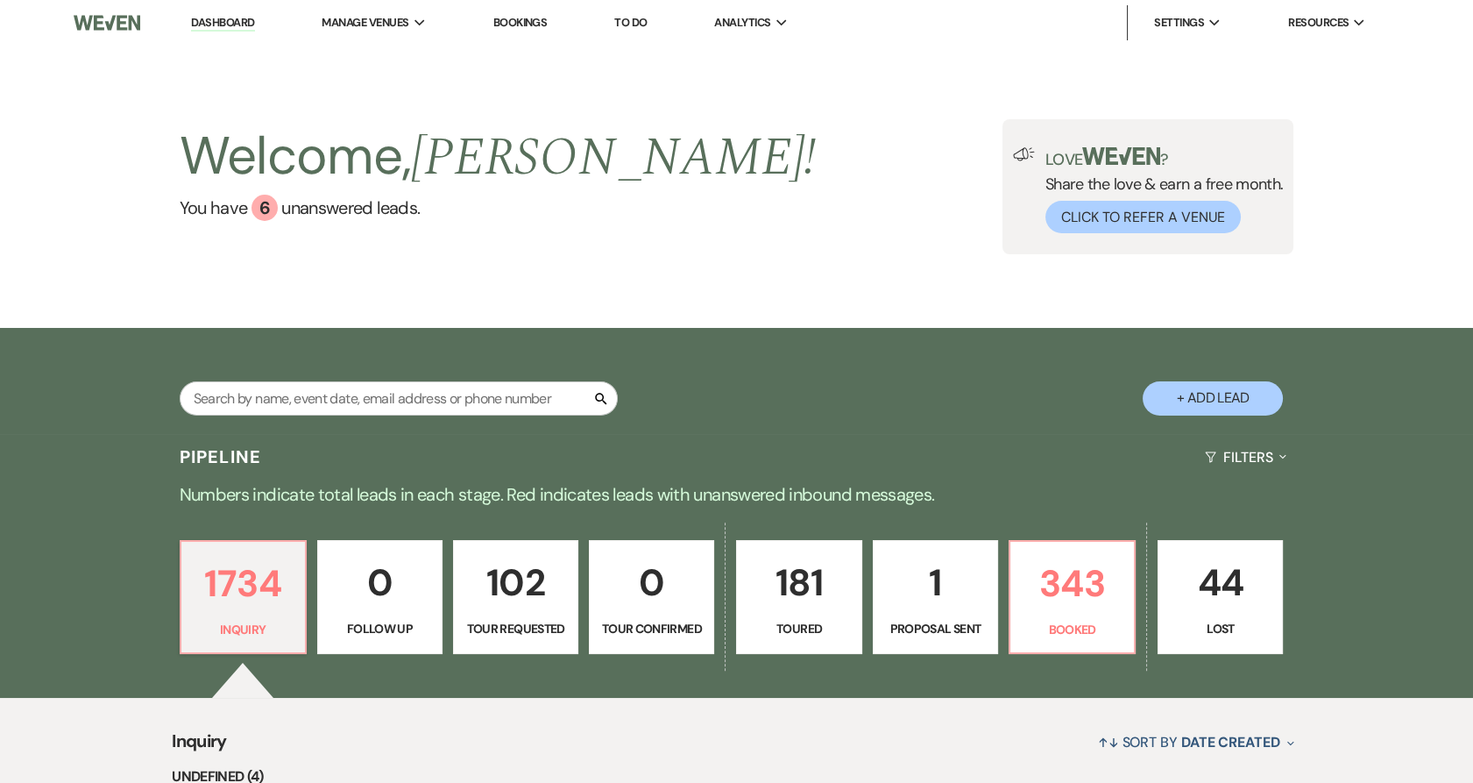
scroll to position [130, 0]
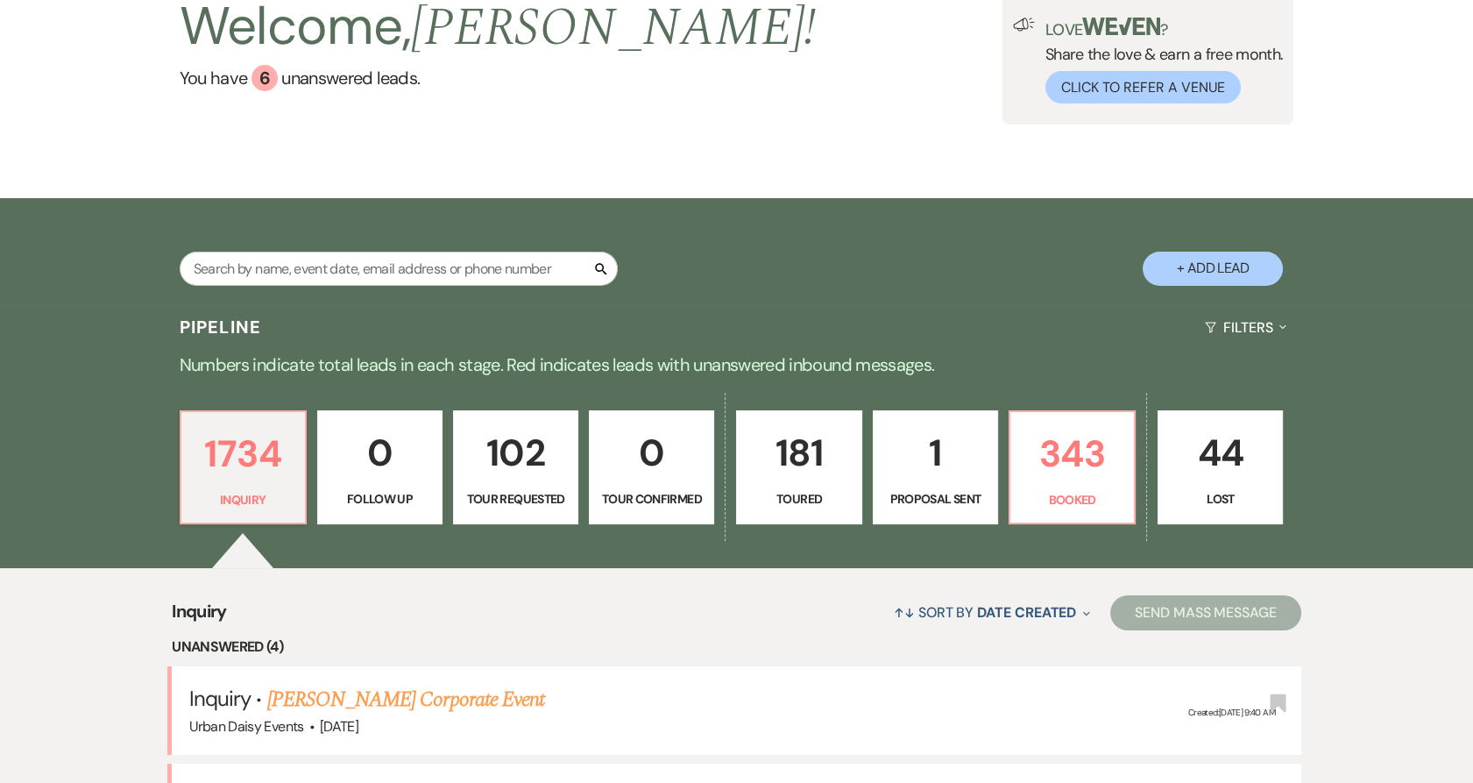
click at [617, 635] on li "Unanswered (4)" at bounding box center [737, 646] width 1130 height 23
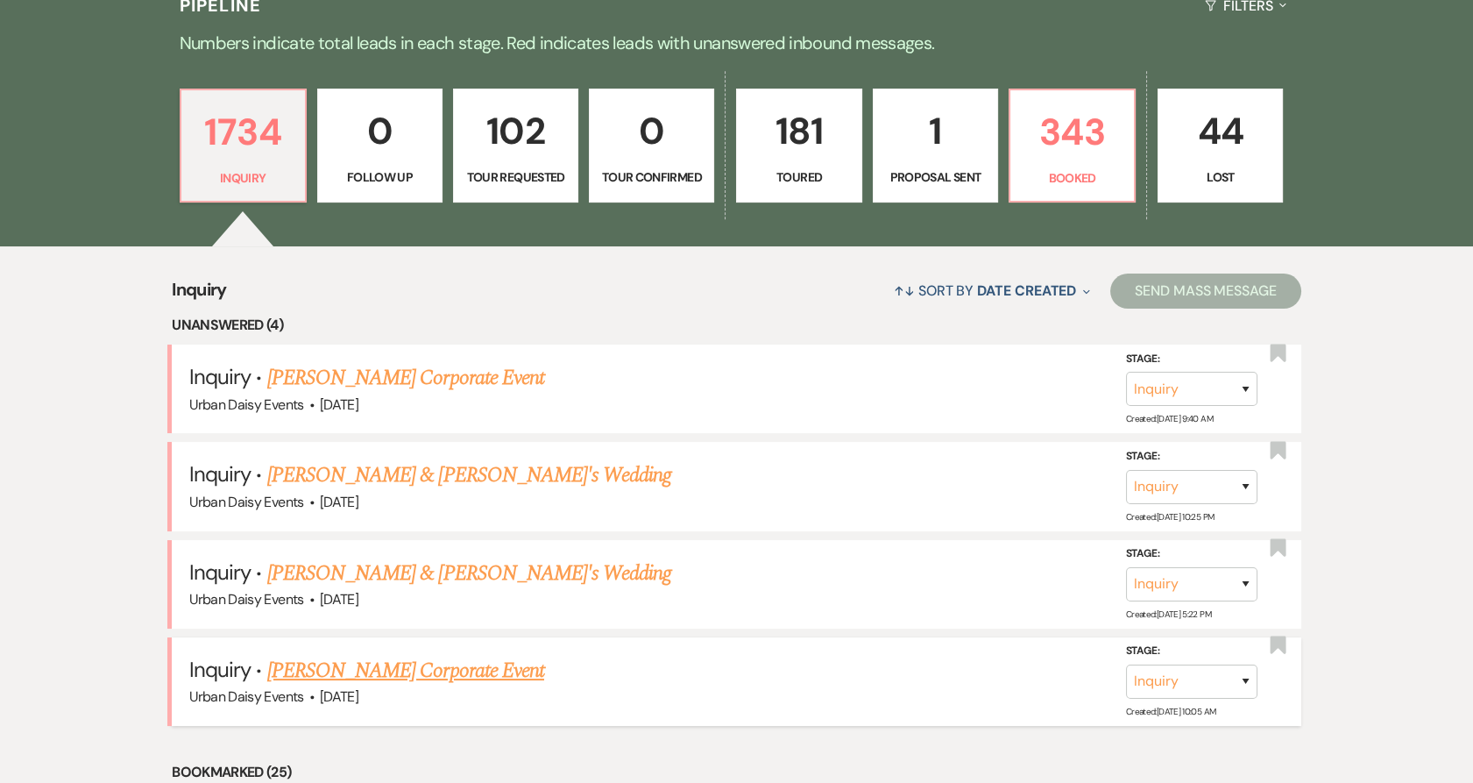
click at [483, 673] on link "Cassie Garcia's Corporate Event" at bounding box center [405, 671] width 277 height 32
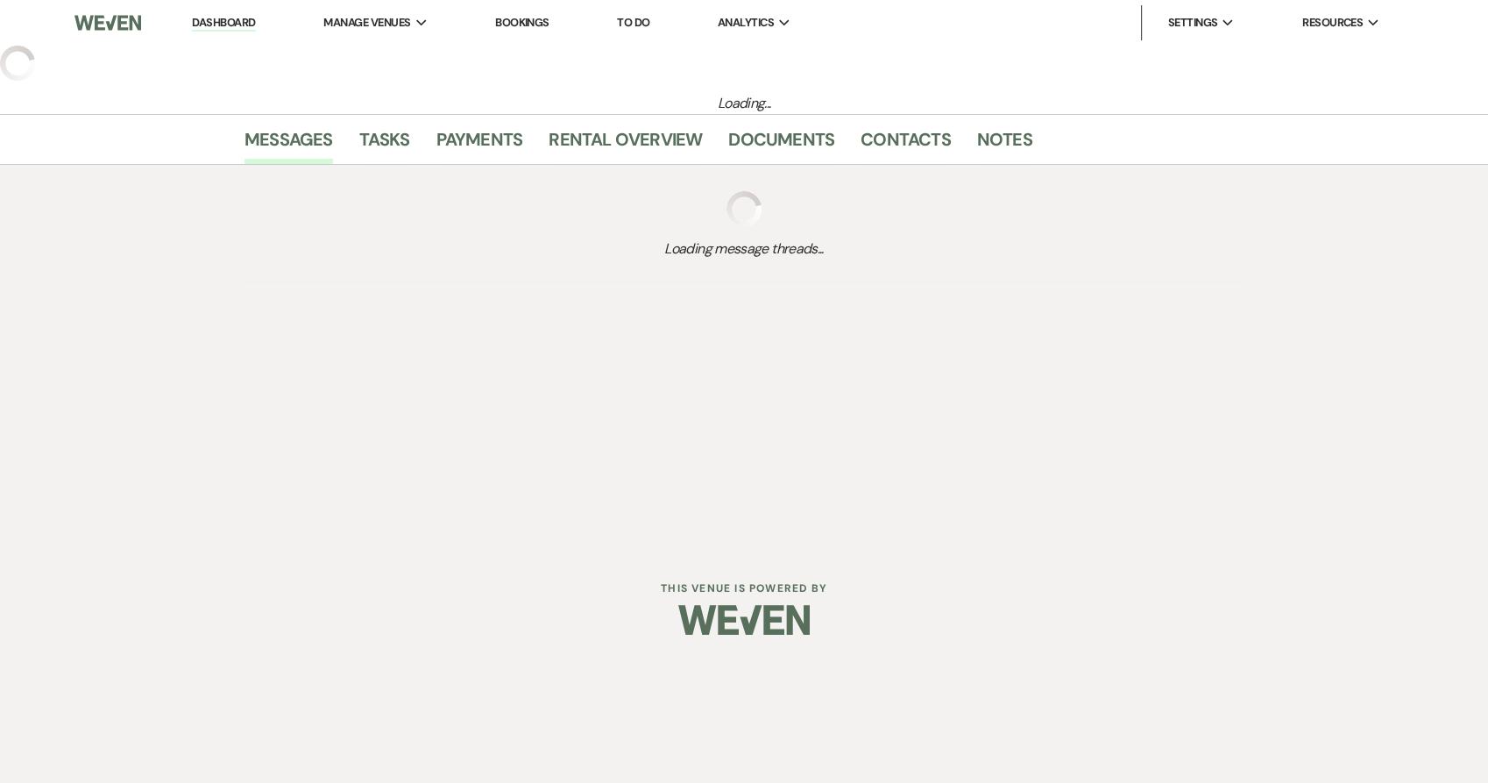
select select "5"
select select "9"
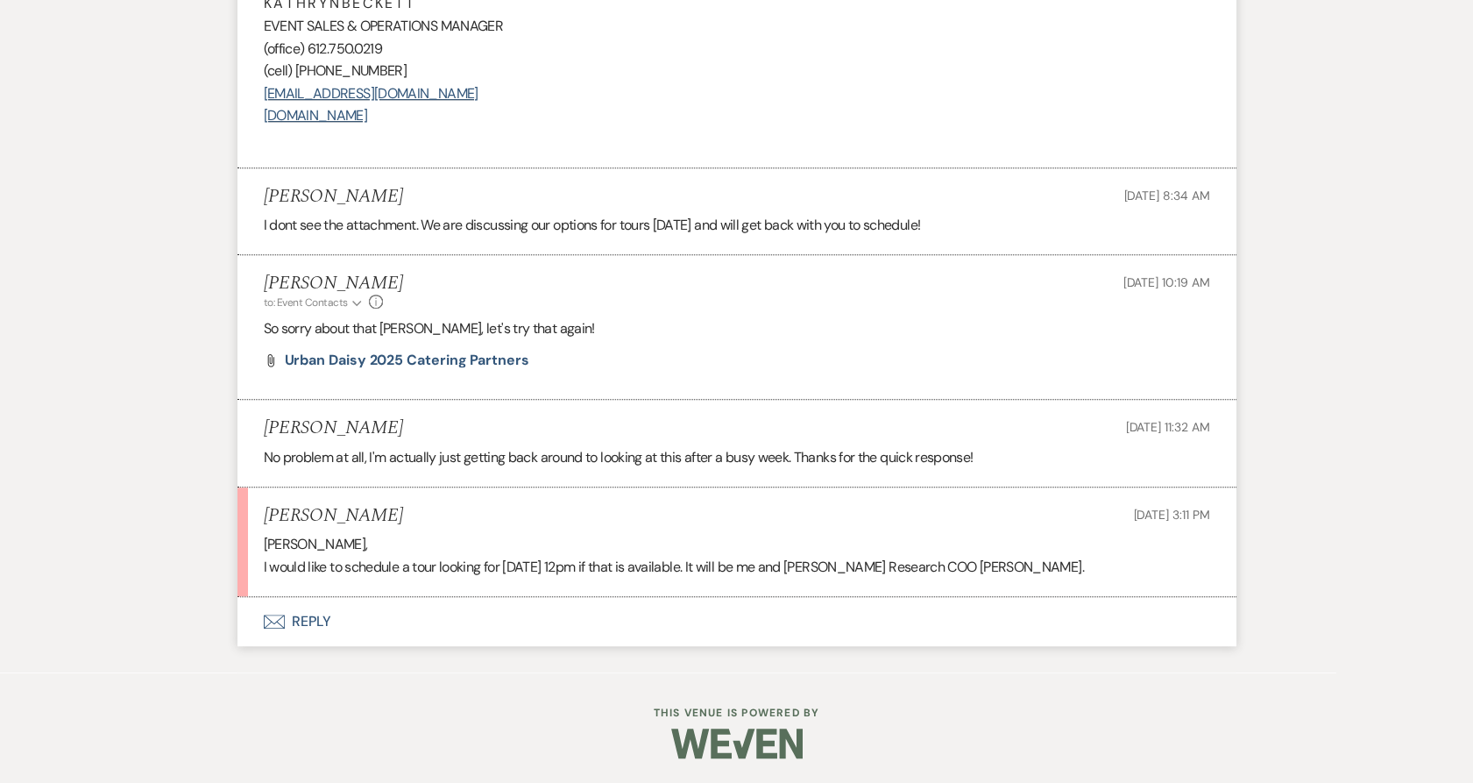
scroll to position [2516, 0]
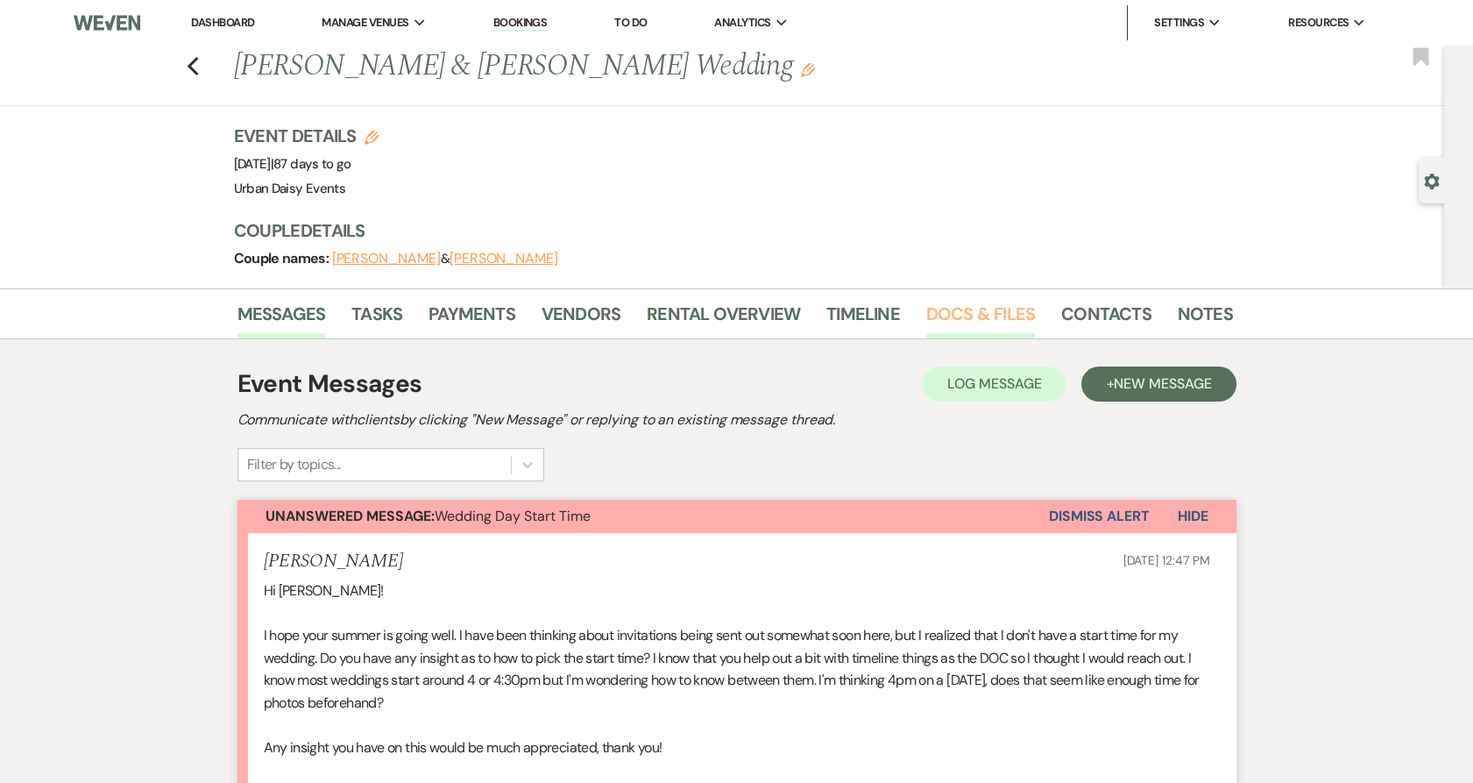
click at [965, 316] on link "Docs & Files" at bounding box center [980, 319] width 109 height 39
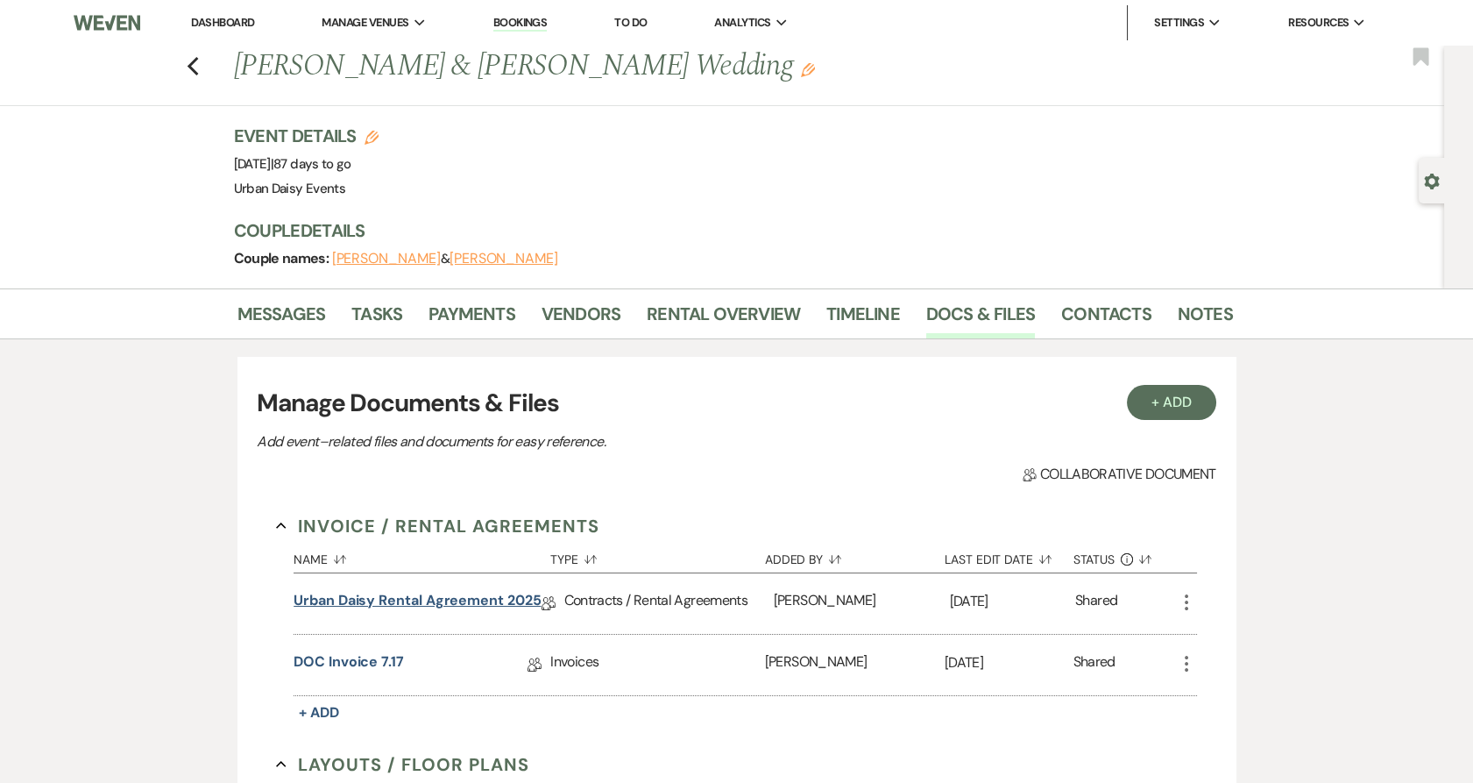
click at [407, 599] on link "Urban Daisy Rental Agreement 2025" at bounding box center [417, 603] width 247 height 27
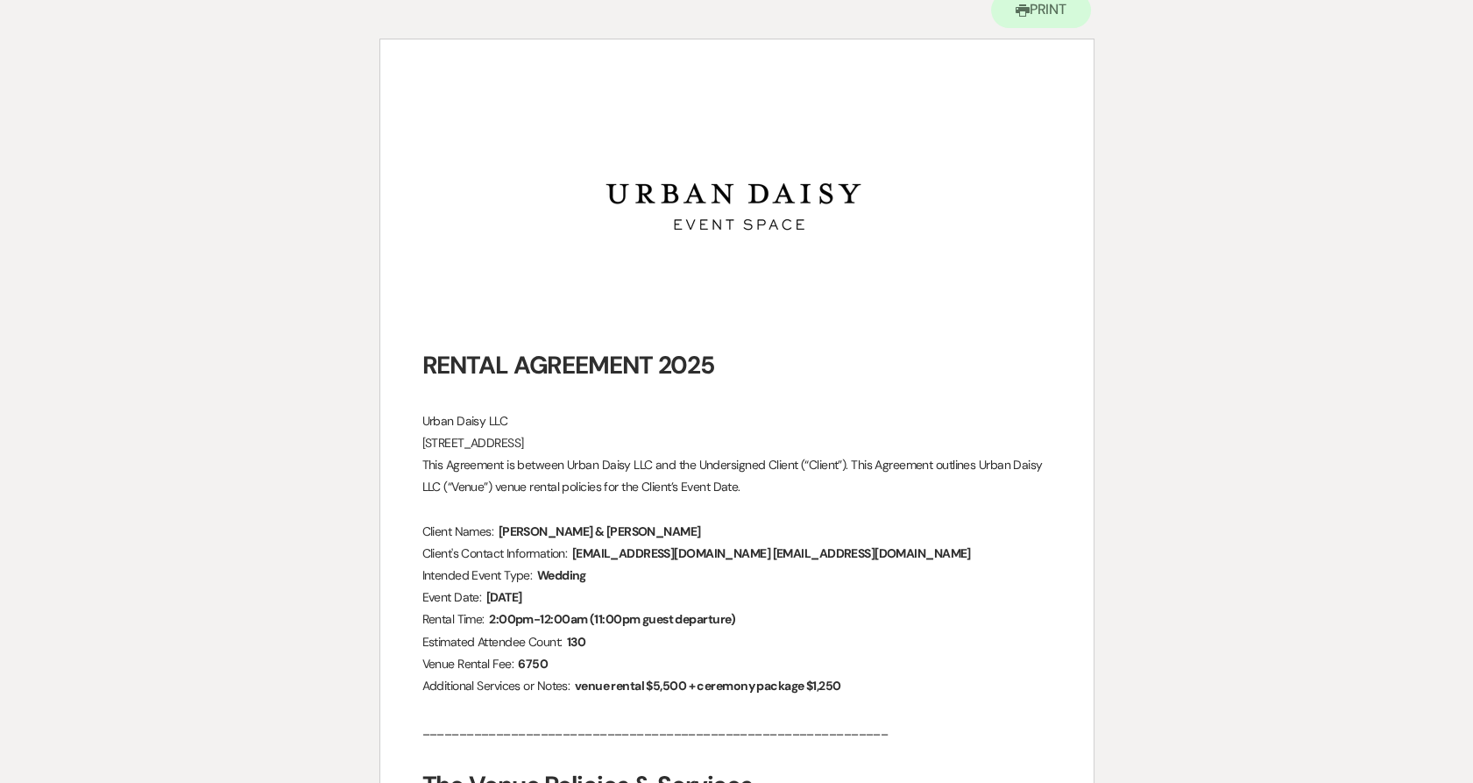
scroll to position [195, 0]
